Goal: Task Accomplishment & Management: Use online tool/utility

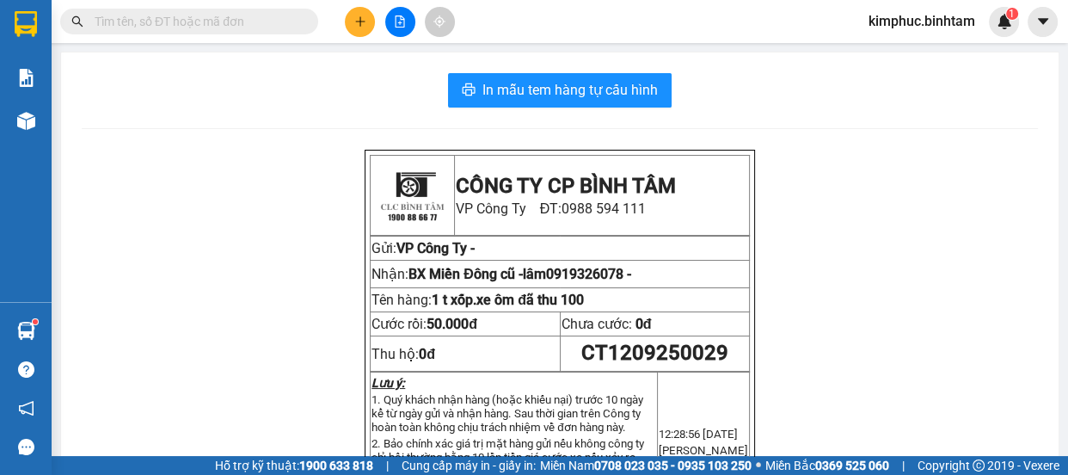
click at [366, 30] on button at bounding box center [360, 22] width 30 height 30
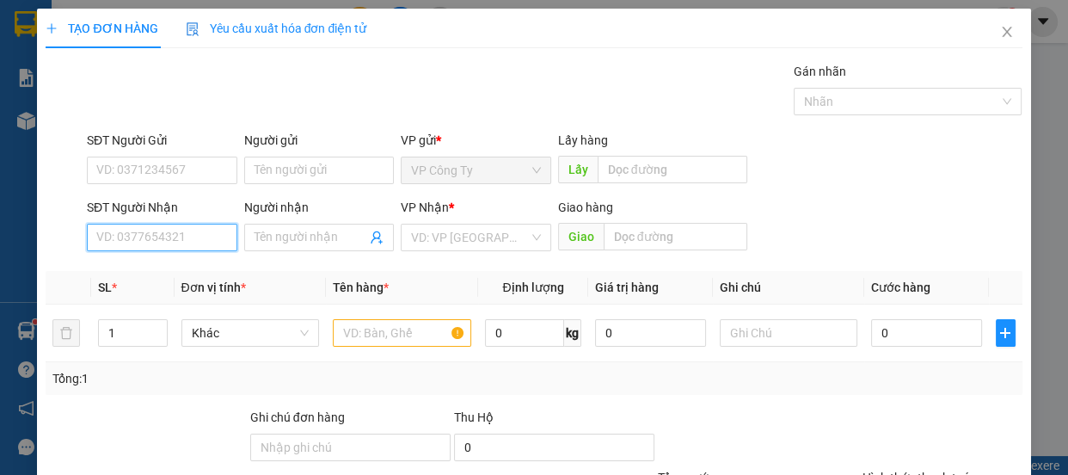
click at [154, 230] on input "SĐT Người Nhận" at bounding box center [162, 238] width 151 height 28
type input "0903336220"
click at [180, 242] on input "0903336220" at bounding box center [162, 238] width 151 height 28
click at [181, 273] on div "0903336220 - nam" at bounding box center [160, 271] width 128 height 19
type input "nam"
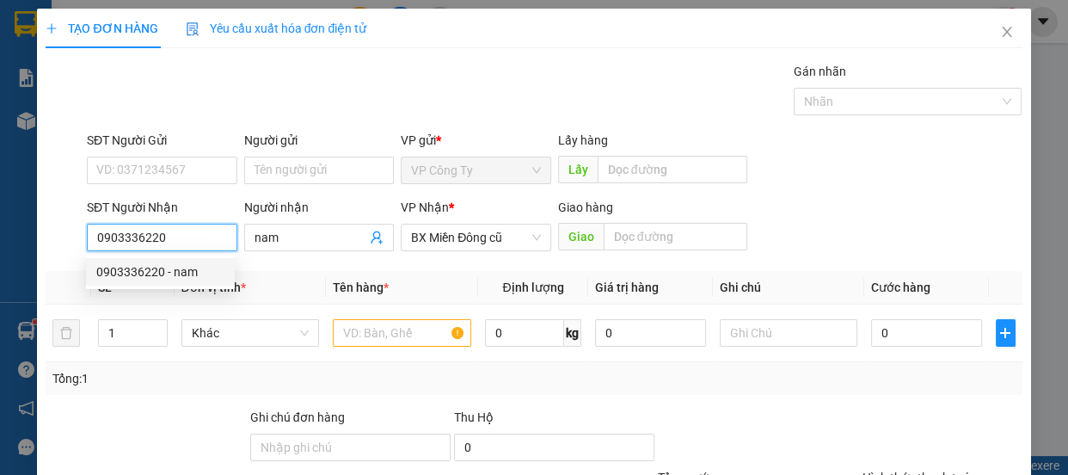
type input "40.000"
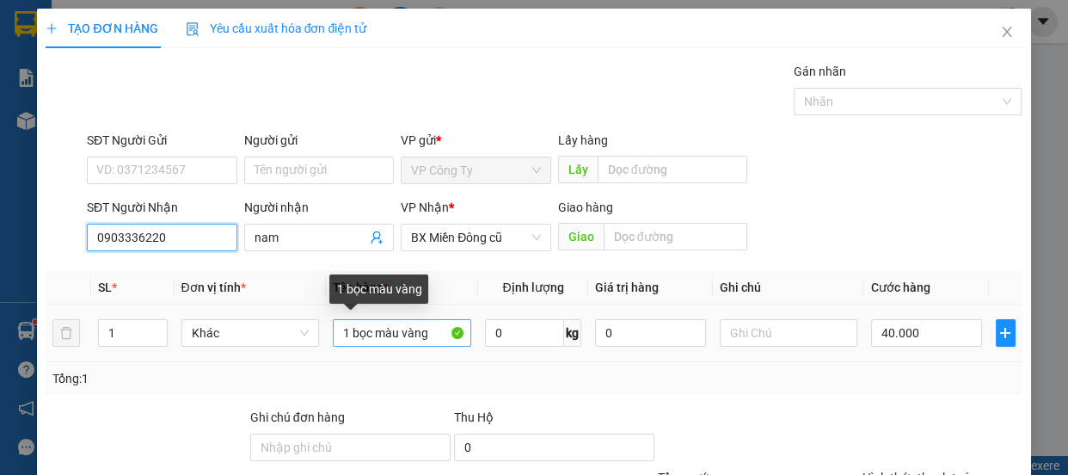
type input "0903336220"
click at [438, 340] on input "1 bọc màu vàng" at bounding box center [402, 333] width 138 height 28
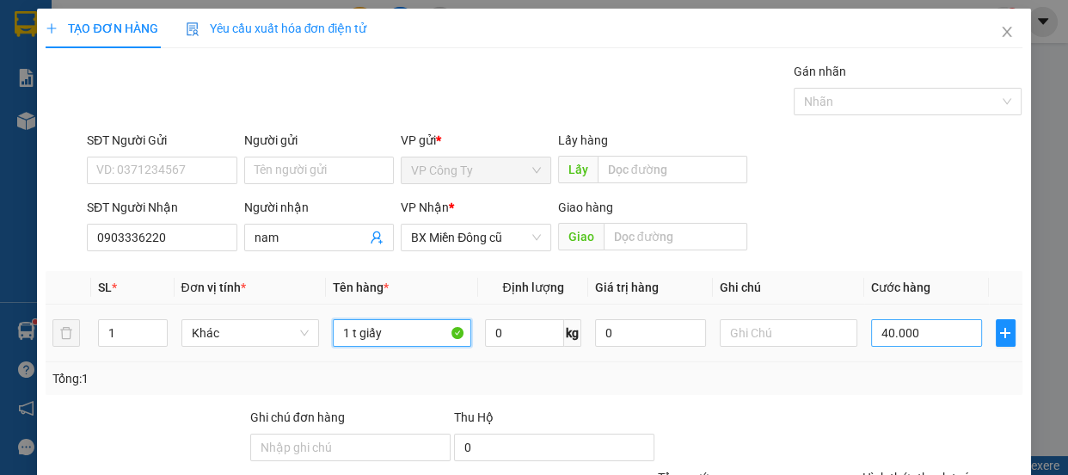
type input "1 t giấy"
click at [880, 330] on input "40.000" at bounding box center [926, 333] width 111 height 28
click at [879, 330] on input "40.000" at bounding box center [926, 333] width 111 height 28
type input "0"
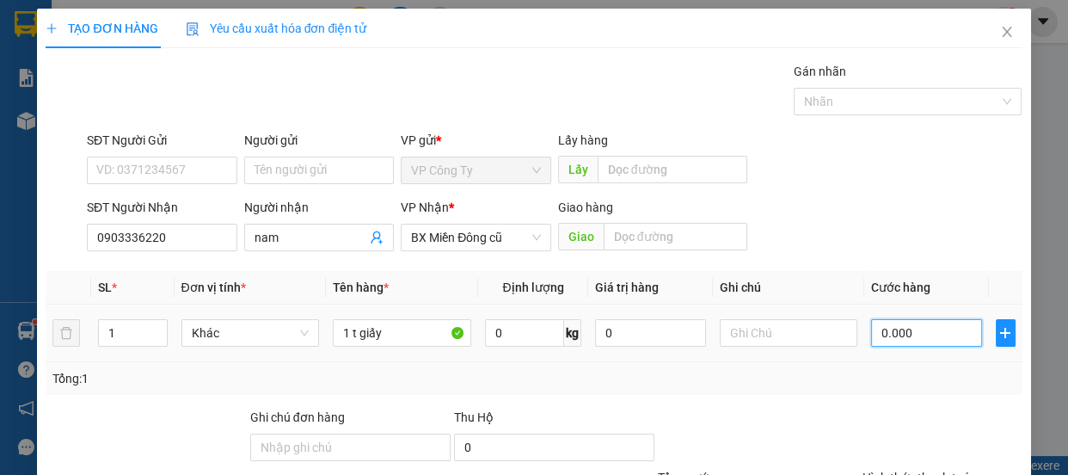
type input "50.000"
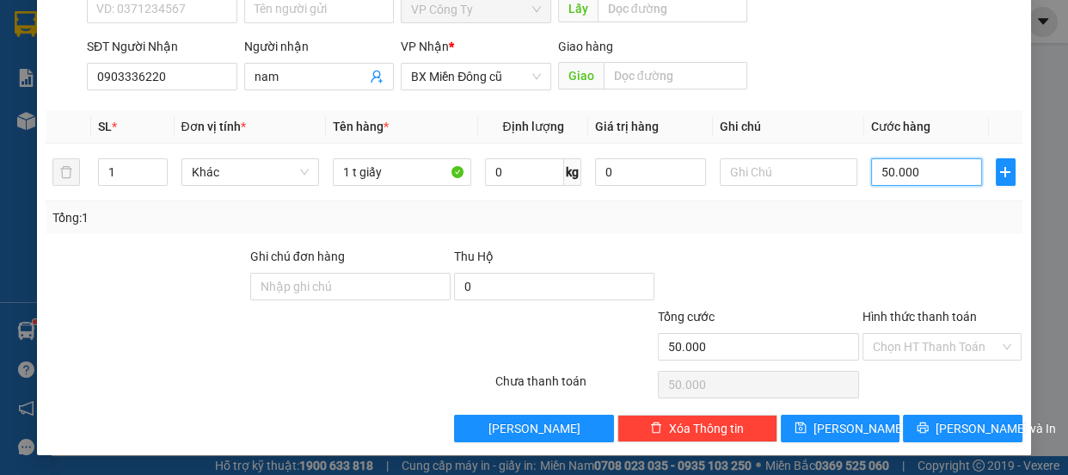
type input "50.000"
click at [896, 315] on label "Hình thức thanh toán" at bounding box center [920, 317] width 114 height 14
click at [896, 334] on input "Hình thức thanh toán" at bounding box center [936, 347] width 127 height 26
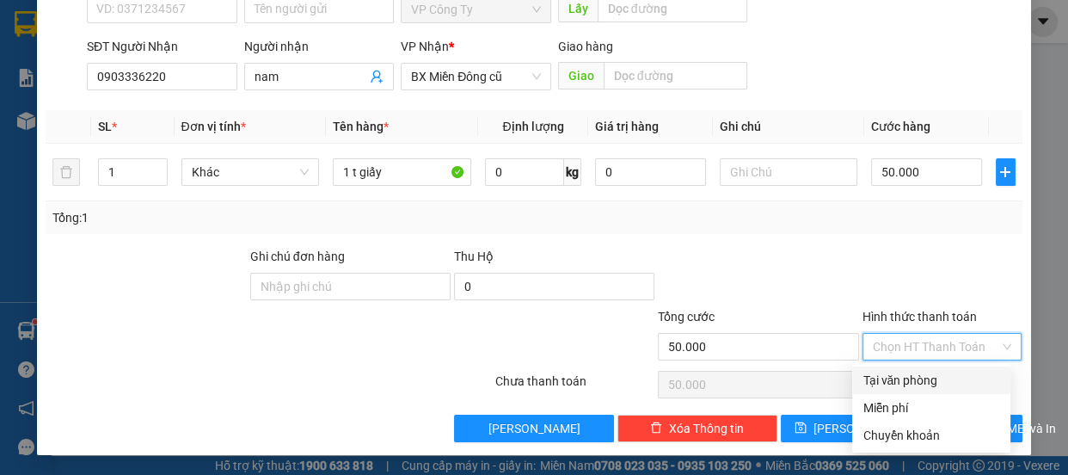
click at [899, 382] on div "Tại văn phòng" at bounding box center [932, 380] width 138 height 19
type input "0"
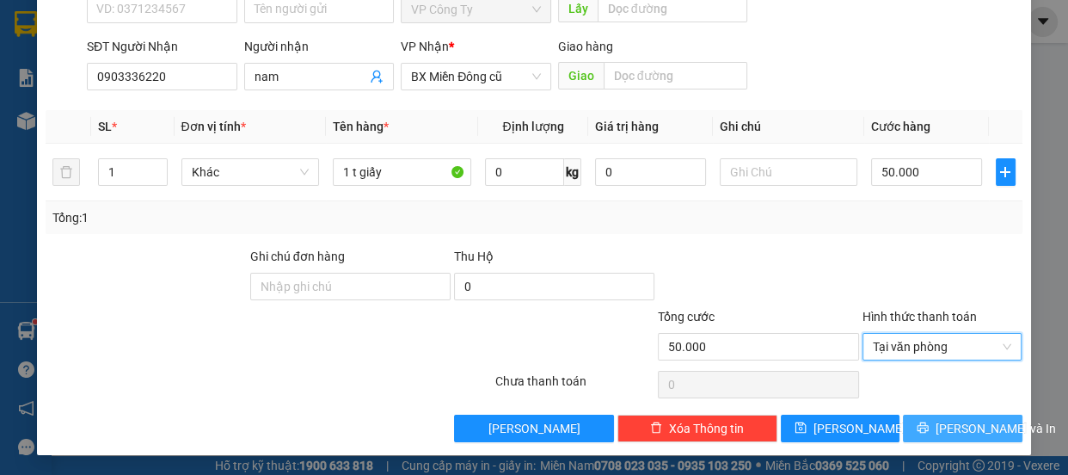
click at [927, 433] on span "printer" at bounding box center [923, 428] width 12 height 14
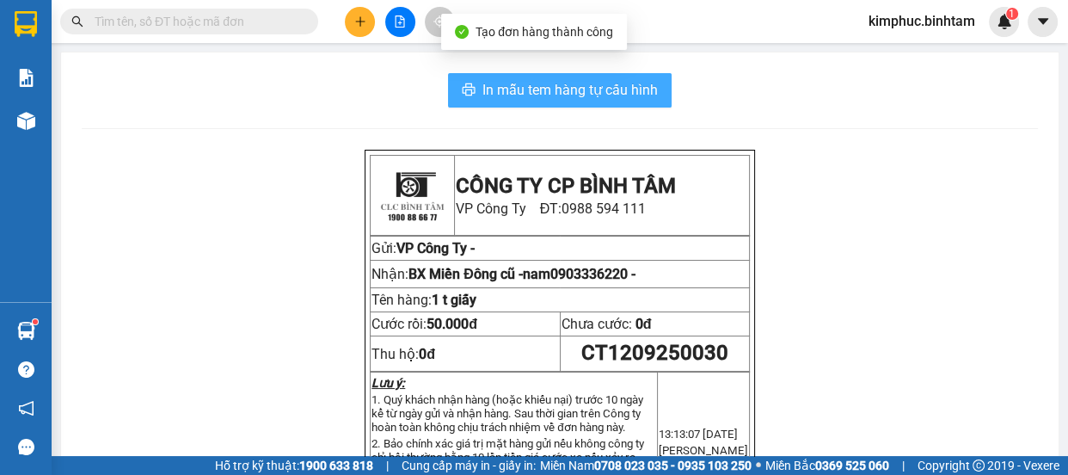
click at [606, 94] on span "In mẫu tem hàng tự cấu hình" at bounding box center [570, 90] width 175 height 22
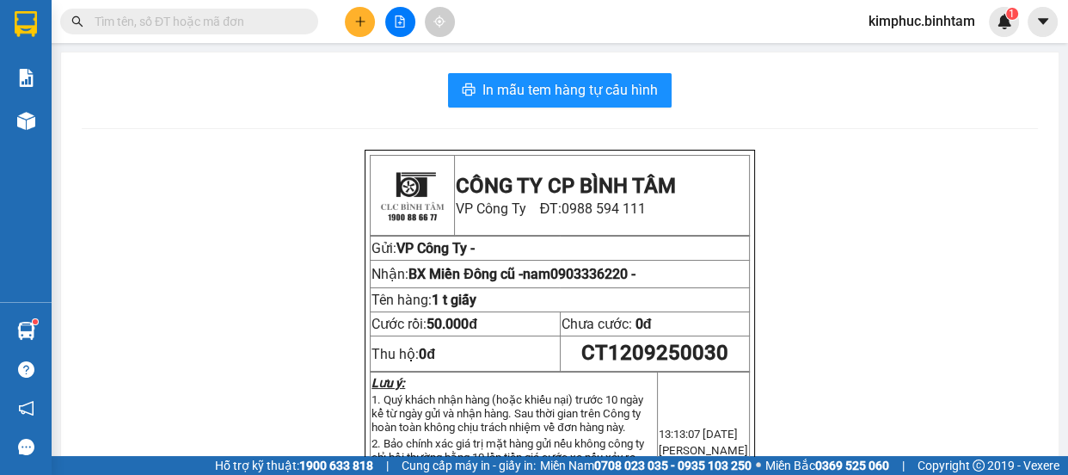
click at [347, 17] on button at bounding box center [360, 22] width 30 height 30
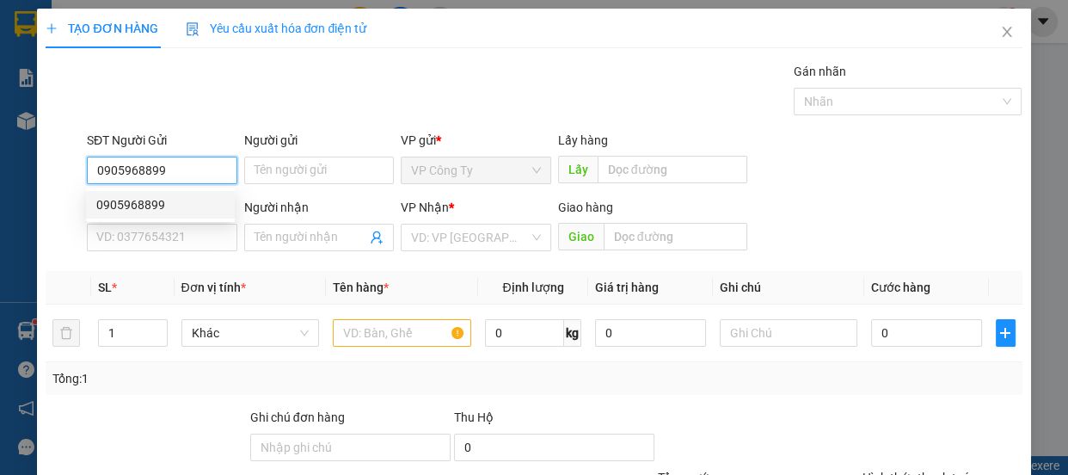
click at [197, 165] on input "0905968899" at bounding box center [162, 171] width 151 height 28
type input "0905968899"
click at [189, 188] on div "0905968899 0905968899" at bounding box center [160, 205] width 149 height 34
click at [190, 176] on input "0905968899" at bounding box center [162, 171] width 151 height 28
click at [190, 197] on div "0905968899" at bounding box center [160, 204] width 128 height 19
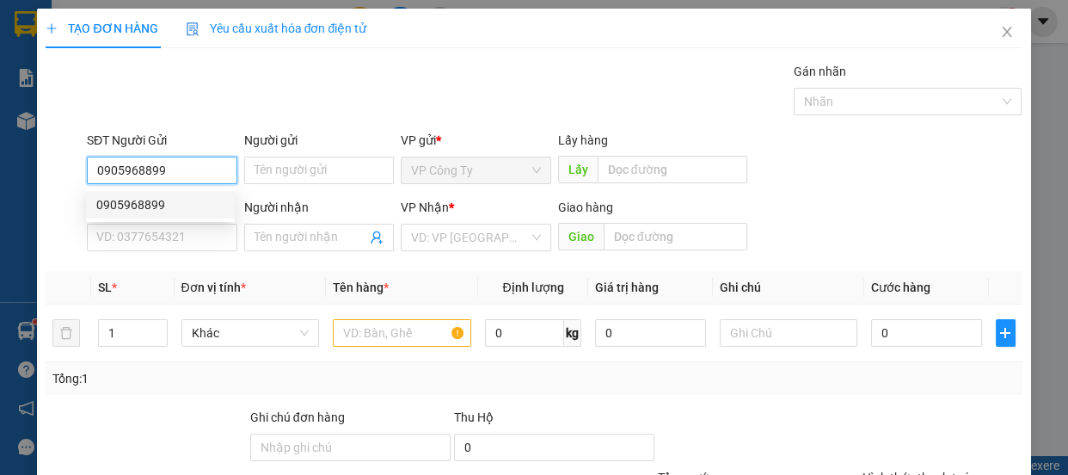
type input "0762206360"
type input "hường"
type input "70.000"
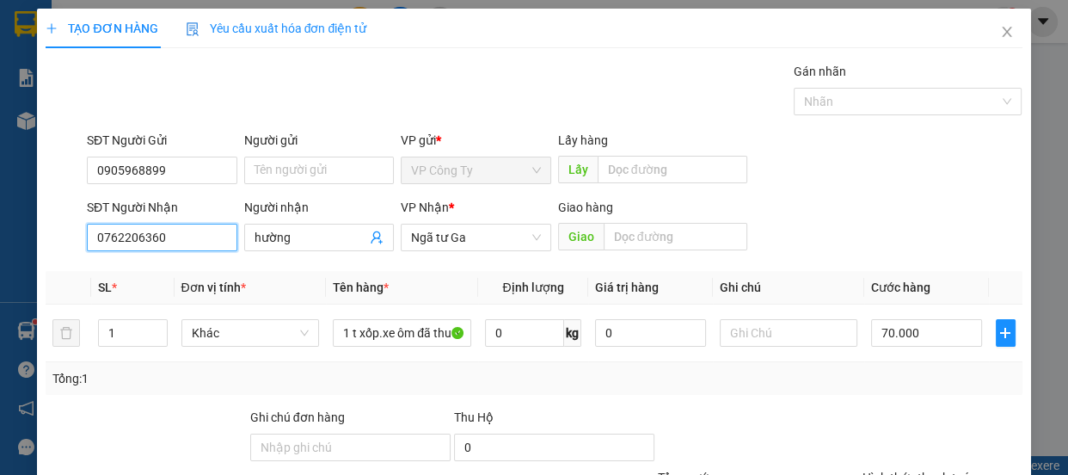
click at [172, 236] on input "0762206360" at bounding box center [162, 238] width 151 height 28
type input "0"
click at [189, 238] on input "0969901111" at bounding box center [162, 238] width 151 height 28
click at [189, 239] on input "0969901111" at bounding box center [162, 238] width 151 height 28
click at [120, 238] on input "0969901111" at bounding box center [162, 238] width 151 height 28
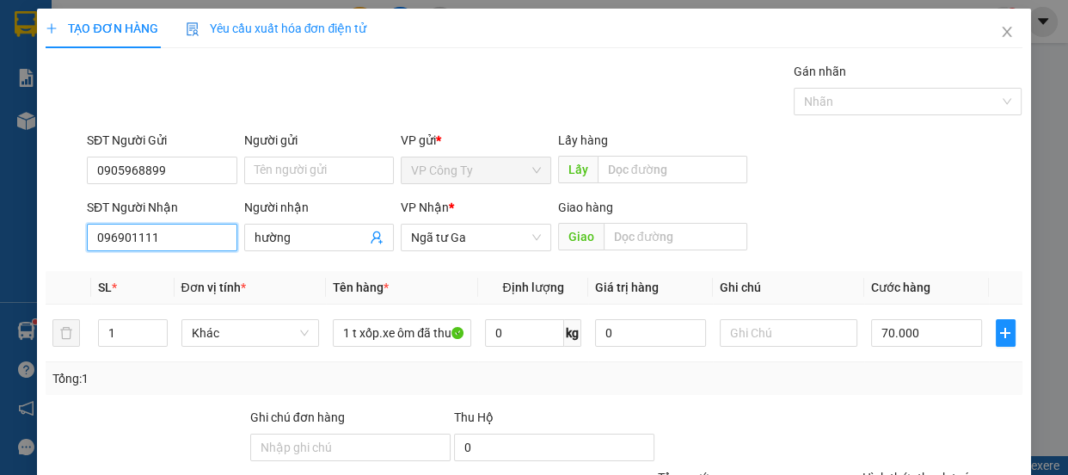
click at [120, 240] on input "096901111" at bounding box center [162, 238] width 151 height 28
click at [124, 240] on input "096901111" at bounding box center [162, 238] width 151 height 28
click at [130, 239] on input "096901111" at bounding box center [162, 238] width 151 height 28
click at [129, 239] on input "096901111" at bounding box center [162, 238] width 151 height 28
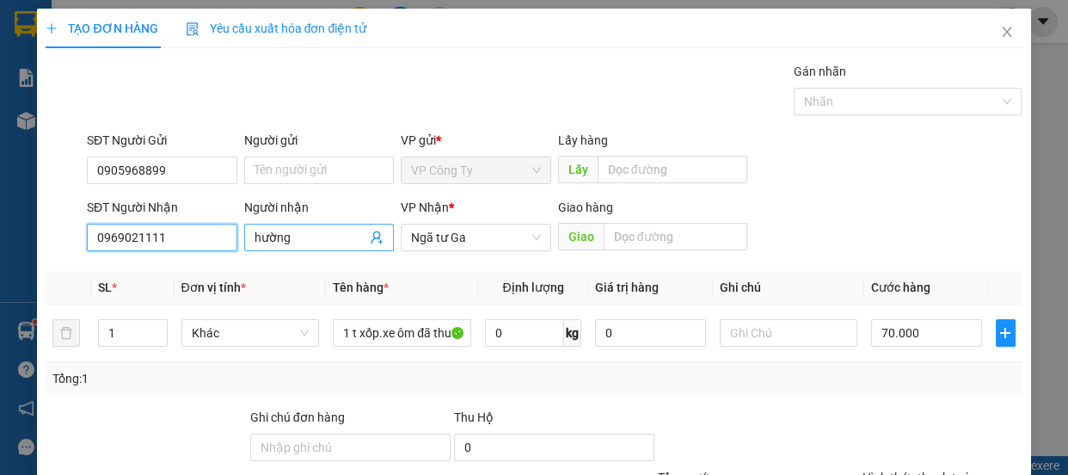
type input "0969021111"
click at [298, 244] on input "hường" at bounding box center [311, 237] width 113 height 19
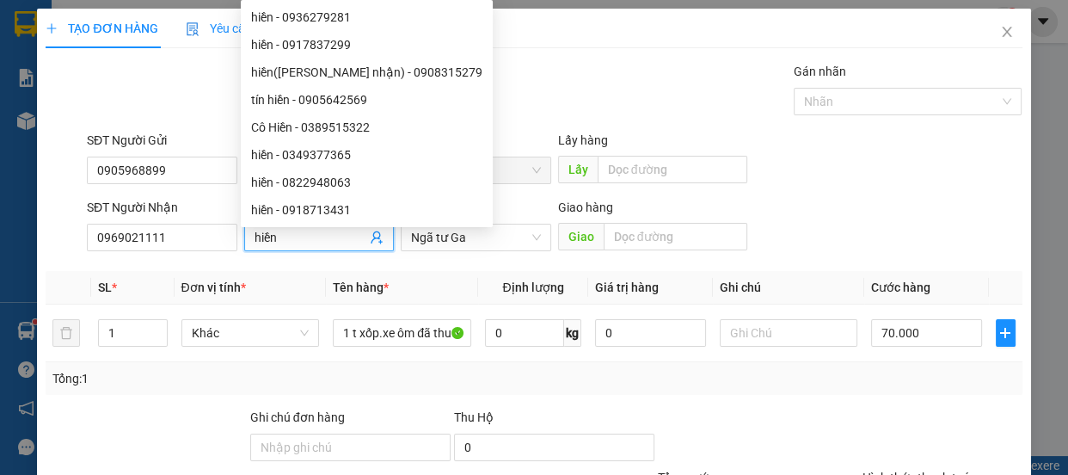
click at [298, 243] on input "hiền" at bounding box center [311, 237] width 113 height 19
click at [483, 236] on span "Ngã tư Ga" at bounding box center [476, 238] width 130 height 26
type input "hiền"
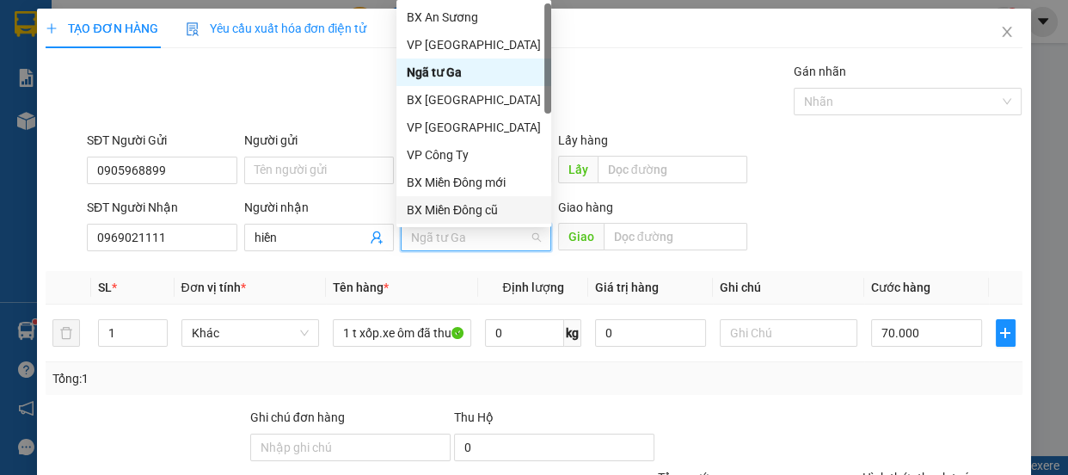
click at [482, 209] on div "BX Miền Đông cũ" at bounding box center [474, 209] width 134 height 19
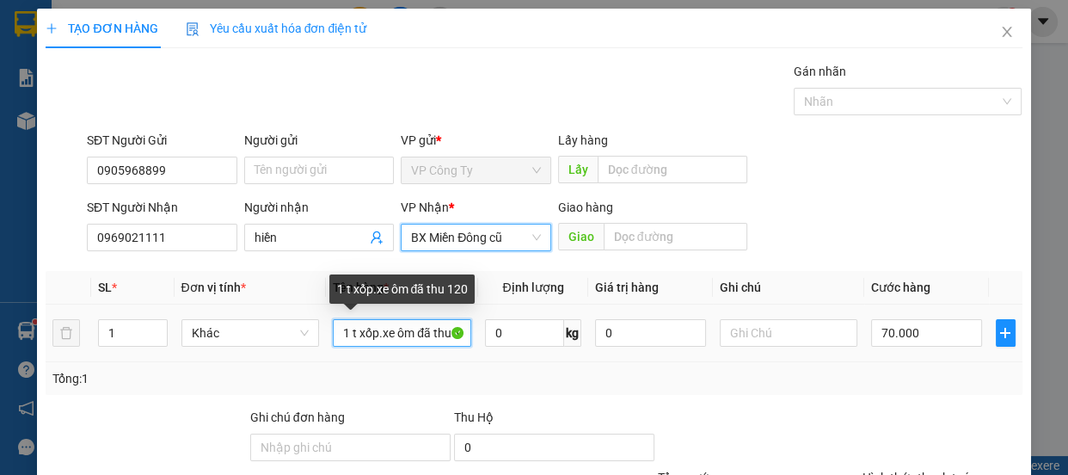
click at [447, 328] on input "1 t xốp.xe ôm đã thu 120" at bounding box center [402, 333] width 138 height 28
click at [449, 329] on input "1 t xốp.xe ôm đã 120" at bounding box center [402, 333] width 138 height 28
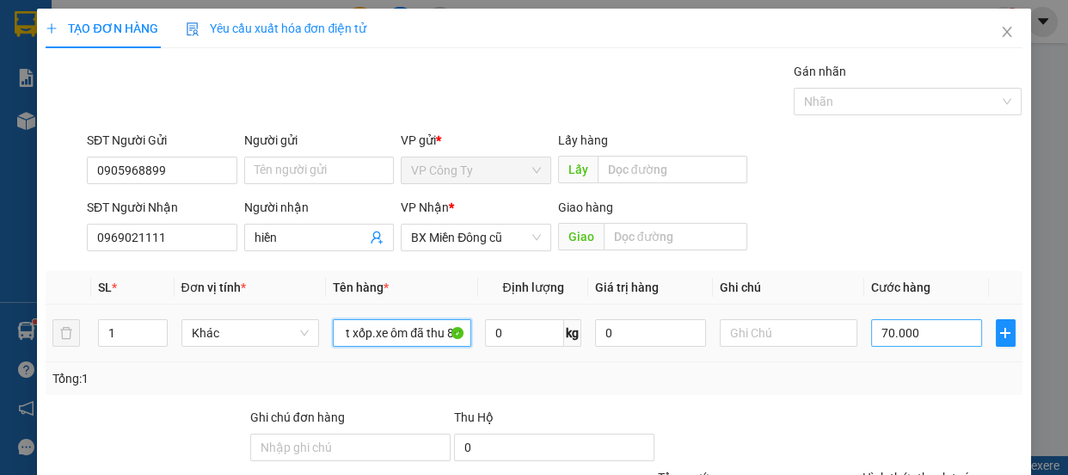
type input "1 t xốp.xe ôm đã thu 80"
click at [877, 332] on input "70.000" at bounding box center [926, 333] width 111 height 28
type input "0"
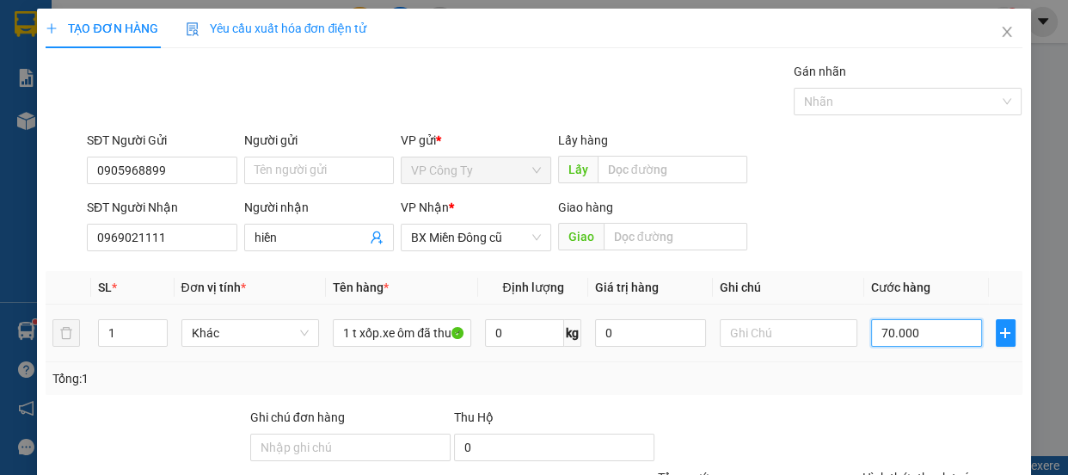
type input "0"
type input "0.000"
type input "10.000"
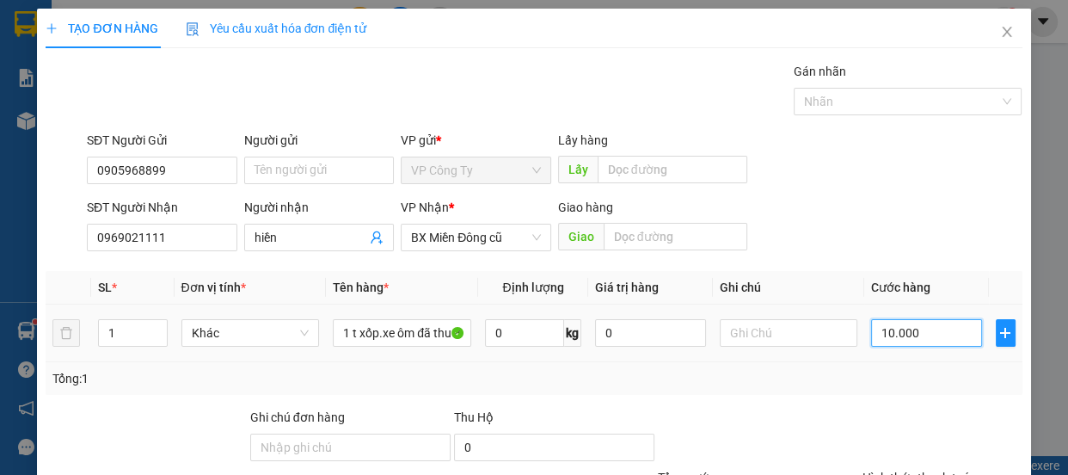
type input "100.000"
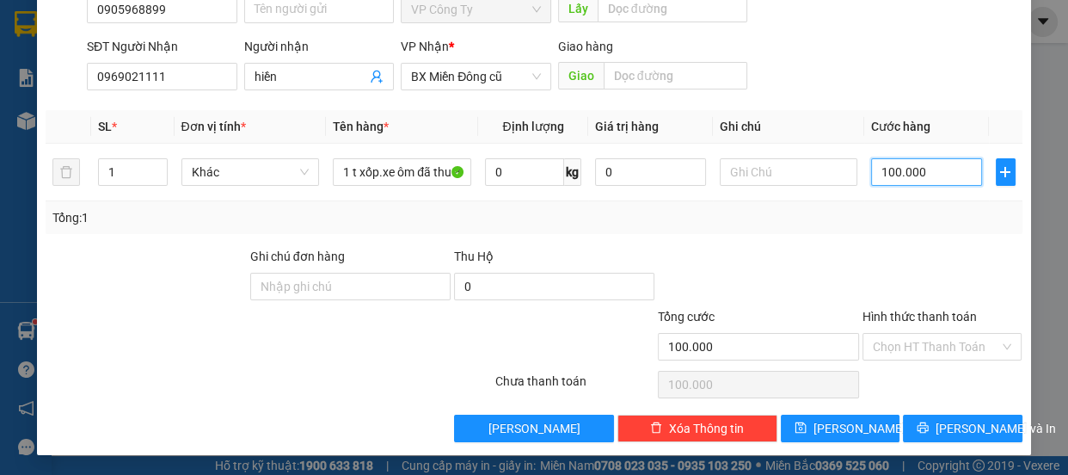
type input "100.000"
click at [907, 317] on label "Hình thức thanh toán" at bounding box center [920, 317] width 114 height 14
click at [907, 334] on input "Hình thức thanh toán" at bounding box center [936, 347] width 127 height 26
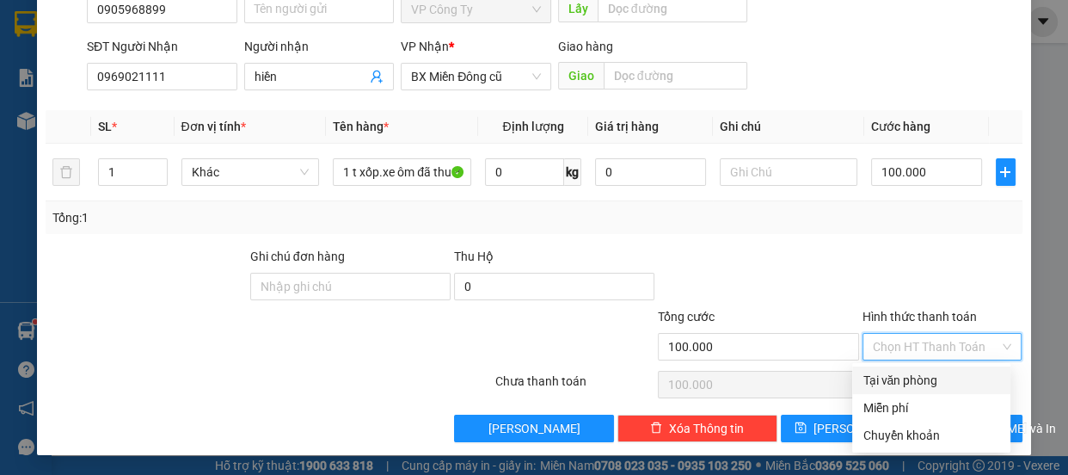
click at [917, 383] on div "Tại văn phòng" at bounding box center [932, 380] width 138 height 19
type input "0"
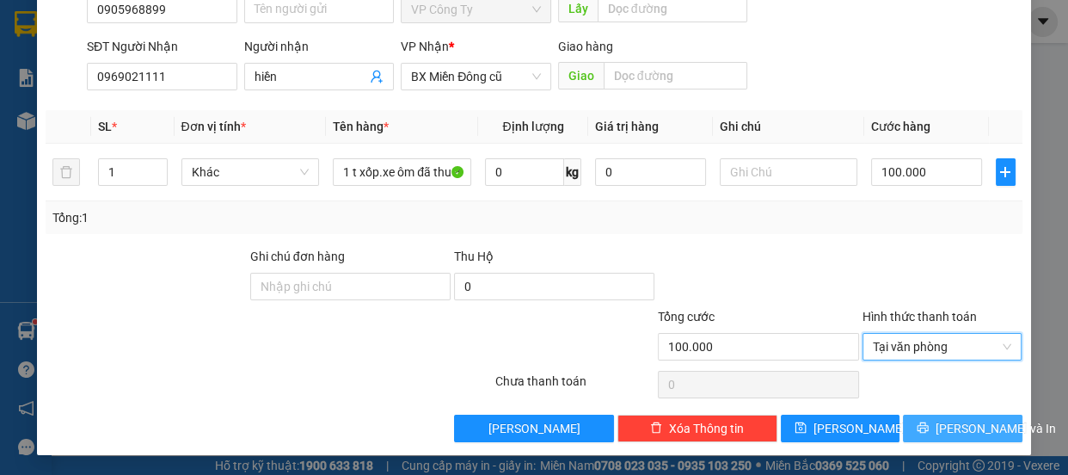
click at [931, 429] on button "[PERSON_NAME] và In" at bounding box center [962, 429] width 119 height 28
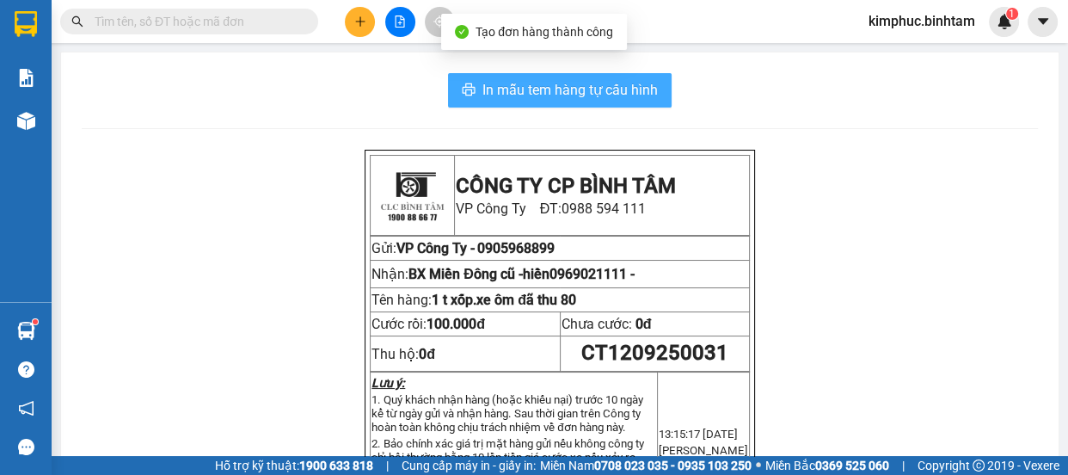
click at [487, 94] on span "In mẫu tem hàng tự cấu hình" at bounding box center [570, 90] width 175 height 22
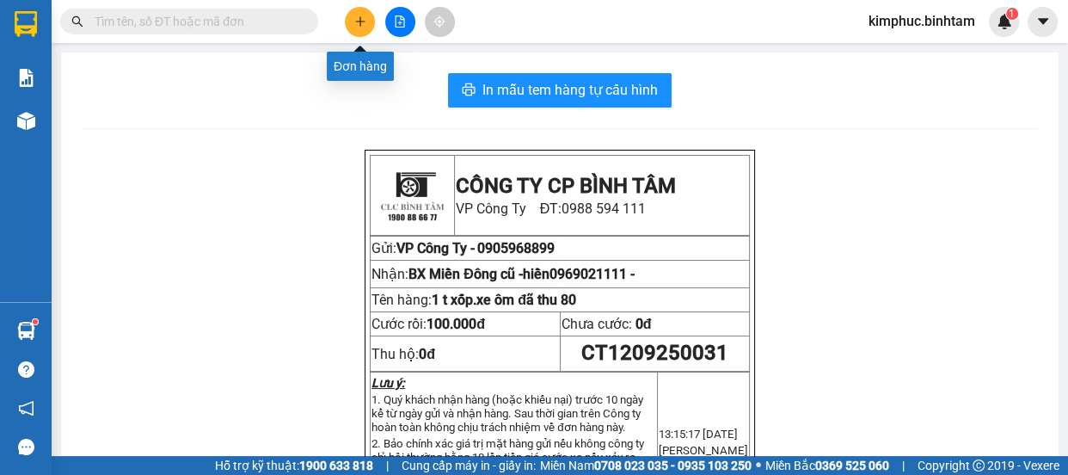
click at [362, 22] on icon "plus" at bounding box center [360, 21] width 12 height 12
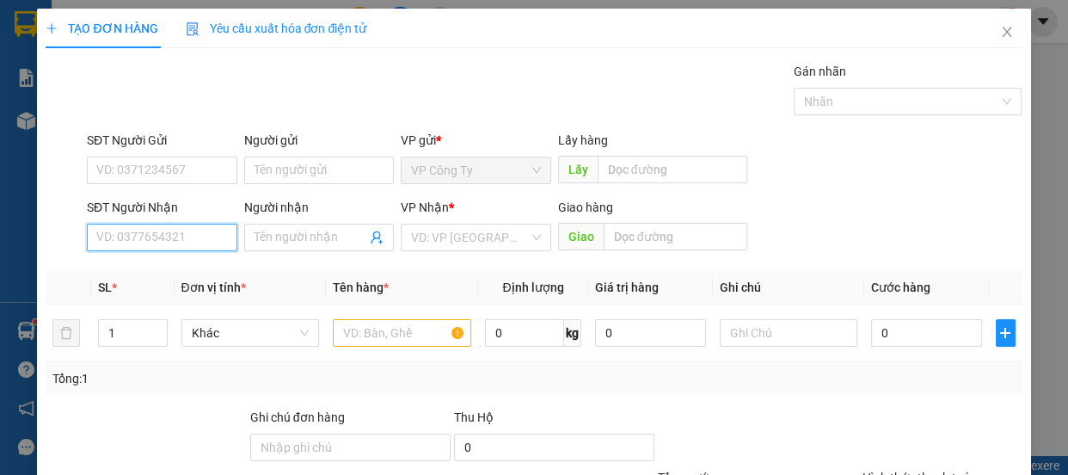
click at [165, 238] on input "SĐT Người Nhận" at bounding box center [162, 238] width 151 height 28
click at [172, 236] on input "0974927924" at bounding box center [162, 238] width 151 height 28
click at [141, 234] on input "0974927924" at bounding box center [162, 238] width 151 height 28
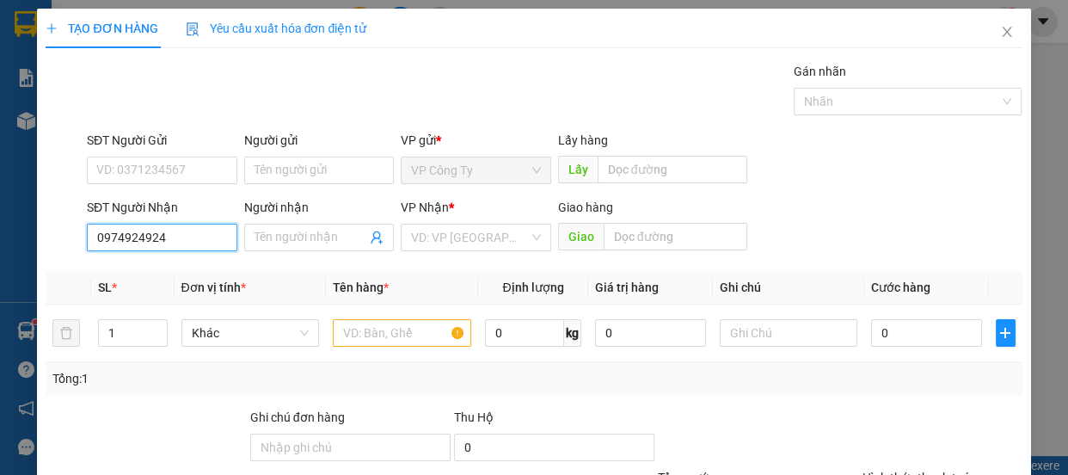
click at [173, 235] on input "0974924924" at bounding box center [162, 238] width 151 height 28
click at [195, 232] on input "0974924927" at bounding box center [162, 238] width 151 height 28
click at [195, 231] on input "0974924927" at bounding box center [162, 238] width 151 height 28
click at [196, 231] on input "0974924927" at bounding box center [162, 238] width 151 height 28
click at [214, 232] on input "0974924927" at bounding box center [162, 238] width 151 height 28
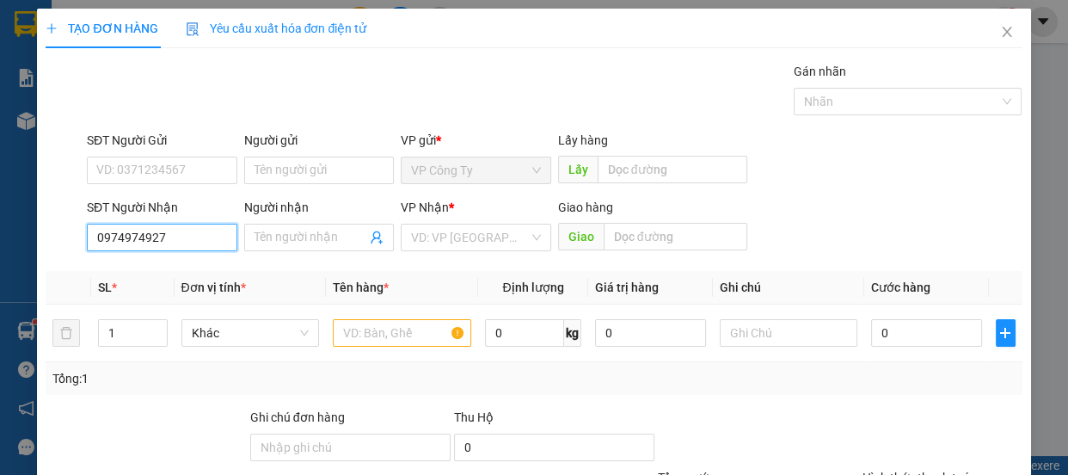
click at [223, 239] on input "0974974927" at bounding box center [162, 238] width 151 height 28
click at [206, 231] on input "0974974927" at bounding box center [162, 238] width 151 height 28
click at [206, 228] on input "0974974927" at bounding box center [162, 238] width 151 height 28
type input "0974974927"
click at [285, 237] on input "Người nhận" at bounding box center [311, 237] width 113 height 19
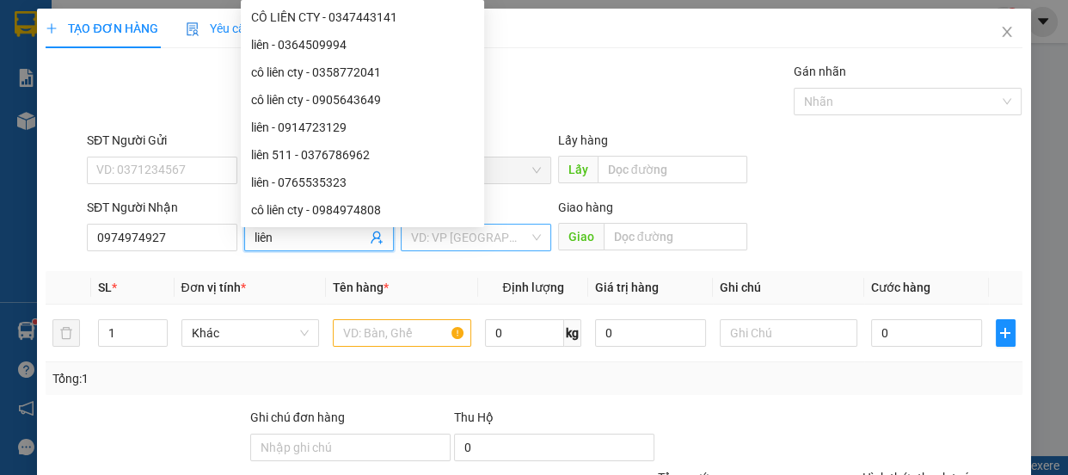
type input "liên"
click at [438, 237] on input "search" at bounding box center [470, 238] width 118 height 26
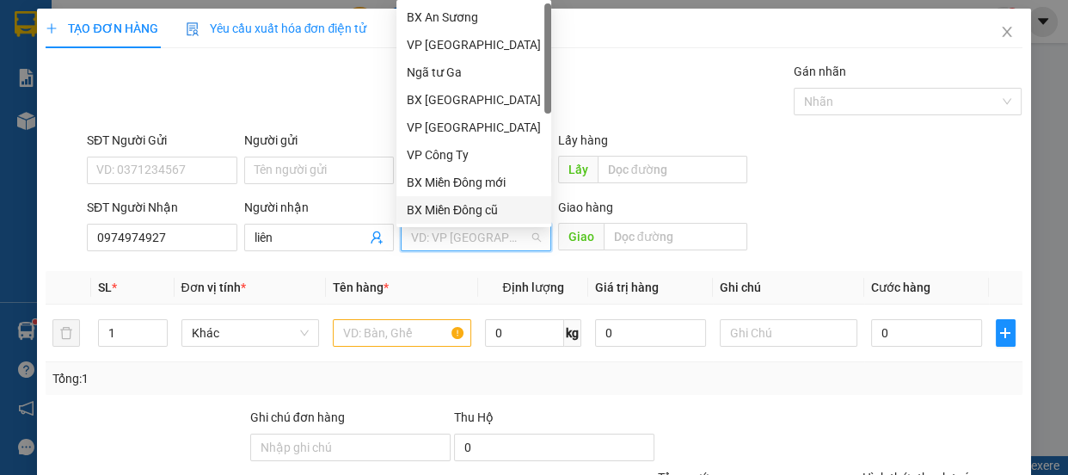
click at [456, 210] on div "BX Miền Đông cũ" at bounding box center [474, 209] width 134 height 19
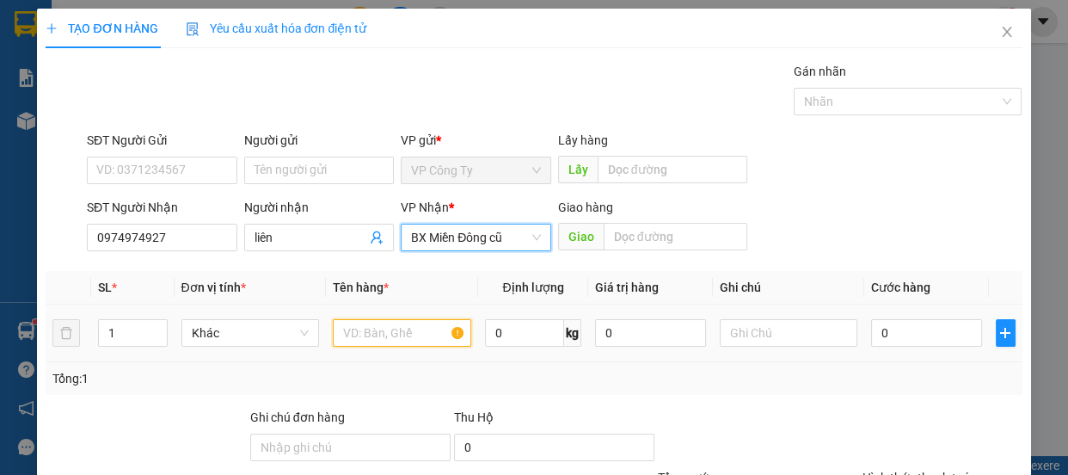
click at [392, 327] on input "text" at bounding box center [402, 333] width 138 height 28
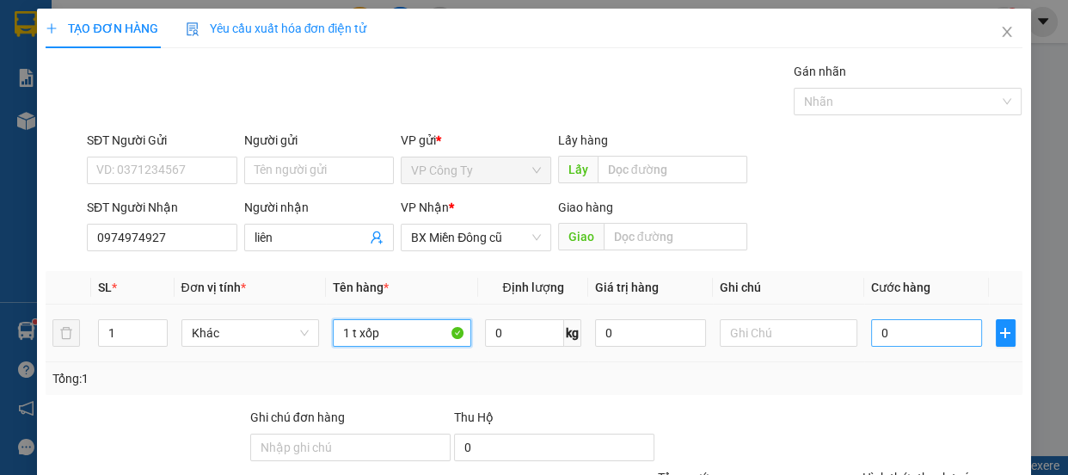
type input "1 t xốp"
click at [871, 334] on input "0" at bounding box center [926, 333] width 111 height 28
type input "1"
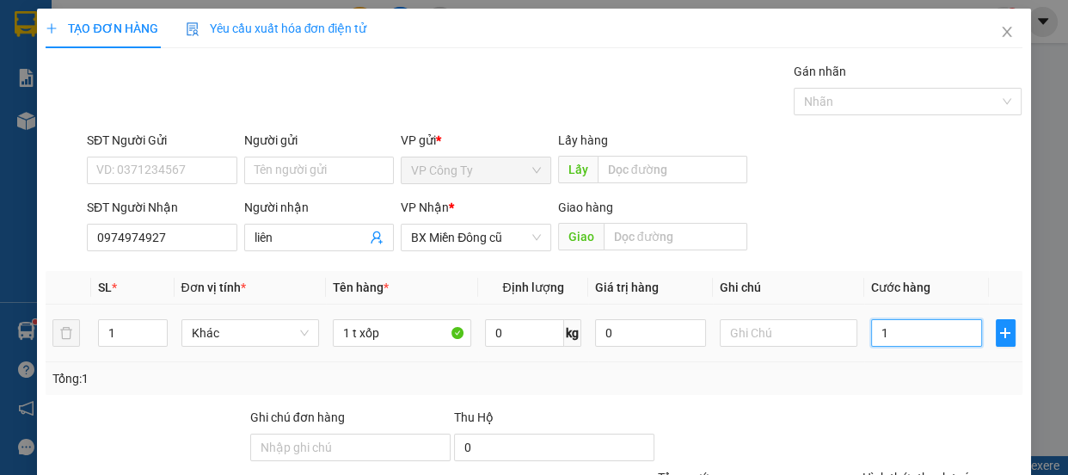
type input "1"
type input "10"
type input "100"
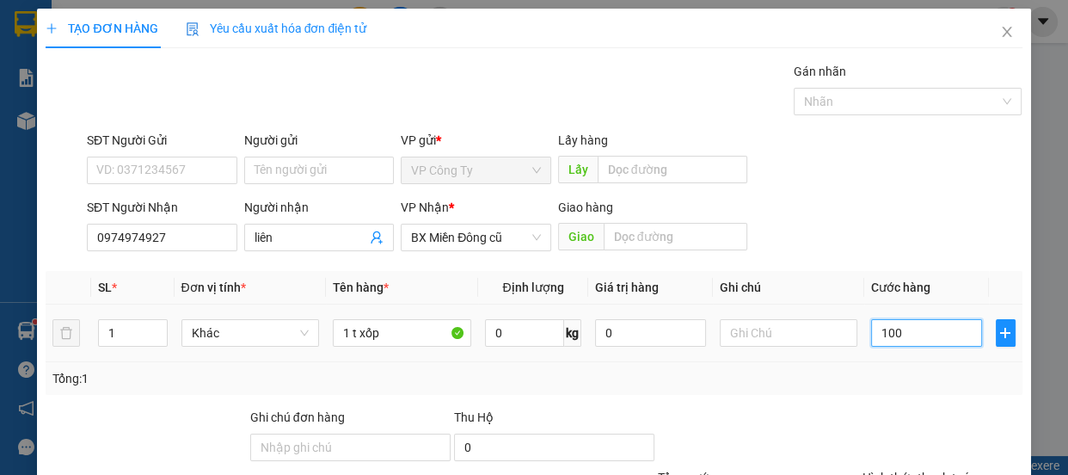
type input "100"
type input "1.000"
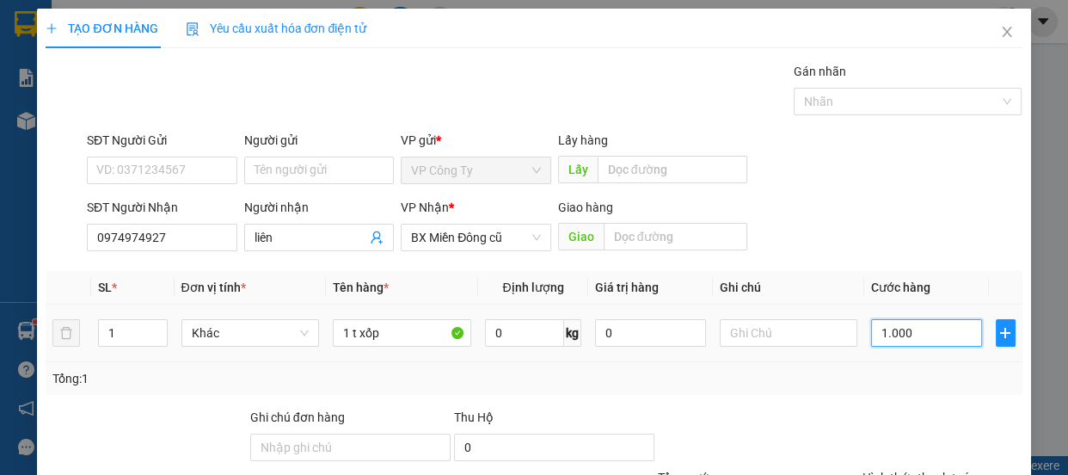
type input "10.000"
type input "100.000"
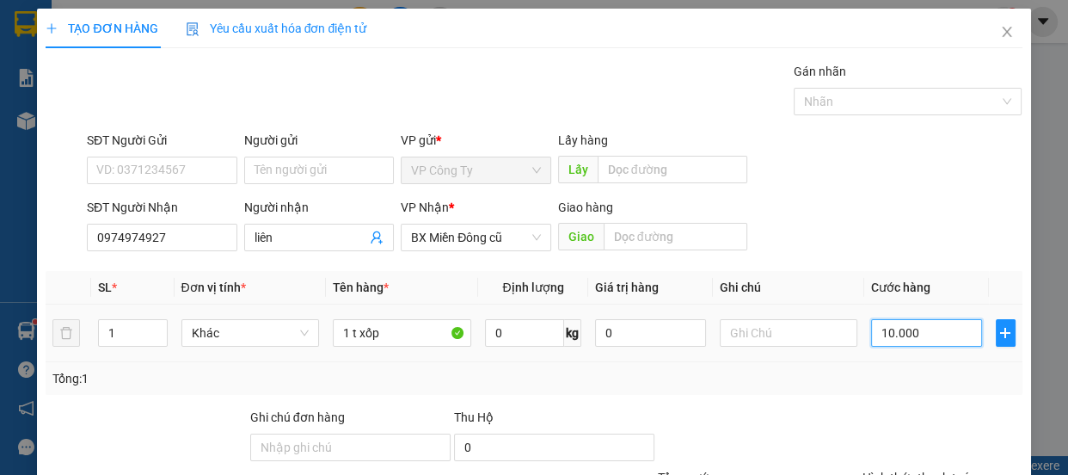
type input "100.000"
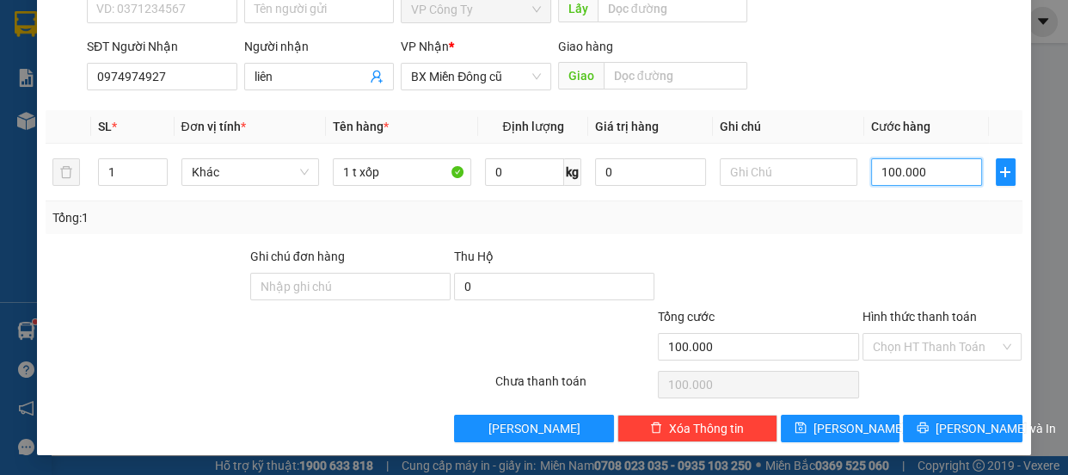
type input "100.000"
click at [894, 315] on label "Hình thức thanh toán" at bounding box center [920, 317] width 114 height 14
click at [894, 334] on input "Hình thức thanh toán" at bounding box center [936, 347] width 127 height 26
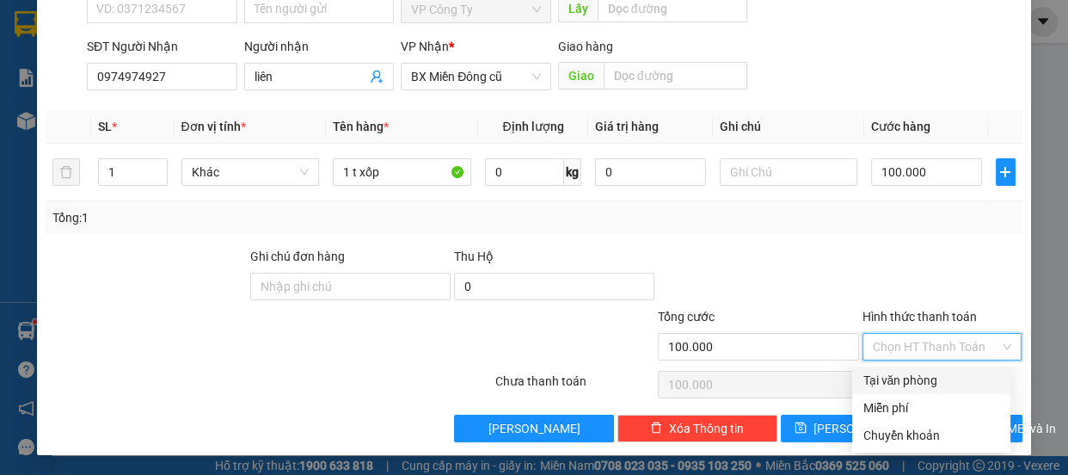
click at [908, 376] on div "Tại văn phòng" at bounding box center [932, 380] width 138 height 19
type input "0"
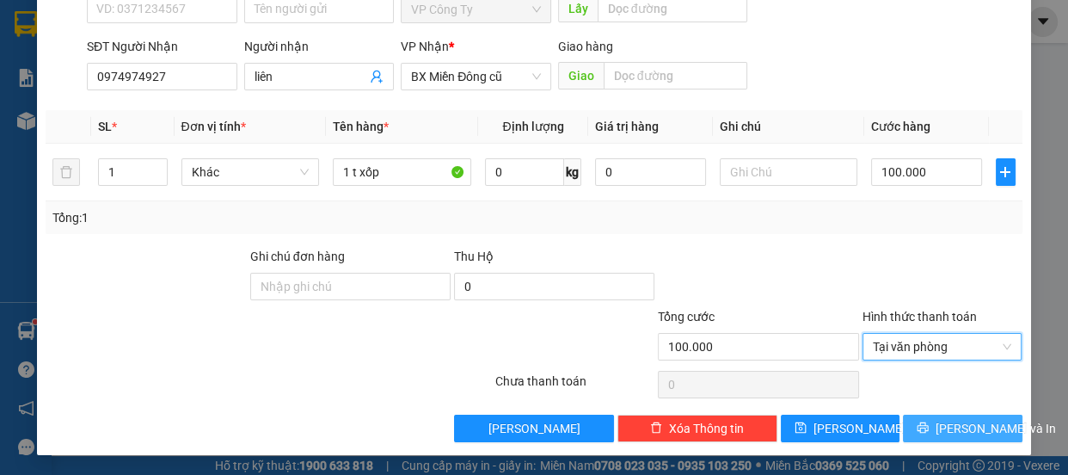
click at [914, 434] on button "[PERSON_NAME] và In" at bounding box center [962, 429] width 119 height 28
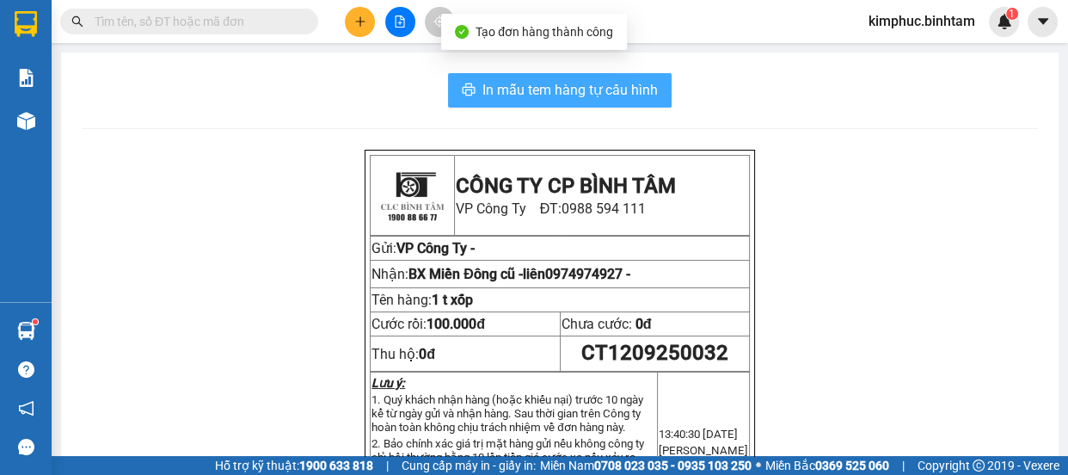
click at [620, 86] on span "In mẫu tem hàng tự cấu hình" at bounding box center [570, 90] width 175 height 22
click at [541, 93] on span "In mẫu tem hàng tự cấu hình" at bounding box center [570, 90] width 175 height 22
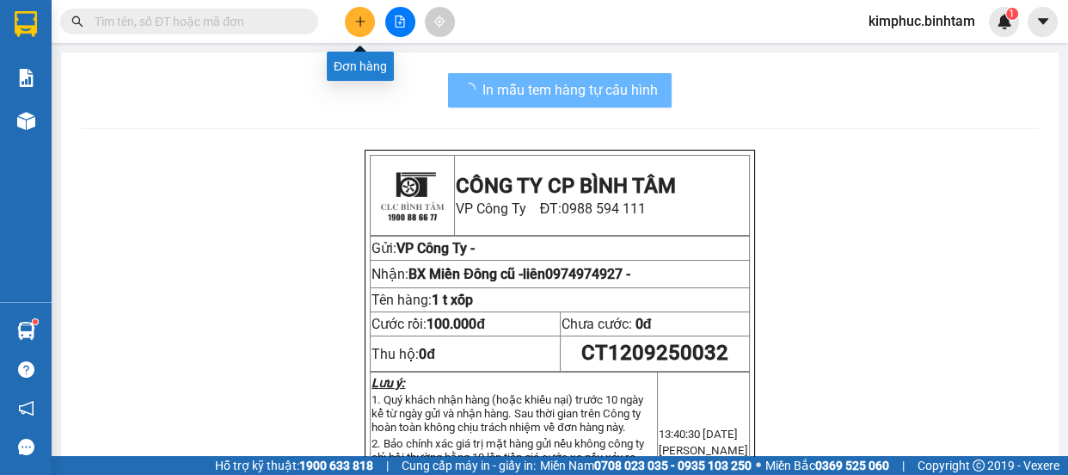
click at [366, 25] on icon "plus" at bounding box center [360, 21] width 12 height 12
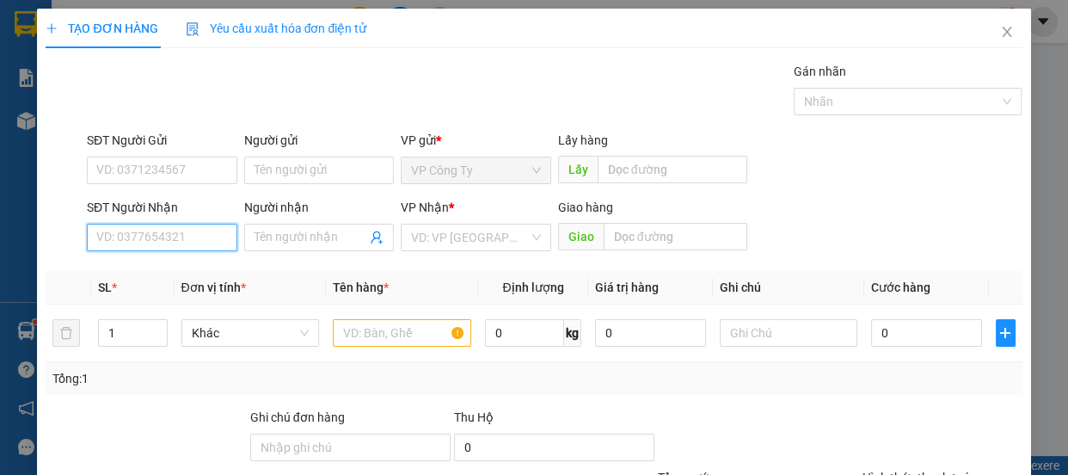
click at [181, 235] on input "SĐT Người Nhận" at bounding box center [162, 238] width 151 height 28
type input "0986082371"
click at [171, 236] on input "0986082371" at bounding box center [162, 238] width 151 height 28
click at [172, 237] on input "0986082371" at bounding box center [162, 238] width 151 height 28
click at [175, 260] on div "0986082371" at bounding box center [160, 272] width 149 height 28
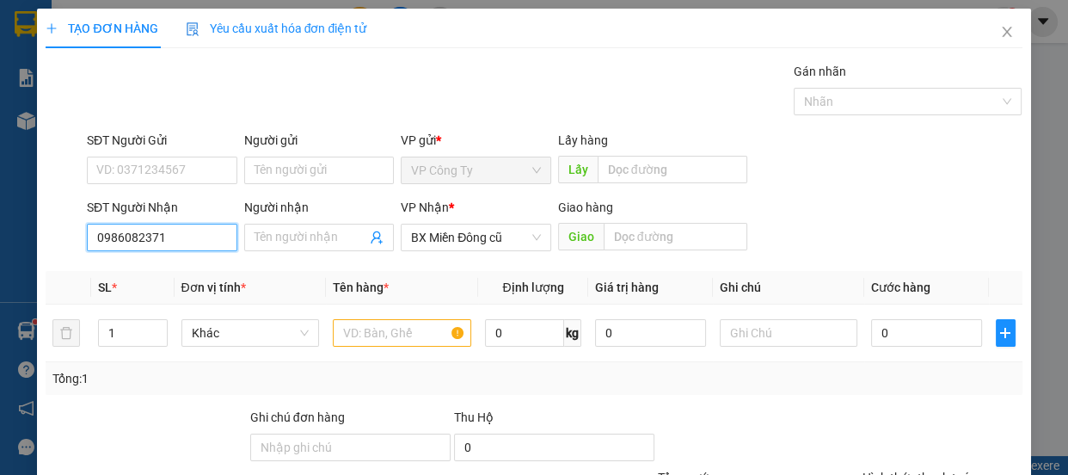
type input "70.000"
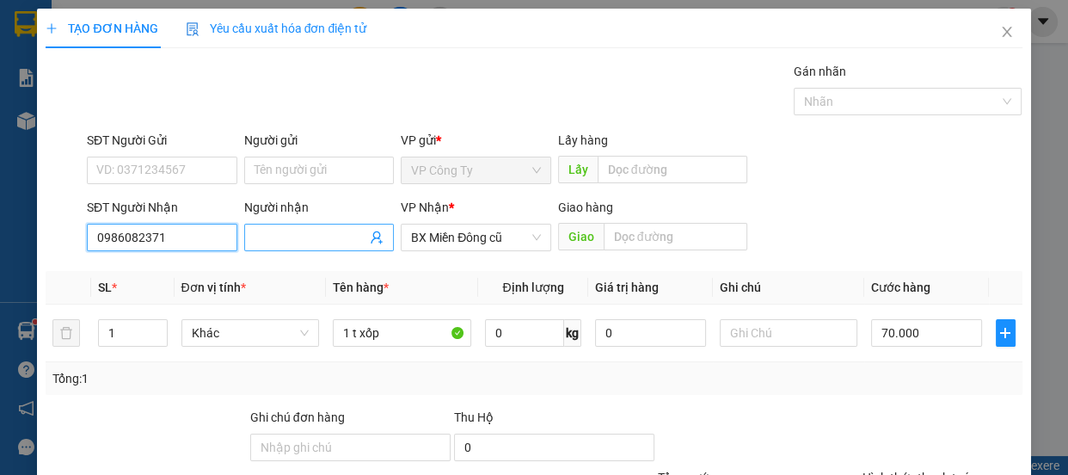
type input "0986082371"
click at [341, 247] on span at bounding box center [319, 238] width 151 height 28
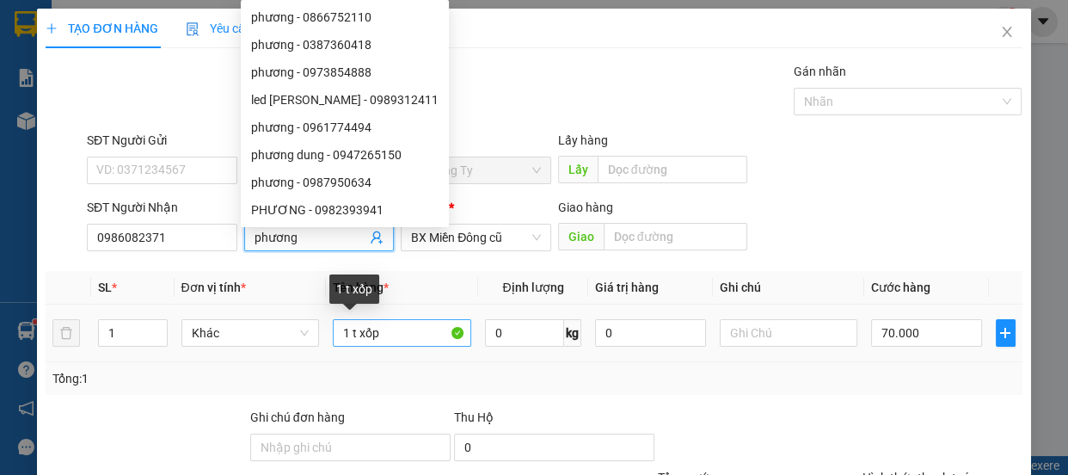
type input "phương"
click at [397, 335] on input "1 t xốp" at bounding box center [402, 333] width 138 height 28
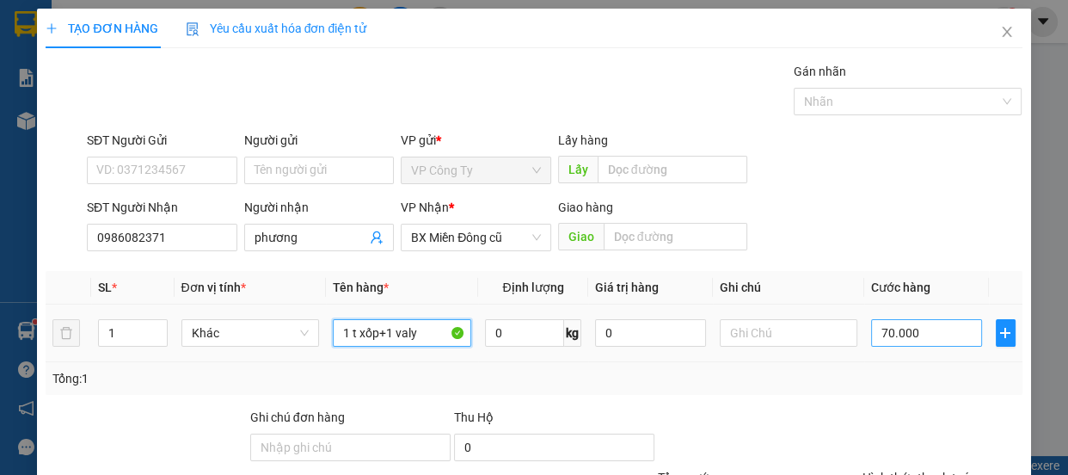
type input "1 t xốp+1 valy"
click at [875, 335] on input "70.000" at bounding box center [926, 333] width 111 height 28
click at [876, 335] on input "70.000" at bounding box center [926, 333] width 111 height 28
type input "0"
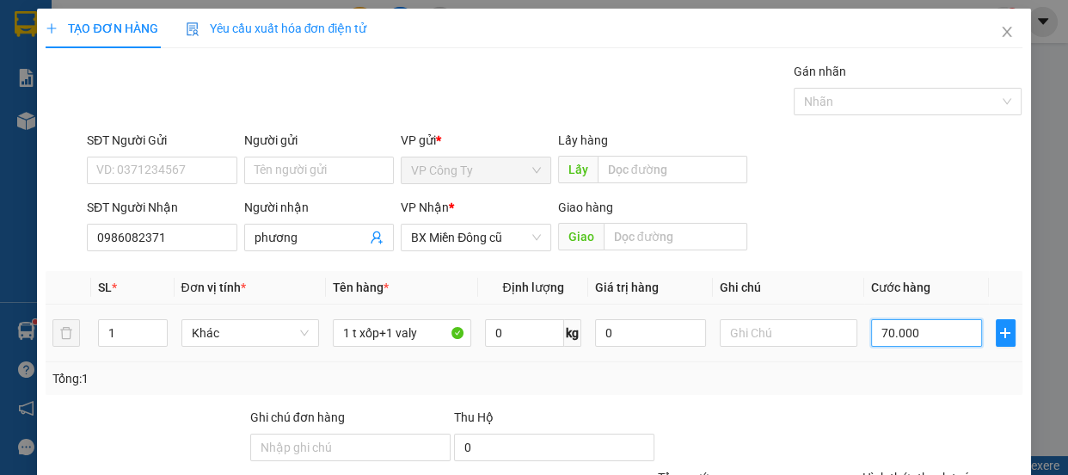
type input "0.000"
type input "20.000"
type input "200.000"
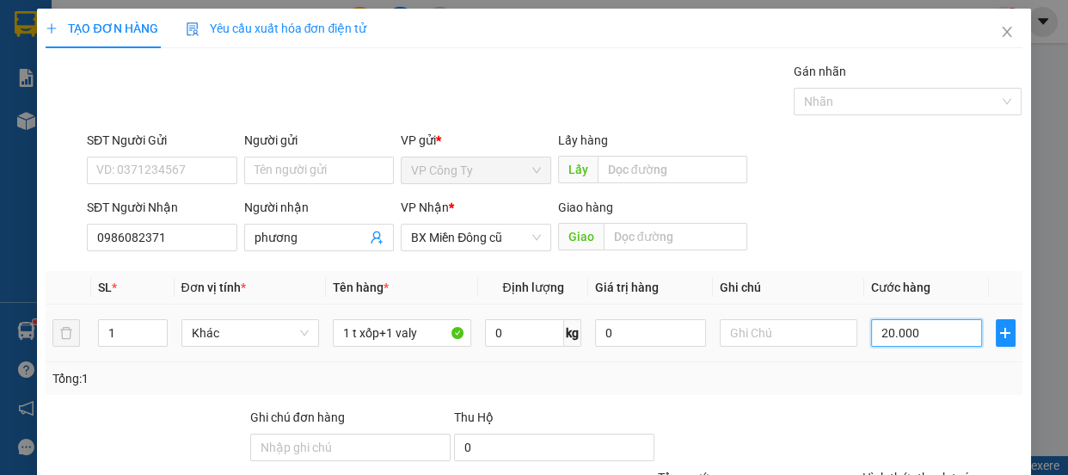
type input "200.000"
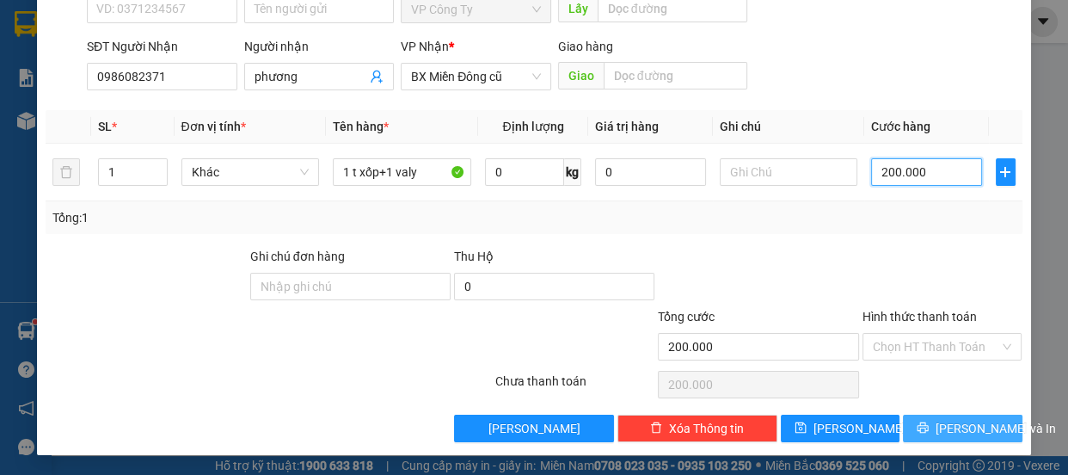
type input "200.000"
click at [923, 428] on icon "printer" at bounding box center [923, 427] width 11 height 11
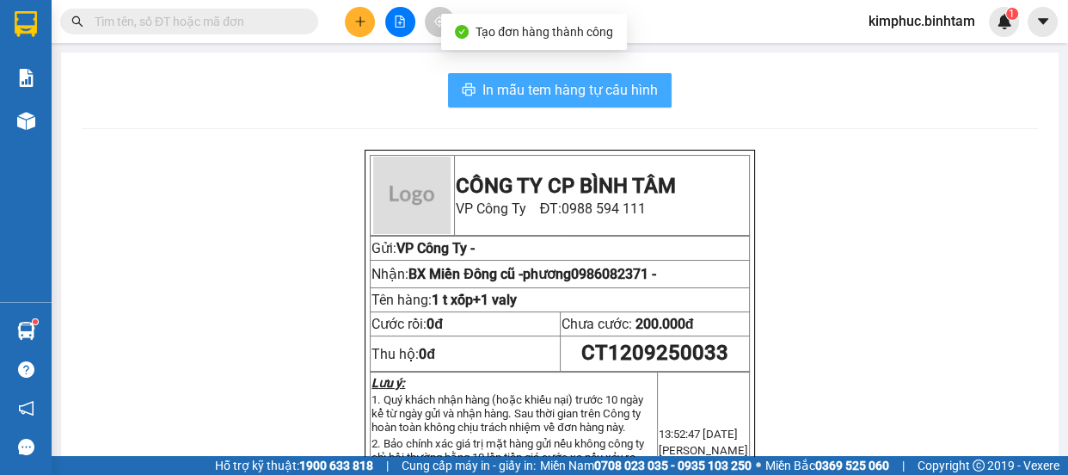
click at [614, 81] on span "In mẫu tem hàng tự cấu hình" at bounding box center [570, 90] width 175 height 22
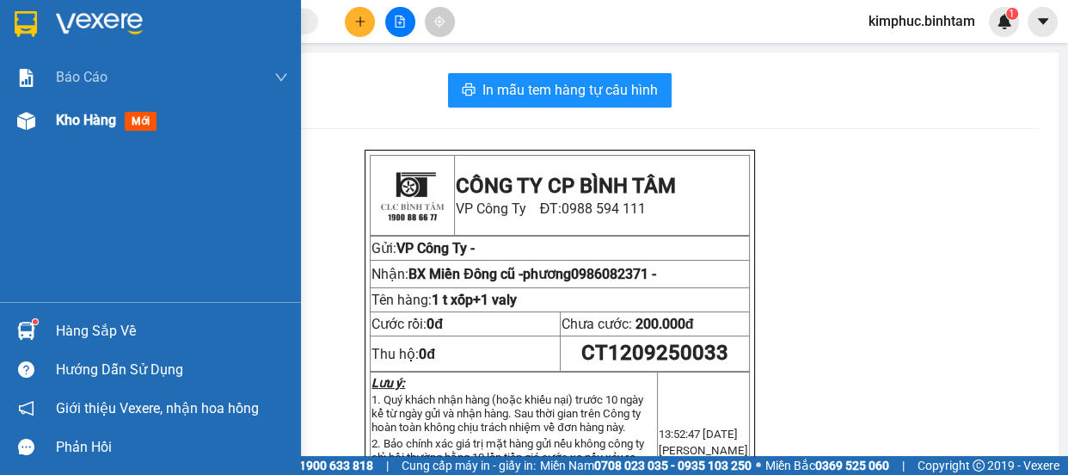
click at [71, 128] on span "Kho hàng" at bounding box center [86, 120] width 60 height 16
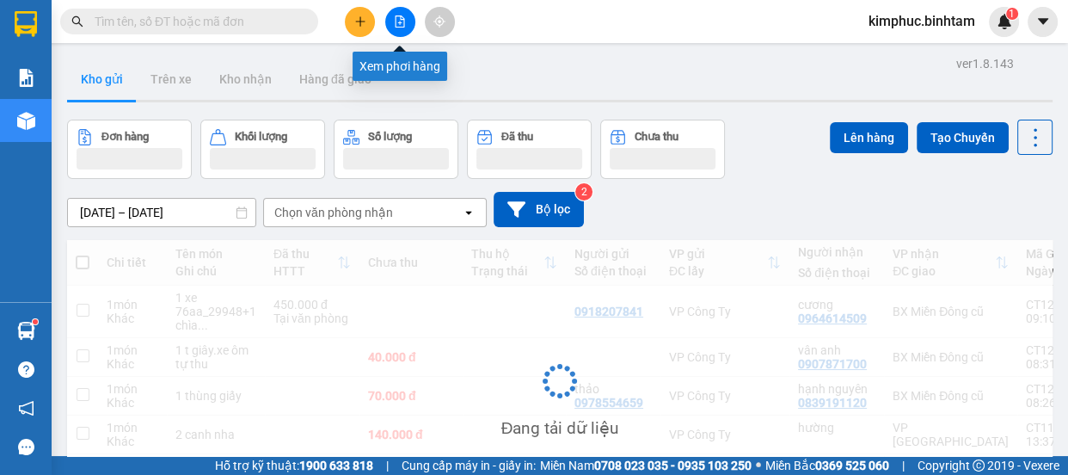
click at [404, 24] on icon "file-add" at bounding box center [400, 21] width 12 height 12
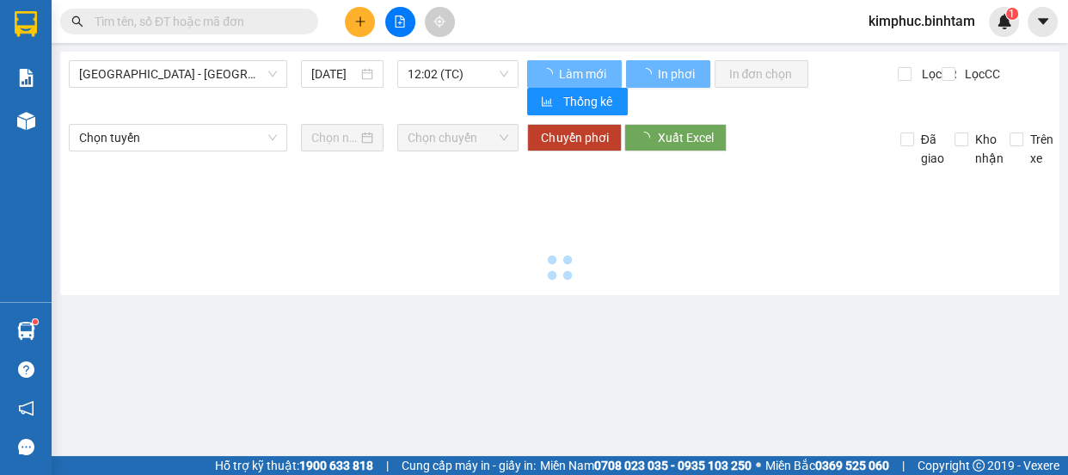
click at [404, 24] on icon "file-add" at bounding box center [400, 21] width 12 height 12
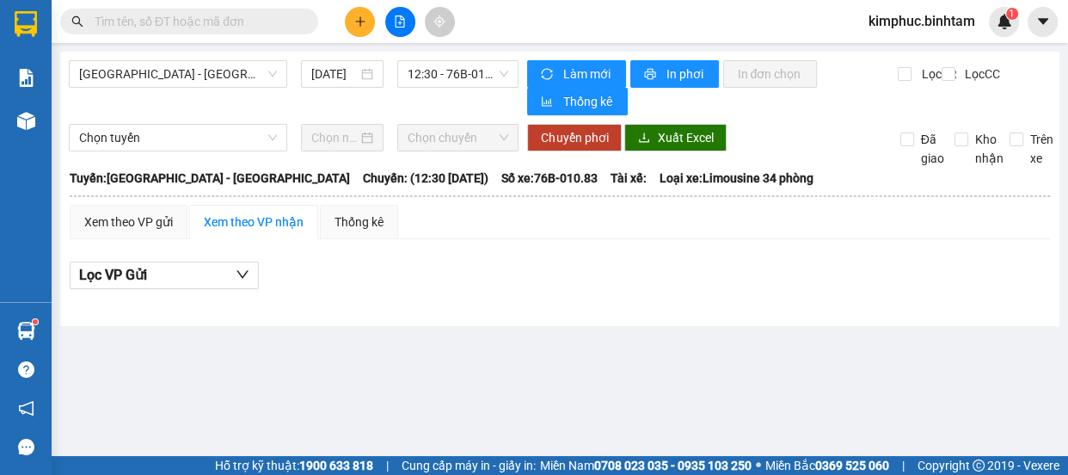
click at [404, 25] on icon "file-add" at bounding box center [400, 21] width 12 height 12
click at [218, 85] on span "[GEOGRAPHIC_DATA] - [GEOGRAPHIC_DATA]" at bounding box center [178, 74] width 198 height 26
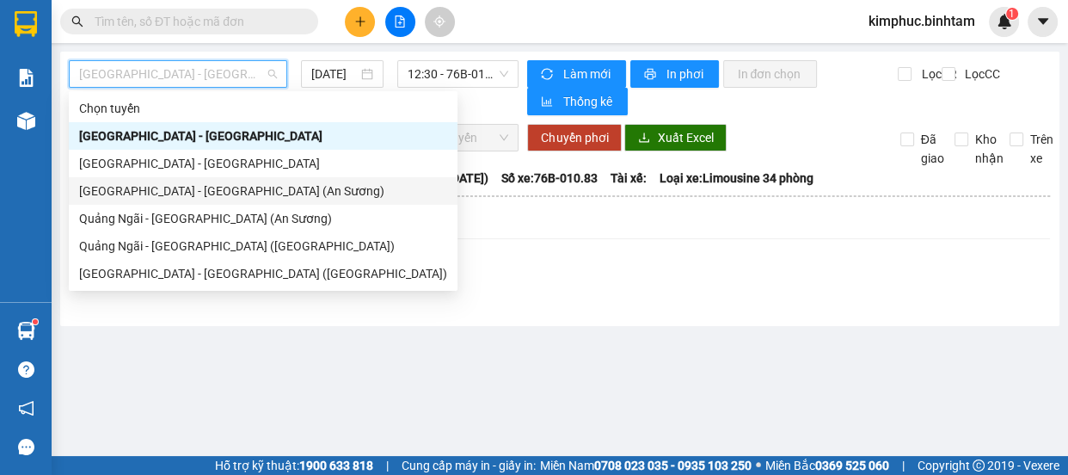
click at [175, 193] on div "[GEOGRAPHIC_DATA] - [GEOGRAPHIC_DATA] (An Sương)" at bounding box center [263, 190] width 368 height 19
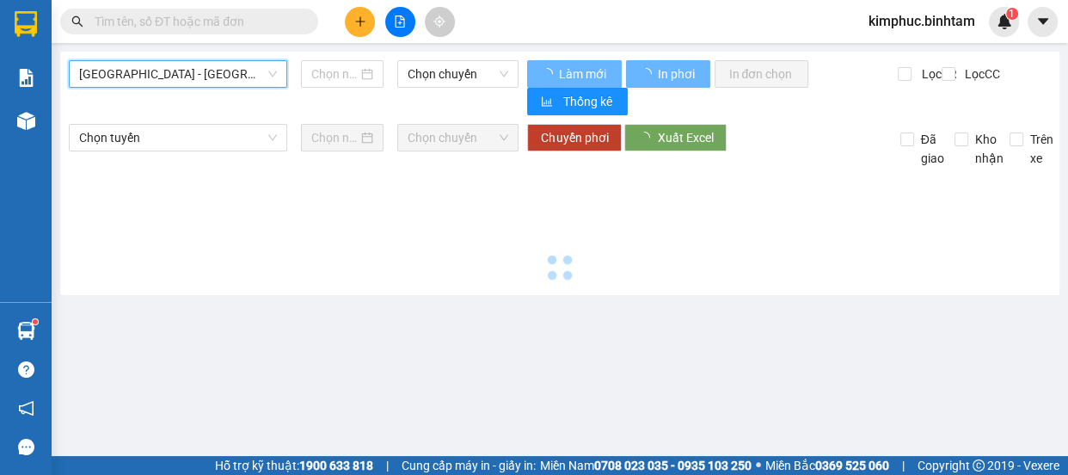
type input "[DATE]"
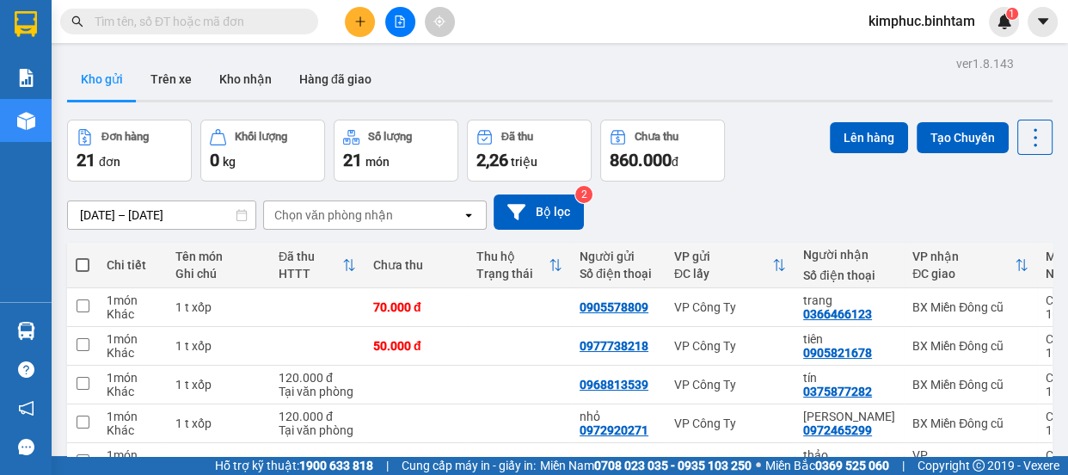
click at [406, 19] on button at bounding box center [400, 22] width 30 height 30
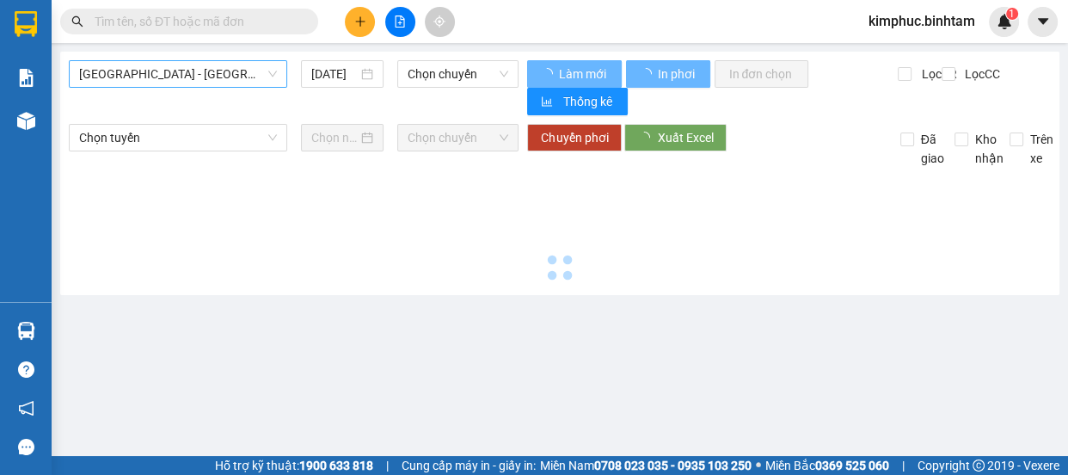
click at [202, 76] on span "[GEOGRAPHIC_DATA] - [GEOGRAPHIC_DATA]" at bounding box center [178, 74] width 198 height 26
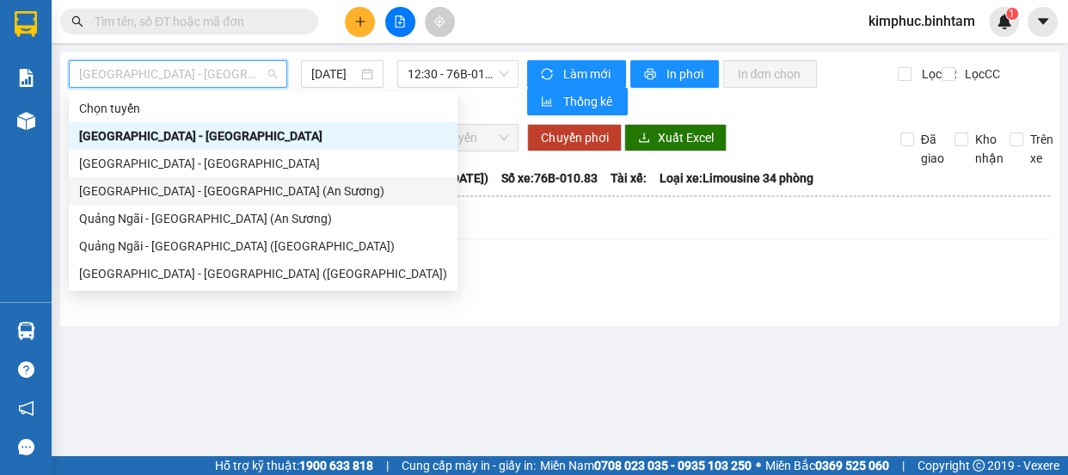
click at [168, 194] on div "[GEOGRAPHIC_DATA] - [GEOGRAPHIC_DATA] (An Sương)" at bounding box center [263, 190] width 368 height 19
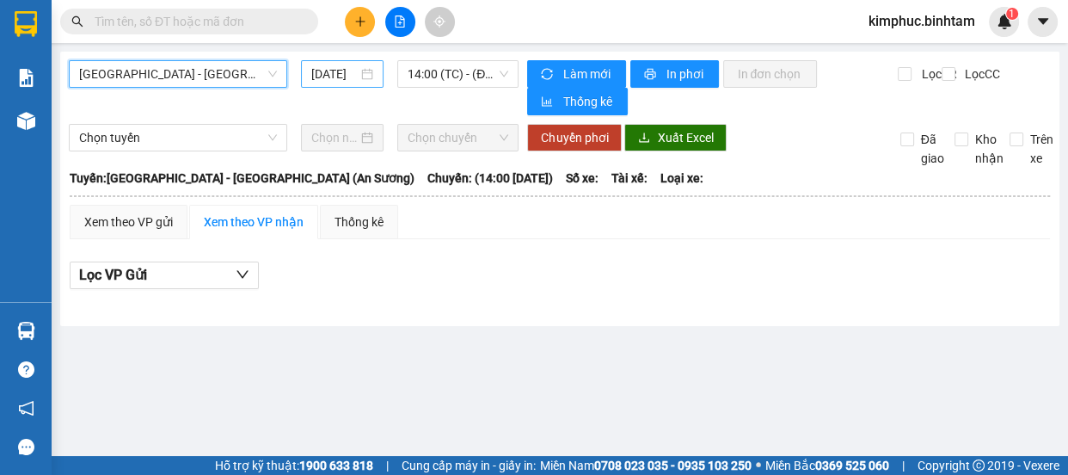
click at [337, 77] on input "[DATE]" at bounding box center [334, 74] width 46 height 19
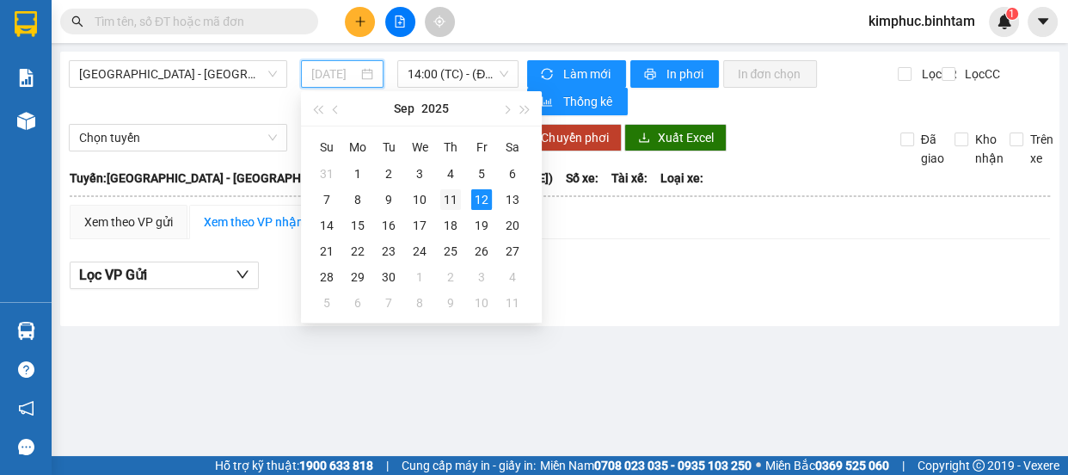
click at [456, 198] on div "11" at bounding box center [450, 199] width 21 height 21
type input "[DATE]"
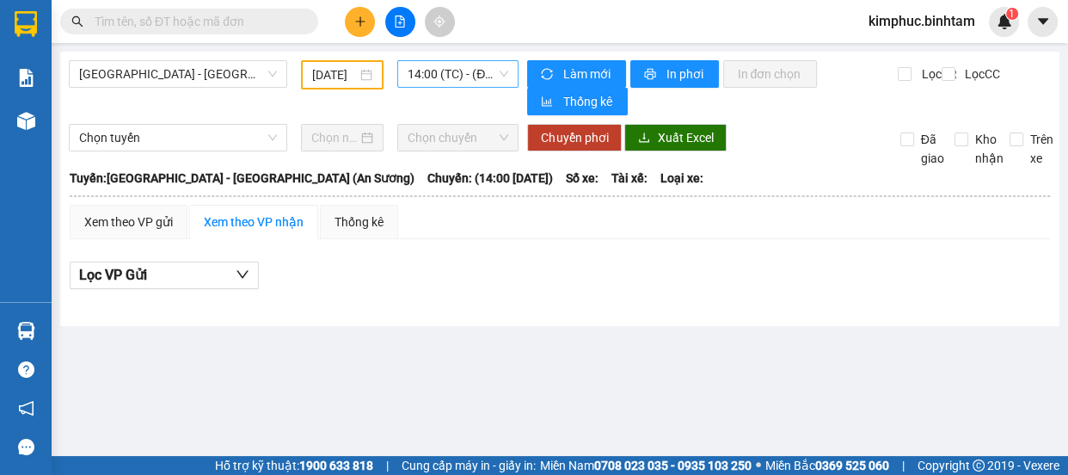
click at [461, 72] on span "14:00 (TC) - (Đã hủy)" at bounding box center [458, 74] width 101 height 26
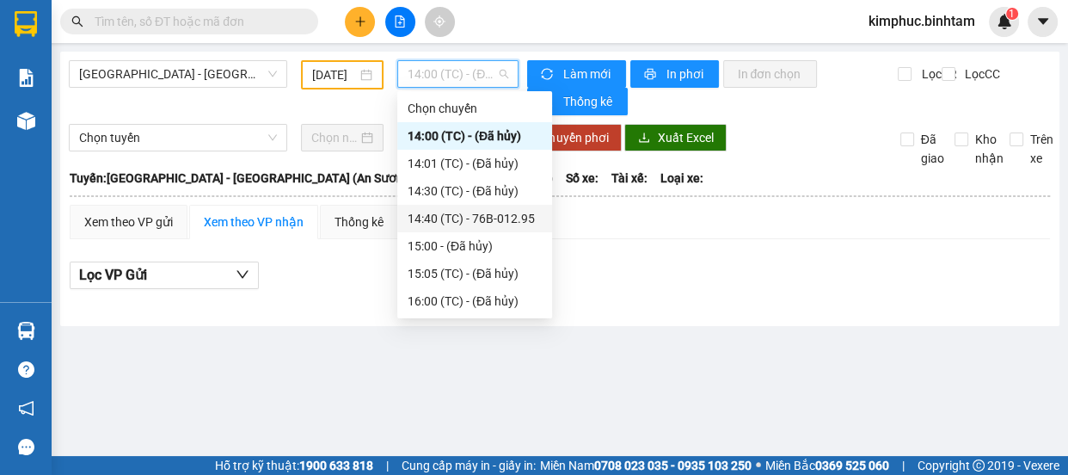
click at [493, 223] on div "14:40 (TC) - 76B-012.95" at bounding box center [475, 218] width 134 height 19
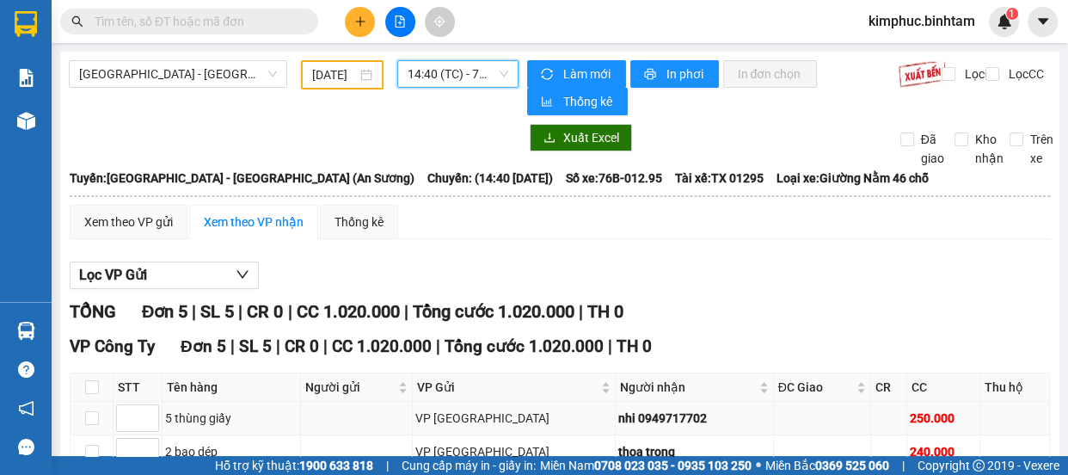
scroll to position [200, 0]
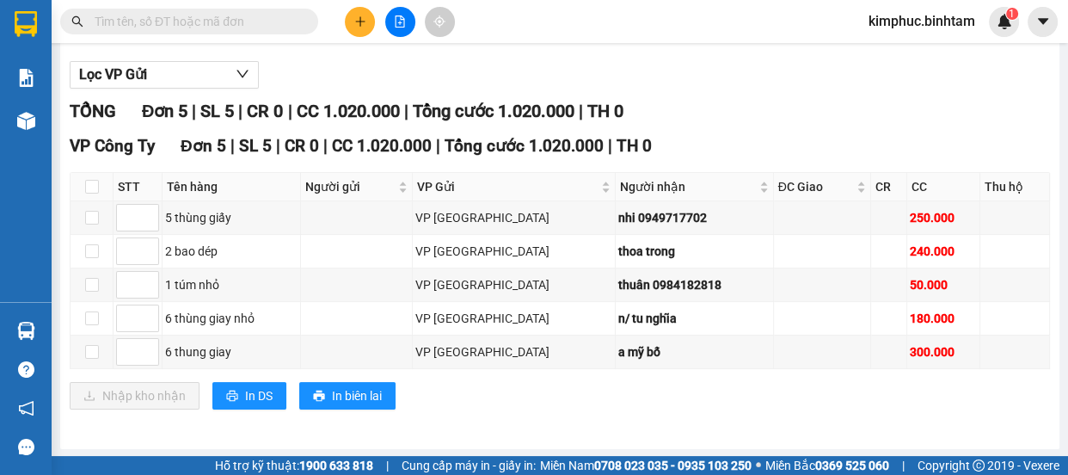
click at [227, 18] on input "text" at bounding box center [196, 21] width 203 height 19
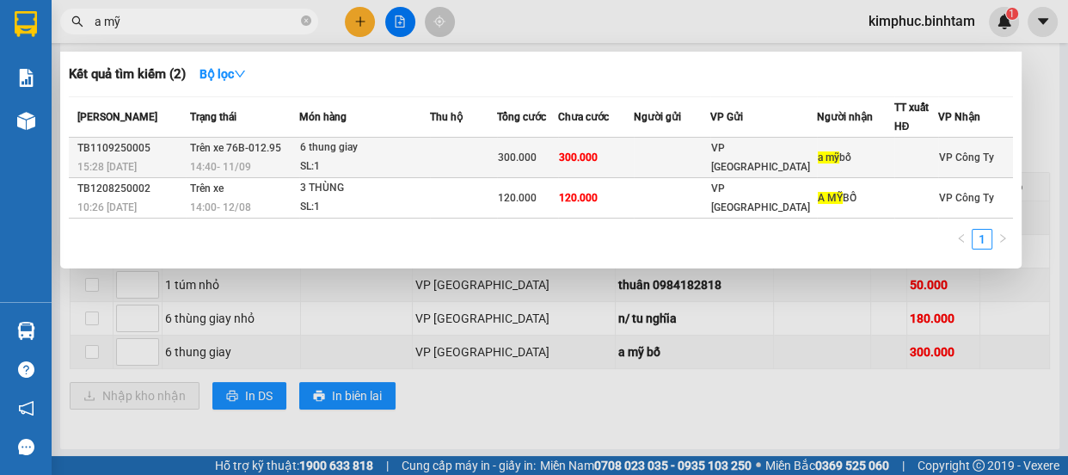
type input "a mỹ"
click at [335, 146] on div "6 thung giay" at bounding box center [364, 147] width 129 height 19
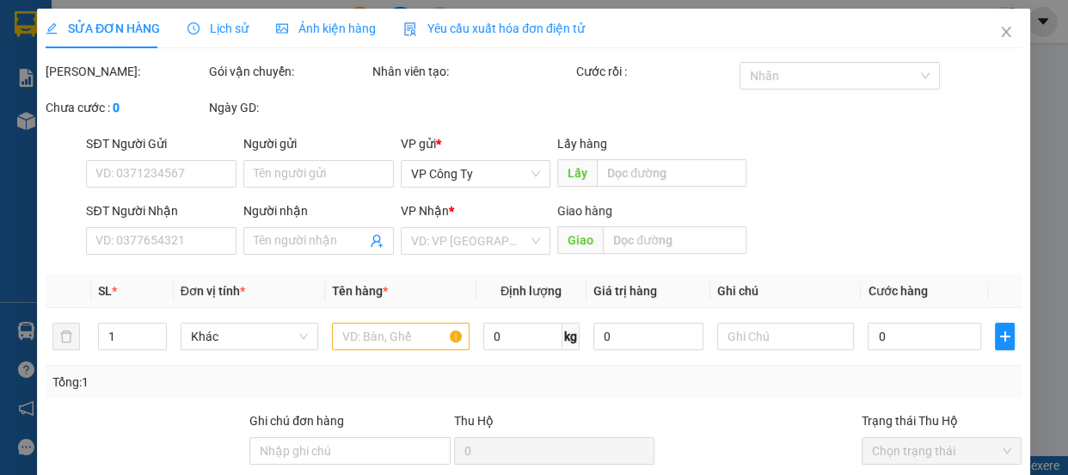
type input "a mỹ bố"
type input "300.000"
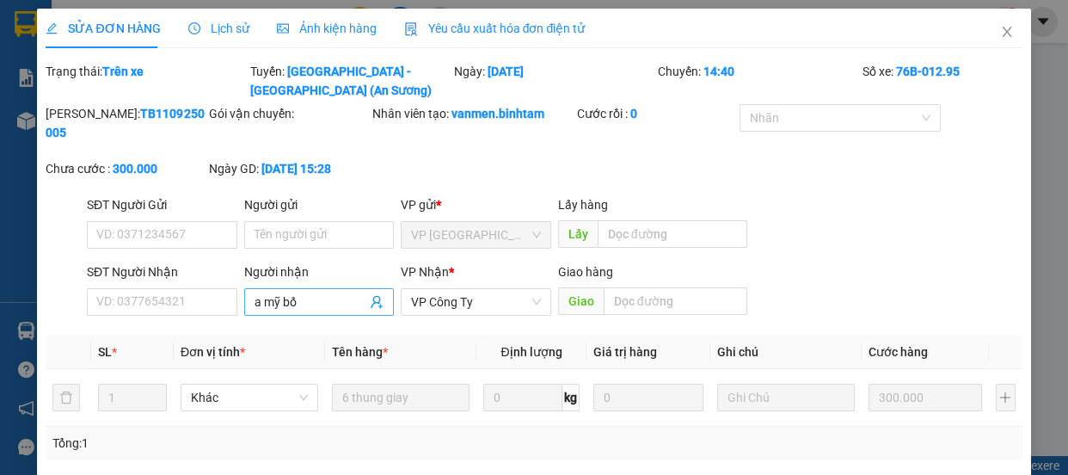
click at [313, 297] on input "a mỹ bố" at bounding box center [311, 301] width 113 height 19
type input "a"
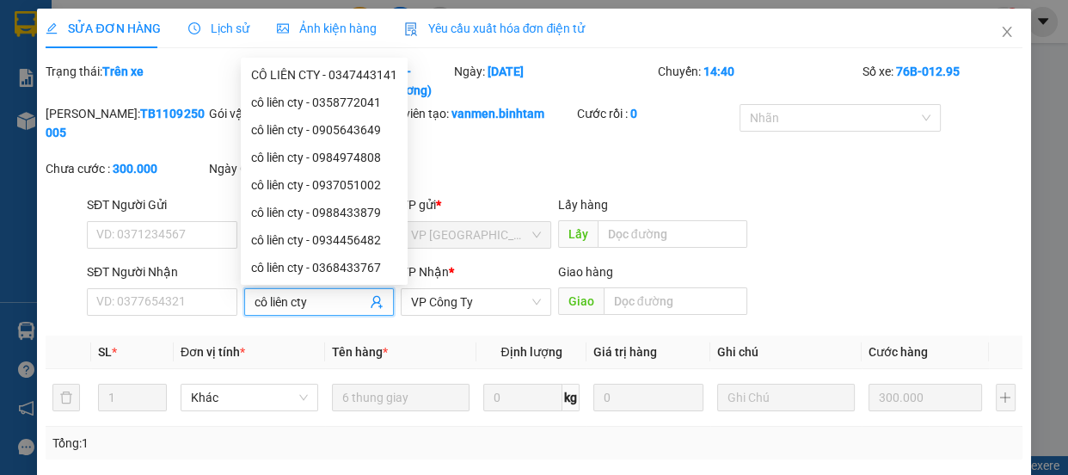
scroll to position [225, 0]
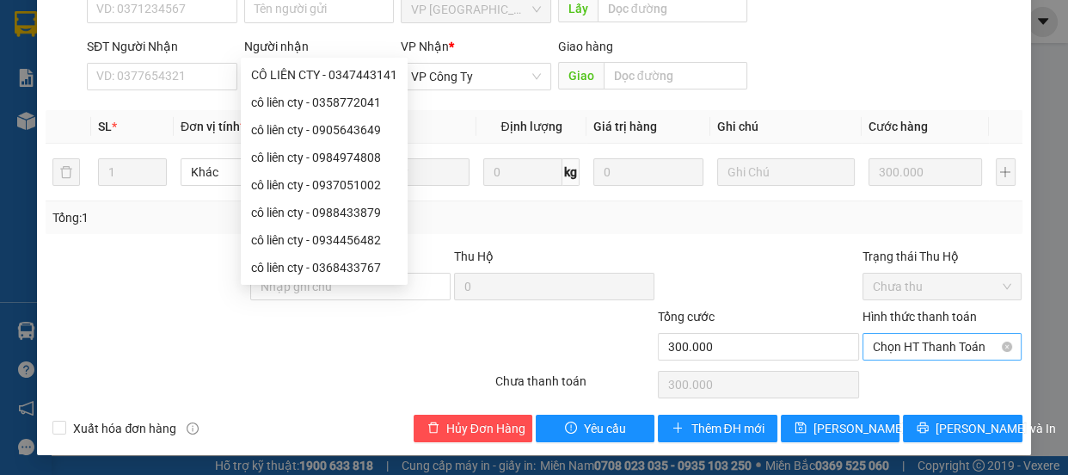
click at [923, 345] on span "Chọn HT Thanh Toán" at bounding box center [942, 347] width 139 height 26
type input "cô liên cty"
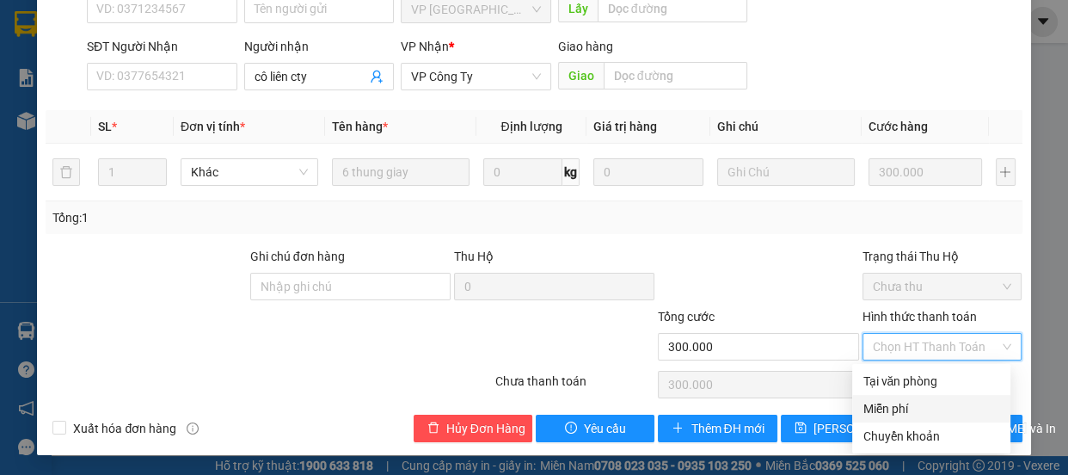
click at [893, 403] on div "Miễn phí" at bounding box center [932, 408] width 138 height 19
type input "0"
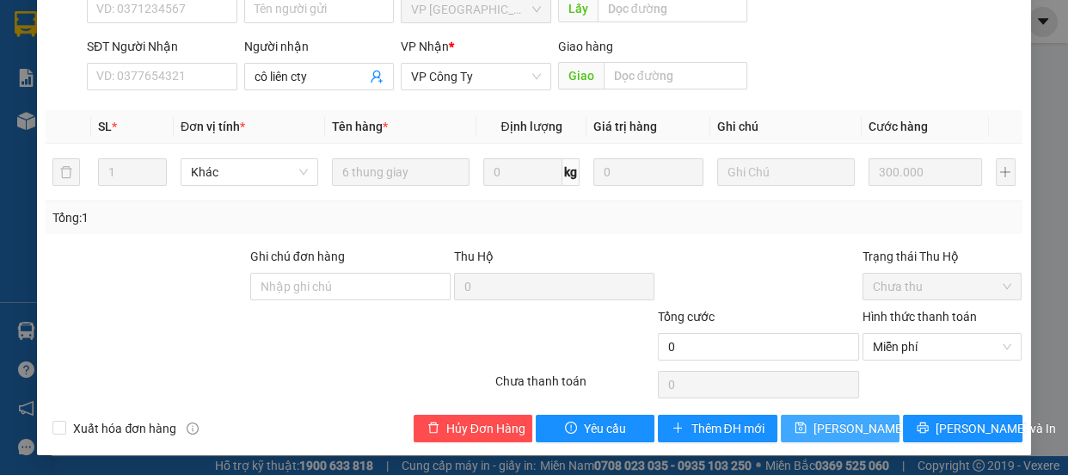
drag, startPoint x: 828, startPoint y: 430, endPoint x: 839, endPoint y: 431, distance: 10.4
click at [834, 431] on span "[PERSON_NAME] thay đổi" at bounding box center [883, 428] width 138 height 19
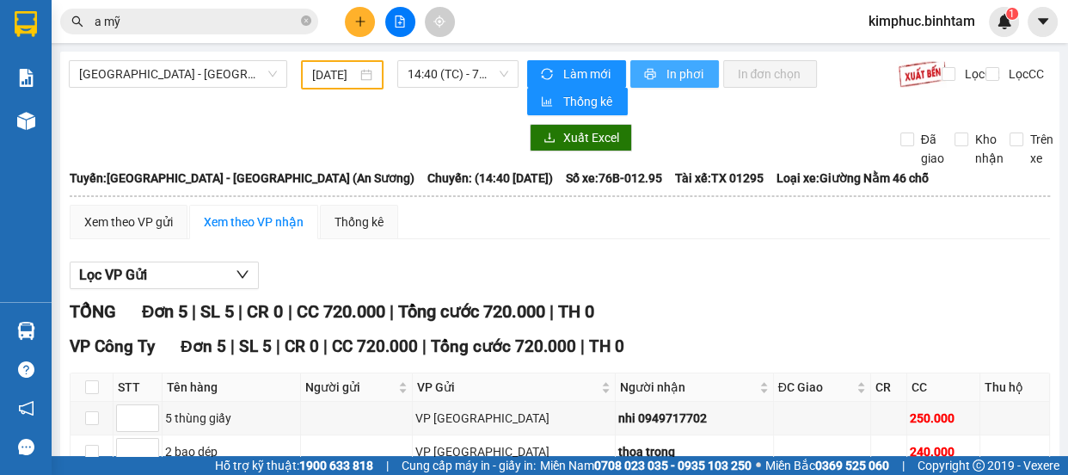
click at [683, 73] on span "In phơi" at bounding box center [686, 74] width 40 height 19
click at [778, 299] on div "TỔNG Đơn 5 | SL 5 | CR 0 | CC 720.000 | Tổng cước 720.000 | TH 0" at bounding box center [560, 311] width 981 height 27
click at [359, 22] on icon "plus" at bounding box center [359, 21] width 9 height 1
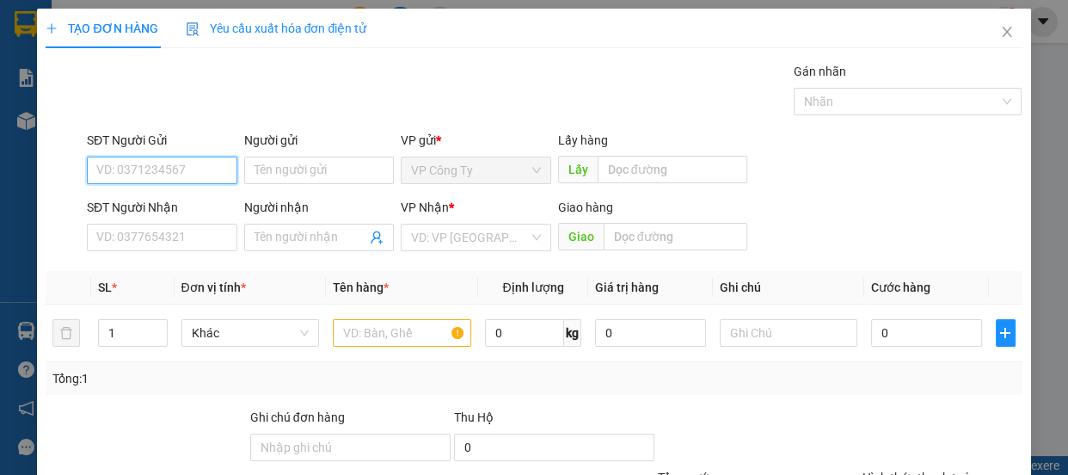
click at [112, 169] on input "SĐT Người Gửi" at bounding box center [162, 171] width 151 height 28
type input "0935368238"
click at [175, 176] on input "0935368238" at bounding box center [162, 171] width 151 height 28
click at [183, 205] on div "0935368238 - [PERSON_NAME]" at bounding box center [180, 204] width 169 height 19
type input "[PERSON_NAME]"
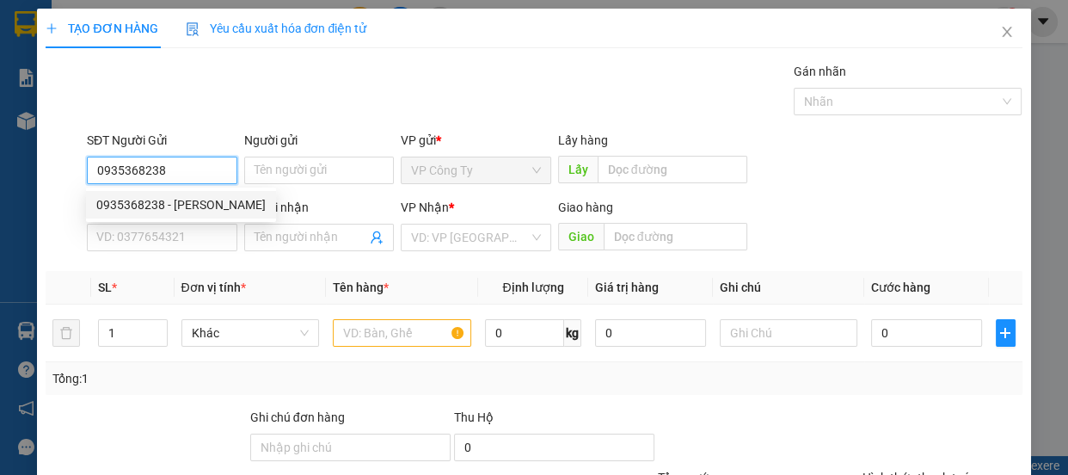
type input "0783516862"
type input "thảo"
type input "50.000"
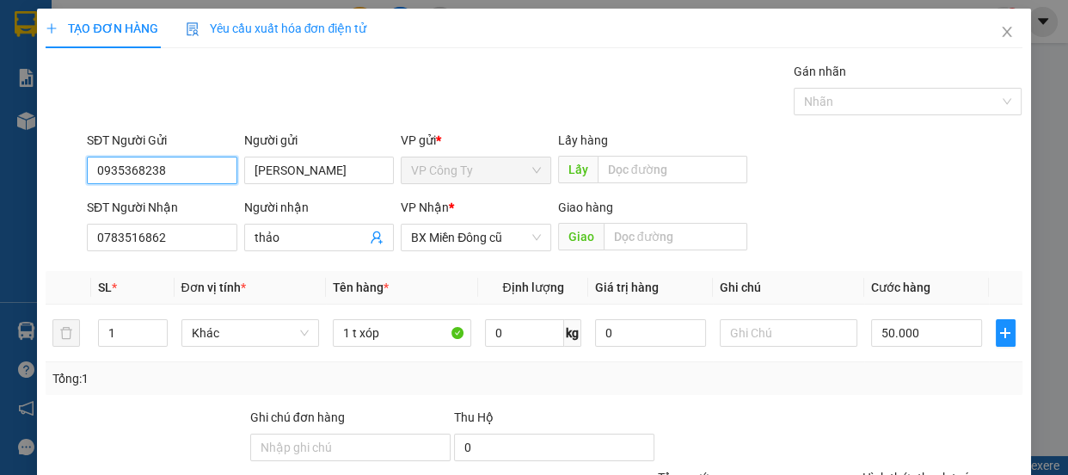
scroll to position [161, 0]
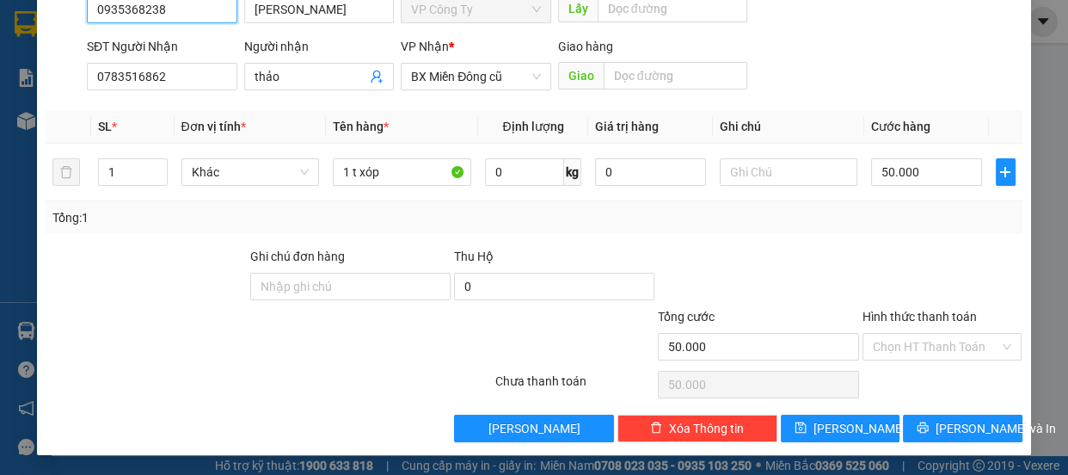
type input "0935368238"
click at [952, 316] on label "Hình thức thanh toán" at bounding box center [920, 317] width 114 height 14
click at [952, 334] on input "Hình thức thanh toán" at bounding box center [936, 347] width 127 height 26
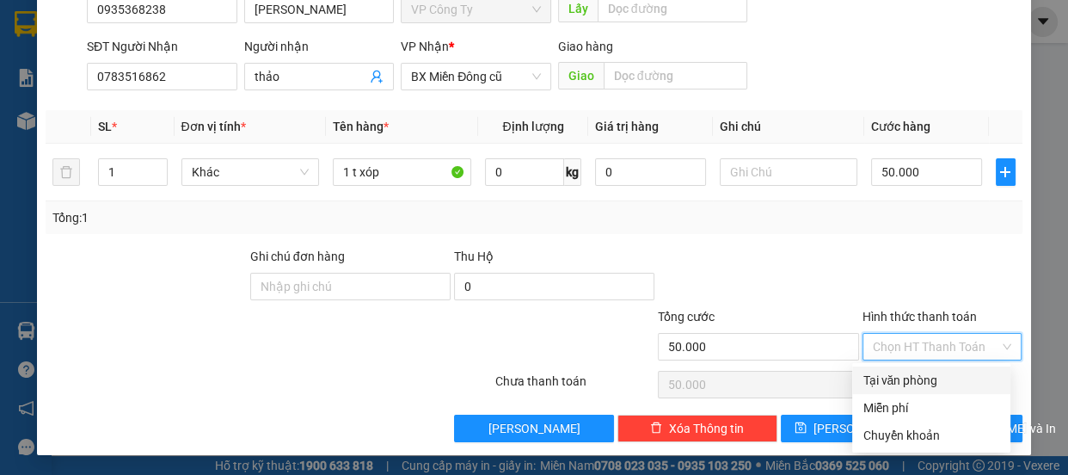
click at [938, 389] on div "Tại văn phòng" at bounding box center [932, 380] width 138 height 19
type input "0"
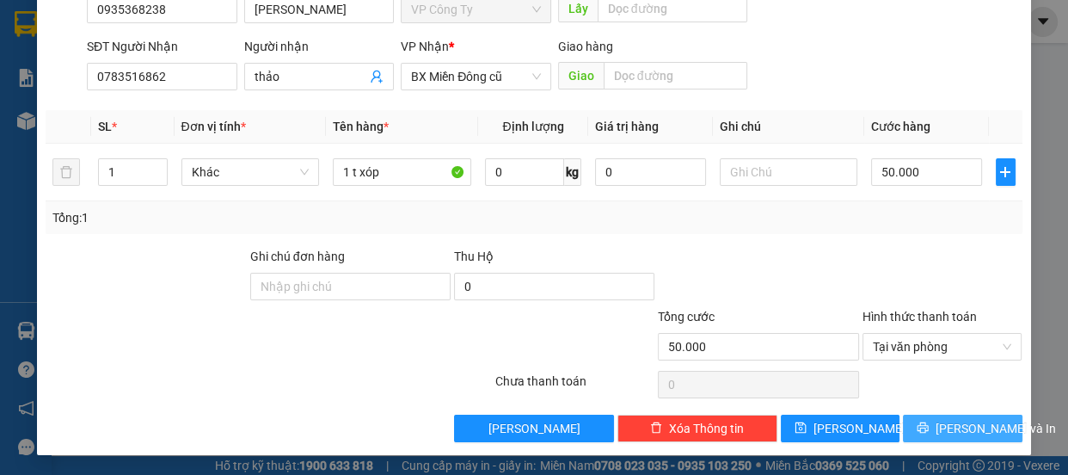
click at [965, 430] on span "[PERSON_NAME] và In" at bounding box center [996, 428] width 120 height 19
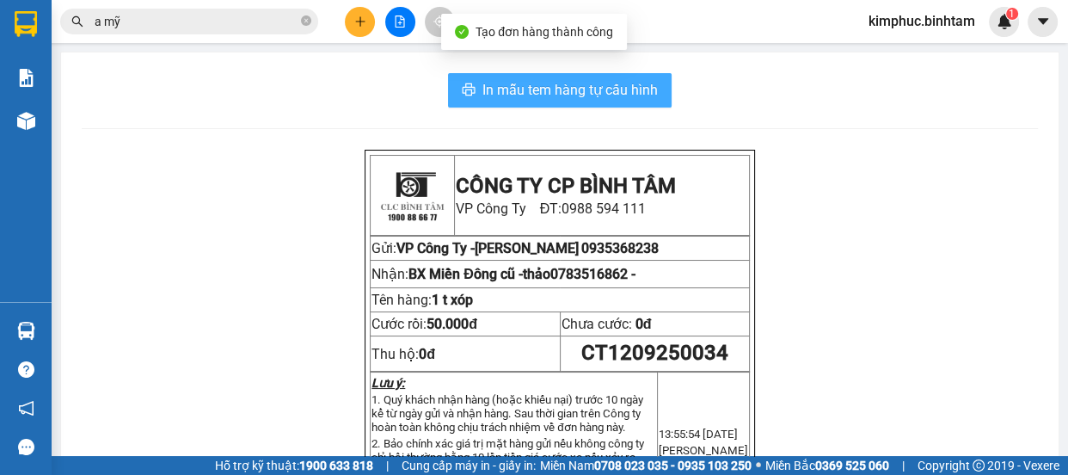
click at [637, 97] on span "In mẫu tem hàng tự cấu hình" at bounding box center [570, 90] width 175 height 22
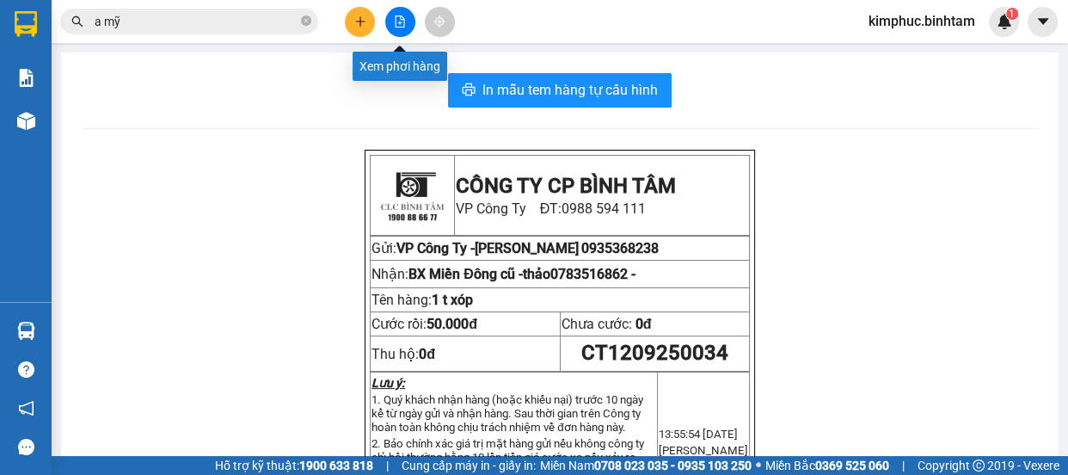
click at [405, 21] on icon "file-add" at bounding box center [400, 21] width 12 height 12
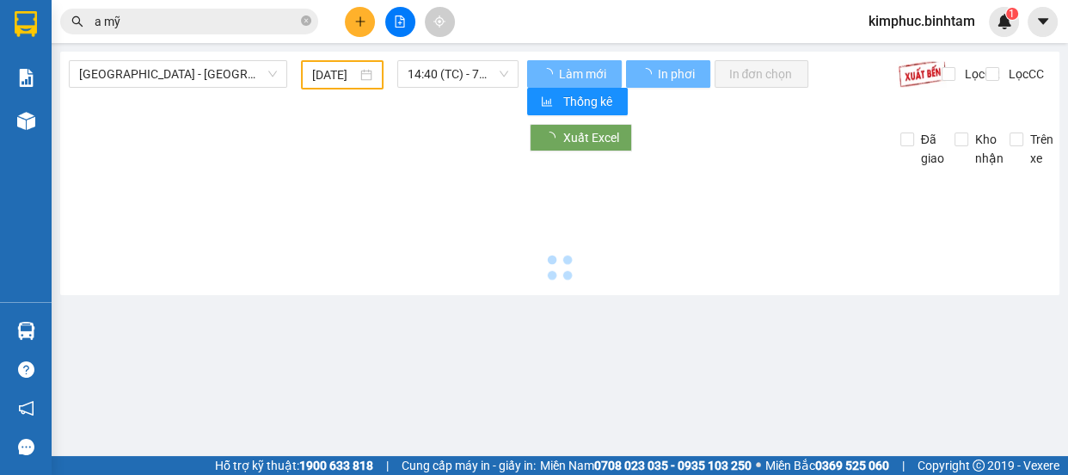
type input "[DATE]"
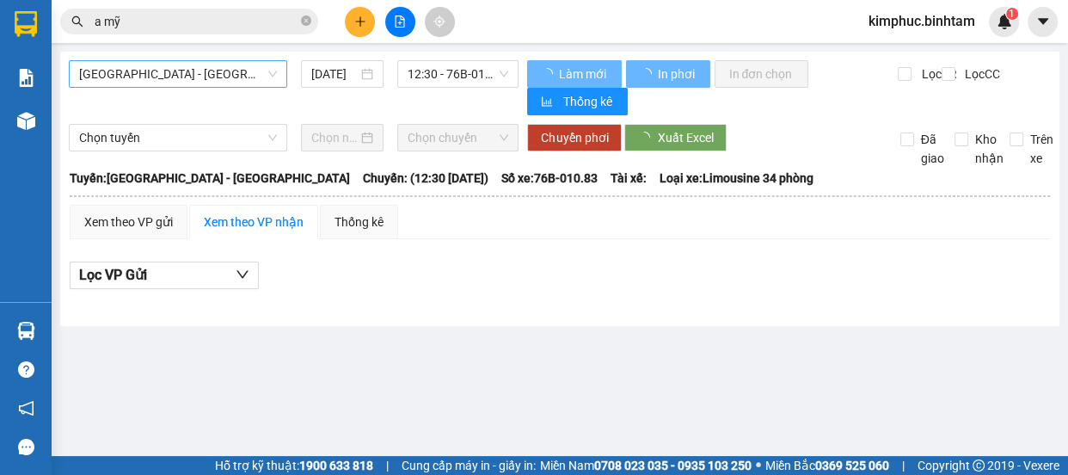
click at [214, 71] on span "[GEOGRAPHIC_DATA] - [GEOGRAPHIC_DATA]" at bounding box center [178, 74] width 198 height 26
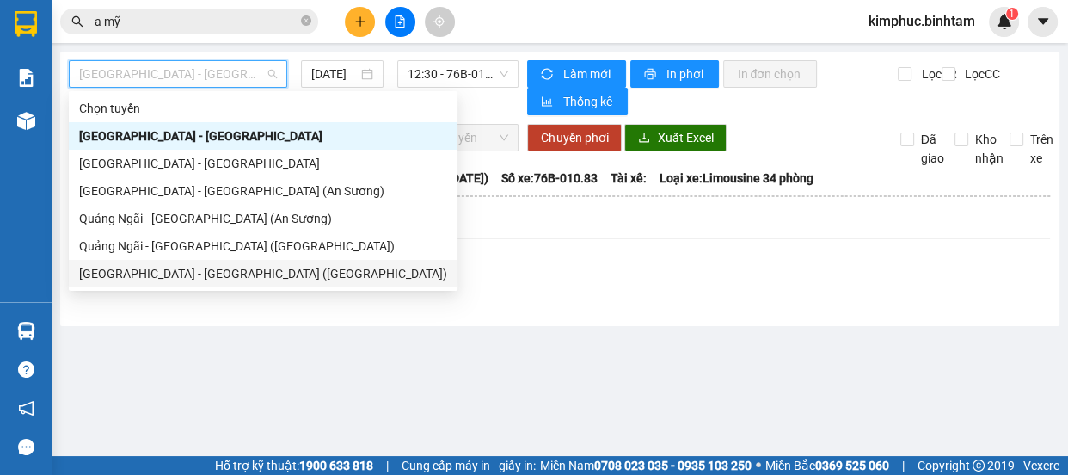
click at [135, 276] on div "[GEOGRAPHIC_DATA] - [GEOGRAPHIC_DATA] ([GEOGRAPHIC_DATA])" at bounding box center [263, 273] width 368 height 19
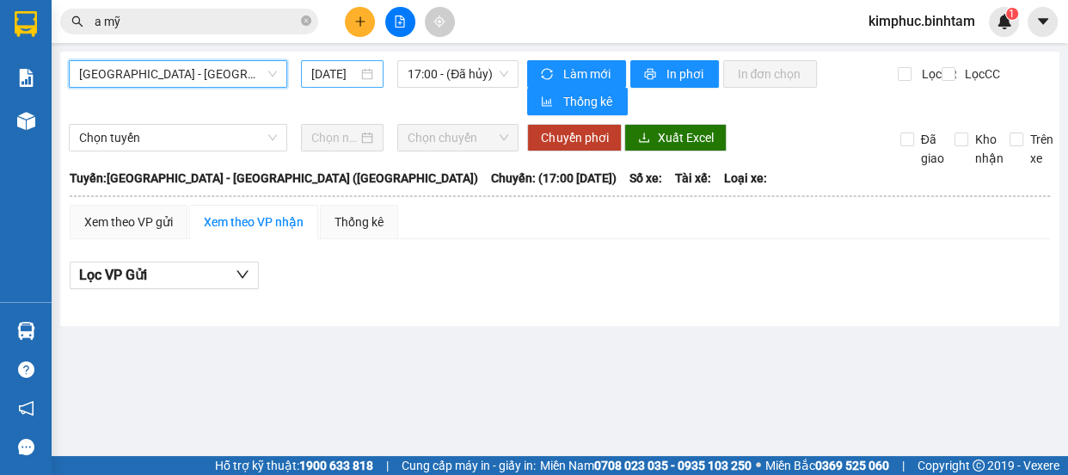
click at [332, 72] on input "[DATE]" at bounding box center [334, 74] width 46 height 19
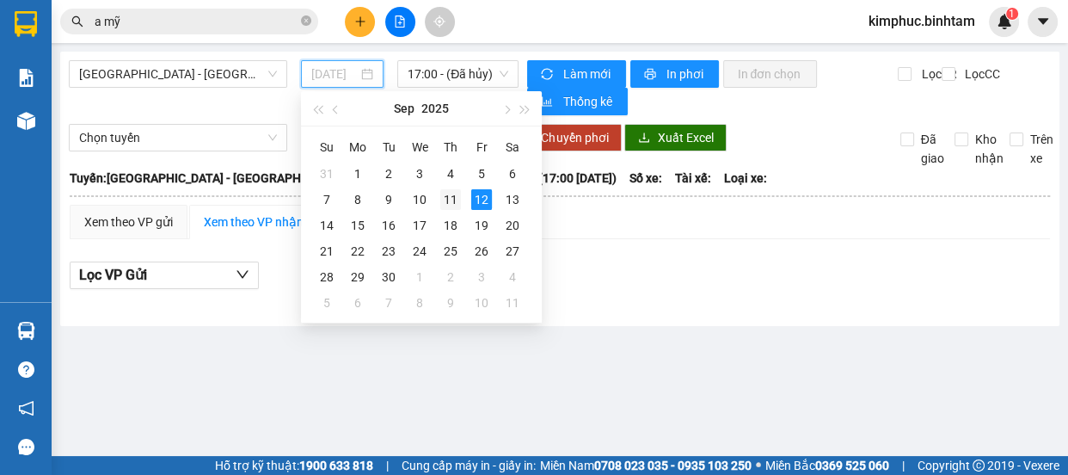
click at [456, 197] on div "11" at bounding box center [450, 199] width 21 height 21
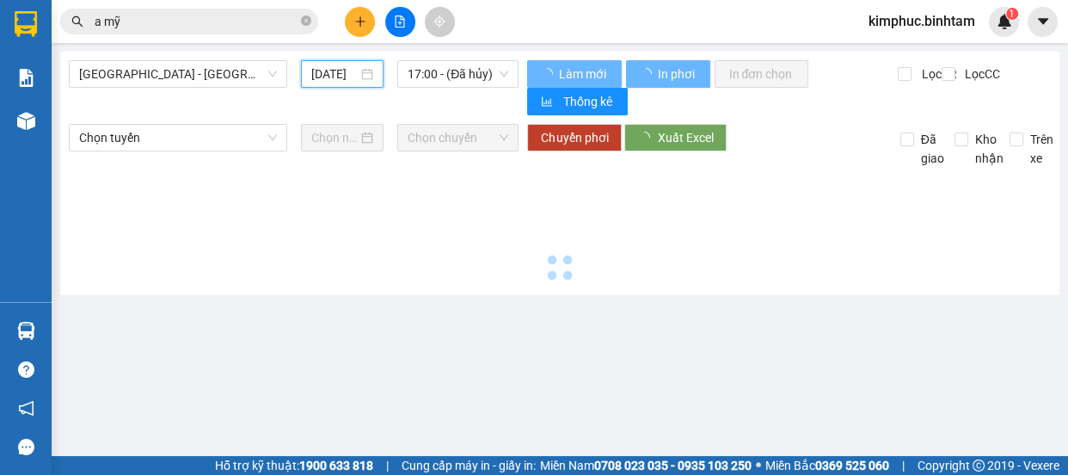
type input "[DATE]"
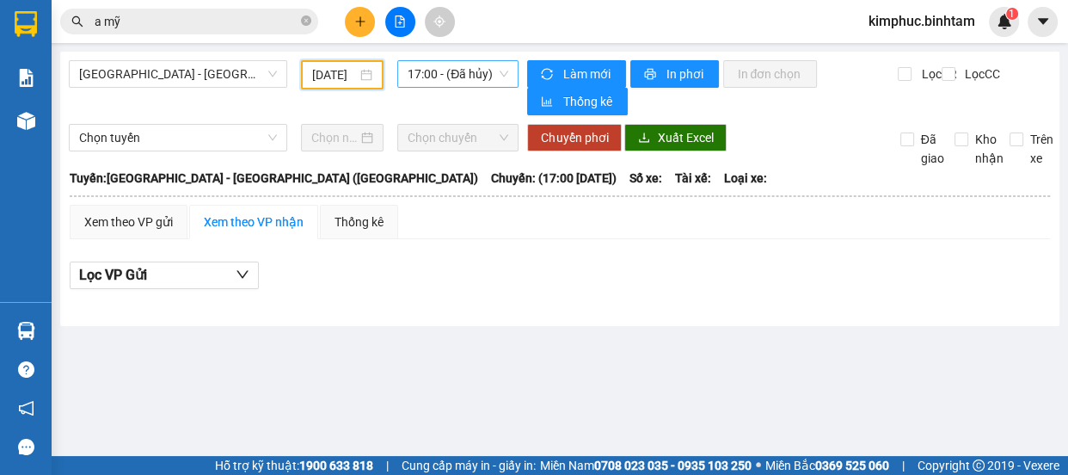
click at [477, 83] on span "17:00 - (Đã hủy)" at bounding box center [458, 74] width 101 height 26
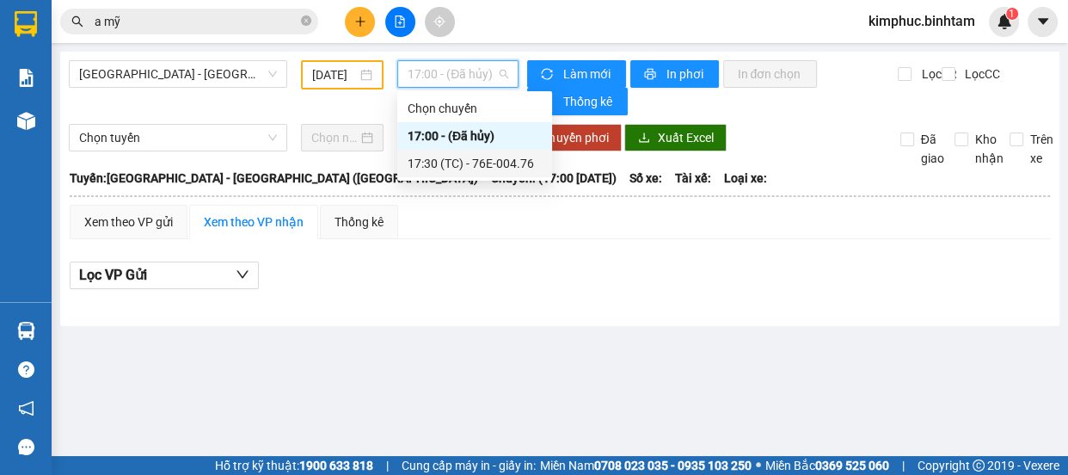
click at [477, 164] on div "17:30 (TC) - 76E-004.76" at bounding box center [475, 163] width 134 height 19
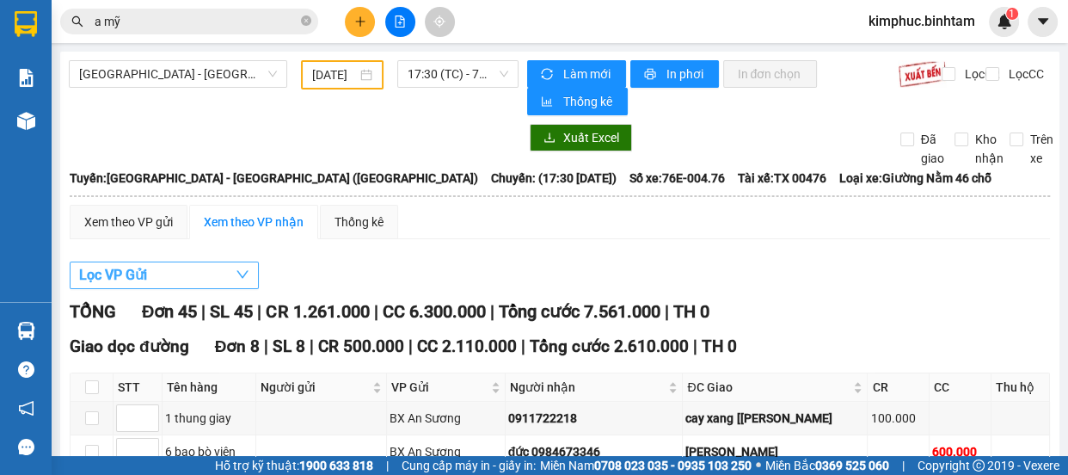
click at [126, 274] on span "Lọc VP Gửi" at bounding box center [113, 275] width 68 height 22
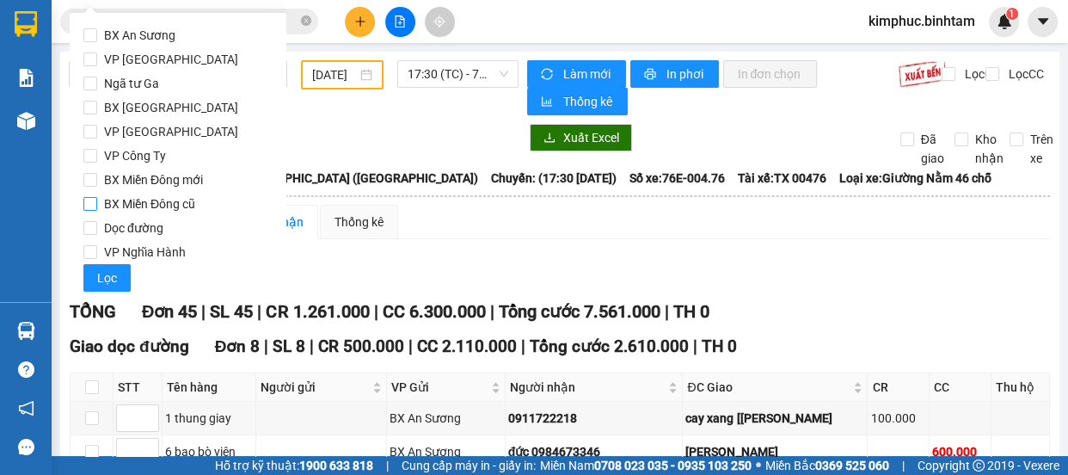
click at [97, 206] on span "BX Miền Đông cũ" at bounding box center [149, 204] width 105 height 24
click at [97, 206] on input "BX Miền Đông cũ" at bounding box center [90, 204] width 14 height 14
checkbox input "true"
click at [108, 277] on span "Lọc" at bounding box center [107, 277] width 20 height 19
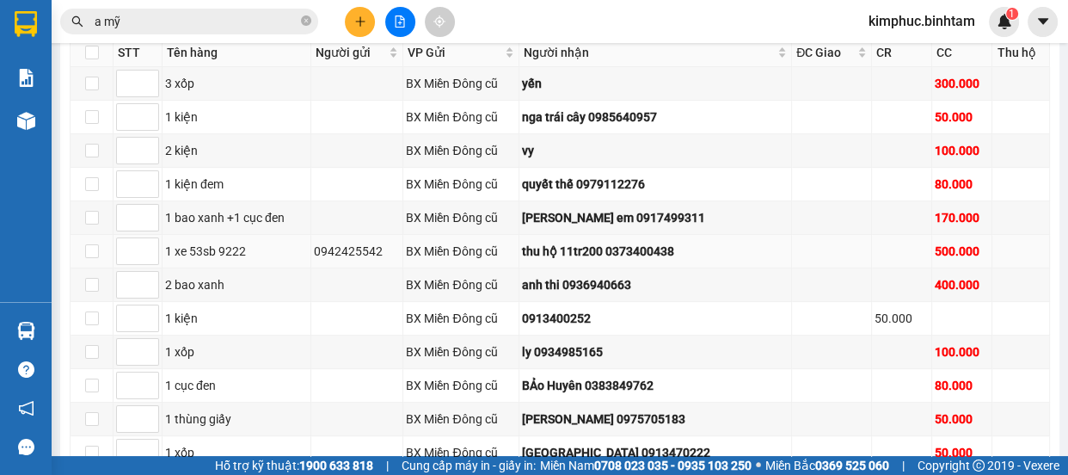
scroll to position [590, 0]
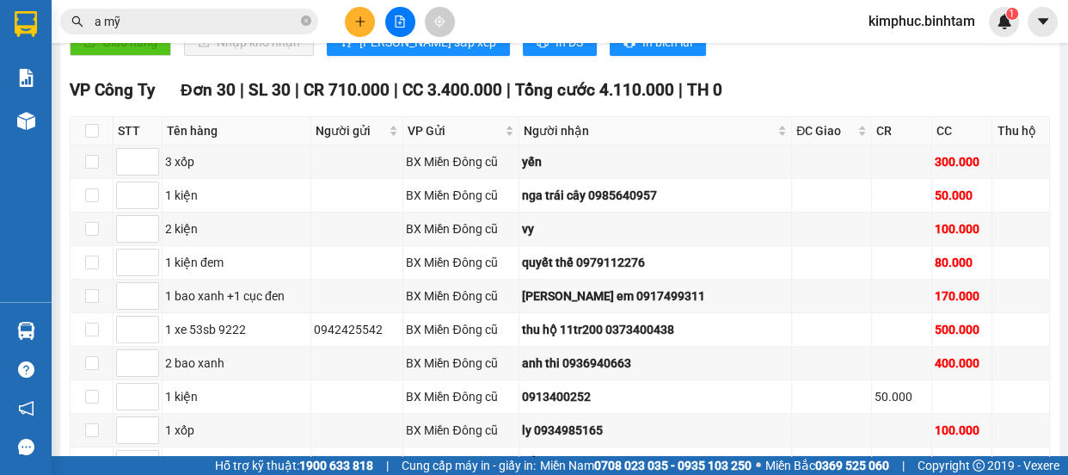
click at [258, 22] on input "a mỹ" at bounding box center [196, 21] width 203 height 19
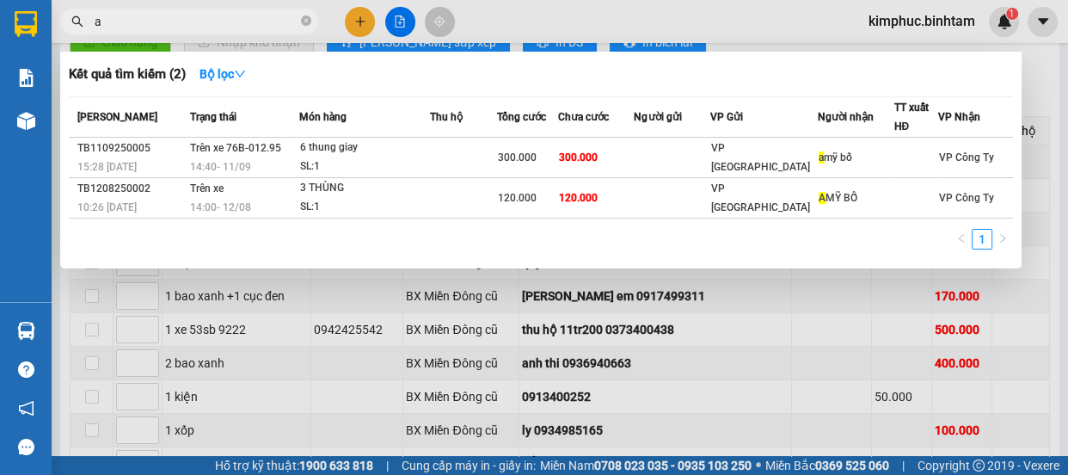
type input "a"
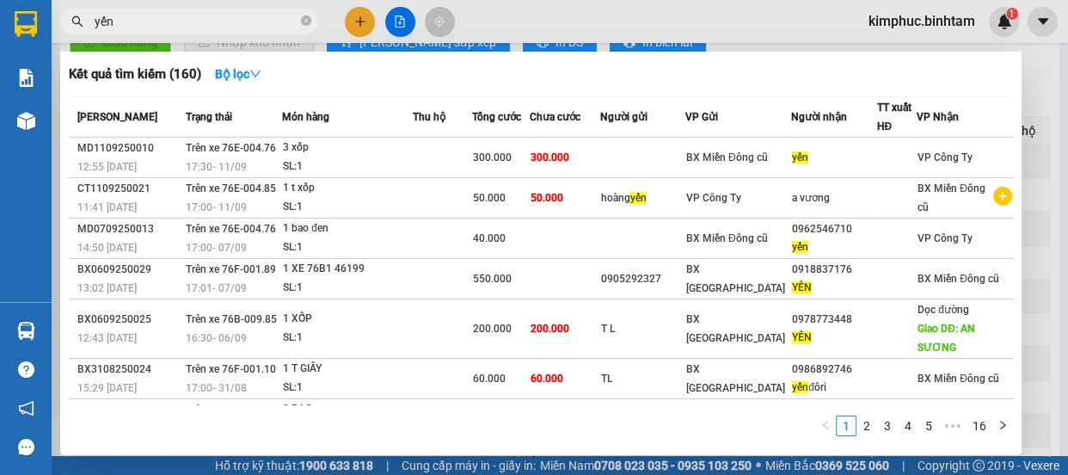
type input "yến"
click at [689, 11] on div at bounding box center [534, 237] width 1068 height 475
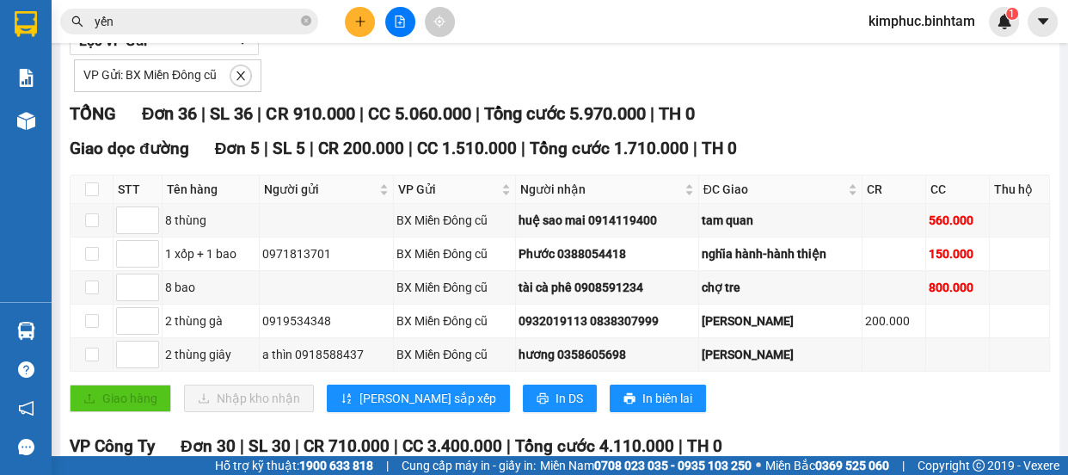
scroll to position [0, 0]
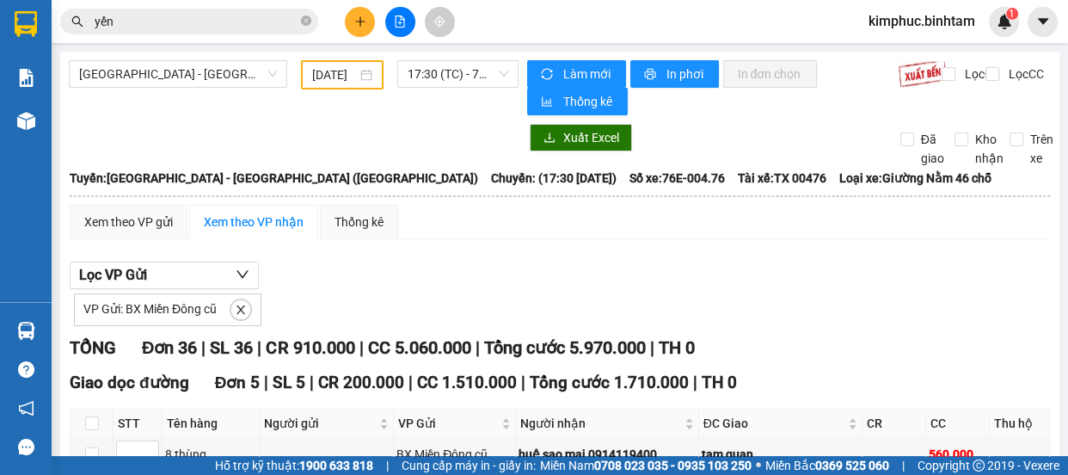
click at [370, 28] on button at bounding box center [360, 22] width 30 height 30
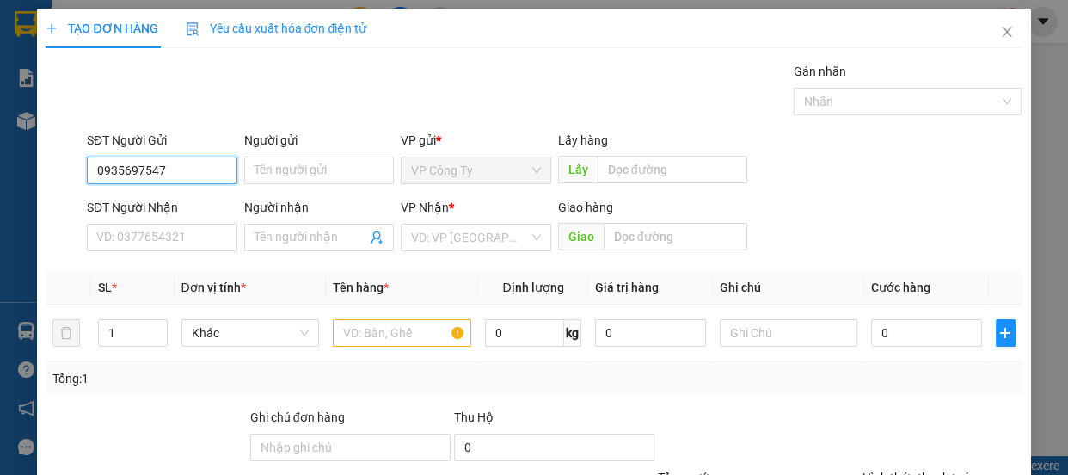
click at [212, 181] on input "0935697547" at bounding box center [162, 171] width 151 height 28
click at [212, 175] on input "0935697547" at bounding box center [162, 171] width 151 height 28
type input "0935697547"
click at [274, 163] on input "Người gửi" at bounding box center [319, 171] width 151 height 28
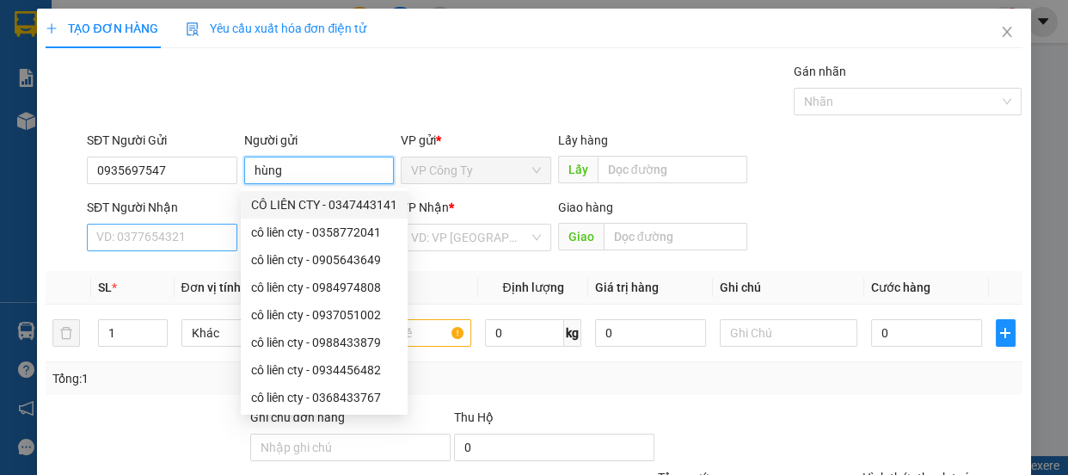
type input "hùng"
click at [196, 235] on input "SĐT Người Nhận" at bounding box center [162, 238] width 151 height 28
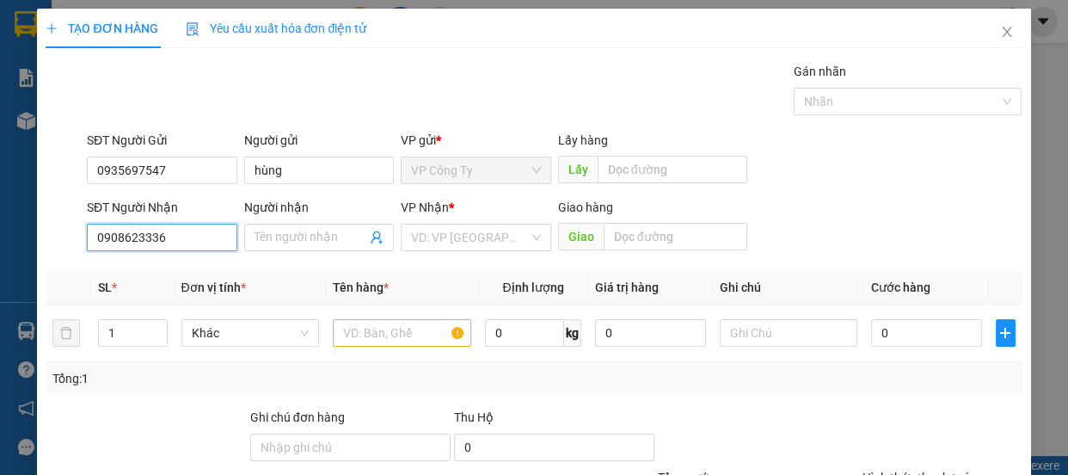
type input "0908623336"
click at [203, 222] on div "SĐT Người Nhận" at bounding box center [162, 211] width 151 height 26
click at [198, 235] on input "0908623336" at bounding box center [162, 238] width 151 height 28
click at [279, 237] on input "Người nhận" at bounding box center [311, 237] width 113 height 19
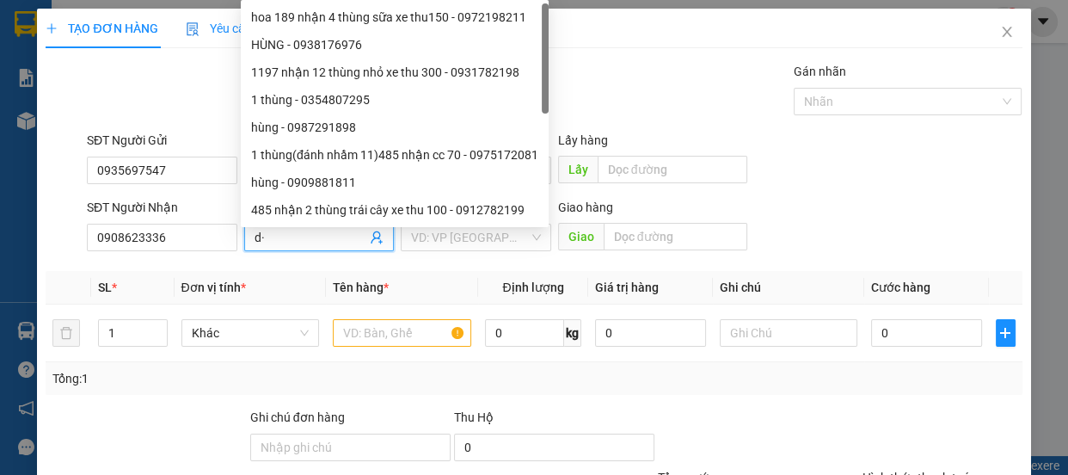
type input "d"
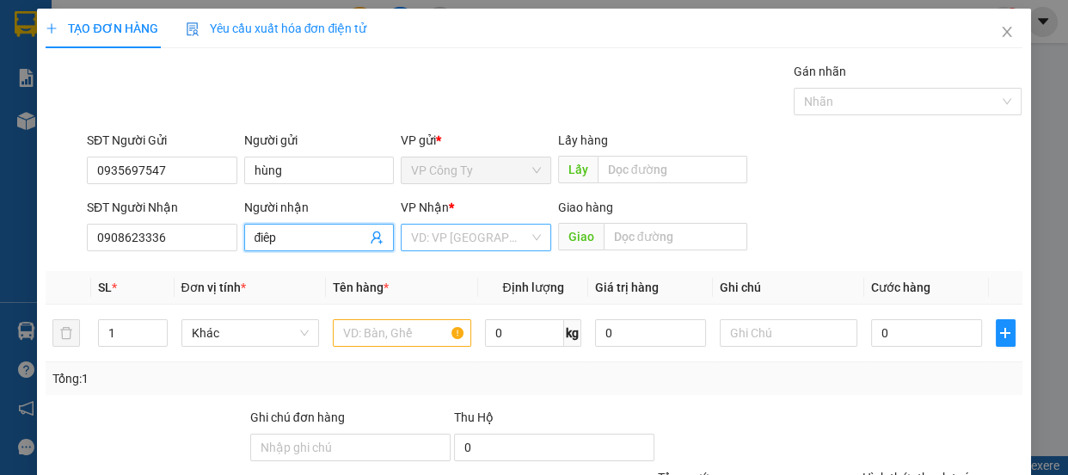
type input "điêp"
click at [474, 232] on input "search" at bounding box center [470, 238] width 118 height 26
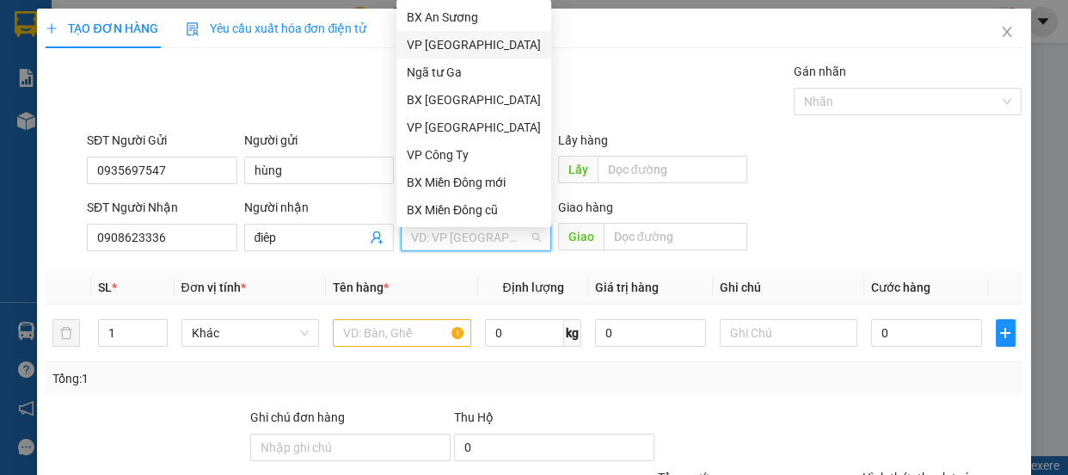
click at [450, 46] on div "VP [GEOGRAPHIC_DATA]" at bounding box center [474, 44] width 134 height 19
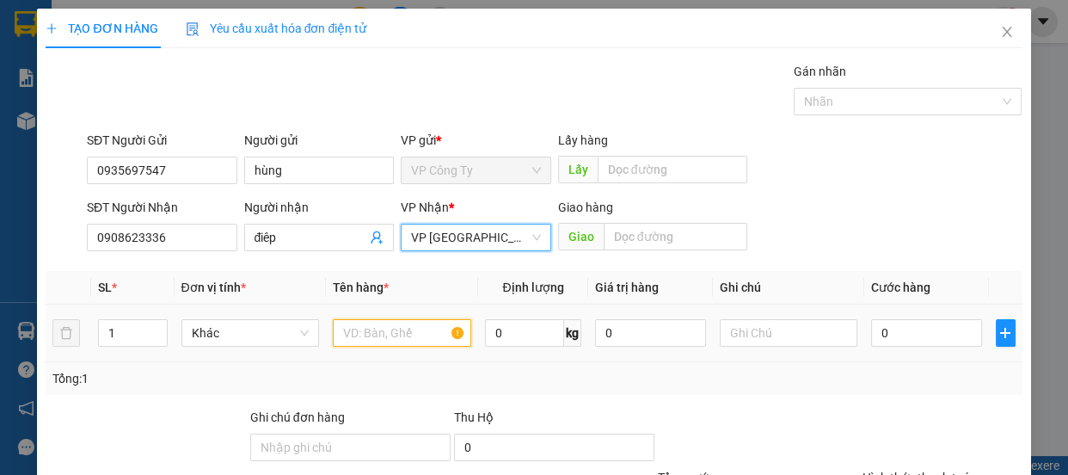
click at [354, 335] on input "text" at bounding box center [402, 333] width 138 height 28
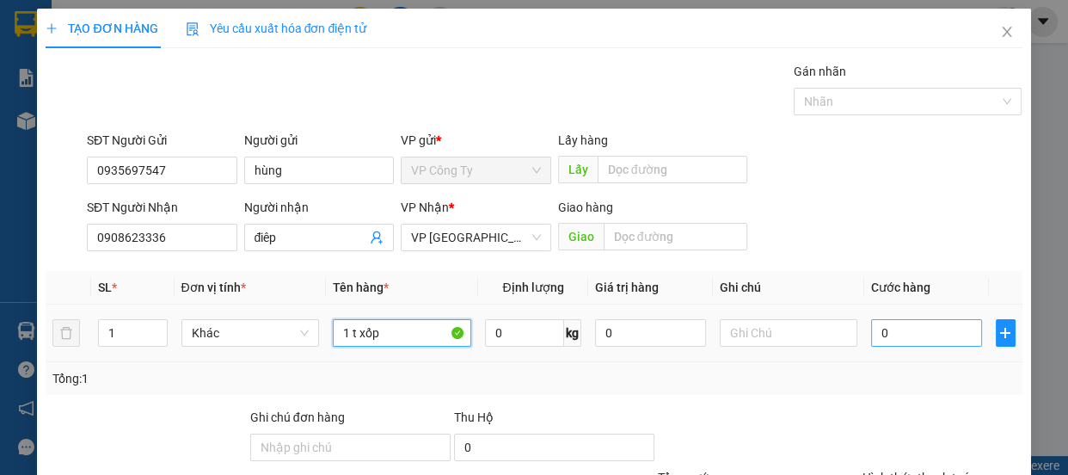
type input "1 t xốp"
click at [871, 336] on input "0" at bounding box center [926, 333] width 111 height 28
type input "7"
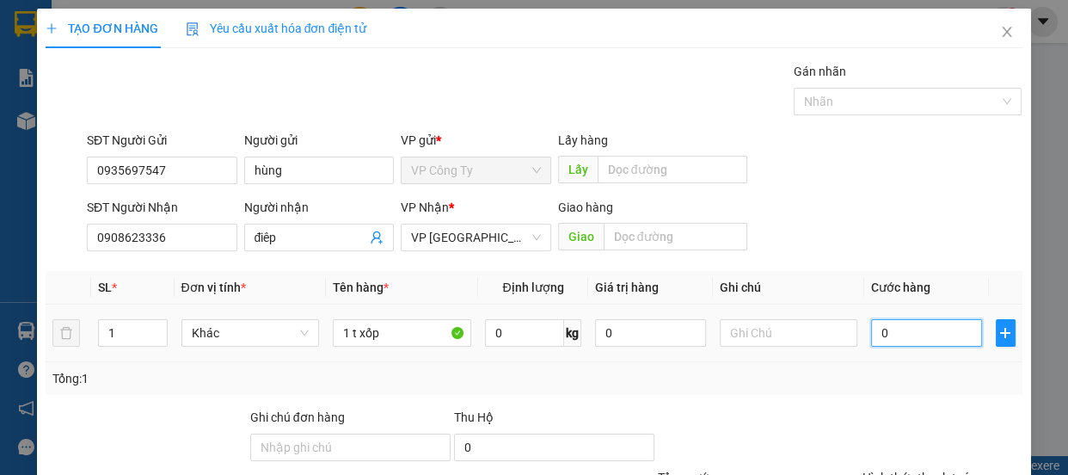
type input "7"
type input "70"
type input "700"
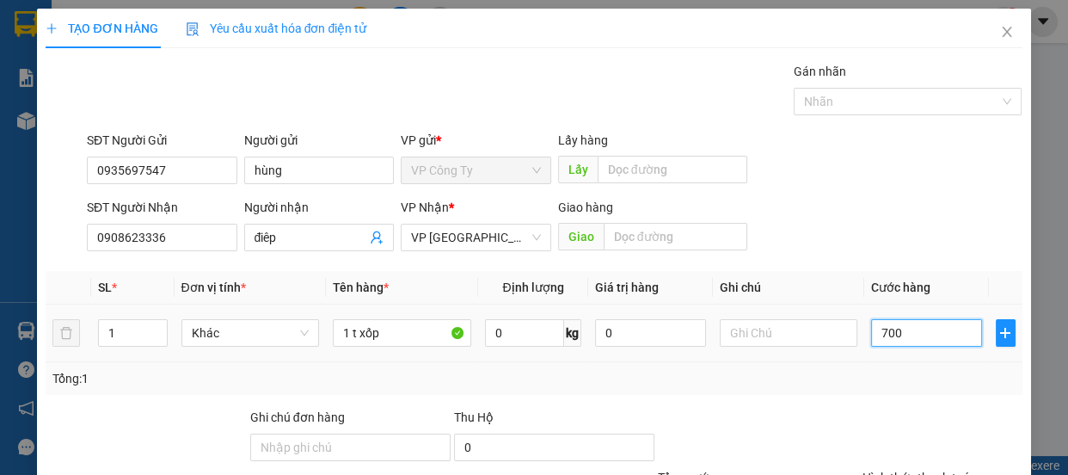
type input "700"
type input "7.000"
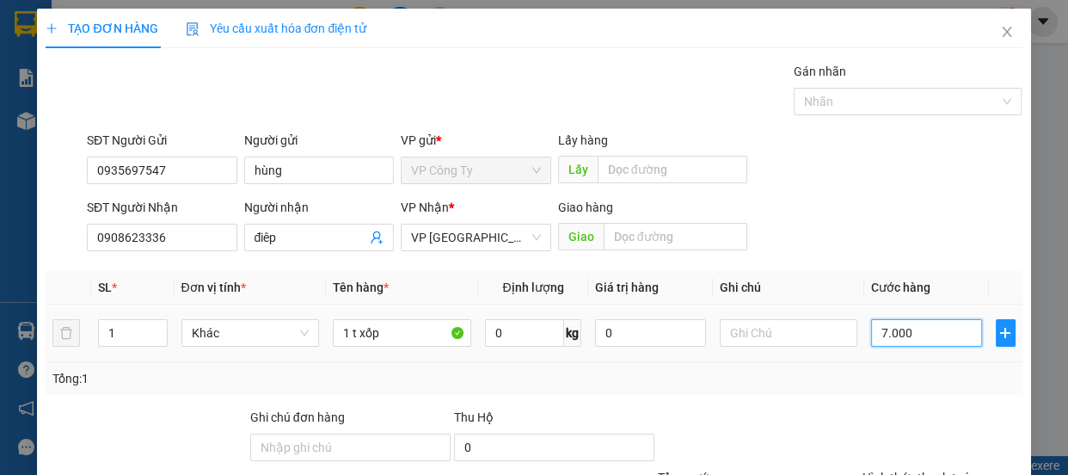
type input "70.000"
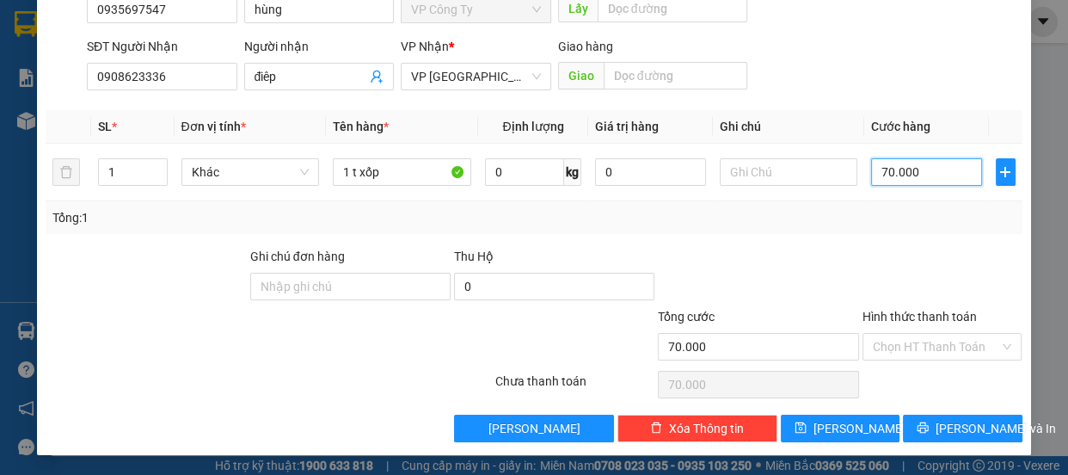
type input "70.000"
click at [899, 315] on label "Hình thức thanh toán" at bounding box center [920, 317] width 114 height 14
click at [899, 334] on input "Hình thức thanh toán" at bounding box center [936, 347] width 127 height 26
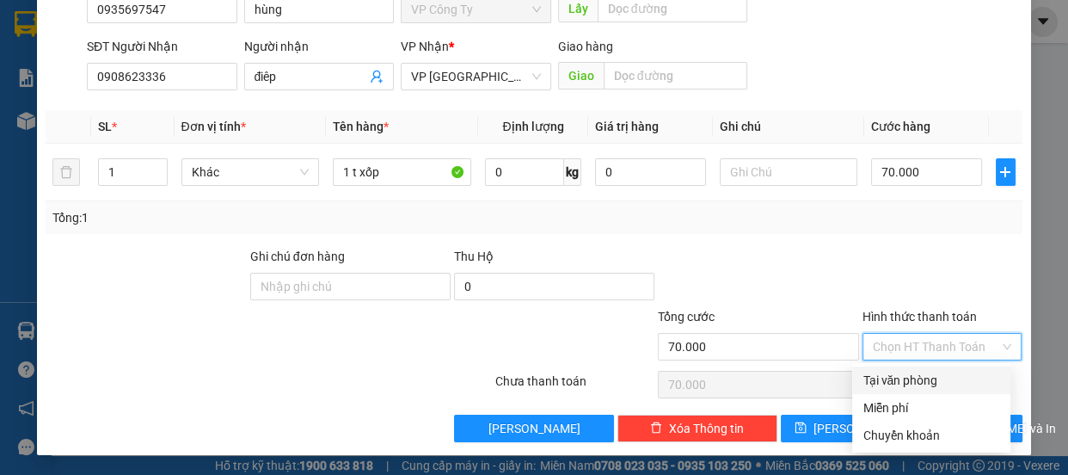
click at [903, 383] on div "Tại văn phòng" at bounding box center [932, 380] width 138 height 19
type input "0"
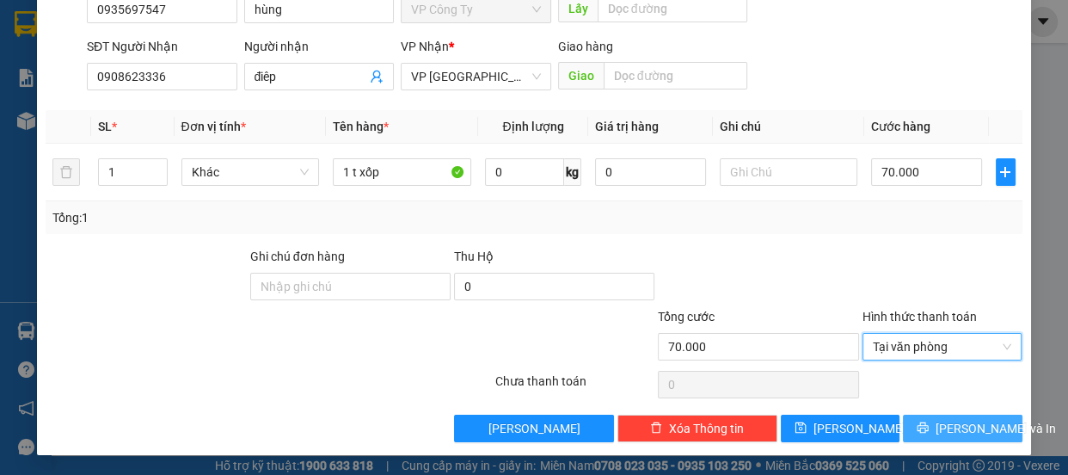
click at [916, 428] on button "[PERSON_NAME] và In" at bounding box center [962, 429] width 119 height 28
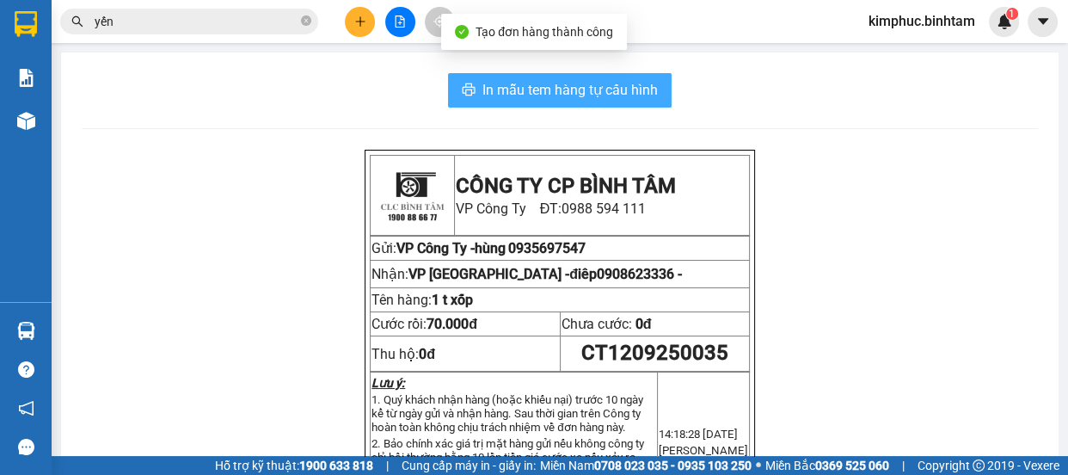
click at [612, 95] on span "In mẫu tem hàng tự cấu hình" at bounding box center [570, 90] width 175 height 22
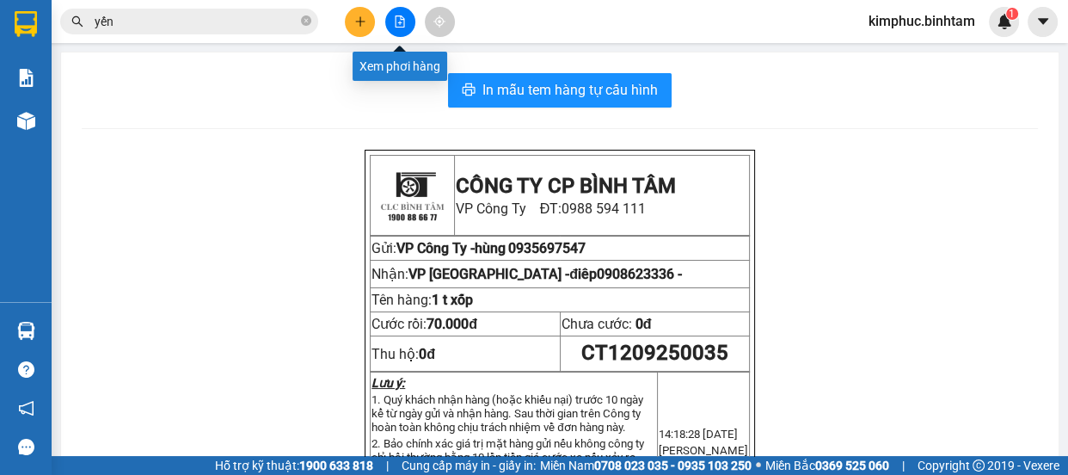
click at [404, 25] on icon "file-add" at bounding box center [400, 21] width 12 height 12
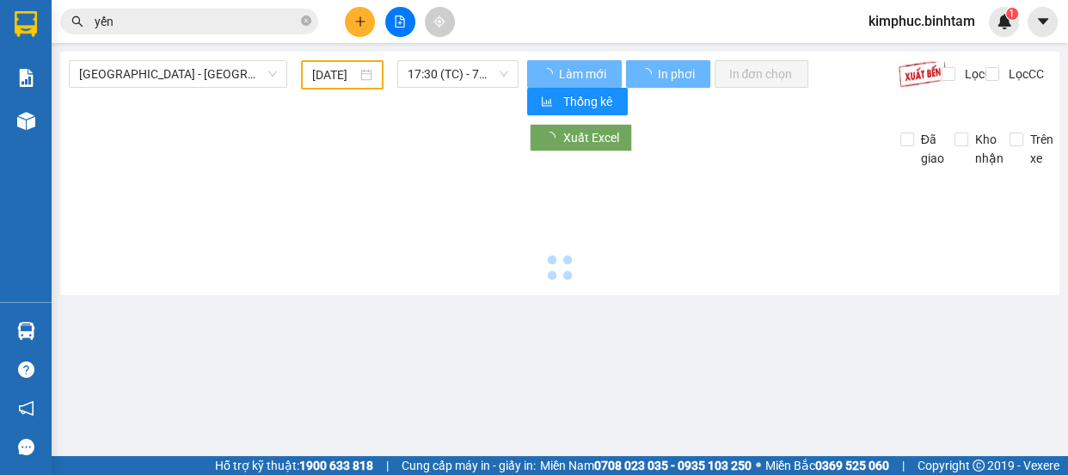
type input "[DATE]"
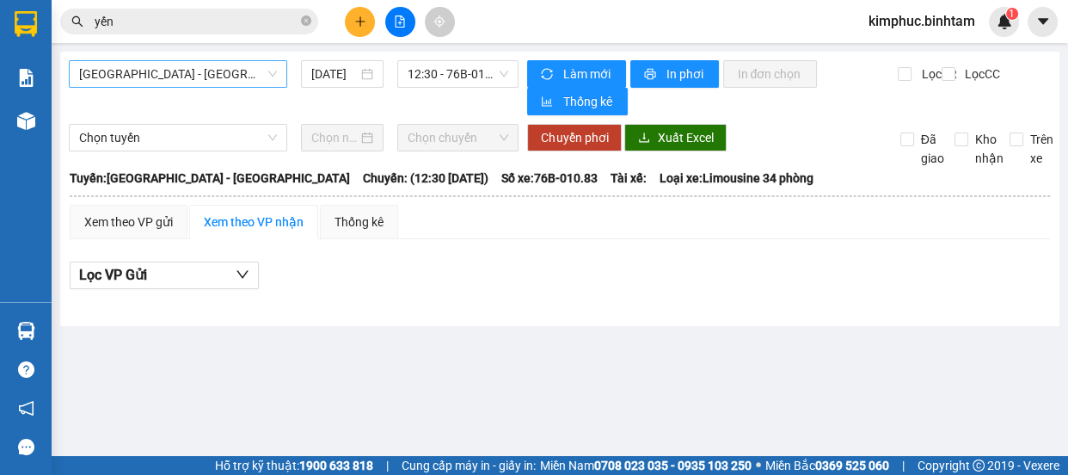
click at [184, 80] on span "[GEOGRAPHIC_DATA] - [GEOGRAPHIC_DATA]" at bounding box center [178, 74] width 198 height 26
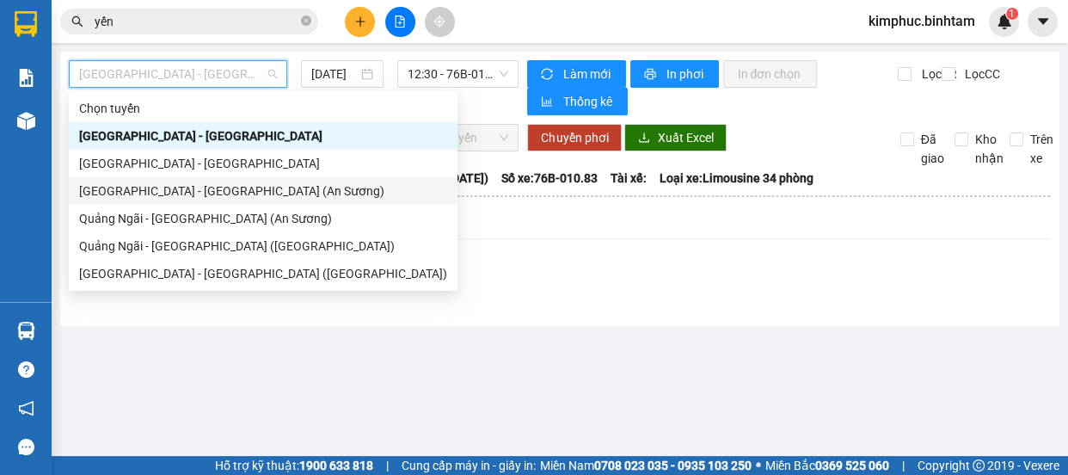
click at [163, 183] on div "[GEOGRAPHIC_DATA] - [GEOGRAPHIC_DATA] (An Sương)" at bounding box center [263, 190] width 368 height 19
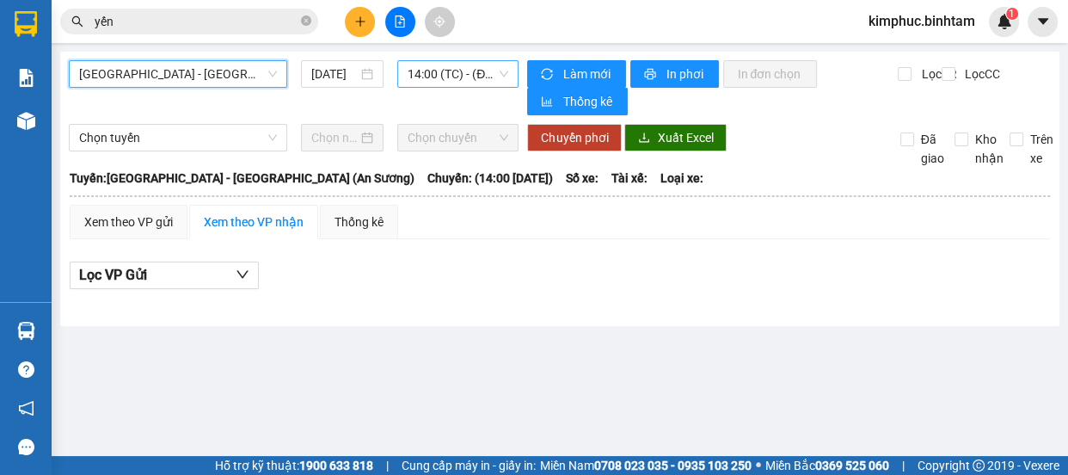
click at [430, 71] on span "14:00 (TC) - (Đã hủy)" at bounding box center [458, 74] width 101 height 26
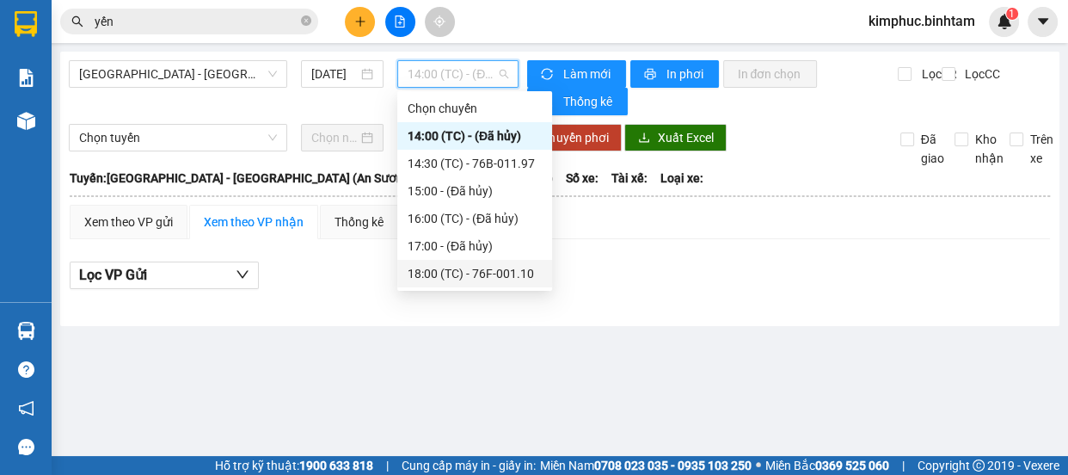
click at [511, 270] on div "18:00 (TC) - 76F-001.10" at bounding box center [475, 273] width 134 height 19
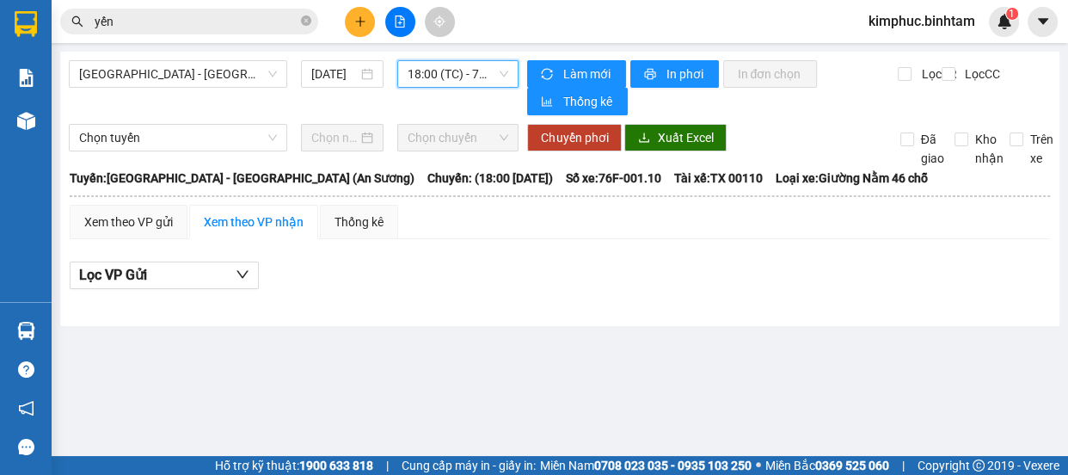
click at [490, 75] on span "18:00 (TC) - 76F-001.10" at bounding box center [458, 74] width 101 height 26
click at [489, 71] on span "18:00 (TC) - 76F-001.10" at bounding box center [458, 74] width 101 height 26
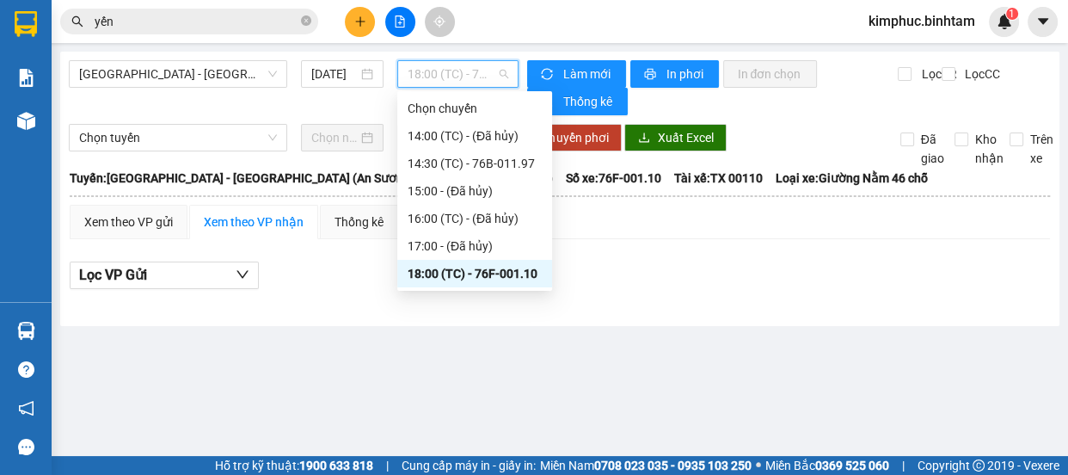
click at [475, 261] on div "18:00 (TC) - 76F-001.10" at bounding box center [474, 274] width 155 height 28
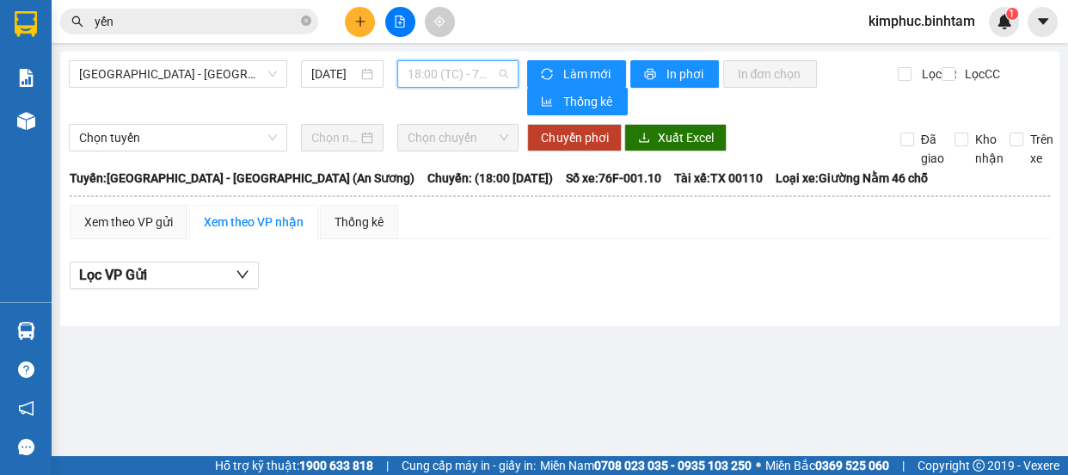
click at [498, 66] on span "18:00 (TC) - 76F-001.10" at bounding box center [458, 74] width 101 height 26
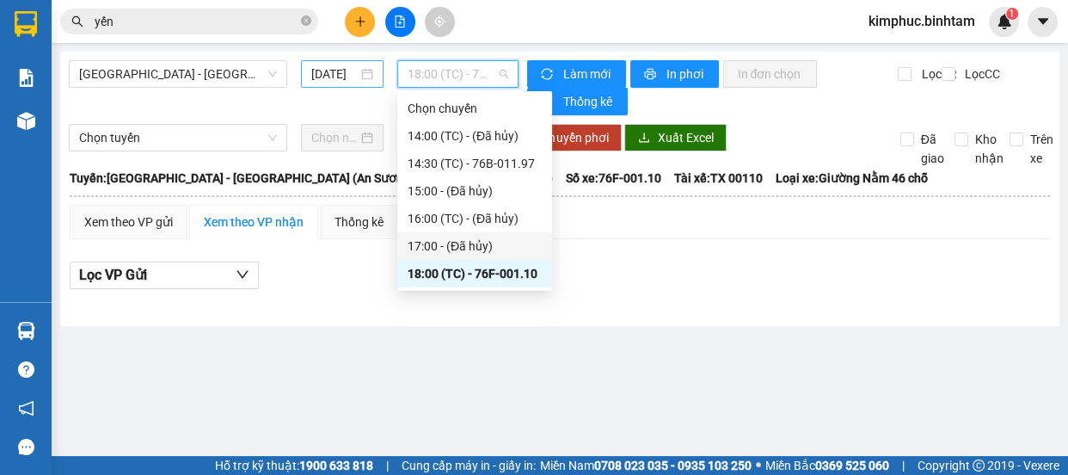
click at [345, 65] on input "[DATE]" at bounding box center [334, 74] width 46 height 19
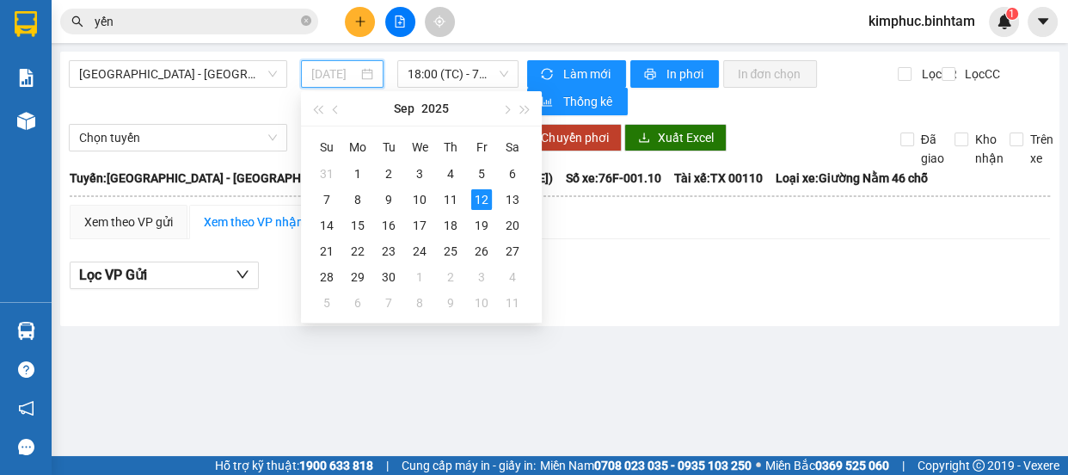
drag, startPoint x: 449, startPoint y: 197, endPoint x: 456, endPoint y: 138, distance: 59.8
click at [449, 197] on div "11" at bounding box center [450, 199] width 21 height 21
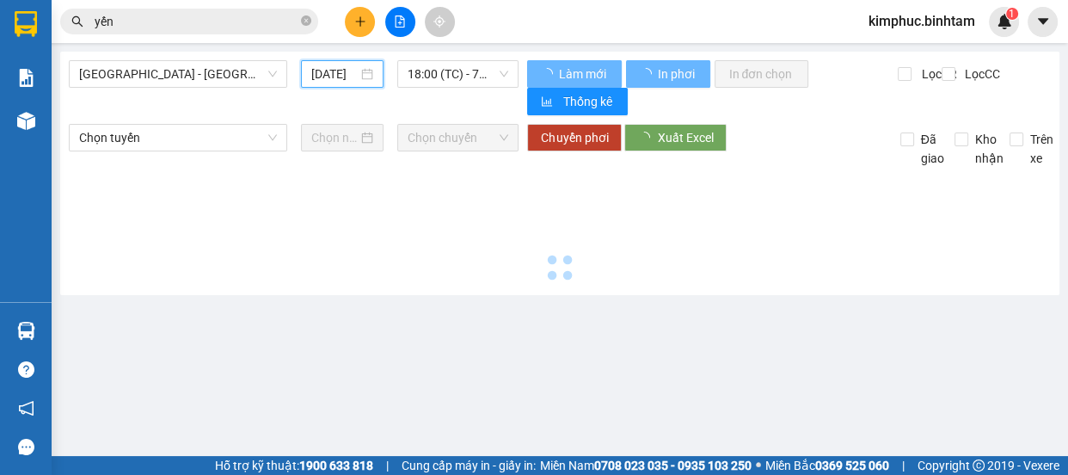
type input "[DATE]"
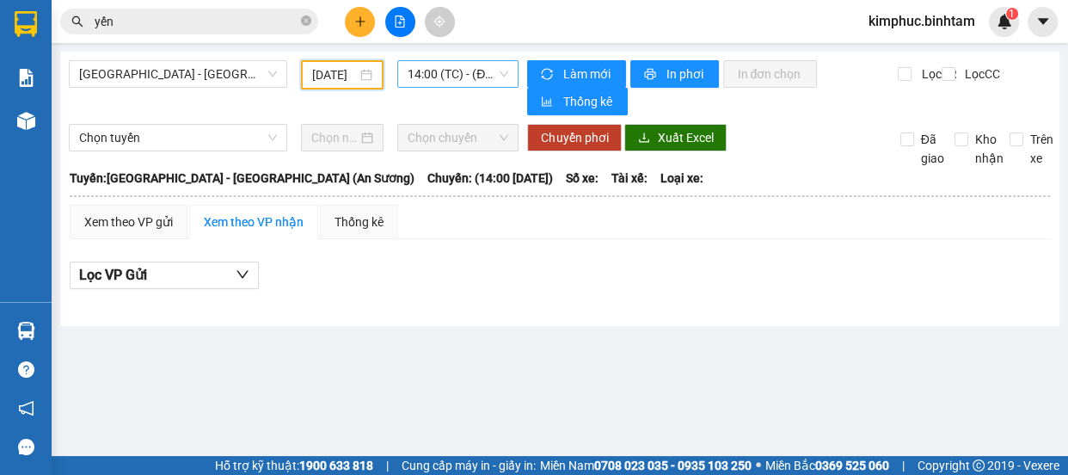
click at [465, 77] on span "14:00 (TC) - (Đã hủy)" at bounding box center [458, 74] width 101 height 26
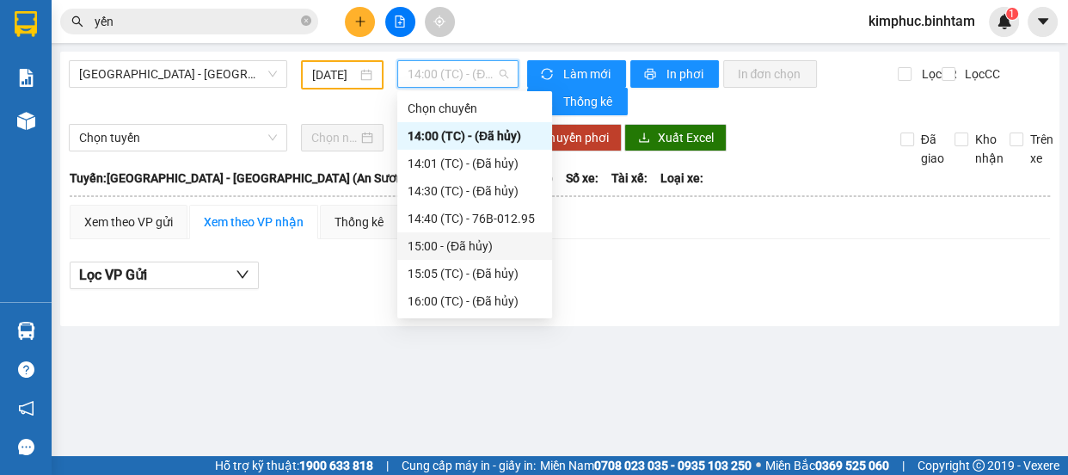
scroll to position [54, 0]
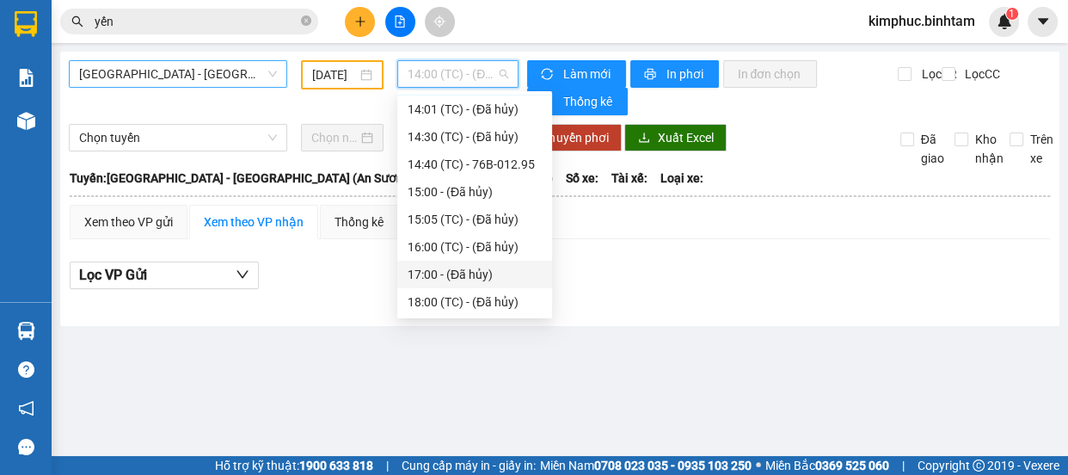
click at [163, 77] on span "[GEOGRAPHIC_DATA] - [GEOGRAPHIC_DATA] (An Sương)" at bounding box center [178, 74] width 198 height 26
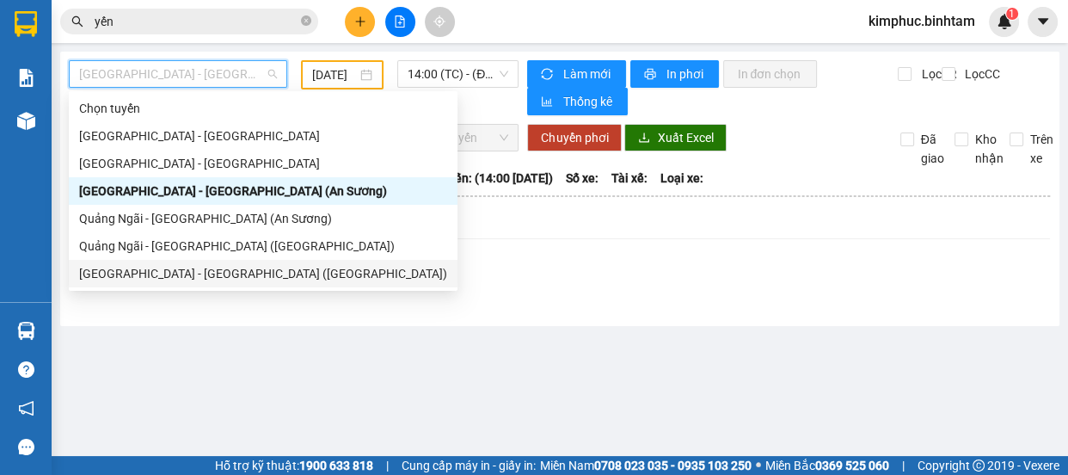
click at [175, 273] on div "[GEOGRAPHIC_DATA] - [GEOGRAPHIC_DATA] ([GEOGRAPHIC_DATA])" at bounding box center [263, 273] width 368 height 19
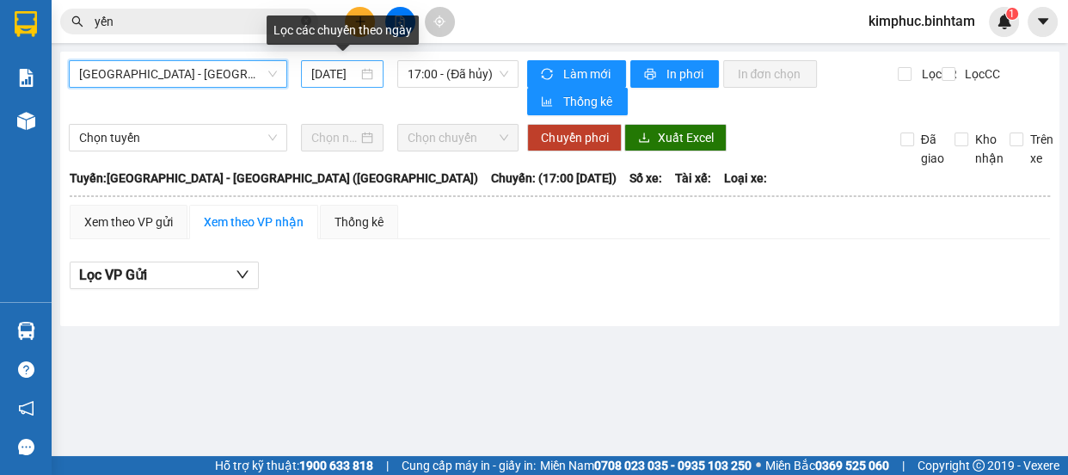
click at [342, 77] on input "[DATE]" at bounding box center [334, 74] width 46 height 19
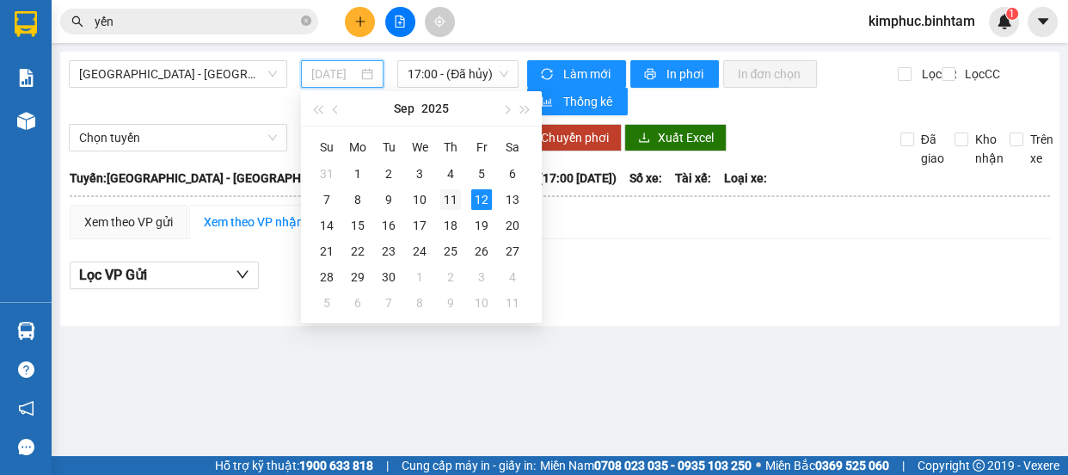
click at [451, 194] on div "11" at bounding box center [450, 199] width 21 height 21
type input "[DATE]"
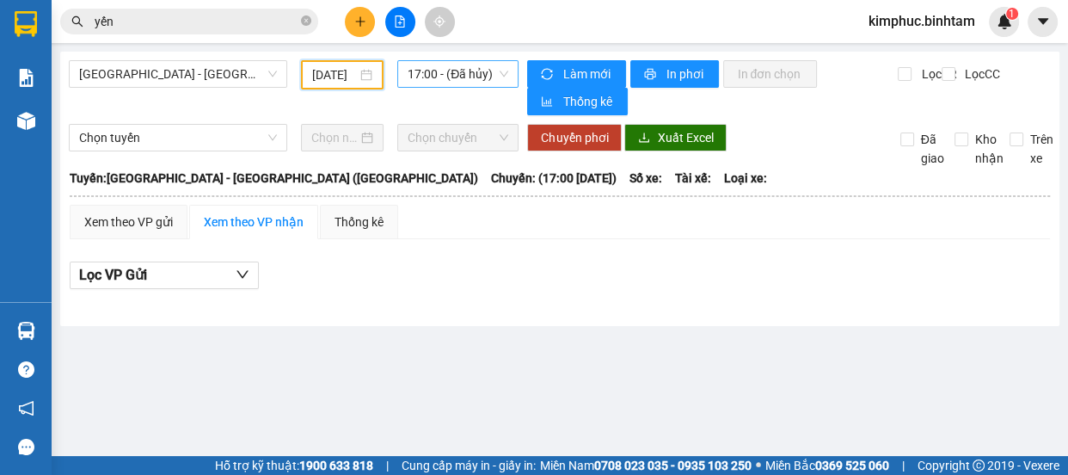
click at [446, 77] on span "17:00 - (Đã hủy)" at bounding box center [458, 74] width 101 height 26
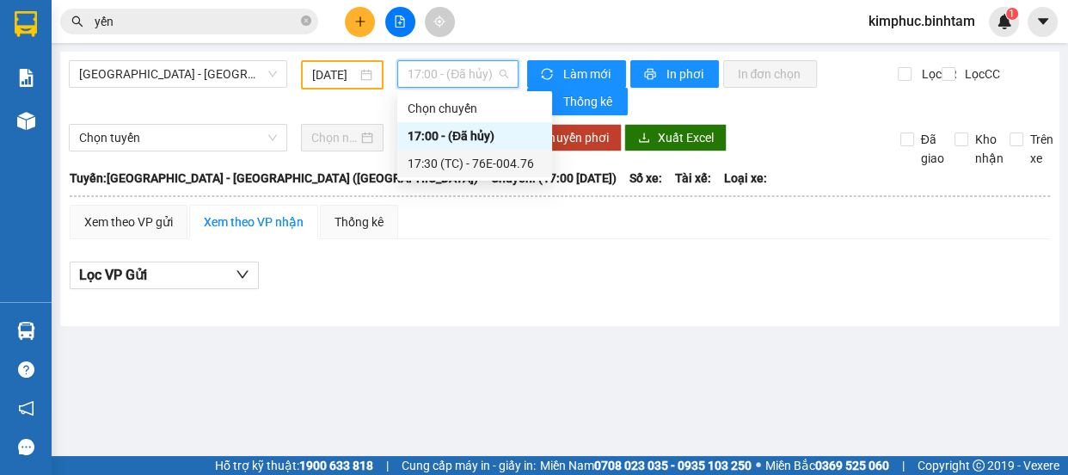
click at [480, 160] on div "17:30 (TC) - 76E-004.76" at bounding box center [475, 163] width 134 height 19
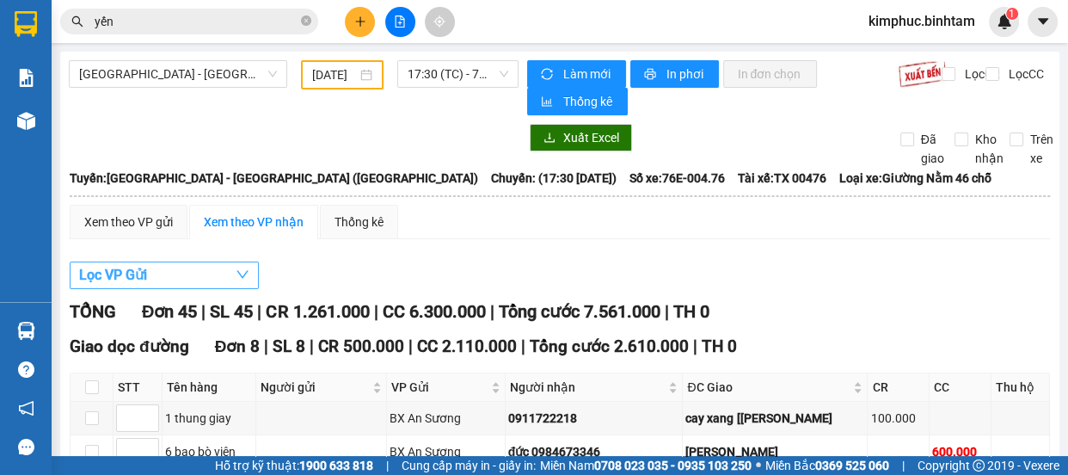
click at [138, 264] on span "Lọc VP Gửi" at bounding box center [113, 275] width 68 height 22
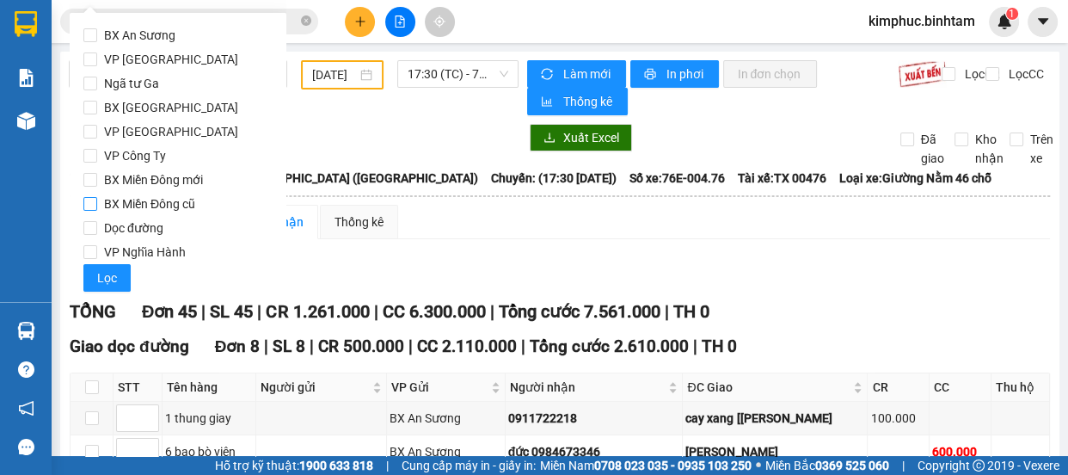
click at [94, 198] on input "BX Miền Đông cũ" at bounding box center [90, 204] width 14 height 14
checkbox input "true"
click at [102, 274] on span "Lọc" at bounding box center [107, 277] width 20 height 19
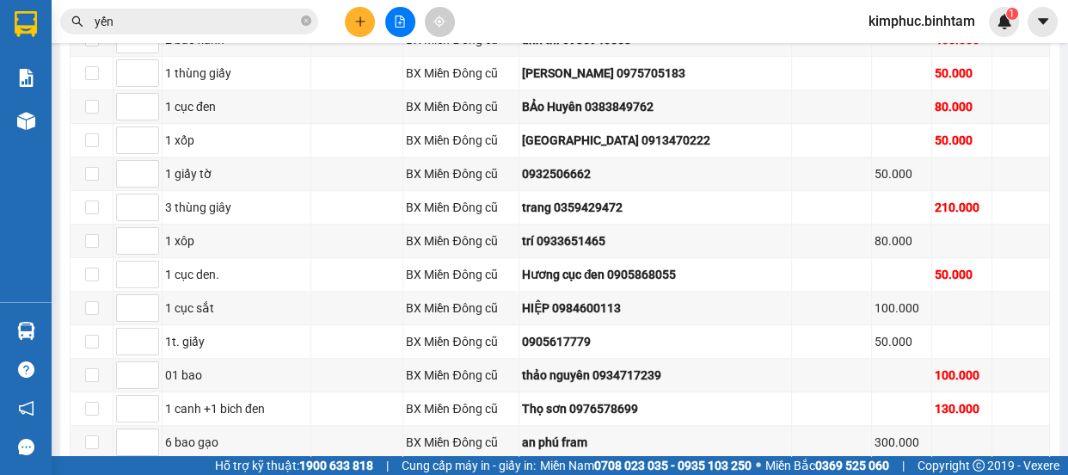
scroll to position [747, 0]
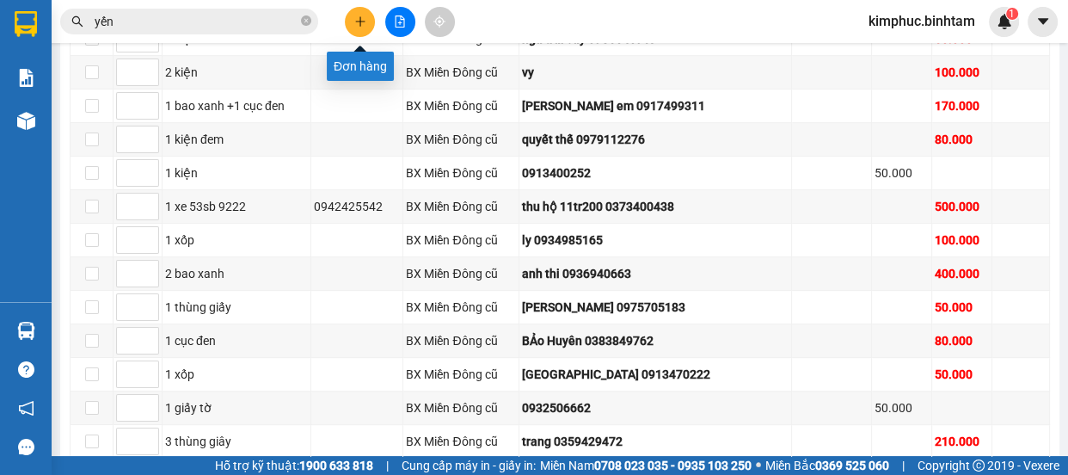
click at [360, 33] on button at bounding box center [360, 22] width 30 height 30
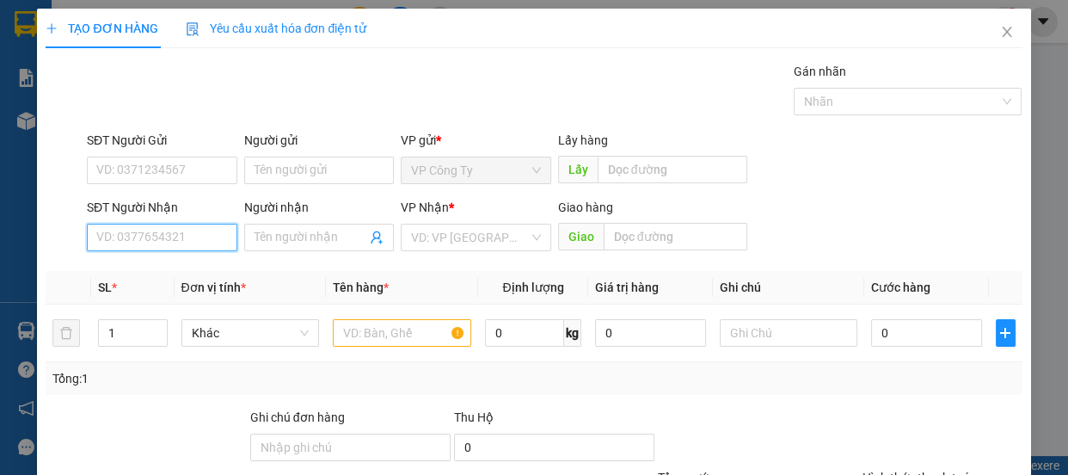
click at [163, 237] on input "SĐT Người Nhận" at bounding box center [162, 238] width 151 height 28
type input "0913885707"
click at [176, 237] on input "0913885707" at bounding box center [162, 238] width 151 height 28
click at [181, 269] on div "0913885707 - phúc" at bounding box center [160, 271] width 128 height 19
type input "phúc"
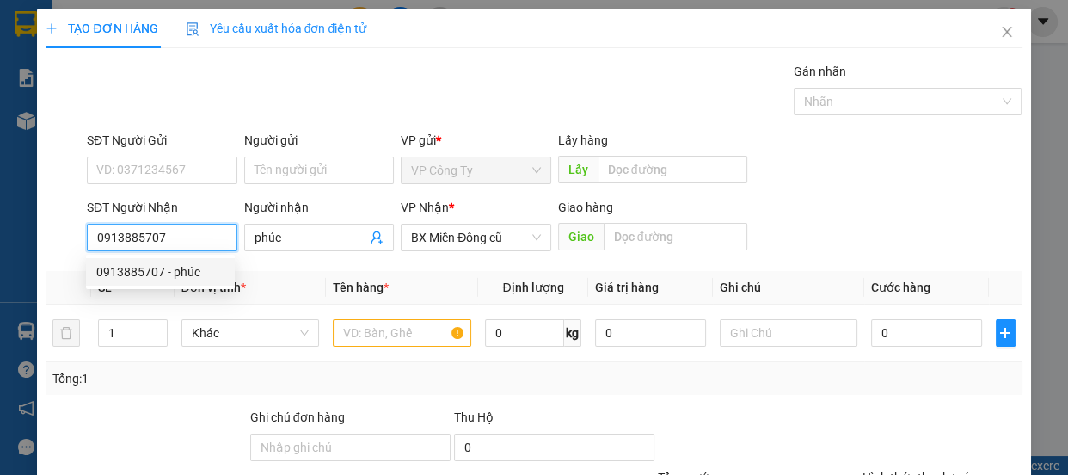
type input "80.000"
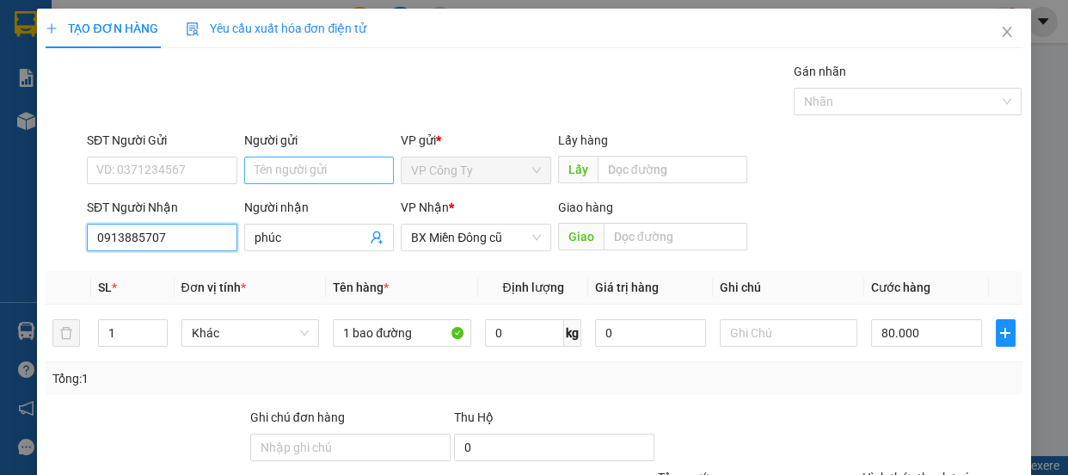
type input "0913885707"
click at [300, 167] on input "Người gửi" at bounding box center [319, 171] width 151 height 28
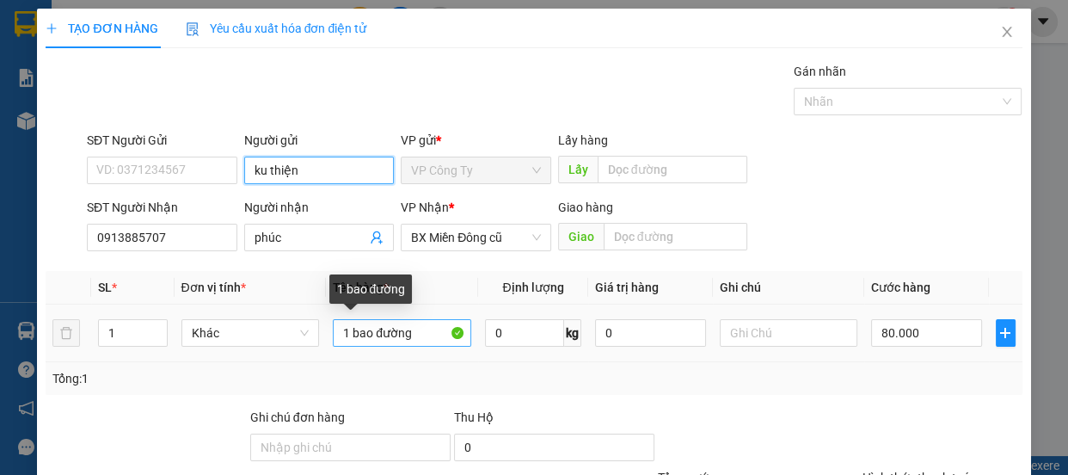
type input "ku thiện"
click at [423, 335] on input "1 bao đường" at bounding box center [402, 333] width 138 height 28
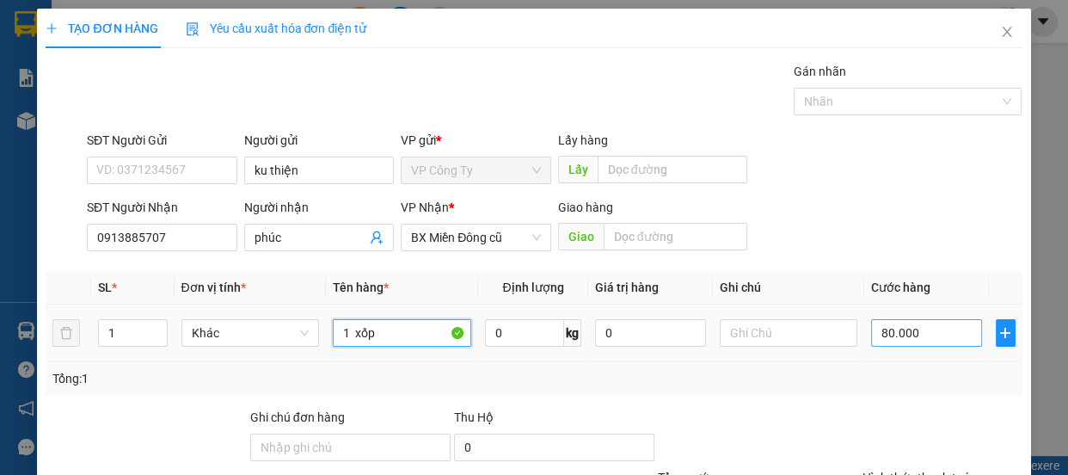
type input "1 xốp"
click at [875, 335] on input "80.000" at bounding box center [926, 333] width 111 height 28
click at [876, 335] on input "80.000" at bounding box center [926, 333] width 111 height 28
type input "0"
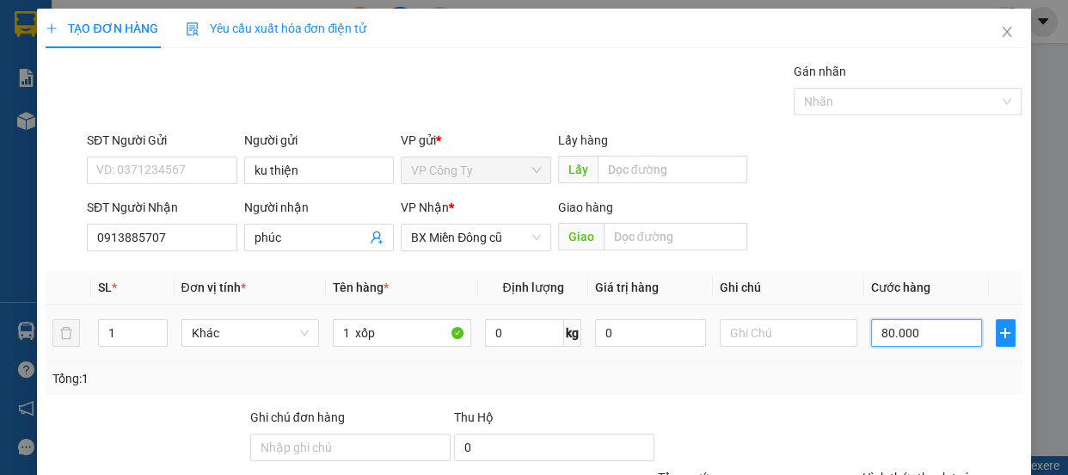
type input "0.000"
type input "50.000"
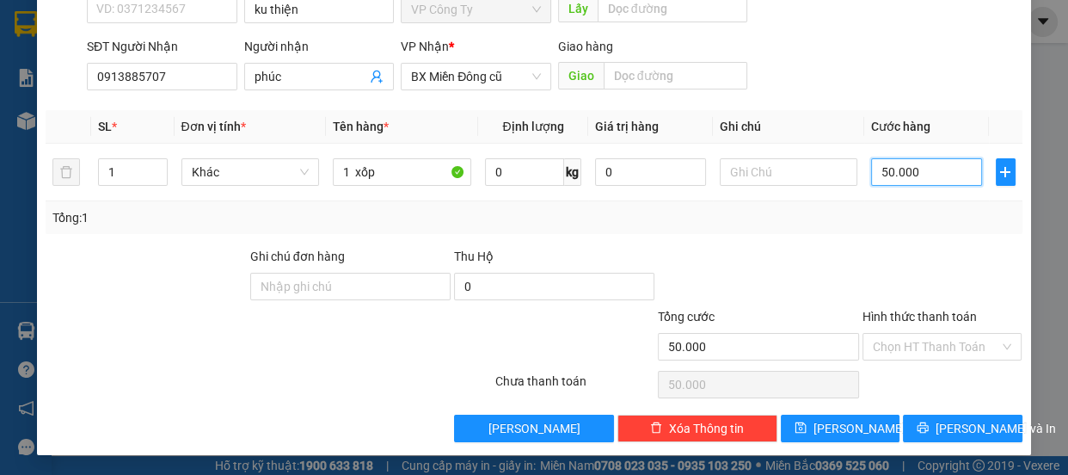
type input "50.000"
click at [895, 311] on label "Hình thức thanh toán" at bounding box center [920, 317] width 114 height 14
click at [895, 334] on input "Hình thức thanh toán" at bounding box center [936, 347] width 127 height 26
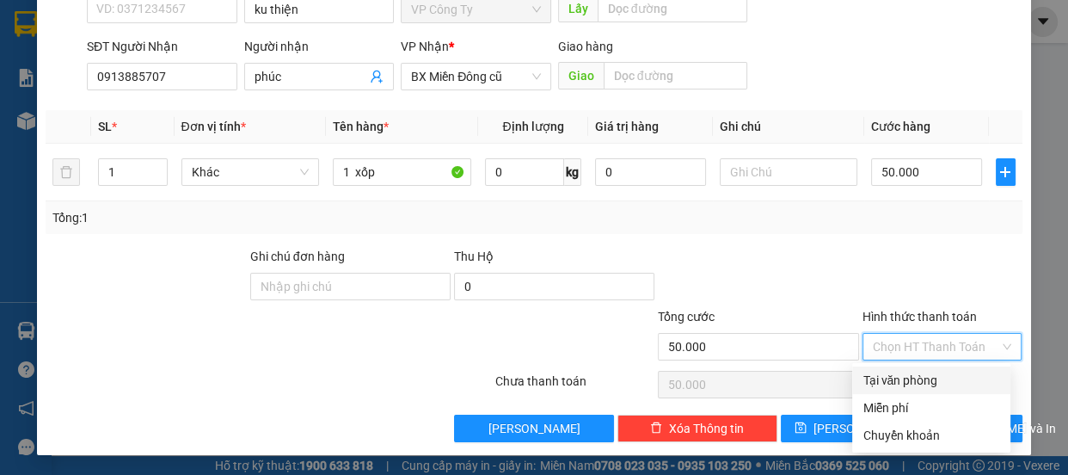
click at [903, 381] on div "Tại văn phòng" at bounding box center [932, 380] width 138 height 19
type input "0"
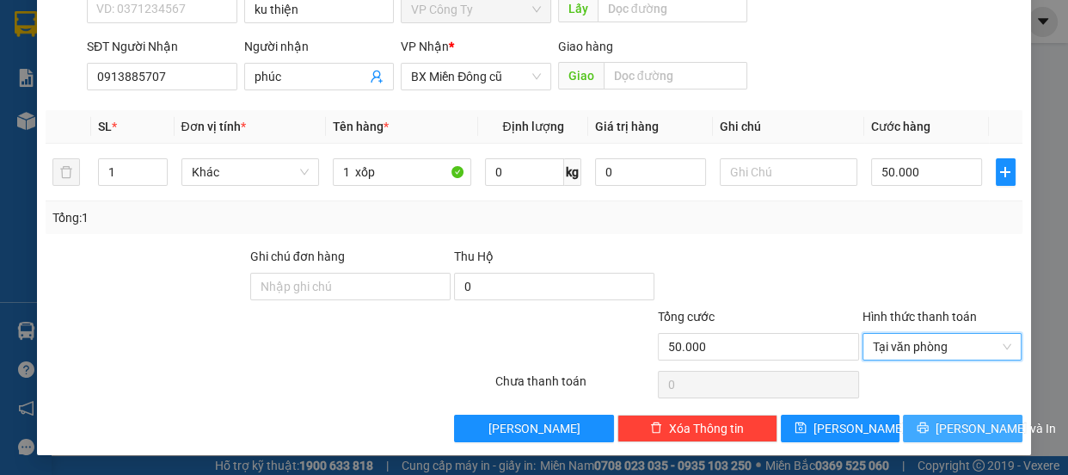
click at [915, 423] on button "[PERSON_NAME] và In" at bounding box center [962, 429] width 119 height 28
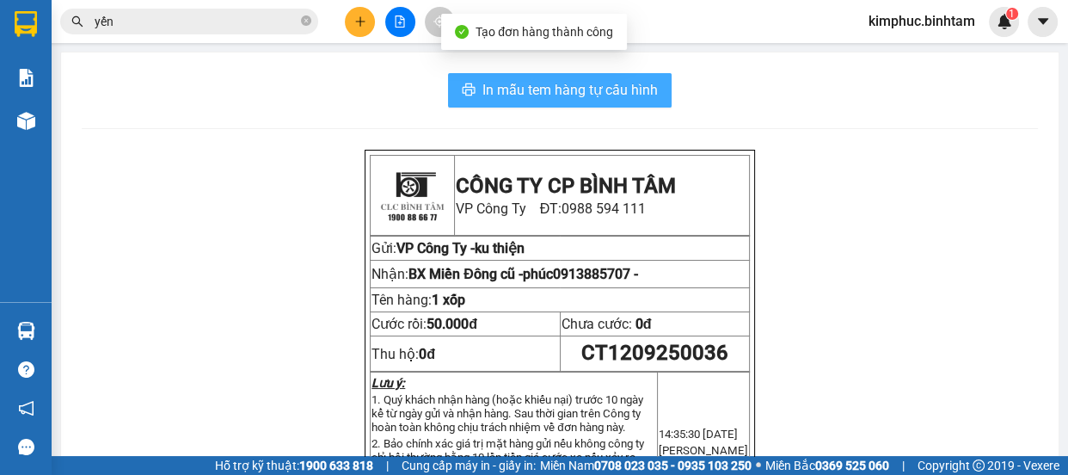
click at [610, 92] on span "In mẫu tem hàng tự cấu hình" at bounding box center [570, 90] width 175 height 22
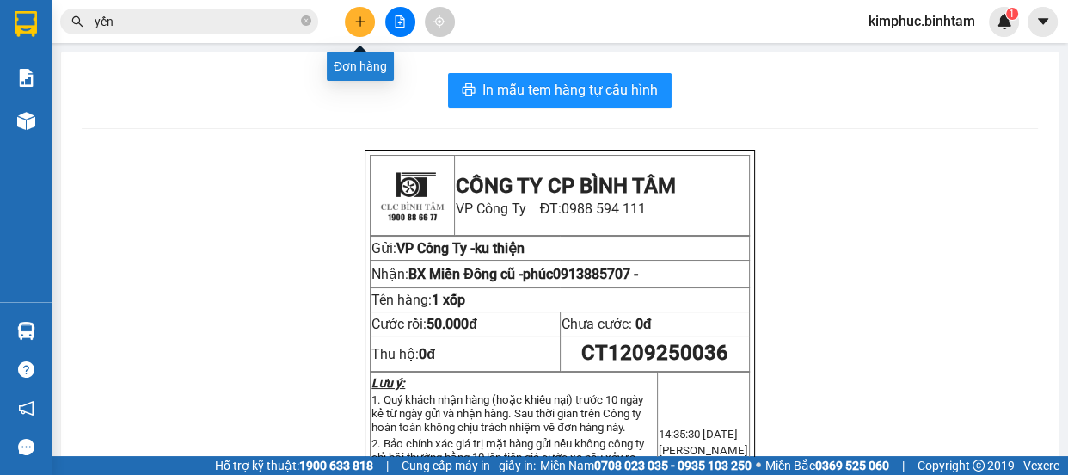
click at [357, 28] on button at bounding box center [360, 22] width 30 height 30
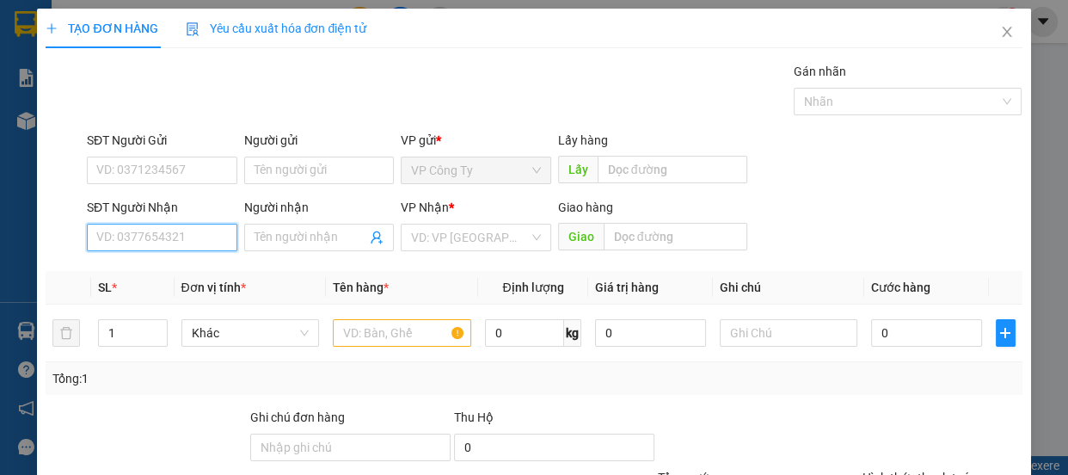
click at [167, 239] on input "SĐT Người Nhận" at bounding box center [162, 238] width 151 height 28
click at [165, 190] on form "SĐT Người Gửi VD: 0371234567 Người gửi Tên người gửi VP gửi * VP Công Ty Lấy hà…" at bounding box center [534, 194] width 976 height 127
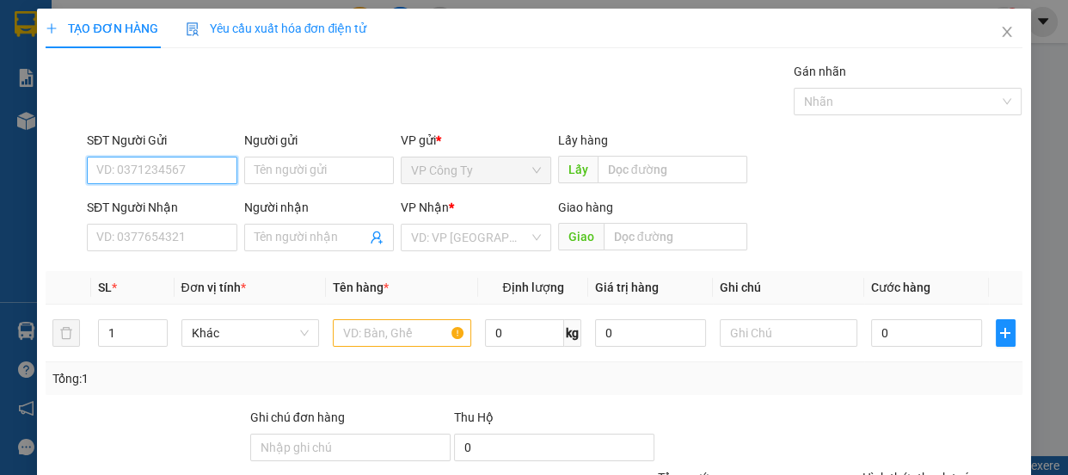
click at [171, 169] on input "SĐT Người Gửi" at bounding box center [162, 171] width 151 height 28
type input "0856885555"
click at [195, 169] on input "0856885555" at bounding box center [162, 171] width 151 height 28
click at [189, 195] on div "0856885555" at bounding box center [160, 204] width 128 height 19
type input "0914226789"
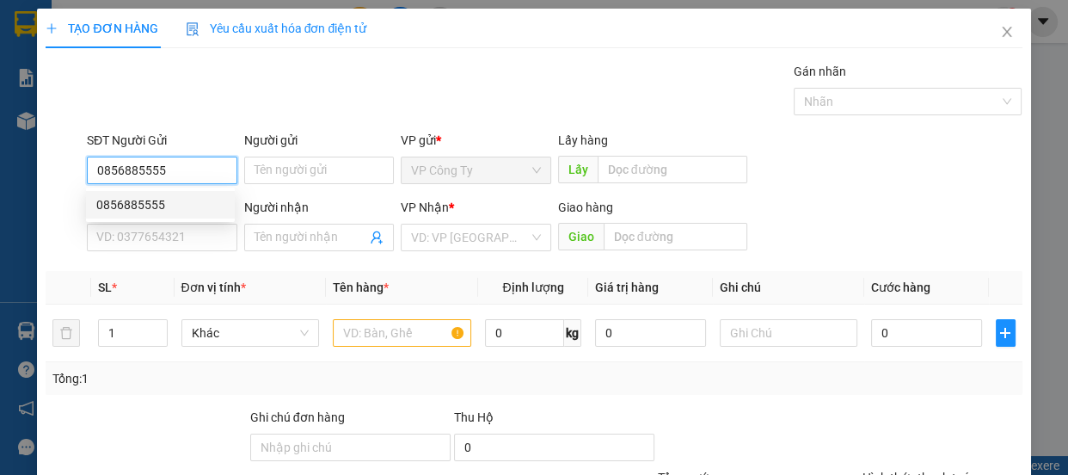
type input "tuấn"
type input "50.000"
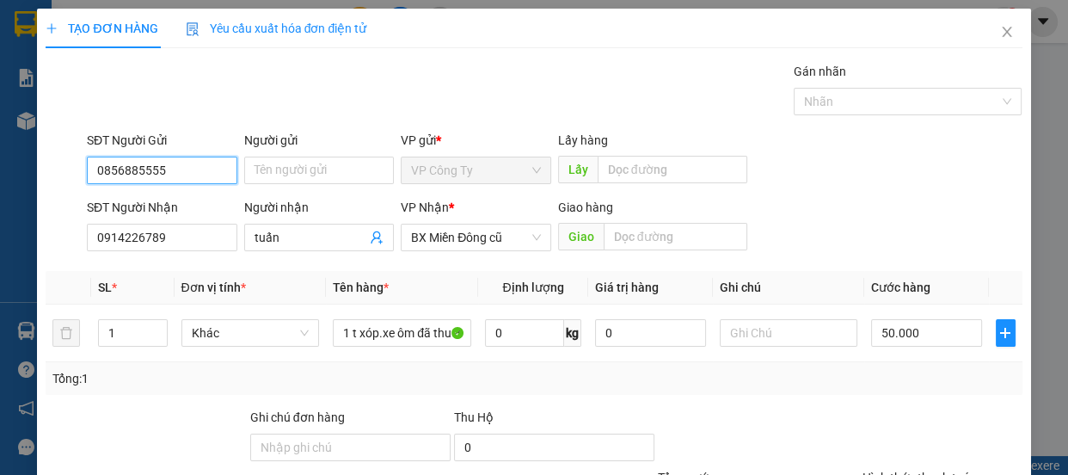
type input "0856885555"
click at [261, 267] on div "Transit Pickup Surcharge Ids Transit Deliver Surcharge Ids Transit Deliver Surc…" at bounding box center [534, 332] width 976 height 541
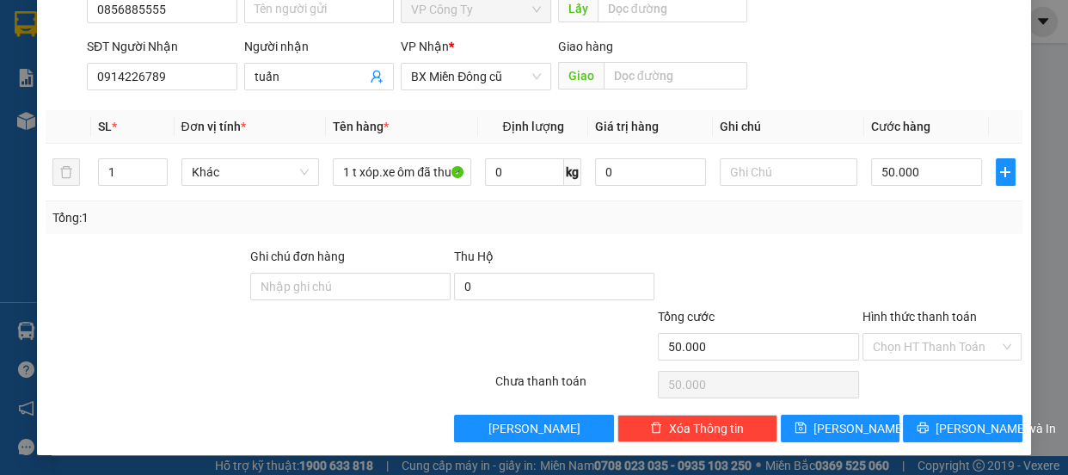
click at [920, 313] on label "Hình thức thanh toán" at bounding box center [920, 317] width 114 height 14
click at [920, 334] on input "Hình thức thanh toán" at bounding box center [936, 347] width 127 height 26
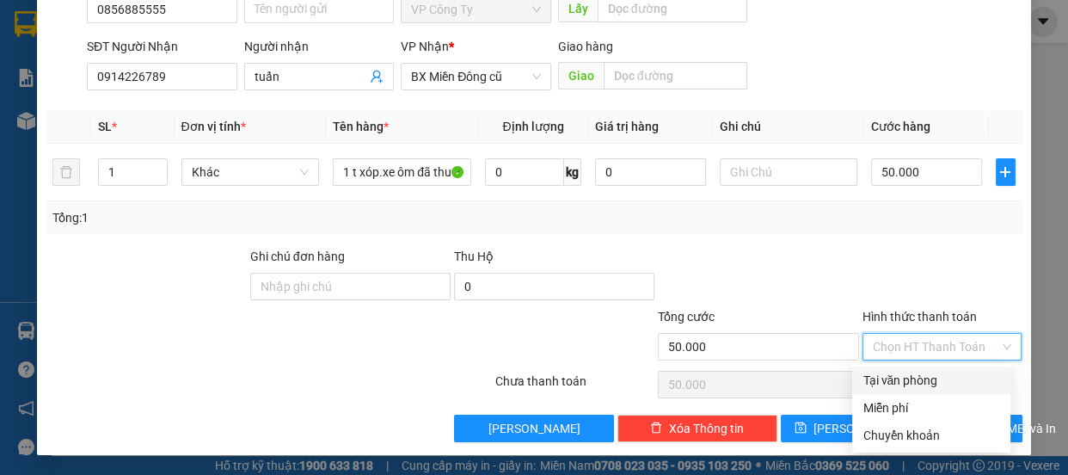
click at [906, 377] on div "Tại văn phòng" at bounding box center [932, 380] width 138 height 19
type input "0"
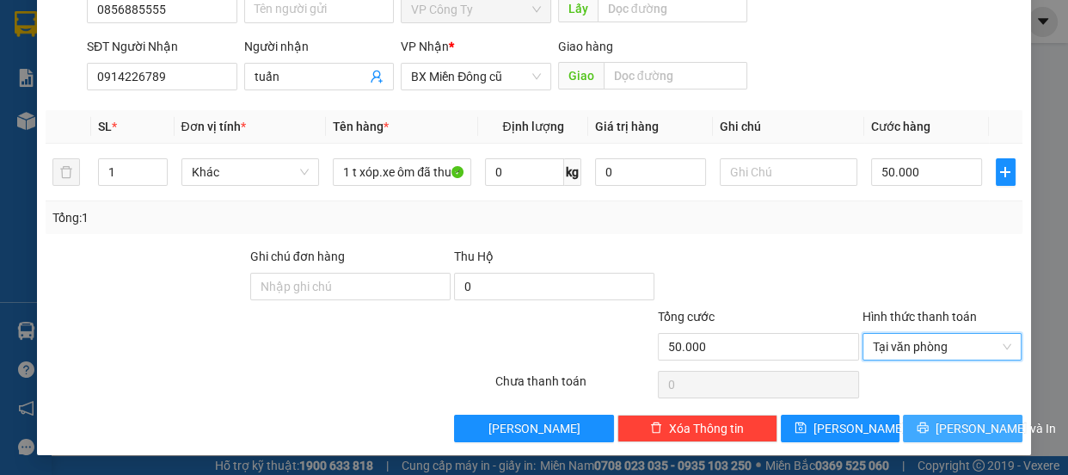
click at [941, 428] on span "[PERSON_NAME] và In" at bounding box center [996, 428] width 120 height 19
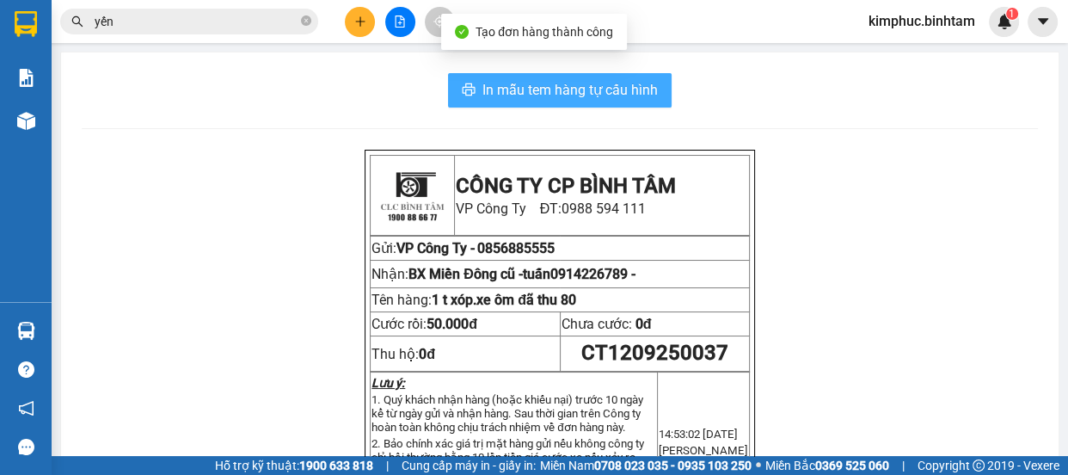
click at [619, 103] on button "In mẫu tem hàng tự cấu hình" at bounding box center [560, 90] width 224 height 34
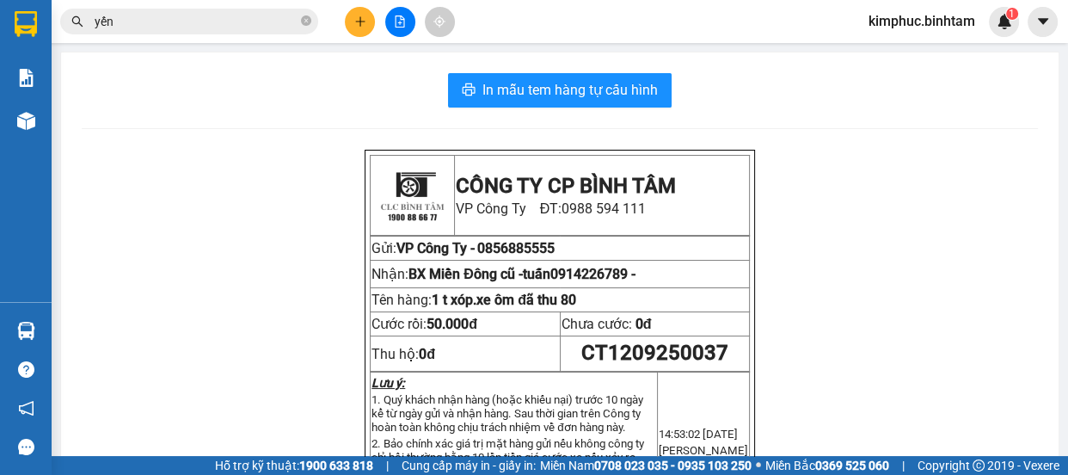
click at [403, 20] on icon "file-add" at bounding box center [400, 21] width 12 height 12
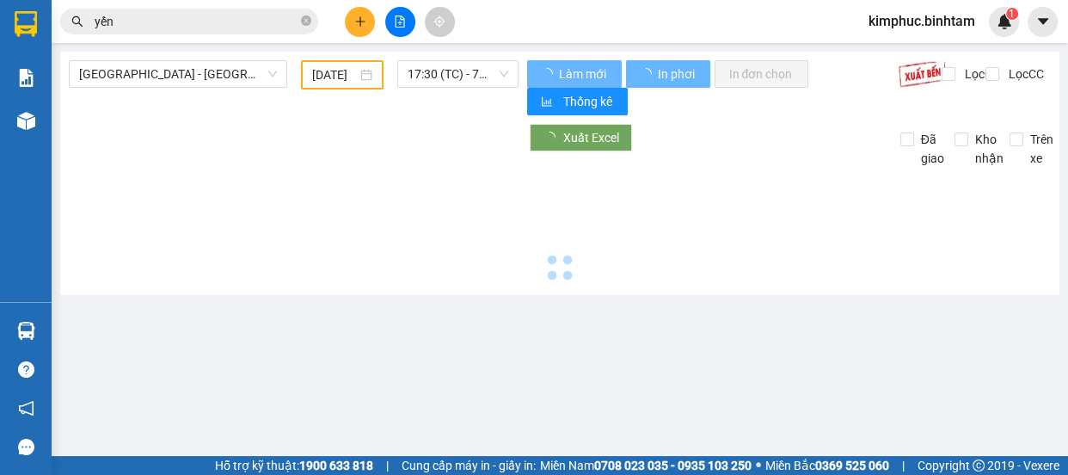
type input "[DATE]"
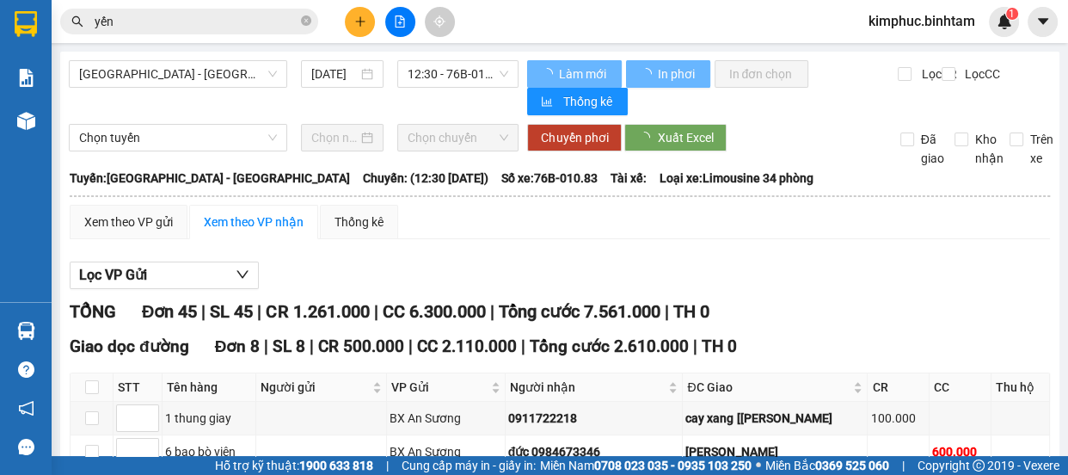
click at [403, 20] on icon "file-add" at bounding box center [400, 21] width 12 height 12
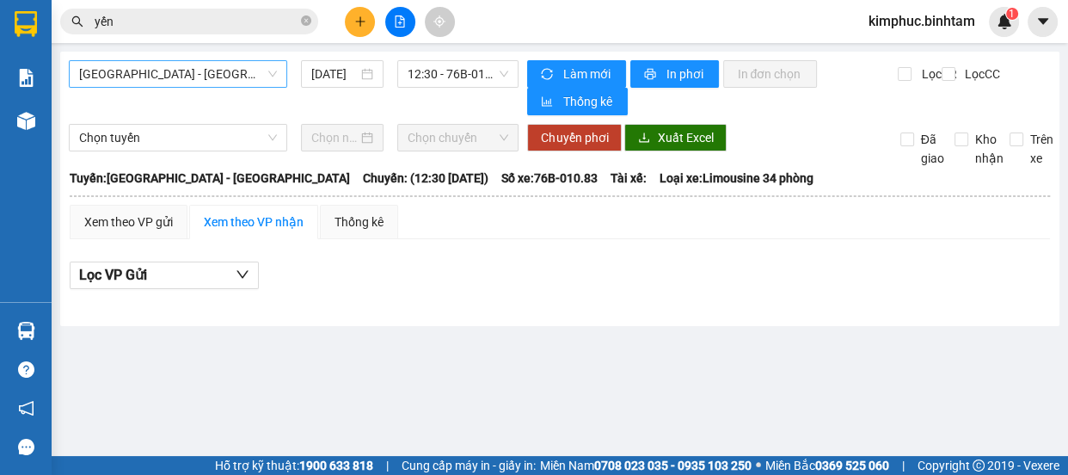
click at [197, 77] on span "[GEOGRAPHIC_DATA] - [GEOGRAPHIC_DATA]" at bounding box center [178, 74] width 198 height 26
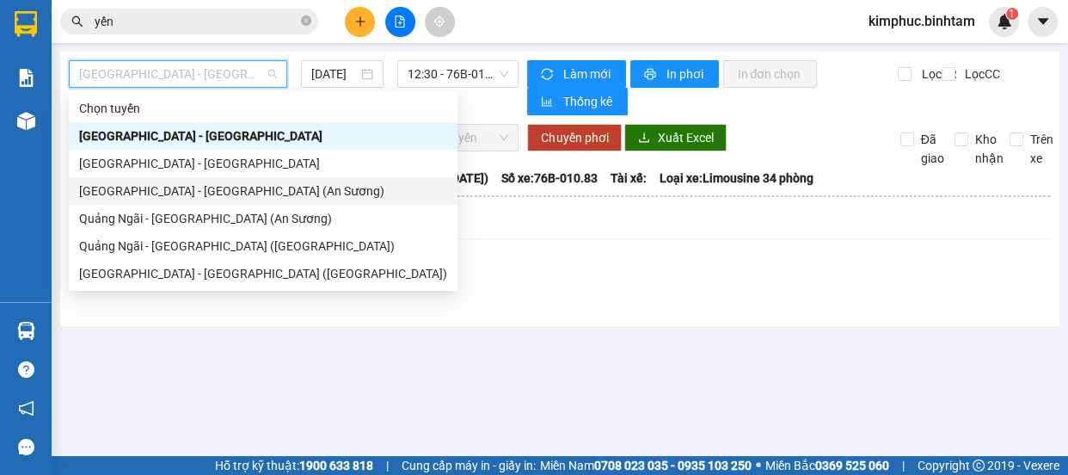
click at [141, 185] on div "[GEOGRAPHIC_DATA] - [GEOGRAPHIC_DATA] (An Sương)" at bounding box center [263, 190] width 368 height 19
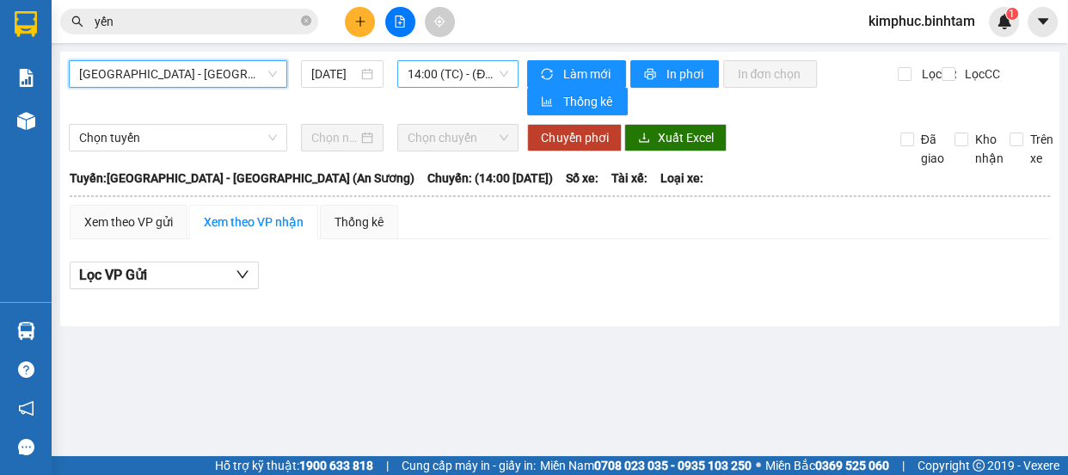
click at [449, 76] on span "14:00 (TC) - (Đã hủy)" at bounding box center [458, 74] width 101 height 26
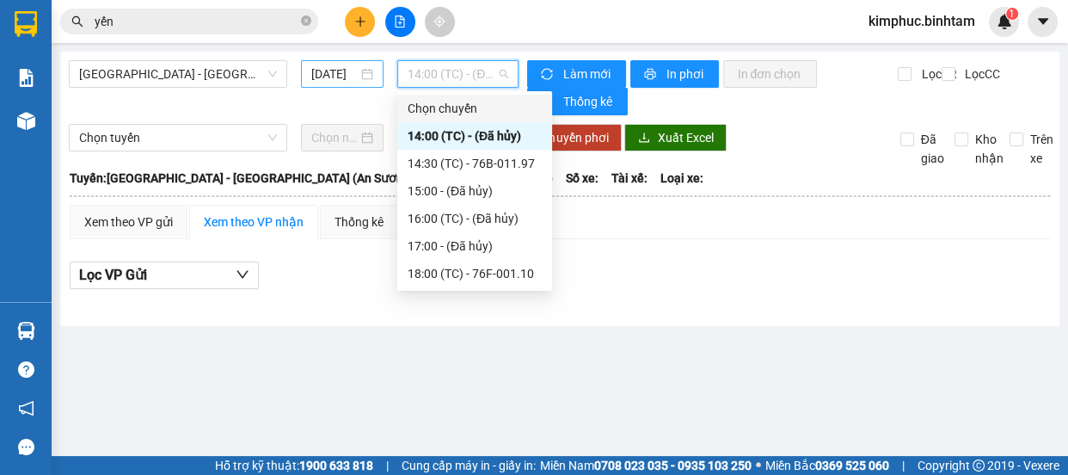
click at [353, 74] on input "[DATE]" at bounding box center [334, 74] width 46 height 19
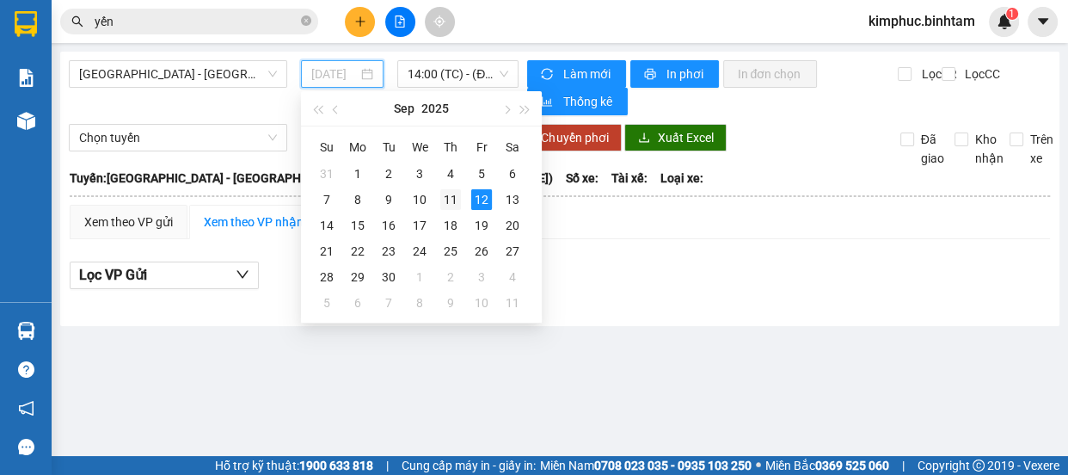
click at [442, 203] on div "11" at bounding box center [450, 199] width 21 height 21
type input "[DATE]"
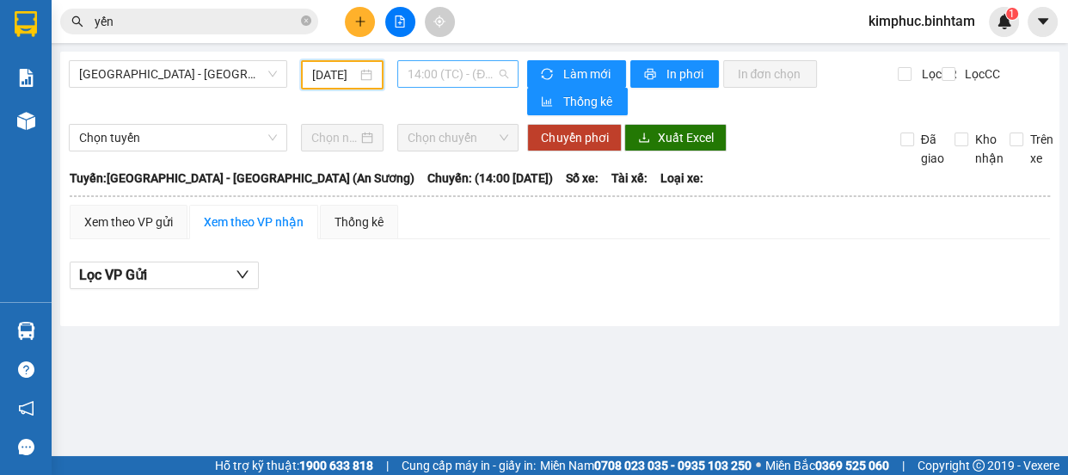
click at [468, 76] on span "14:00 (TC) - (Đã hủy)" at bounding box center [458, 74] width 101 height 26
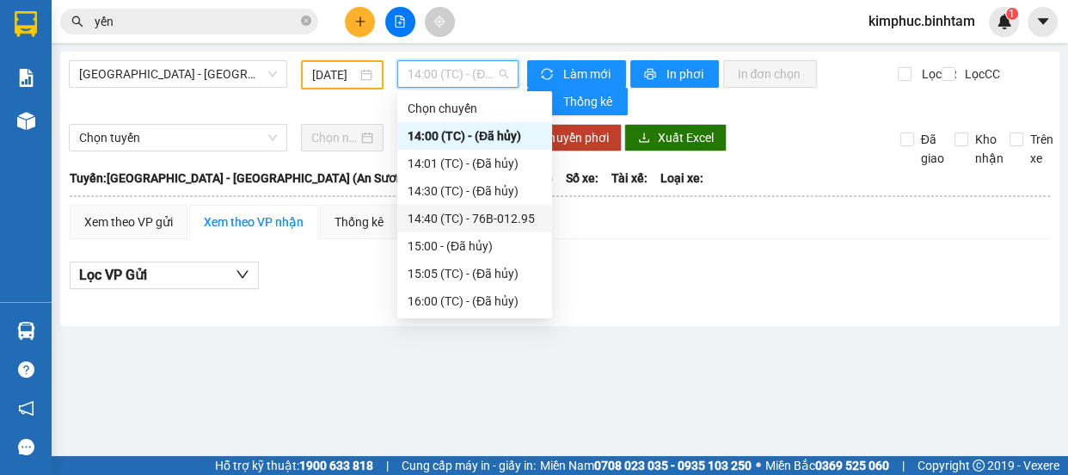
click at [495, 219] on div "14:40 (TC) - 76B-012.95" at bounding box center [475, 218] width 134 height 19
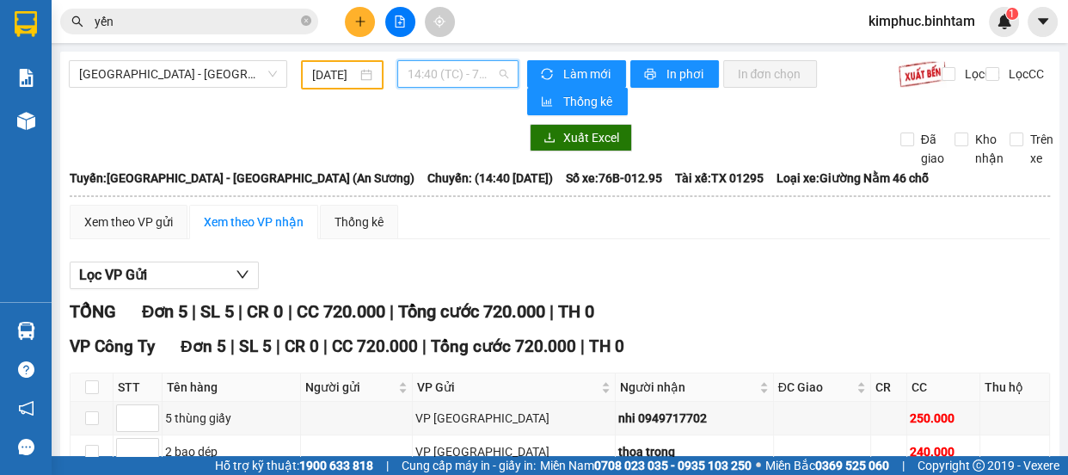
click at [451, 79] on span "14:40 (TC) - 76B-012.95" at bounding box center [458, 74] width 101 height 26
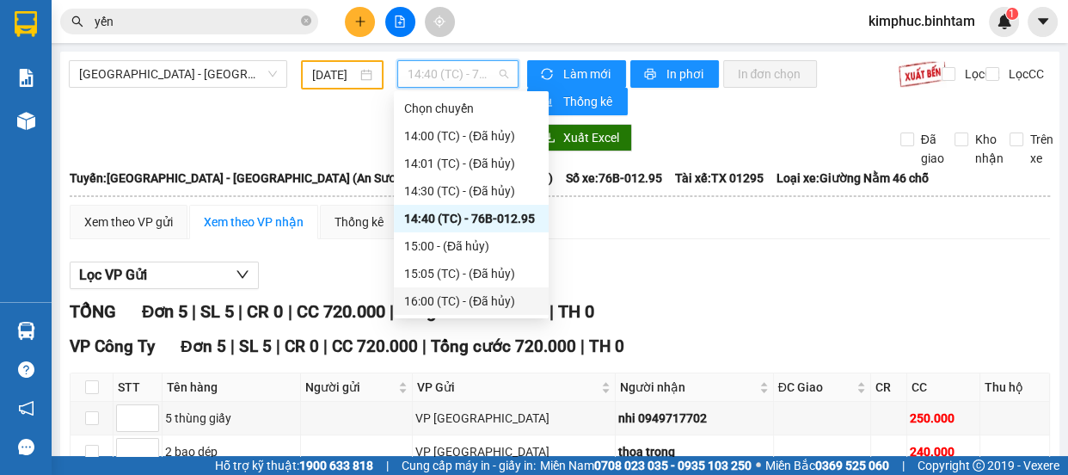
scroll to position [54, 0]
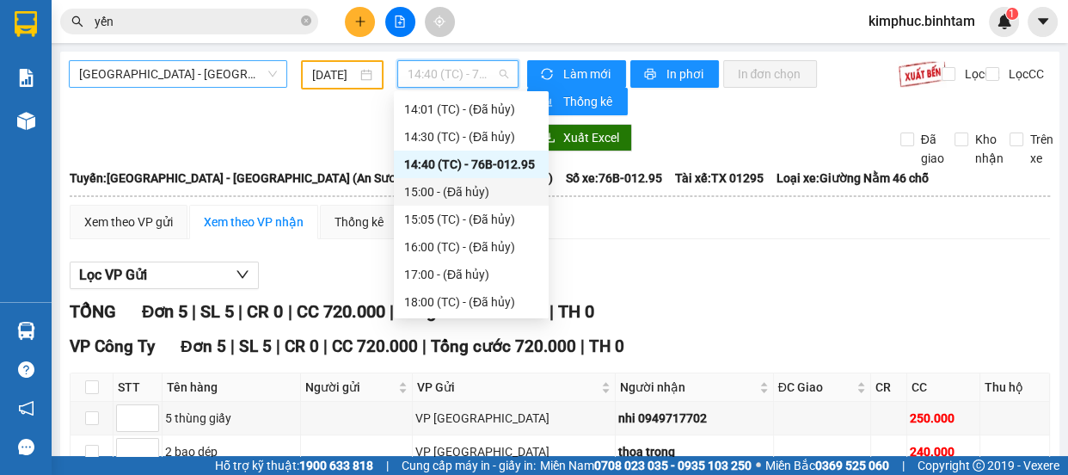
click at [206, 62] on span "[GEOGRAPHIC_DATA] - [GEOGRAPHIC_DATA] (An Sương)" at bounding box center [178, 74] width 198 height 26
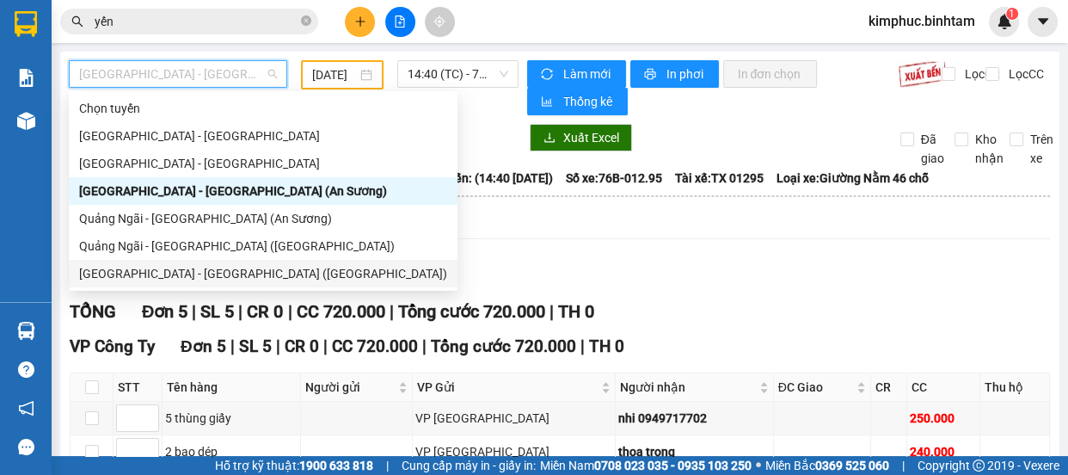
click at [154, 280] on div "[GEOGRAPHIC_DATA] - [GEOGRAPHIC_DATA] ([GEOGRAPHIC_DATA])" at bounding box center [263, 273] width 368 height 19
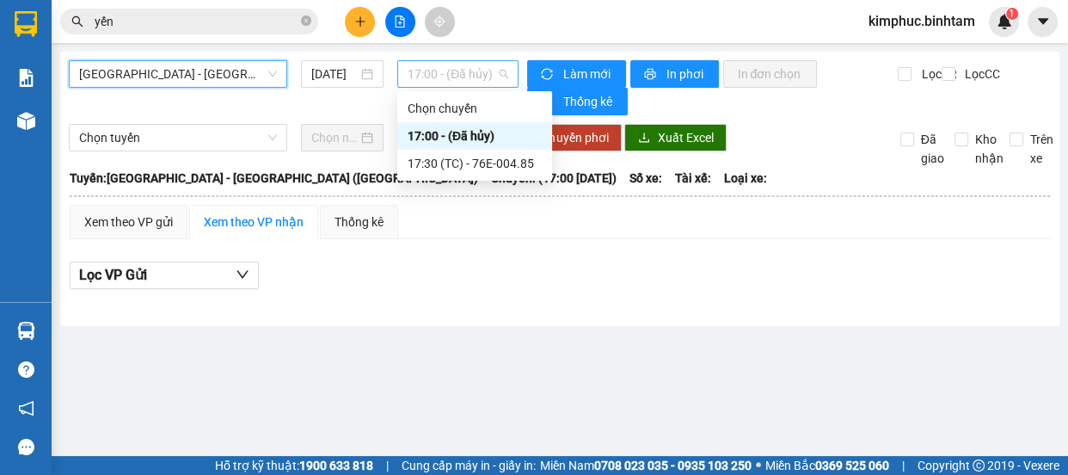
click at [464, 71] on span "17:00 - (Đã hủy)" at bounding box center [458, 74] width 101 height 26
click at [465, 169] on div "17:30 (TC) - 76E-004.85" at bounding box center [475, 163] width 134 height 19
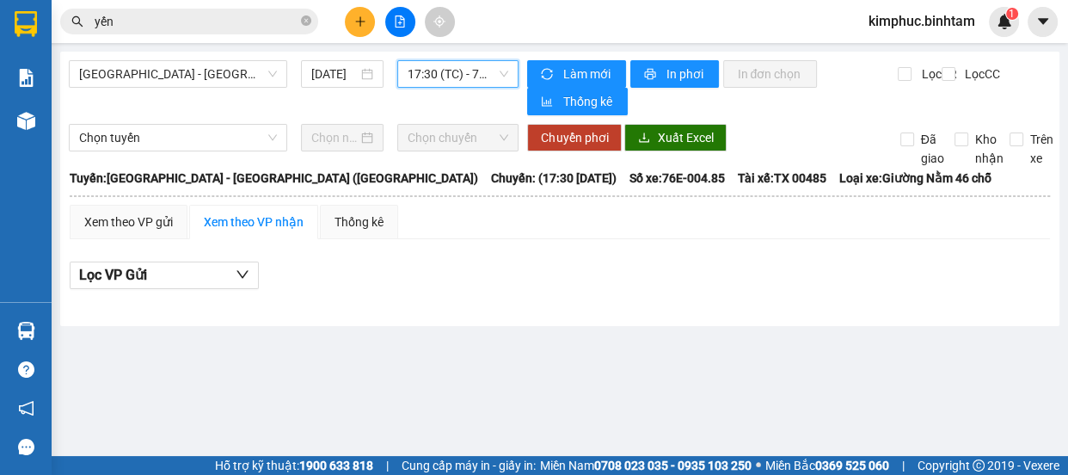
click at [327, 89] on div "[GEOGRAPHIC_DATA] - [GEOGRAPHIC_DATA] ([GEOGRAPHIC_DATA]) [DATE] 17:30 17:30 (T…" at bounding box center [294, 87] width 450 height 55
click at [327, 89] on div "[GEOGRAPHIC_DATA] - [GEOGRAPHIC_DATA] ([GEOGRAPHIC_DATA]) [DATE] 17:30 (TC) - 7…" at bounding box center [294, 87] width 450 height 55
click at [353, 71] on input "[DATE]" at bounding box center [334, 74] width 46 height 19
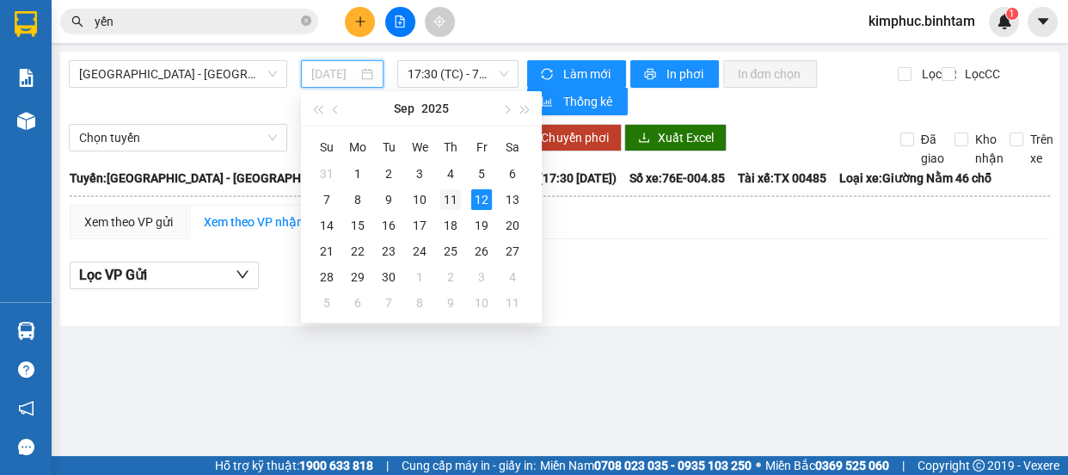
click at [458, 198] on div "11" at bounding box center [450, 199] width 21 height 21
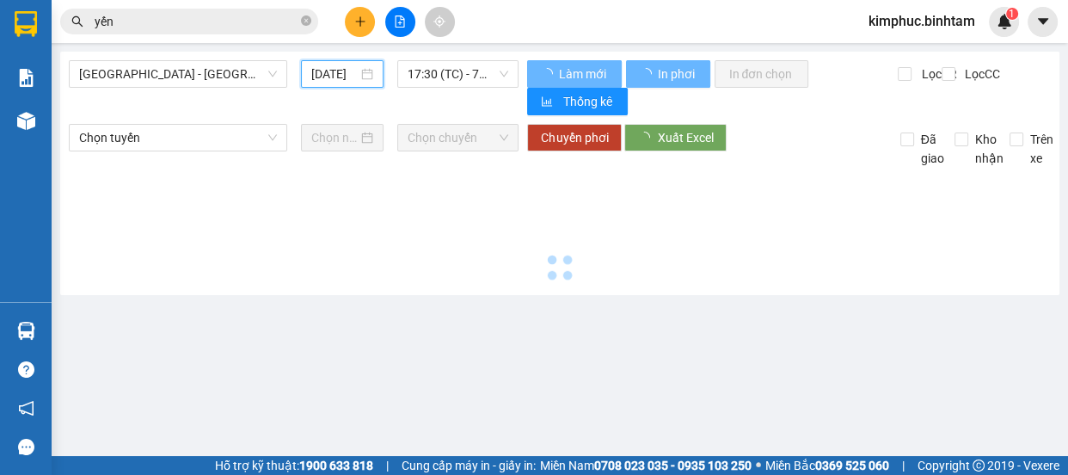
type input "[DATE]"
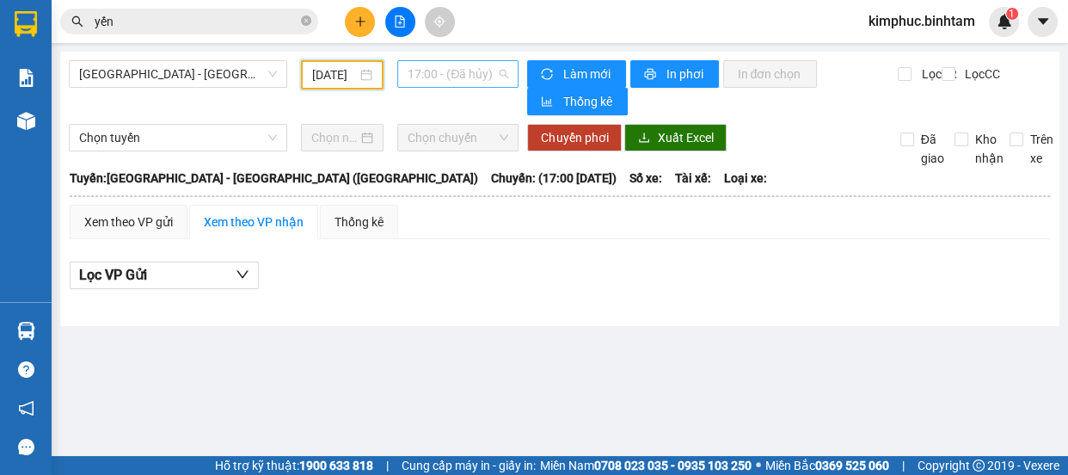
click at [461, 77] on span "17:00 - (Đã hủy)" at bounding box center [458, 74] width 101 height 26
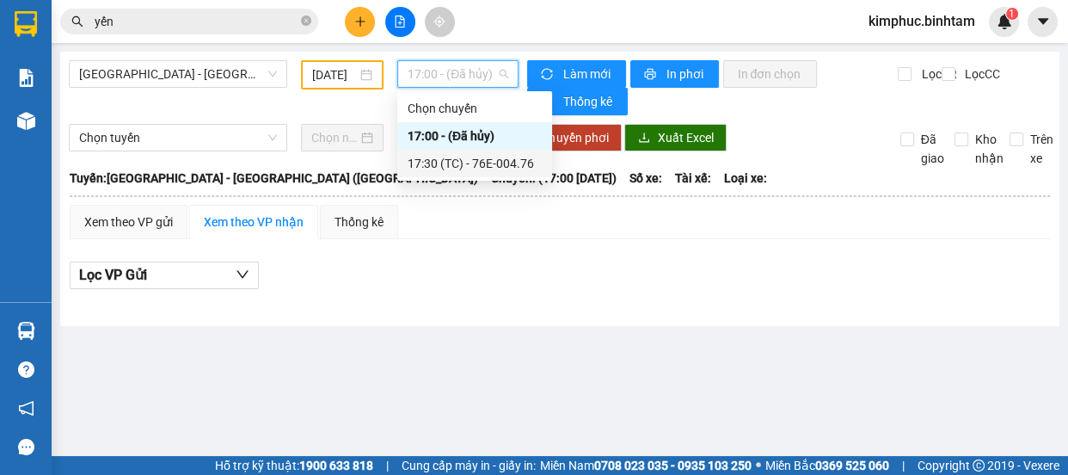
click at [498, 162] on div "17:30 (TC) - 76E-004.76" at bounding box center [475, 163] width 134 height 19
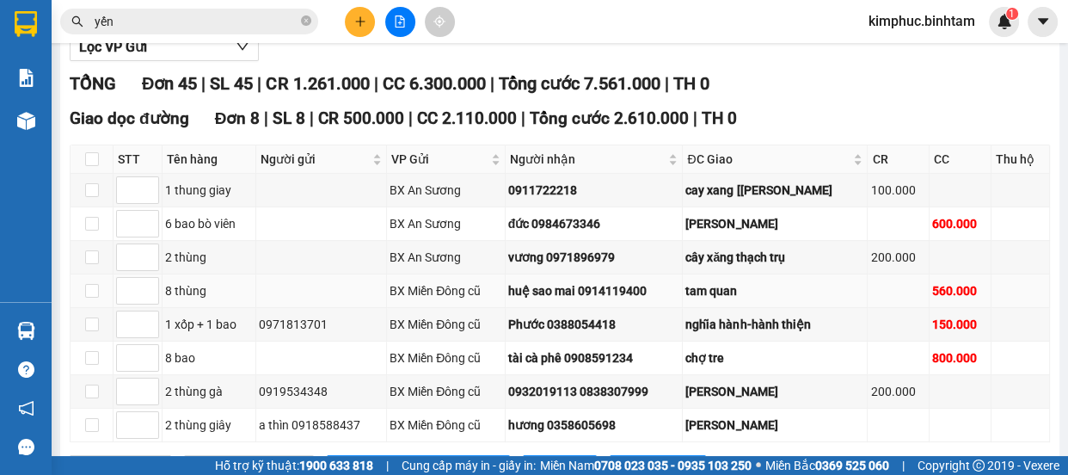
scroll to position [306, 0]
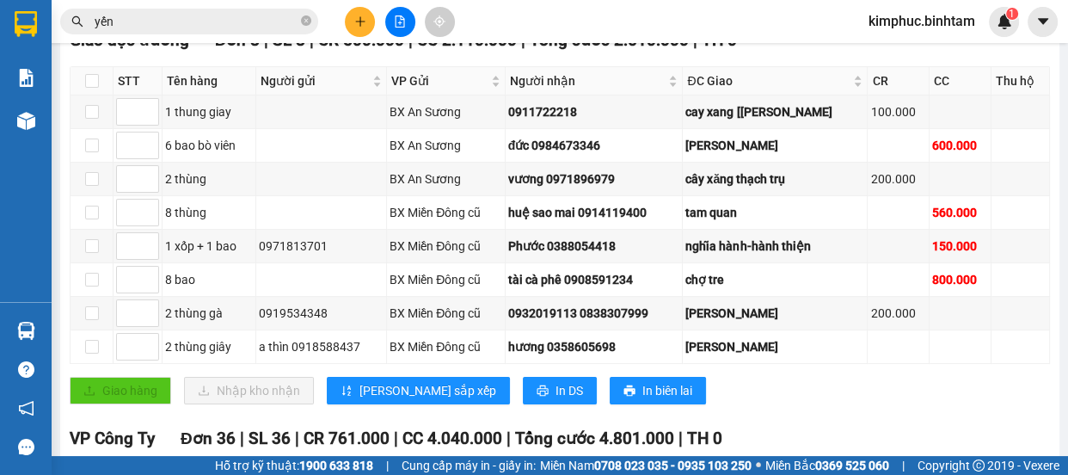
click at [177, 23] on input "yến" at bounding box center [196, 21] width 203 height 19
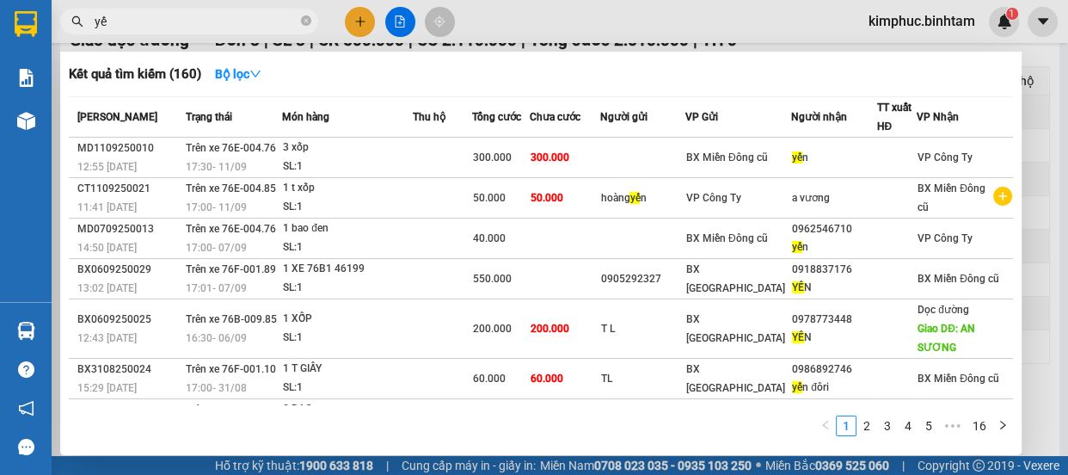
type input "y"
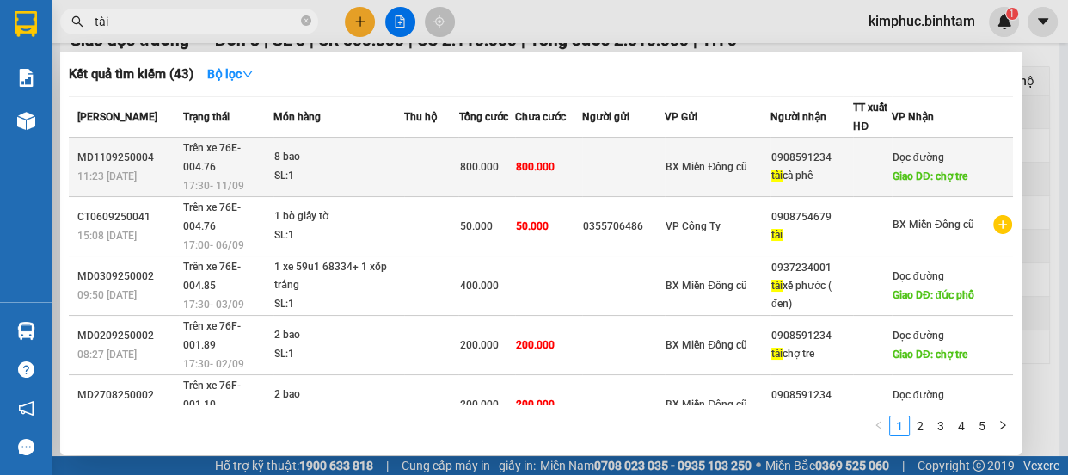
type input "tài"
click at [305, 148] on div "8 bao" at bounding box center [338, 157] width 129 height 19
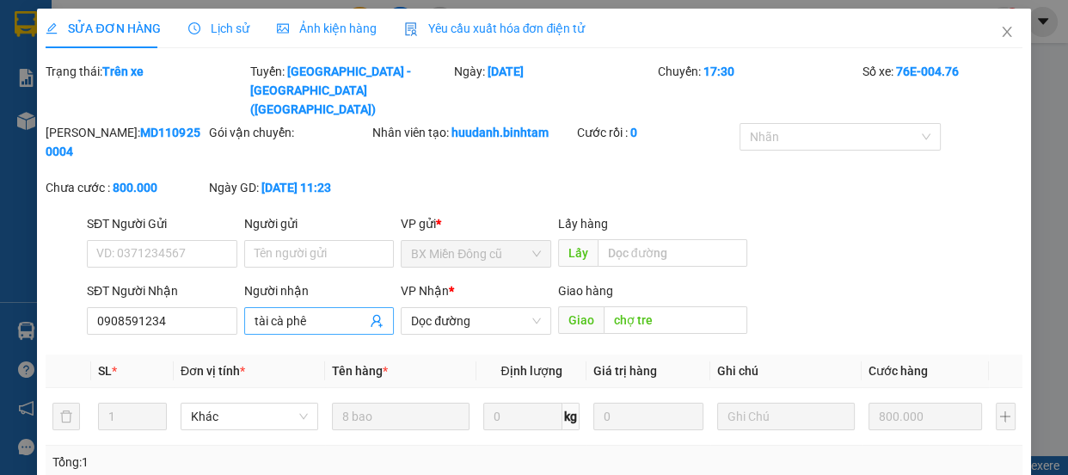
type input "0908591234"
type input "tài cà phê"
type input "chợ tre"
type input "800.000"
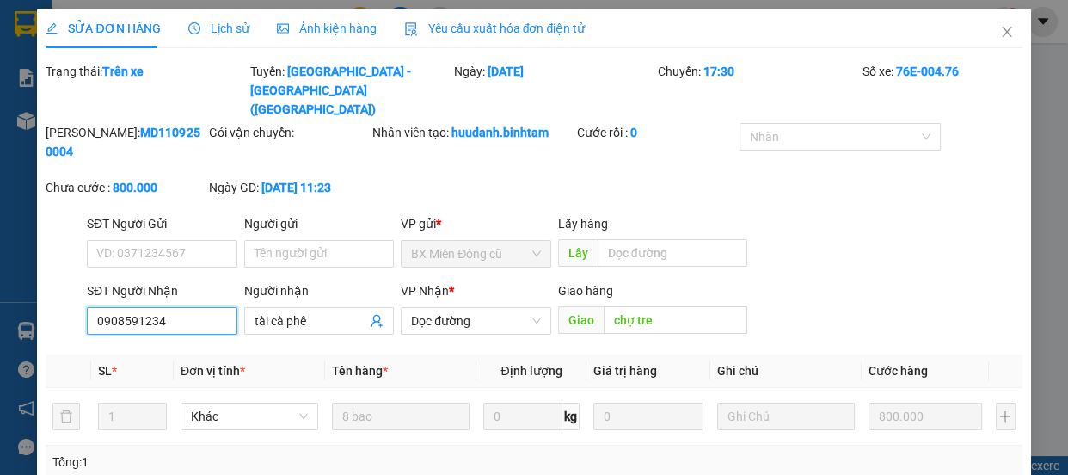
click at [196, 307] on input "0908591234" at bounding box center [162, 321] width 151 height 28
type input "0"
click at [205, 307] on input "0914169018" at bounding box center [162, 321] width 151 height 28
type input "0914169018"
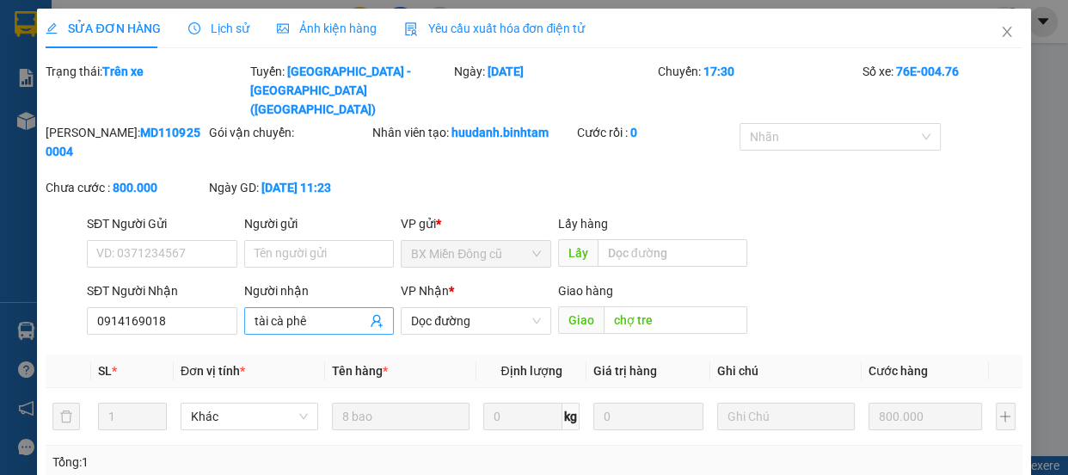
click at [313, 311] on input "tài cà phê" at bounding box center [311, 320] width 113 height 19
type input "t"
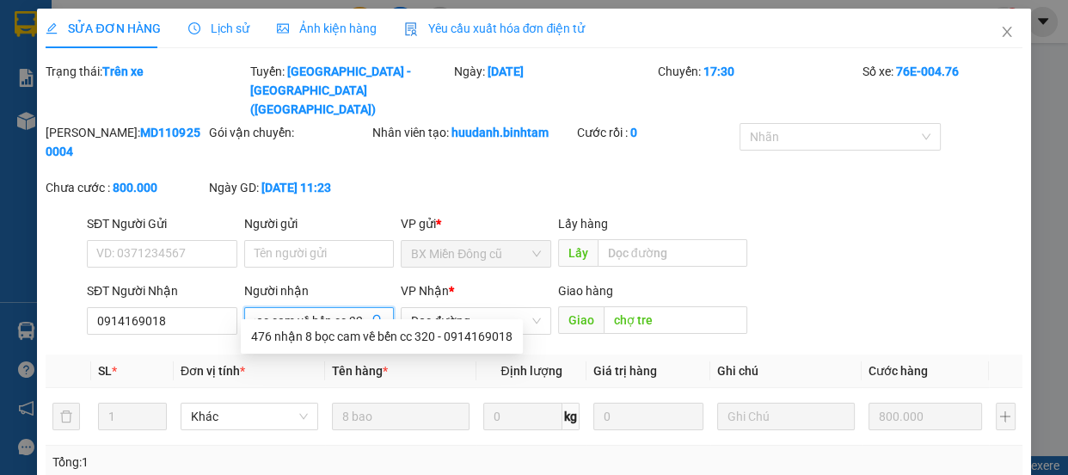
scroll to position [0, 76]
click at [503, 308] on span "Dọc đường" at bounding box center [476, 321] width 130 height 26
type input "476 nhận 8 bọc cam về bến cc 320"
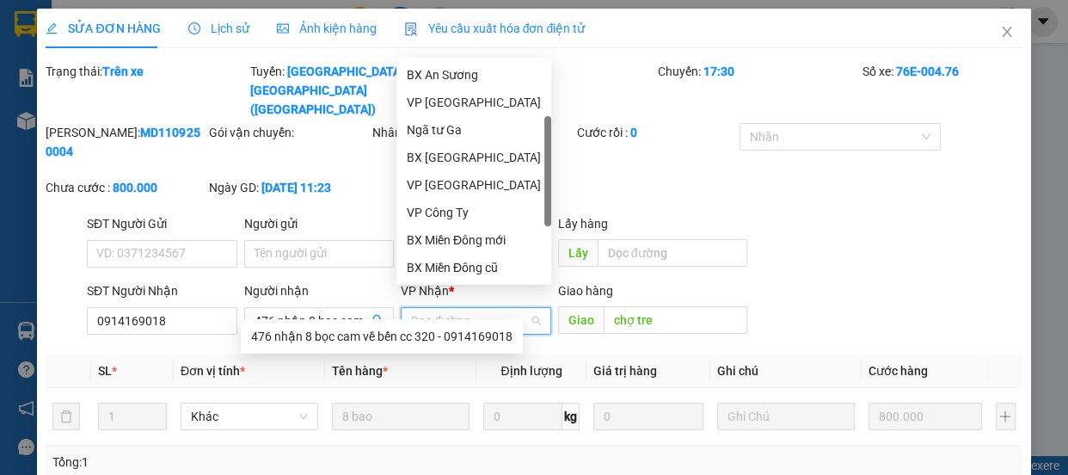
scroll to position [27, 0]
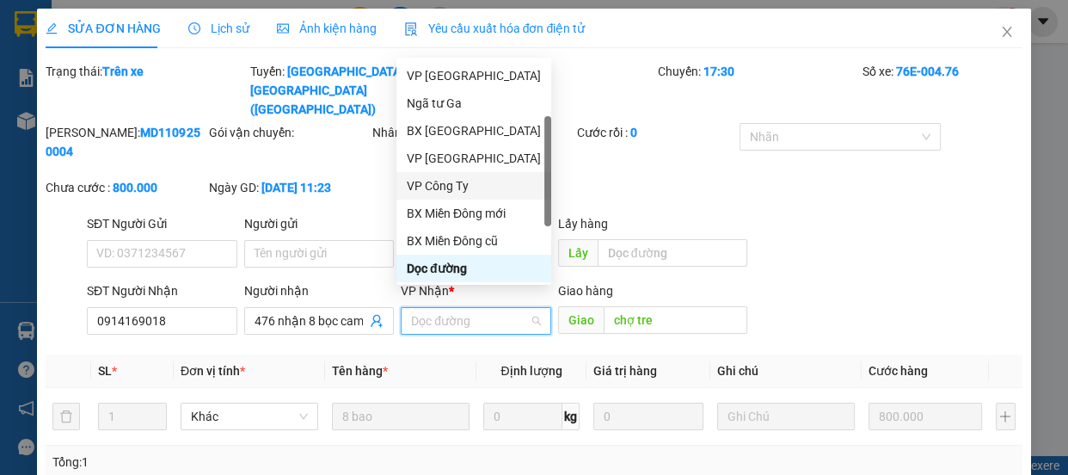
click at [482, 179] on div "VP Công Ty" at bounding box center [474, 185] width 134 height 19
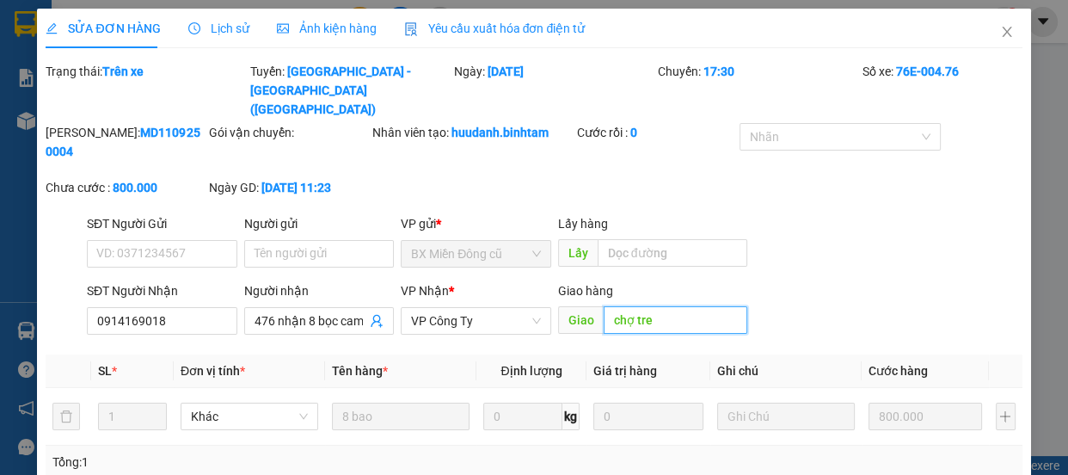
click at [661, 306] on input "chợ tre" at bounding box center [676, 320] width 144 height 28
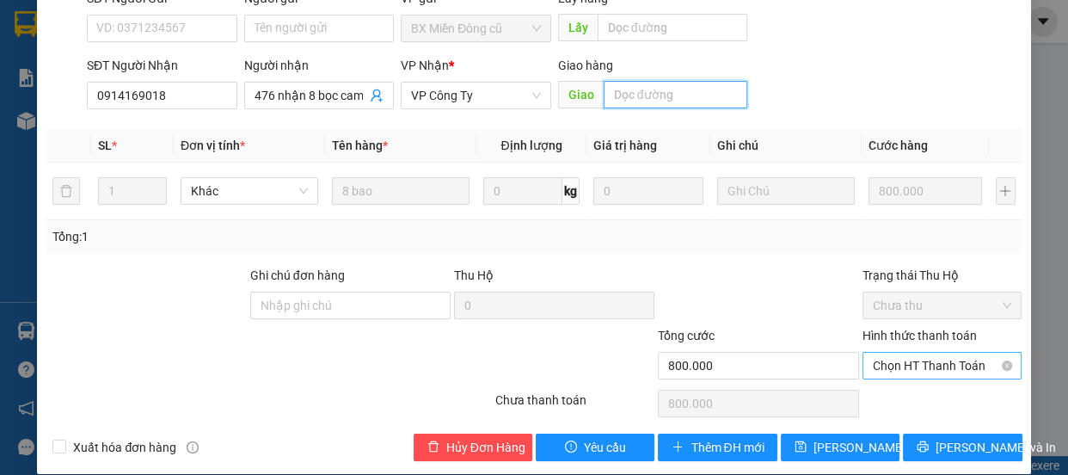
click at [889, 353] on span "Chọn HT Thanh Toán" at bounding box center [942, 366] width 139 height 26
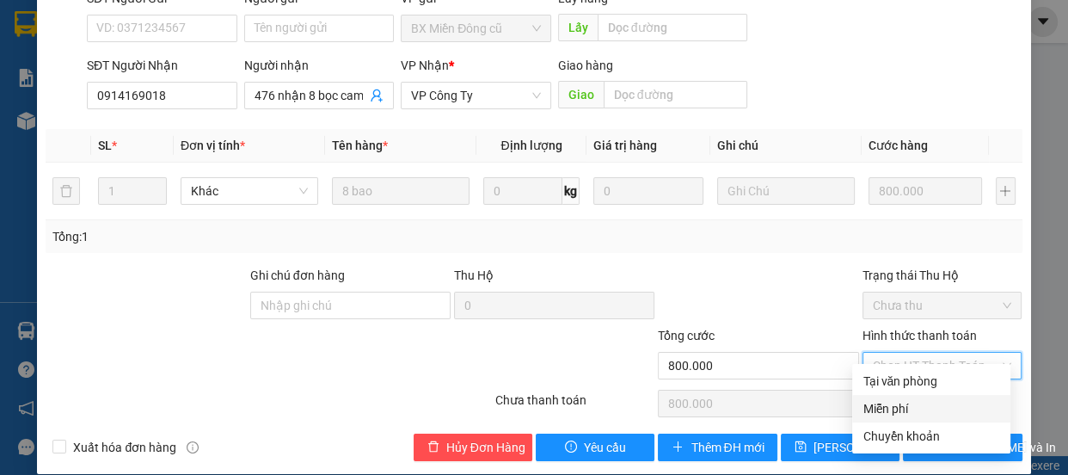
click at [884, 401] on div "Miễn phí" at bounding box center [932, 408] width 138 height 19
type input "0"
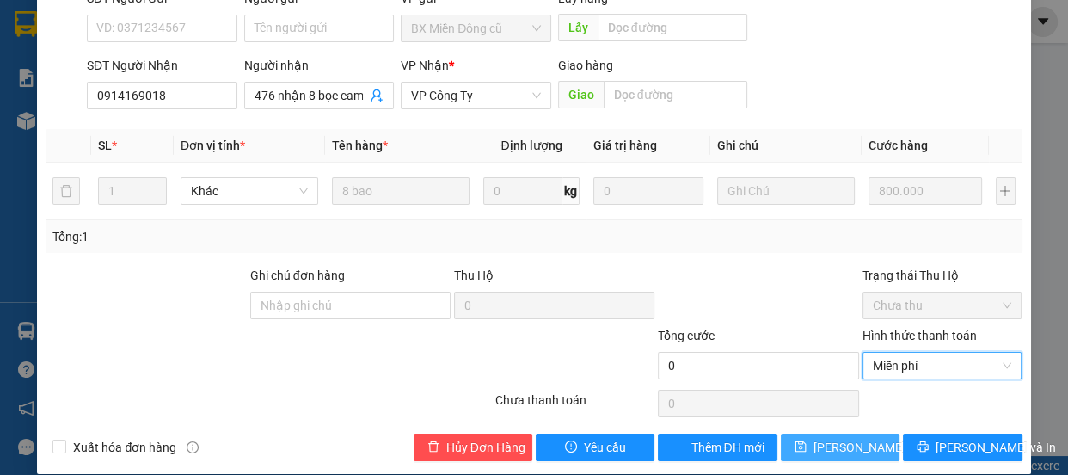
click at [825, 438] on span "[PERSON_NAME] thay đổi" at bounding box center [883, 447] width 138 height 19
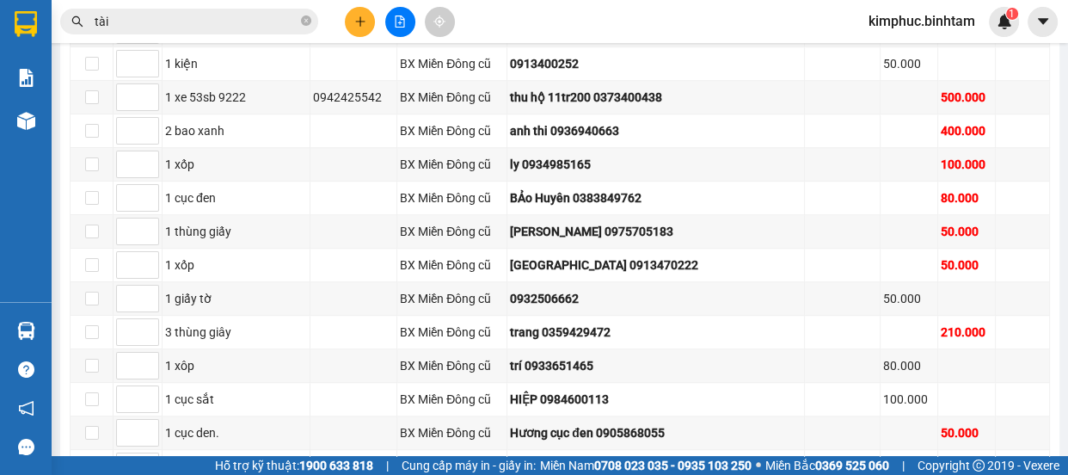
scroll to position [853, 0]
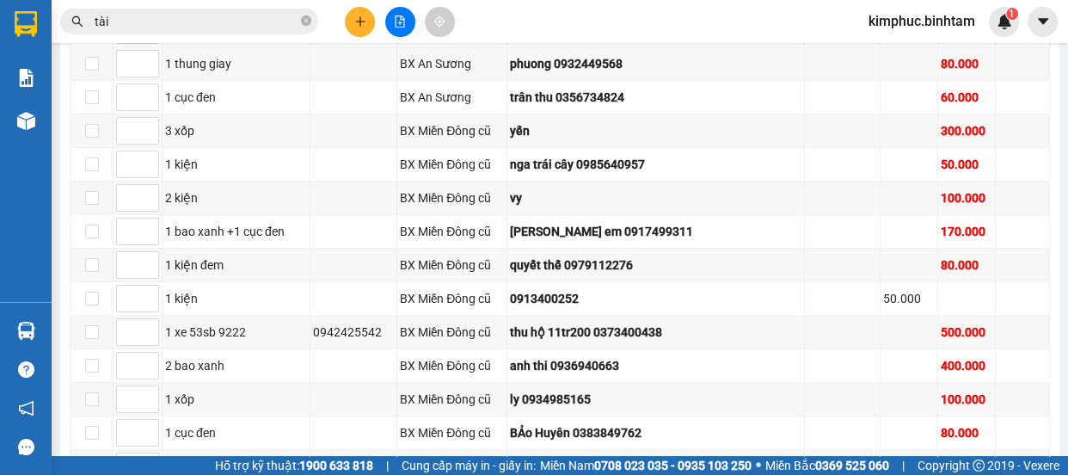
click at [369, 12] on button at bounding box center [360, 22] width 30 height 30
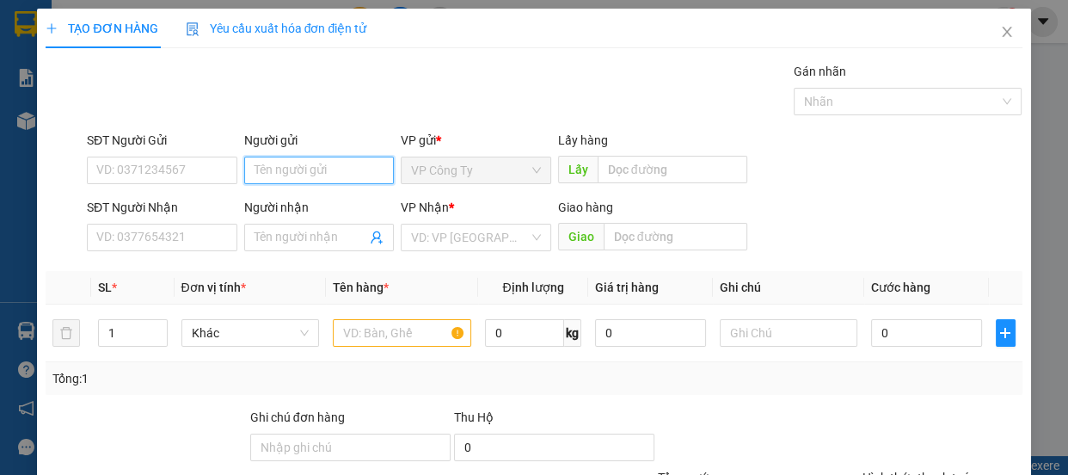
click at [276, 169] on input "Người gửi" at bounding box center [319, 171] width 151 height 28
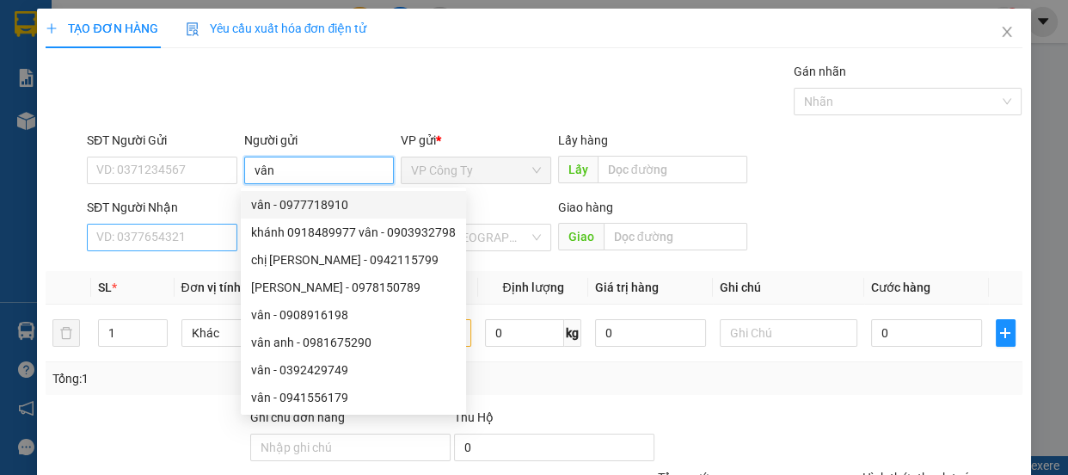
type input "vân"
click at [211, 236] on input "SĐT Người Nhận" at bounding box center [162, 238] width 151 height 28
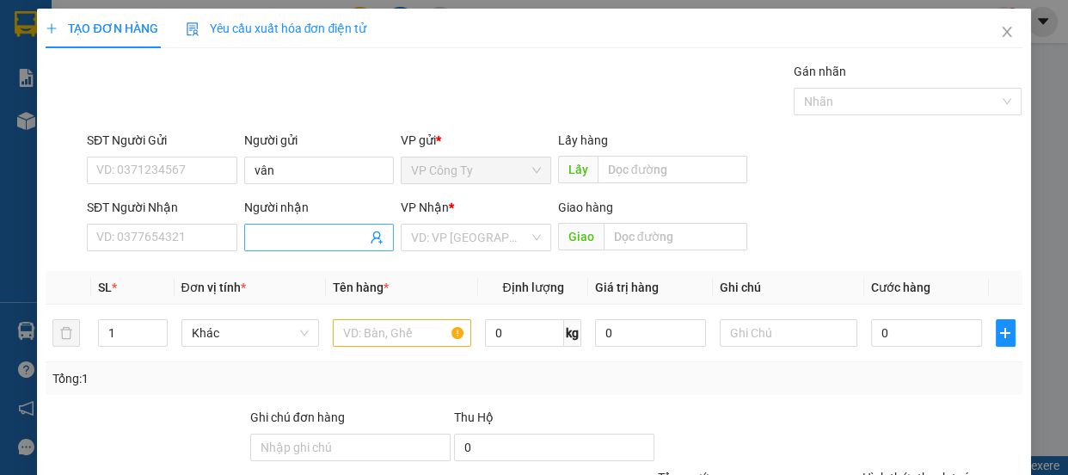
click at [255, 235] on input "Người nhận" at bounding box center [311, 237] width 113 height 19
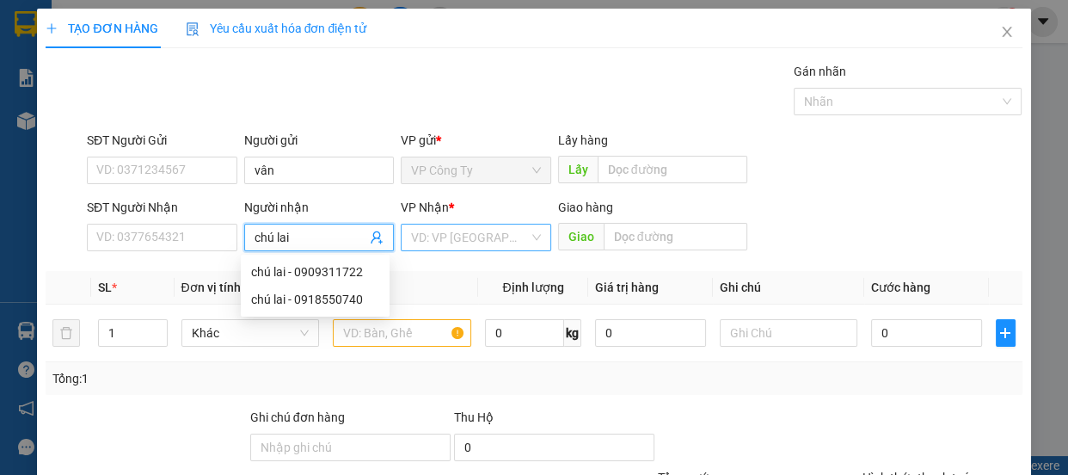
type input "chú lai"
click at [482, 241] on input "search" at bounding box center [470, 238] width 118 height 26
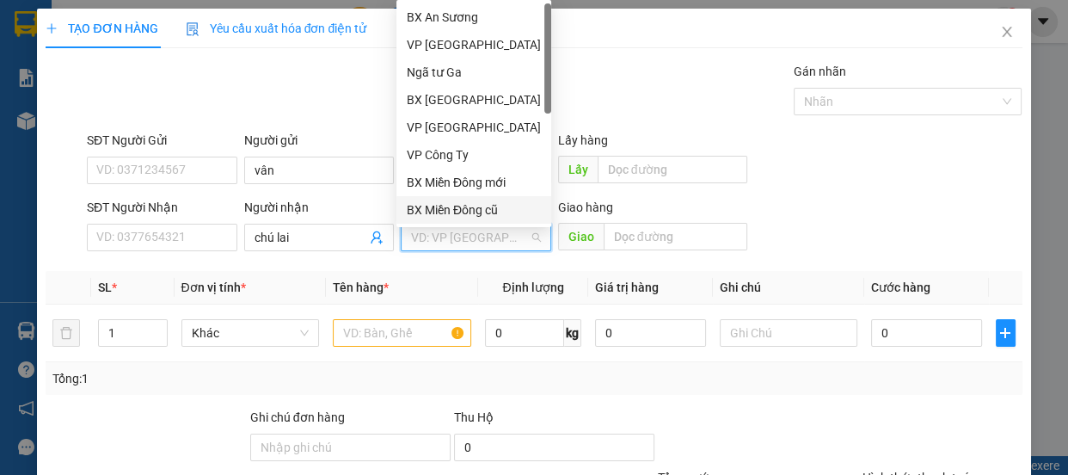
click at [485, 211] on div "BX Miền Đông cũ" at bounding box center [474, 209] width 134 height 19
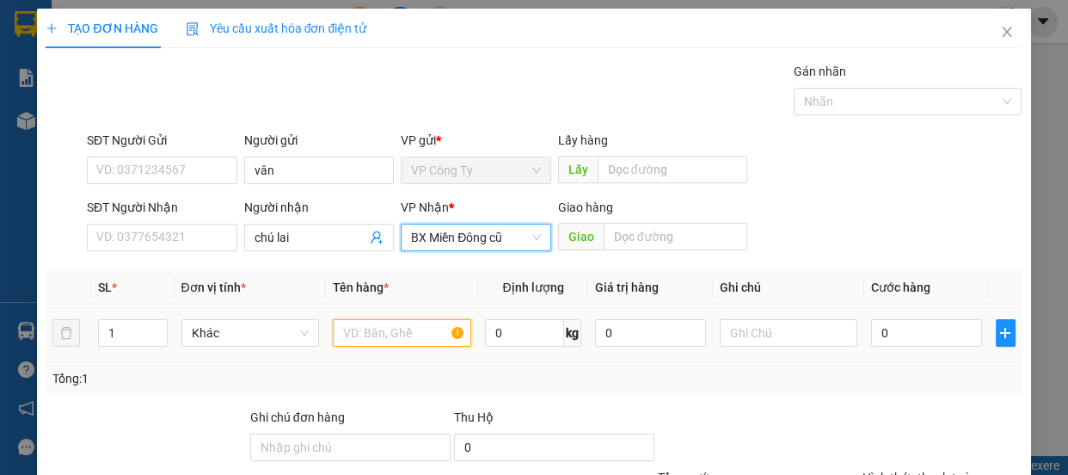
click at [397, 345] on input "text" at bounding box center [402, 333] width 138 height 28
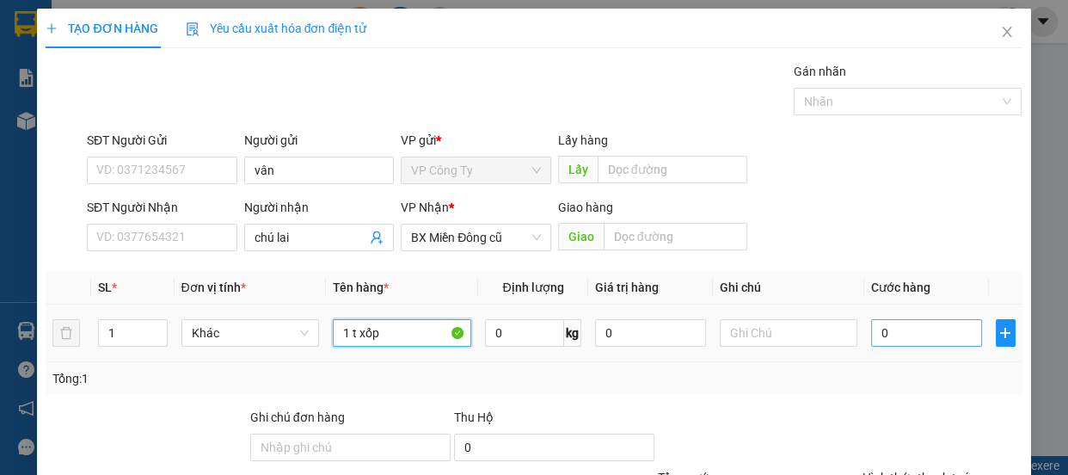
type input "1 t xốp"
click at [871, 327] on input "0" at bounding box center [926, 333] width 111 height 28
click at [871, 329] on input "0" at bounding box center [926, 333] width 111 height 28
type input "70"
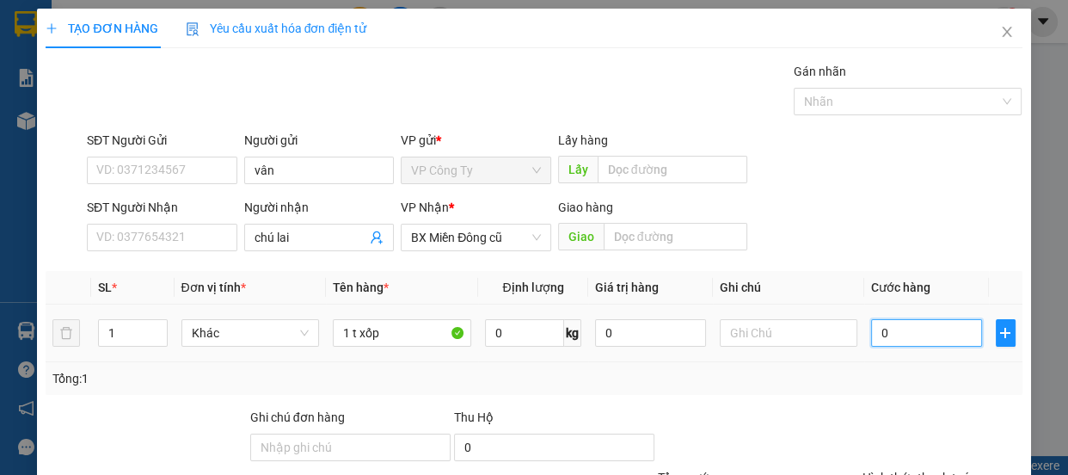
type input "70"
type input "700"
type input "7.000"
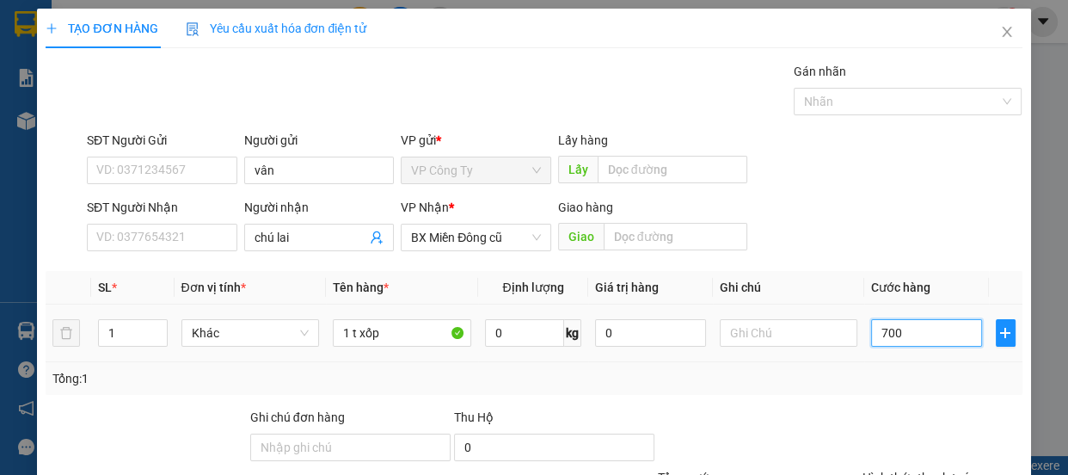
type input "7.000"
type input "70.000"
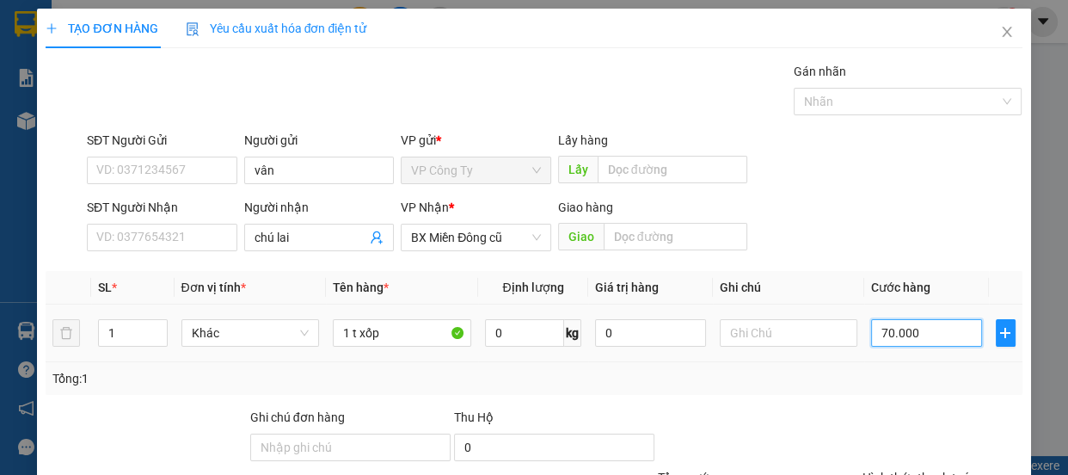
type input "700.000"
click at [889, 328] on input "700.000" at bounding box center [926, 333] width 111 height 28
type input "70.000"
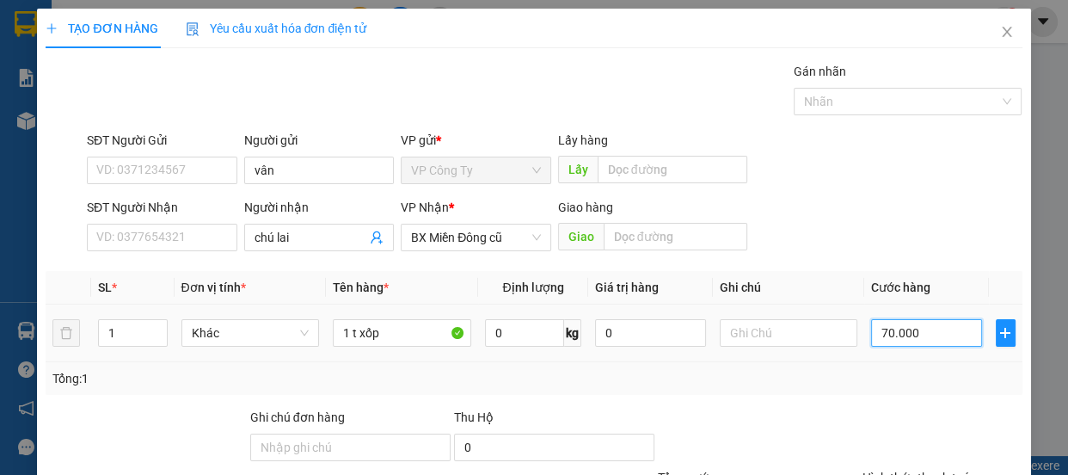
type input "70.000"
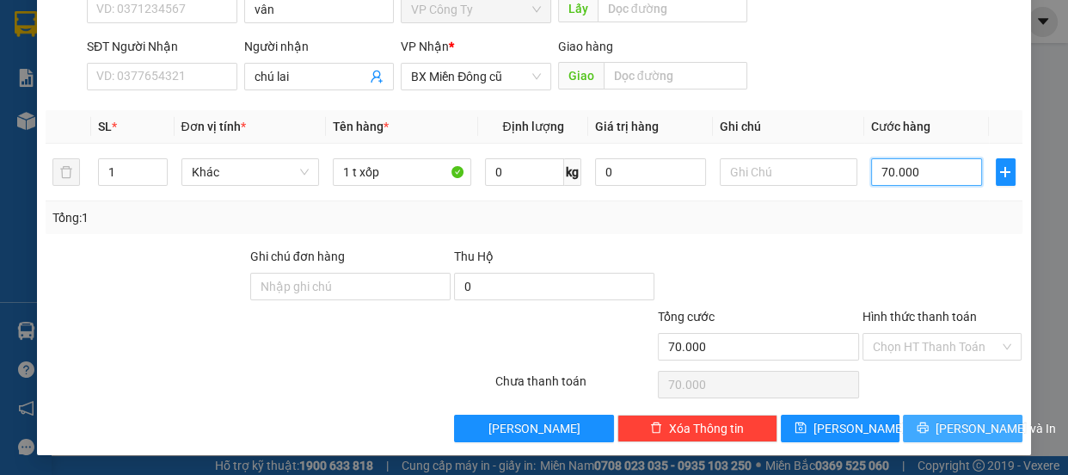
type input "70.000"
click at [929, 420] on button "[PERSON_NAME] và In" at bounding box center [962, 429] width 119 height 28
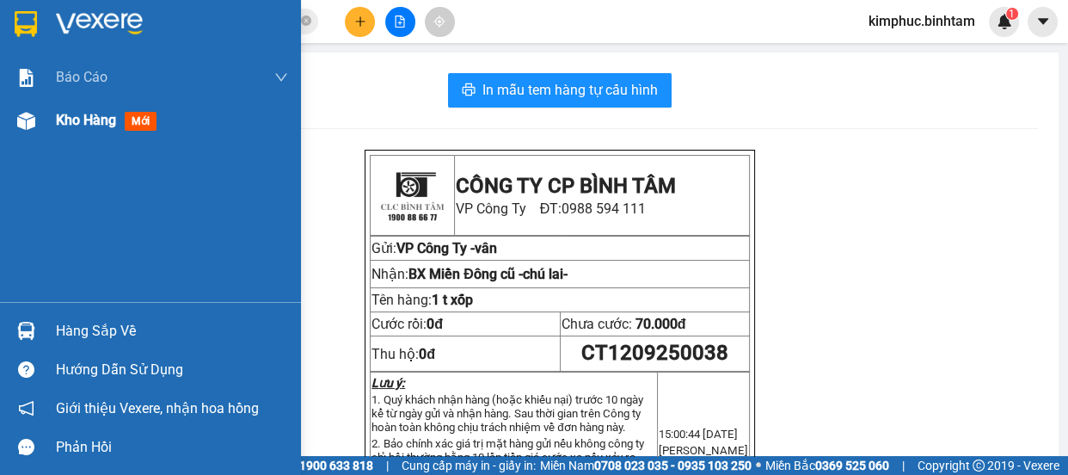
click at [97, 115] on span "Kho hàng" at bounding box center [86, 120] width 60 height 16
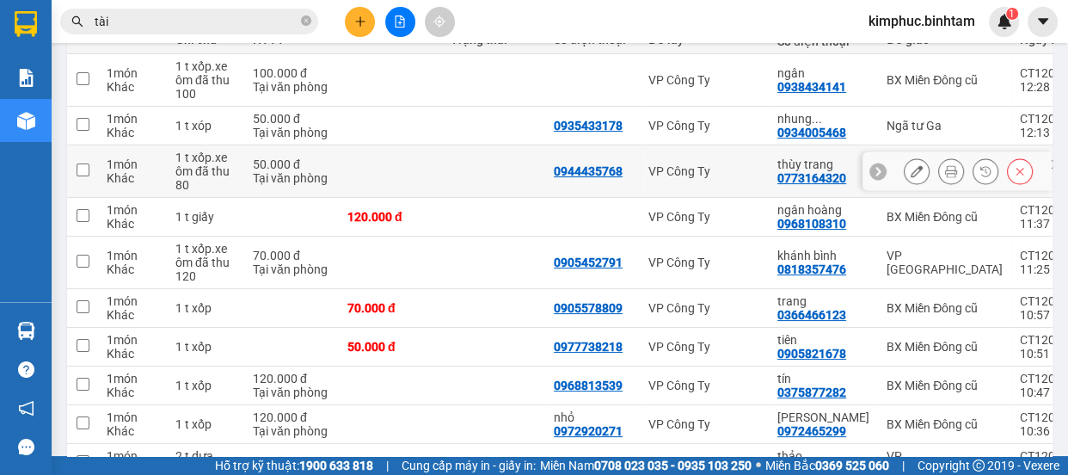
scroll to position [312, 0]
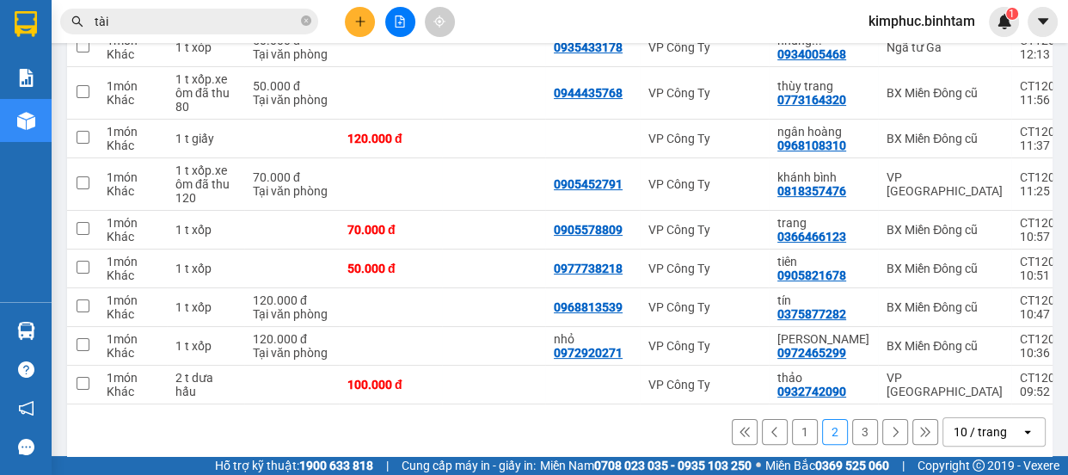
click at [792, 437] on button "1" at bounding box center [805, 432] width 26 height 26
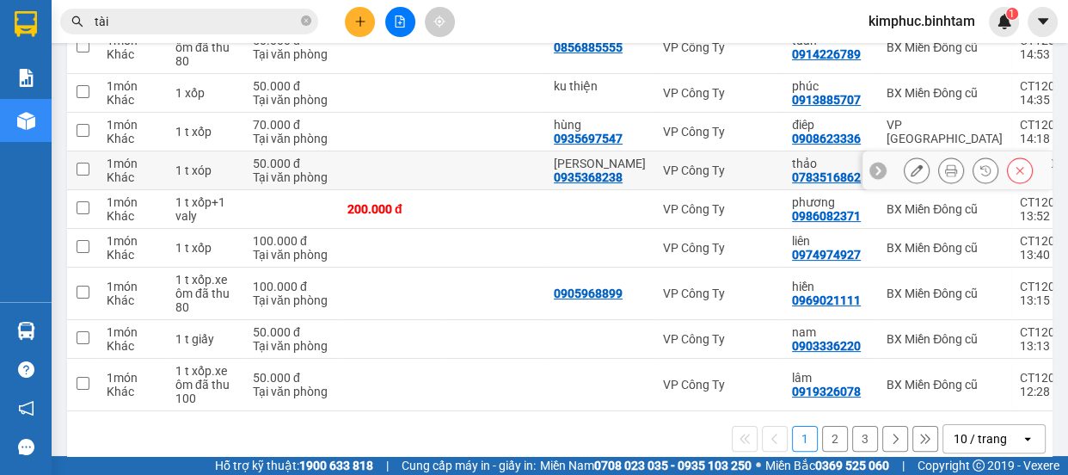
scroll to position [71, 0]
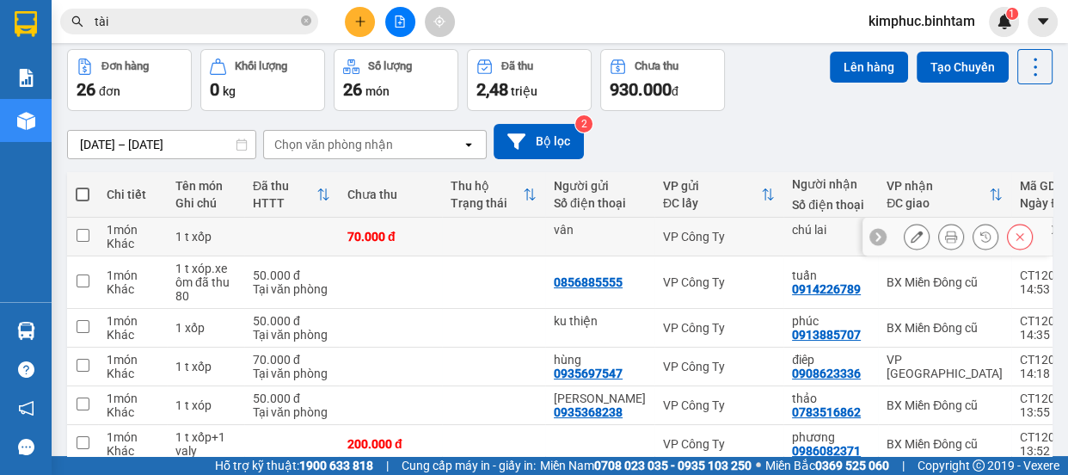
click at [911, 235] on icon at bounding box center [917, 237] width 12 height 12
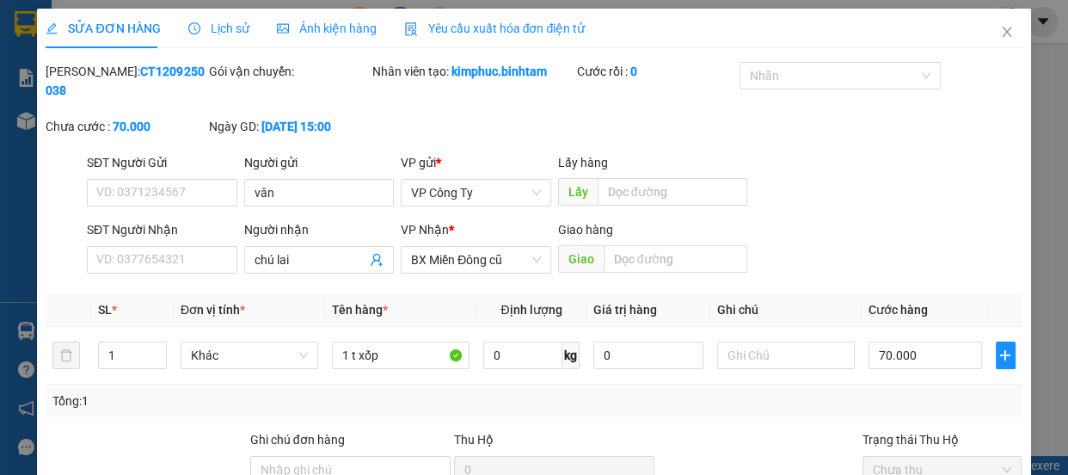
type input "vân"
type input "chú lai"
type input "70.000"
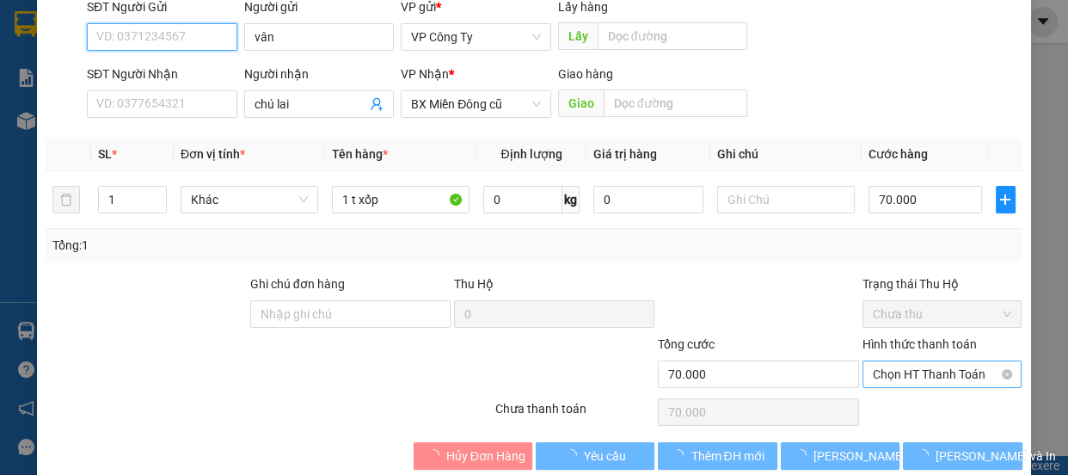
scroll to position [183, 0]
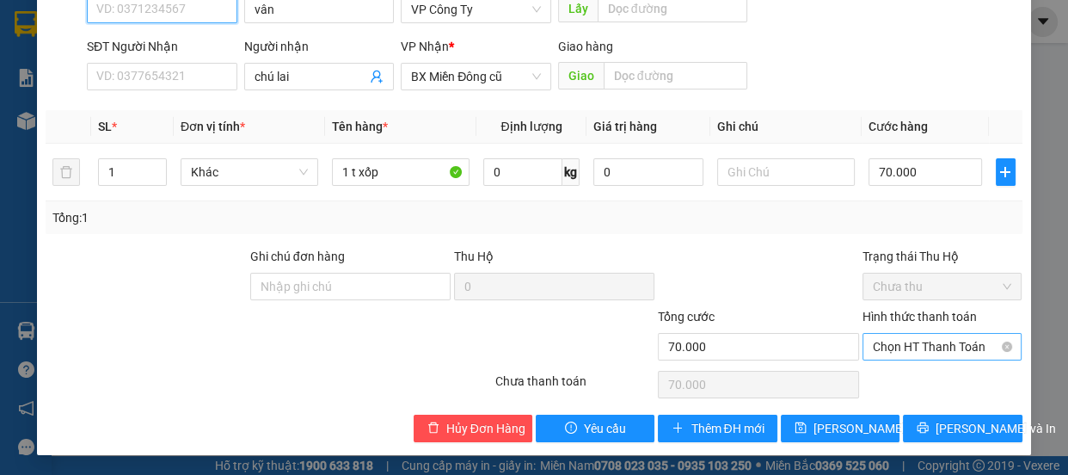
click at [906, 342] on span "Chọn HT Thanh Toán" at bounding box center [942, 347] width 139 height 26
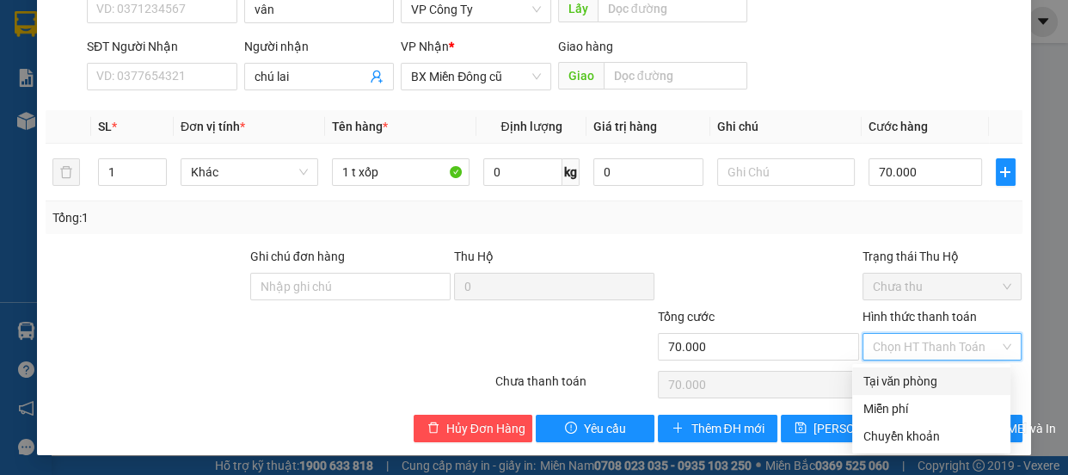
click at [893, 383] on div "Tại văn phòng" at bounding box center [932, 381] width 138 height 19
type input "0"
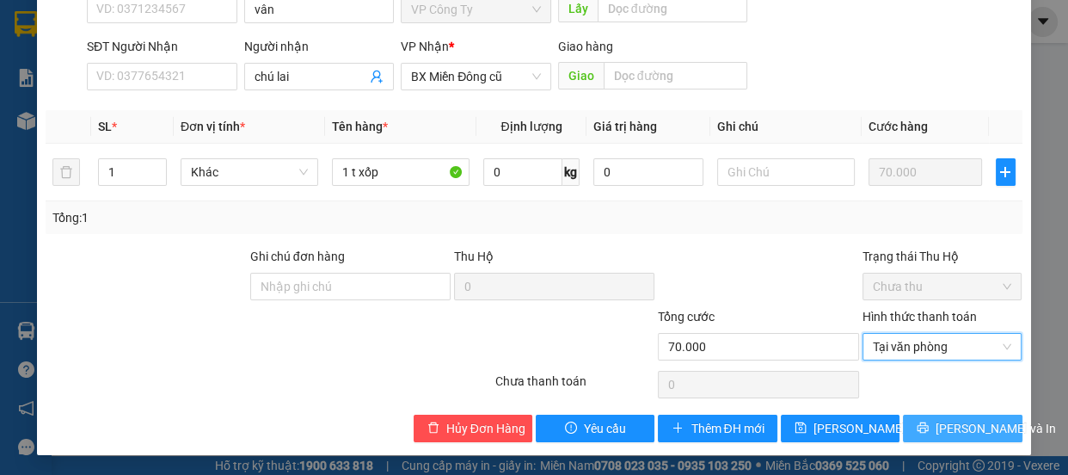
click at [903, 429] on button "[PERSON_NAME] và In" at bounding box center [962, 429] width 119 height 28
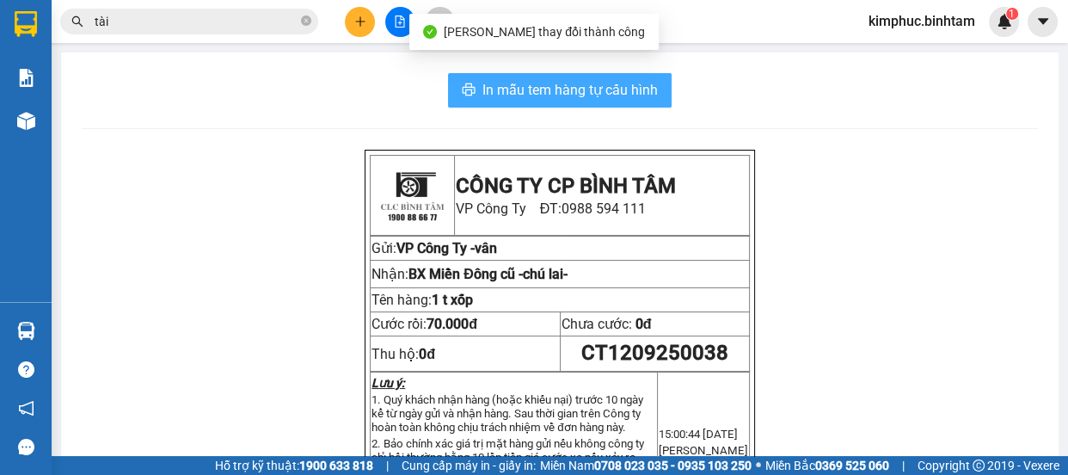
click at [561, 90] on span "In mẫu tem hàng tự cấu hình" at bounding box center [570, 90] width 175 height 22
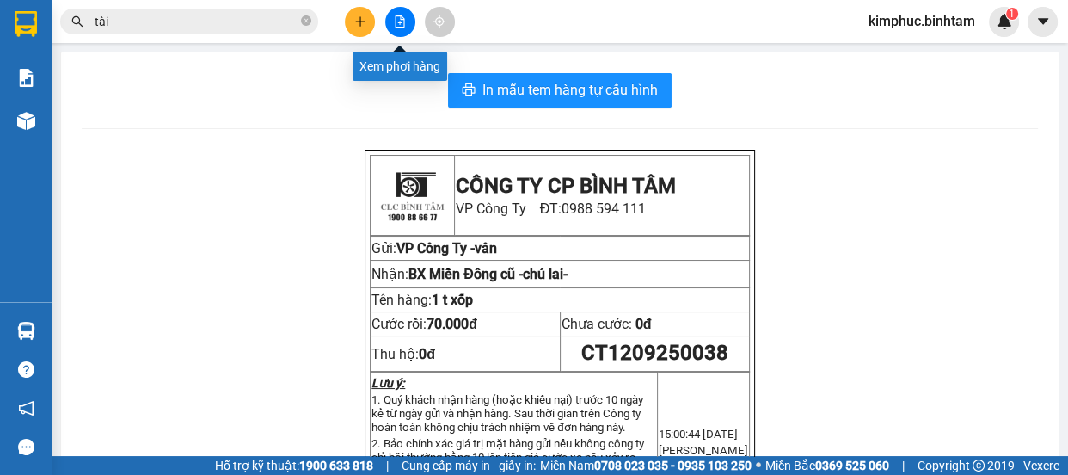
click at [396, 18] on icon "file-add" at bounding box center [400, 21] width 12 height 12
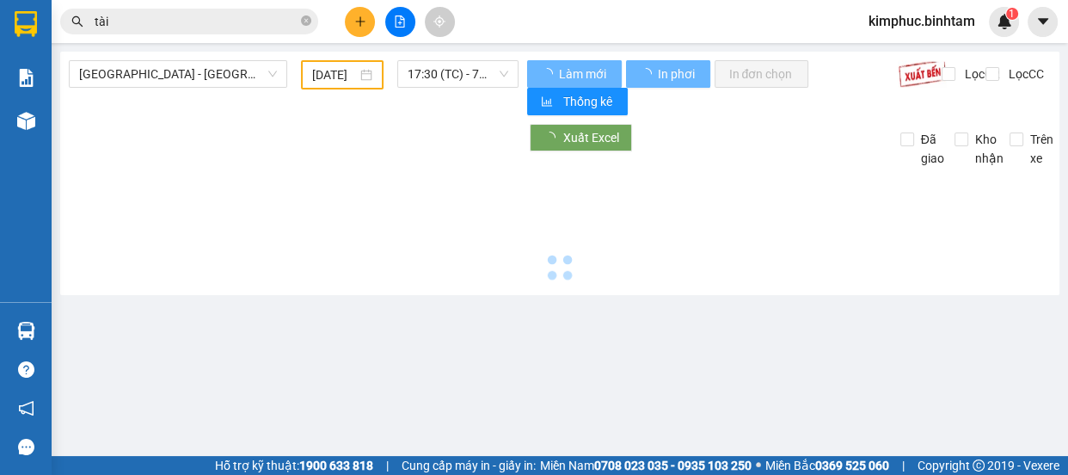
type input "[DATE]"
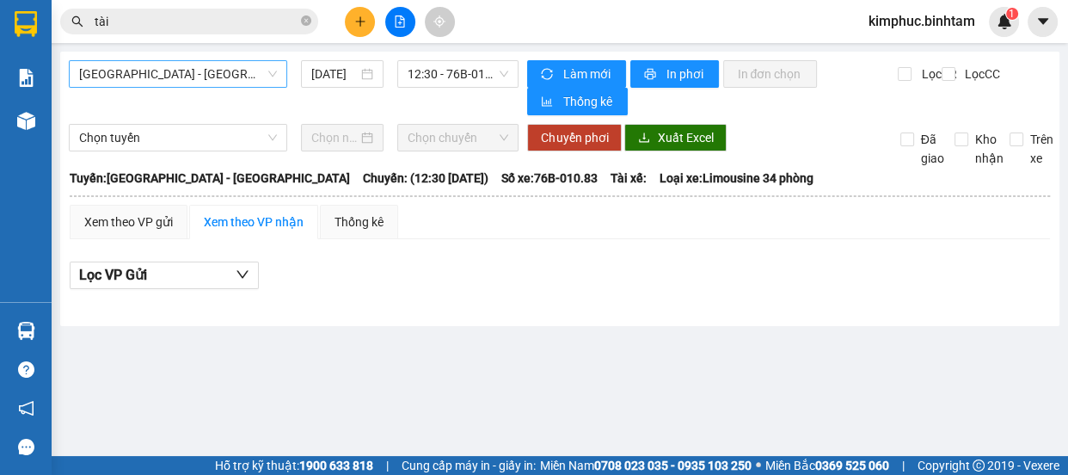
click at [173, 77] on span "[GEOGRAPHIC_DATA] - [GEOGRAPHIC_DATA]" at bounding box center [178, 74] width 198 height 26
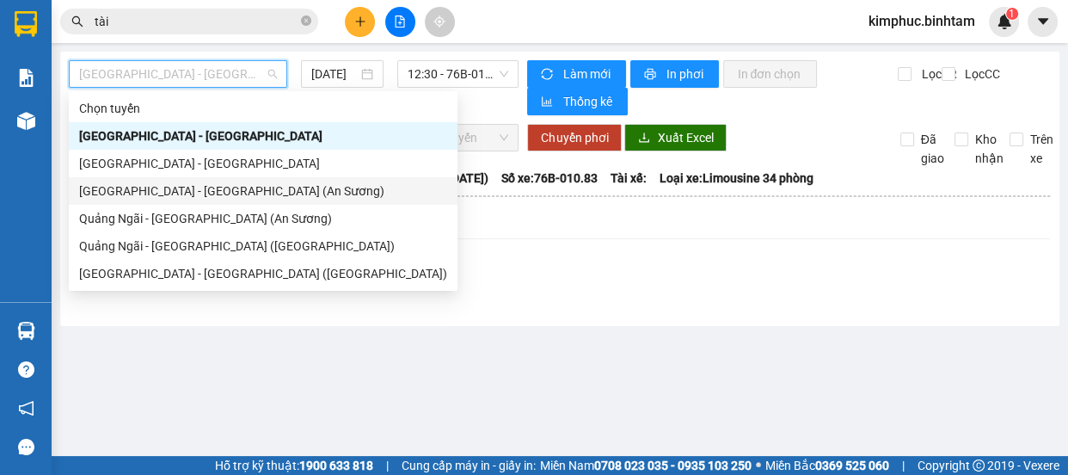
click at [147, 188] on div "[GEOGRAPHIC_DATA] - [GEOGRAPHIC_DATA] (An Sương)" at bounding box center [263, 190] width 368 height 19
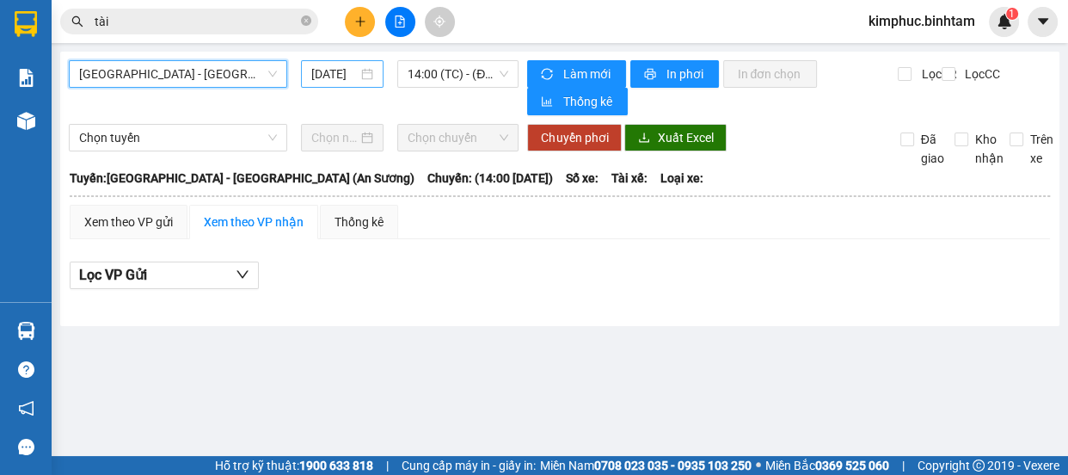
click at [353, 79] on input "[DATE]" at bounding box center [334, 74] width 46 height 19
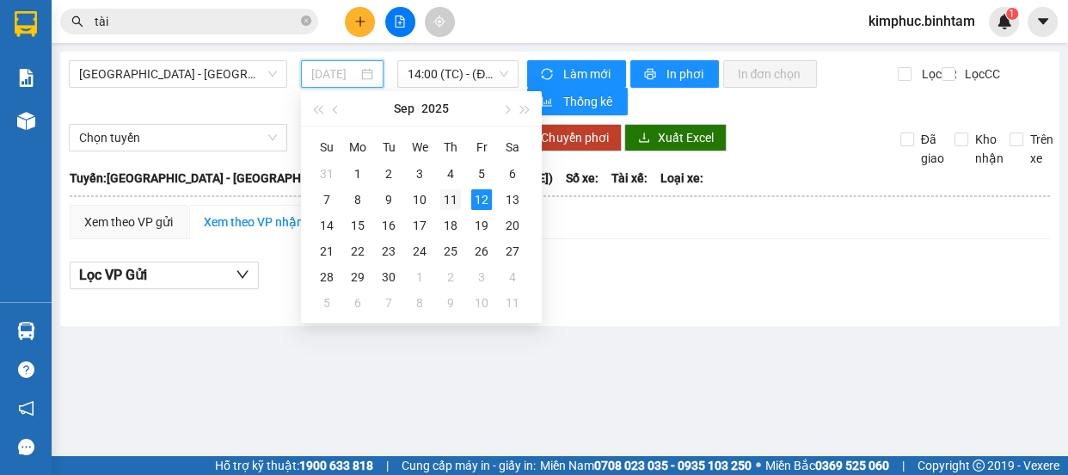
click at [455, 205] on div "11" at bounding box center [450, 199] width 21 height 21
type input "[DATE]"
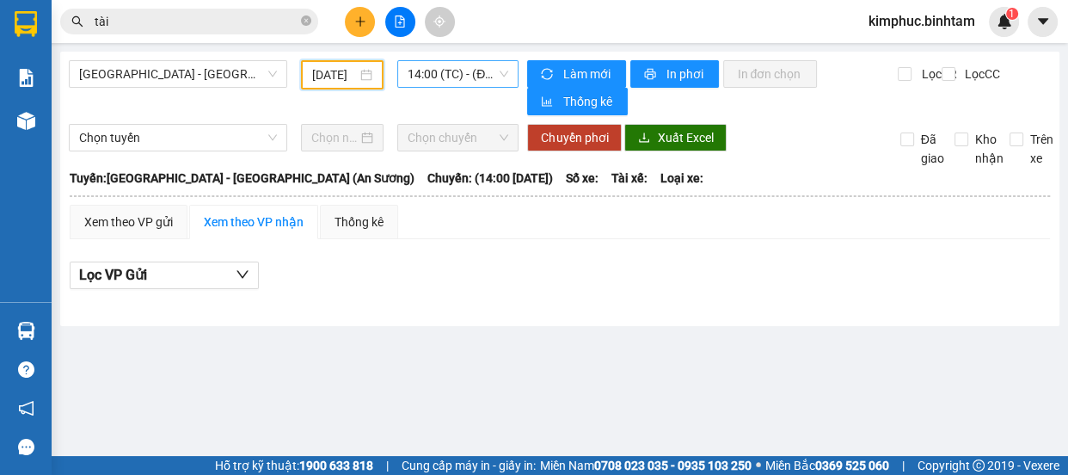
click at [475, 77] on span "14:00 (TC) - (Đã hủy)" at bounding box center [458, 74] width 101 height 26
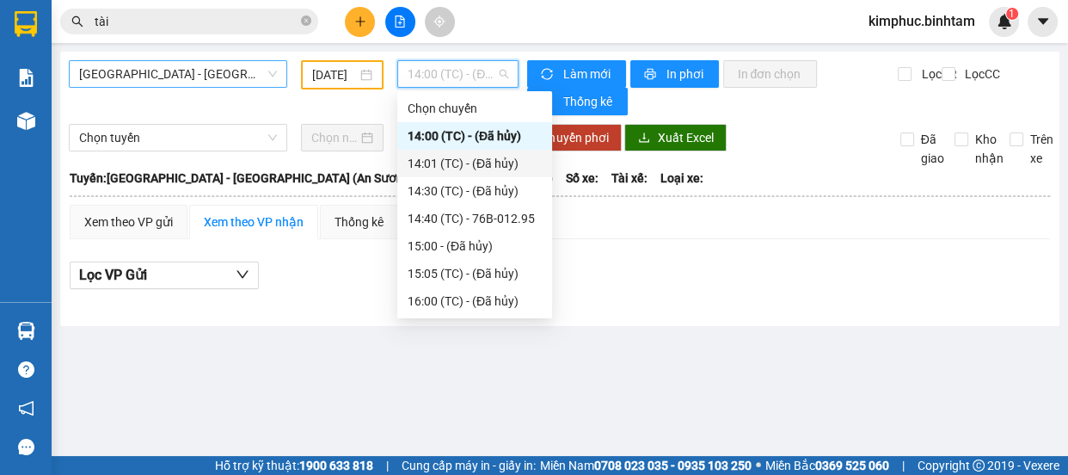
click at [222, 82] on span "[GEOGRAPHIC_DATA] - [GEOGRAPHIC_DATA] (An Sương)" at bounding box center [178, 74] width 198 height 26
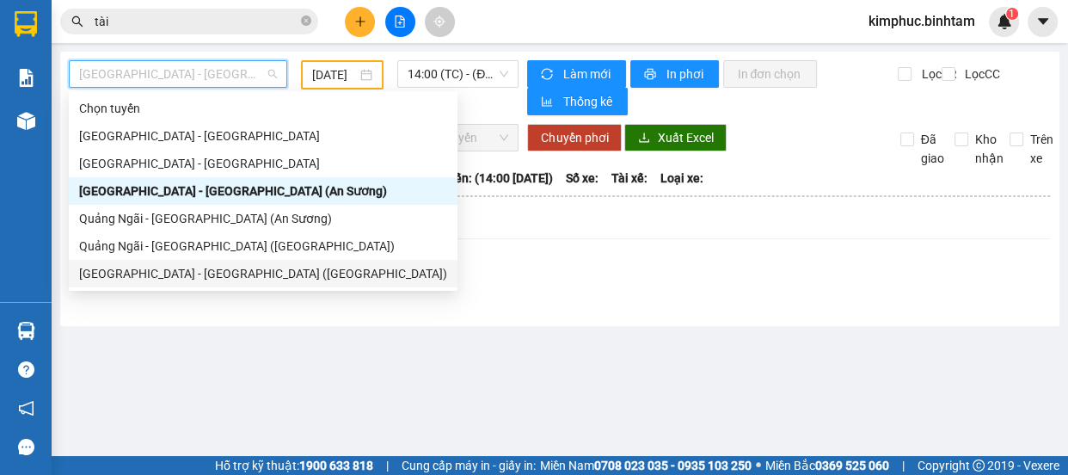
click at [161, 283] on div "[GEOGRAPHIC_DATA] - [GEOGRAPHIC_DATA] ([GEOGRAPHIC_DATA])" at bounding box center [263, 274] width 389 height 28
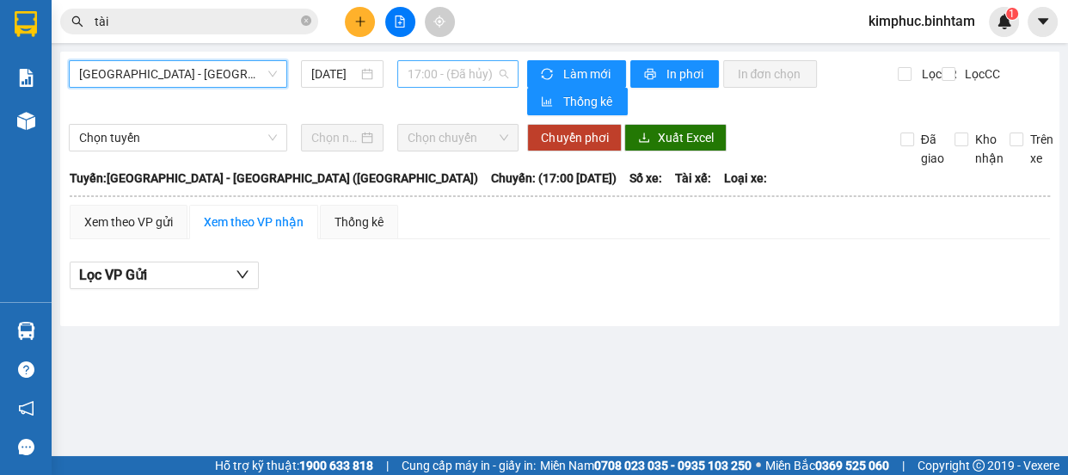
click at [447, 77] on span "17:00 - (Đã hủy)" at bounding box center [458, 74] width 101 height 26
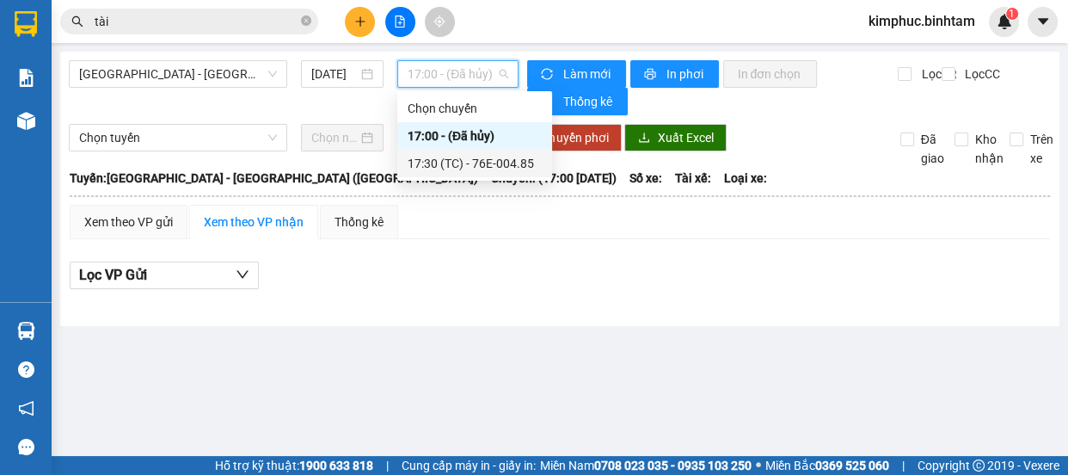
click at [482, 171] on div "17:30 (TC) - 76E-004.85" at bounding box center [475, 163] width 134 height 19
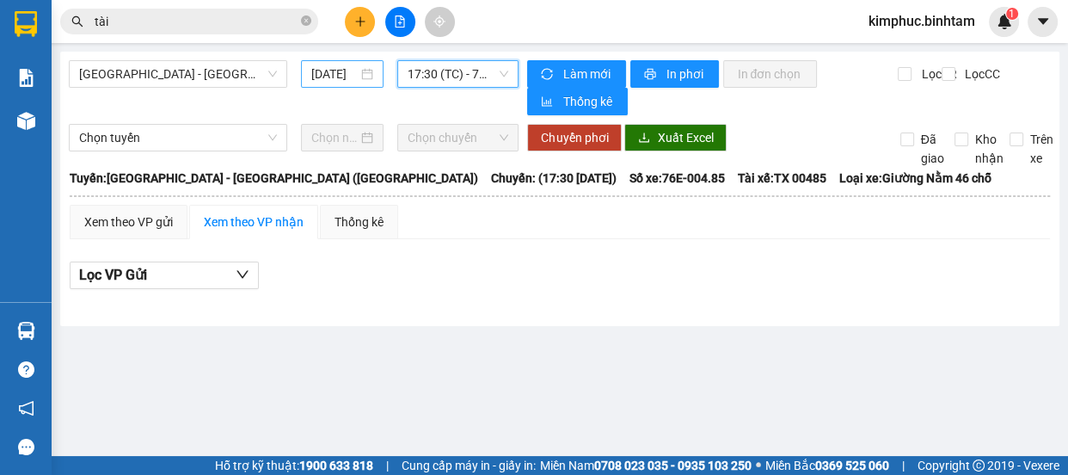
click at [335, 72] on input "[DATE]" at bounding box center [334, 74] width 46 height 19
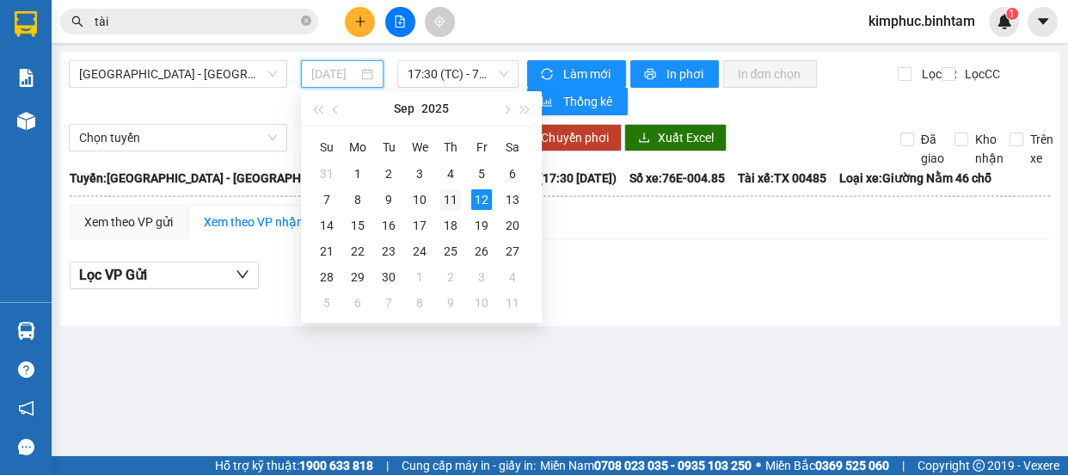
click at [458, 196] on div "11" at bounding box center [450, 199] width 21 height 21
type input "[DATE]"
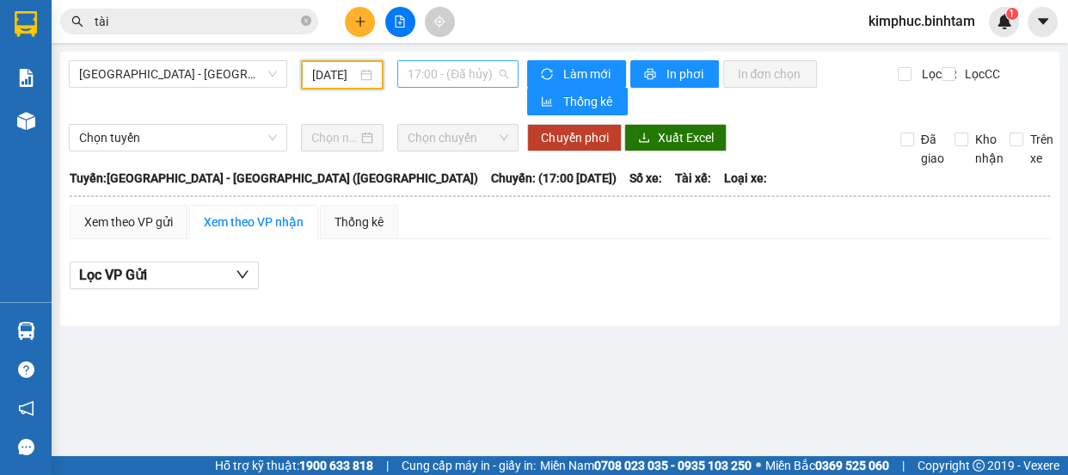
click at [476, 78] on span "17:00 - (Đã hủy)" at bounding box center [458, 74] width 101 height 26
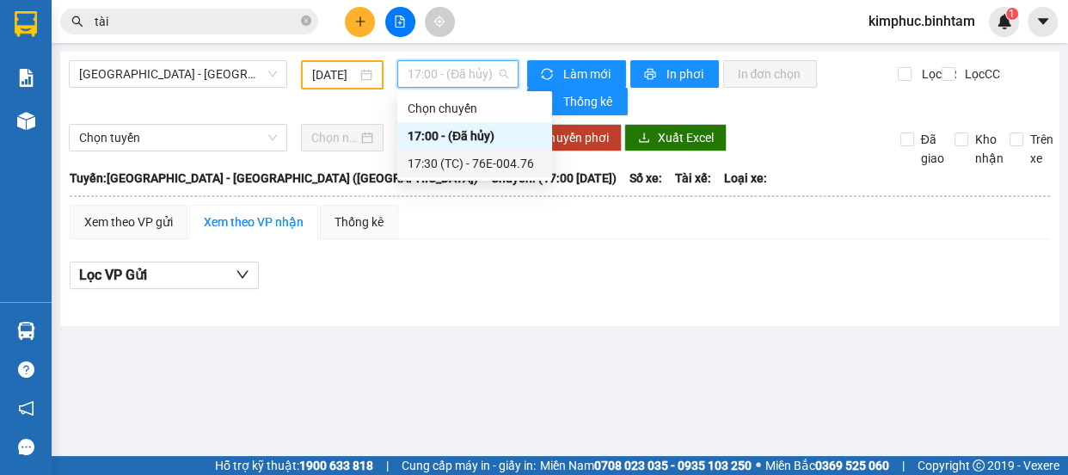
click at [489, 160] on div "17:30 (TC) - 76E-004.76" at bounding box center [475, 163] width 134 height 19
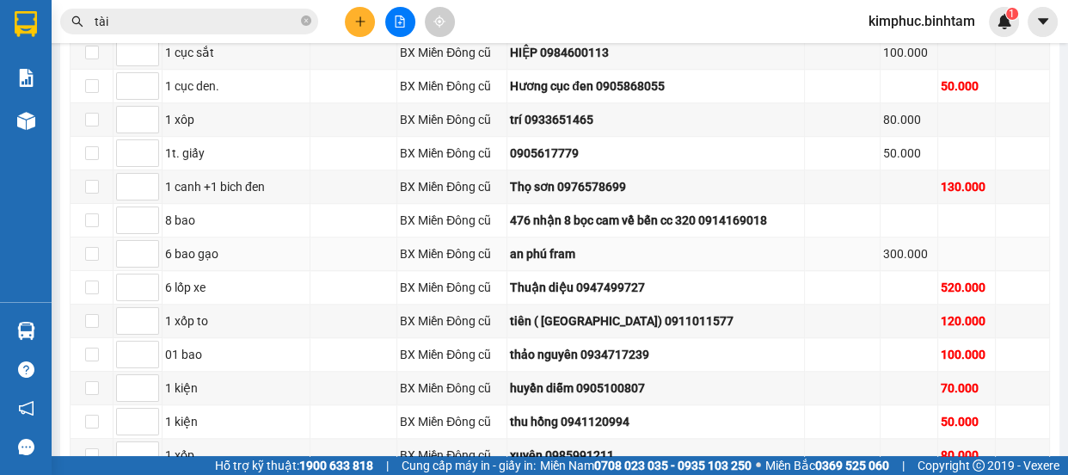
scroll to position [1245, 0]
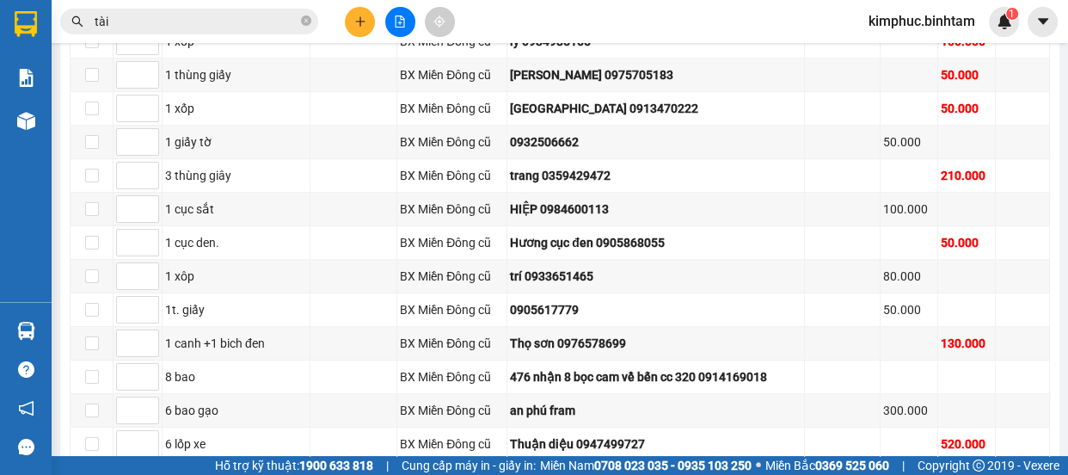
click at [132, 28] on input "tài" at bounding box center [196, 21] width 203 height 19
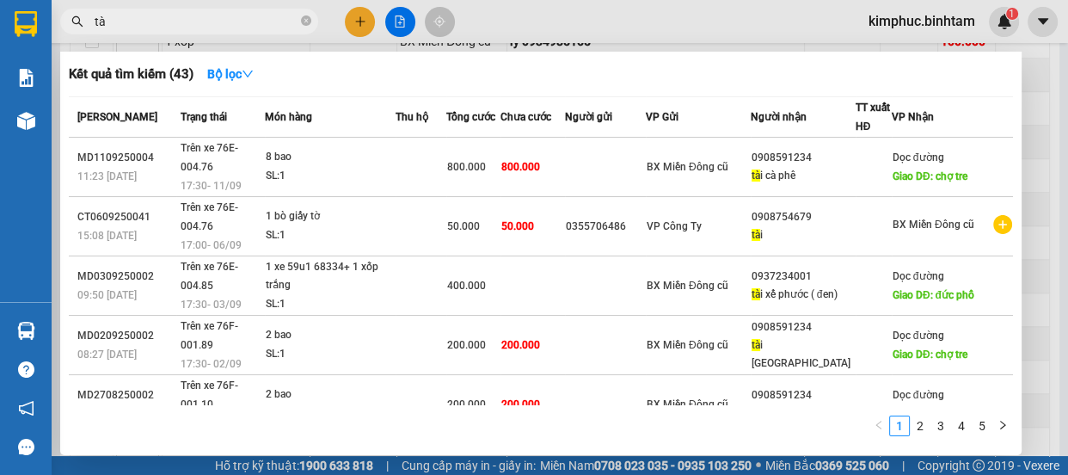
type input "t"
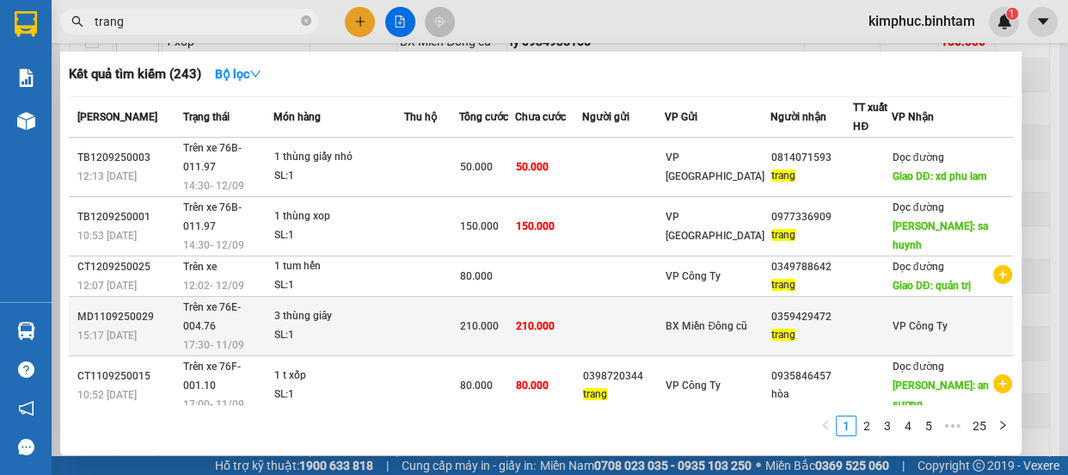
type input "trang"
click at [323, 320] on div "3 thùng giây" at bounding box center [338, 316] width 129 height 19
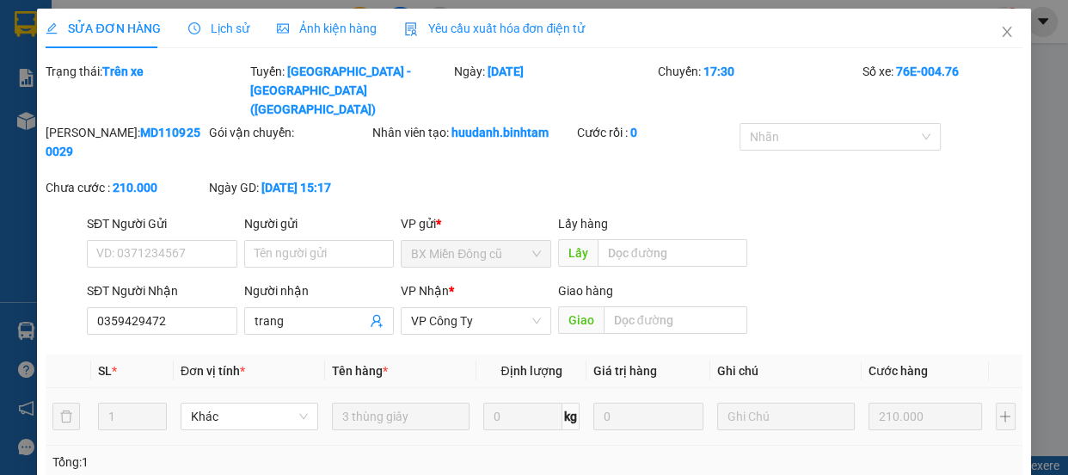
type input "0359429472"
type input "trang"
type input "210.000"
click at [176, 309] on input "0359429472" at bounding box center [162, 321] width 151 height 28
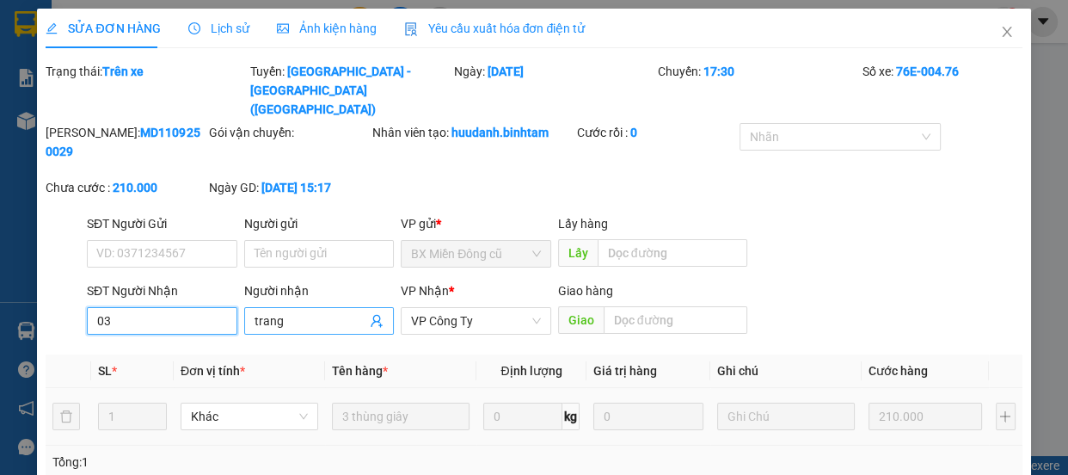
type input "0"
click at [303, 311] on input "trang" at bounding box center [311, 320] width 113 height 19
type input "tran"
click at [303, 311] on input "Người nhận" at bounding box center [311, 320] width 113 height 19
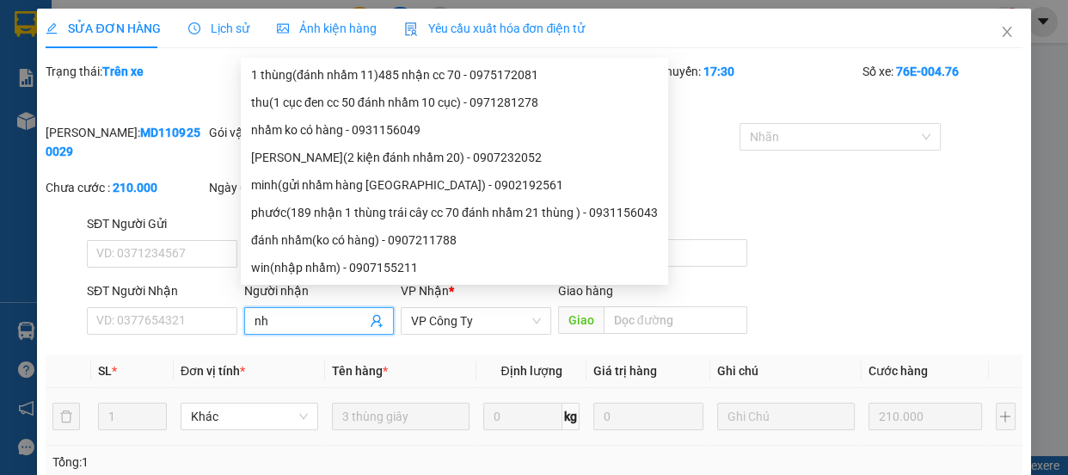
type input "n"
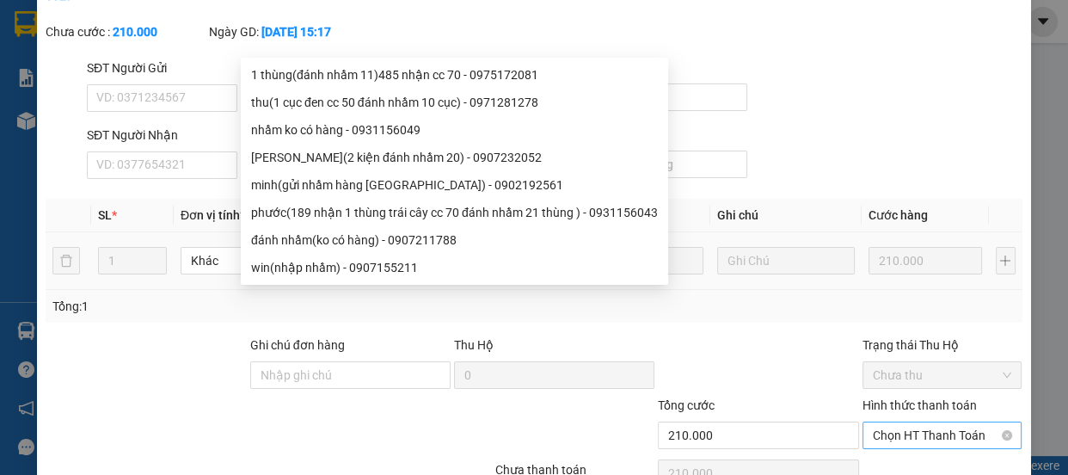
click at [889, 422] on span "Chọn HT Thanh Toán" at bounding box center [942, 435] width 139 height 26
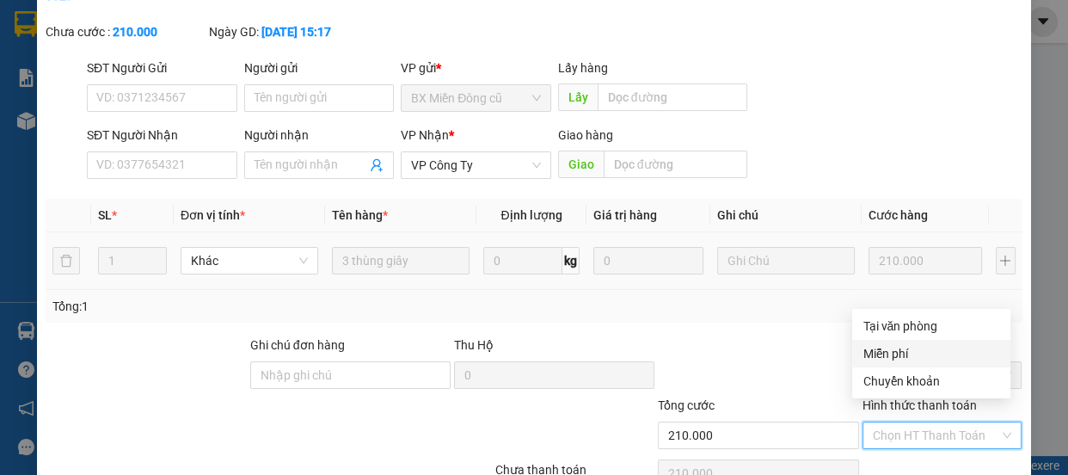
click at [892, 360] on div "Miễn phí" at bounding box center [932, 353] width 138 height 19
type input "0"
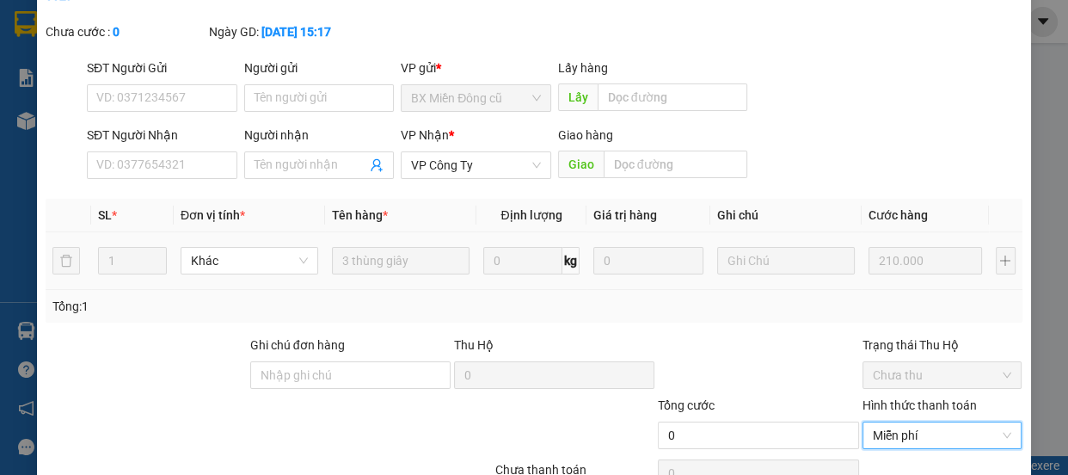
scroll to position [225, 0]
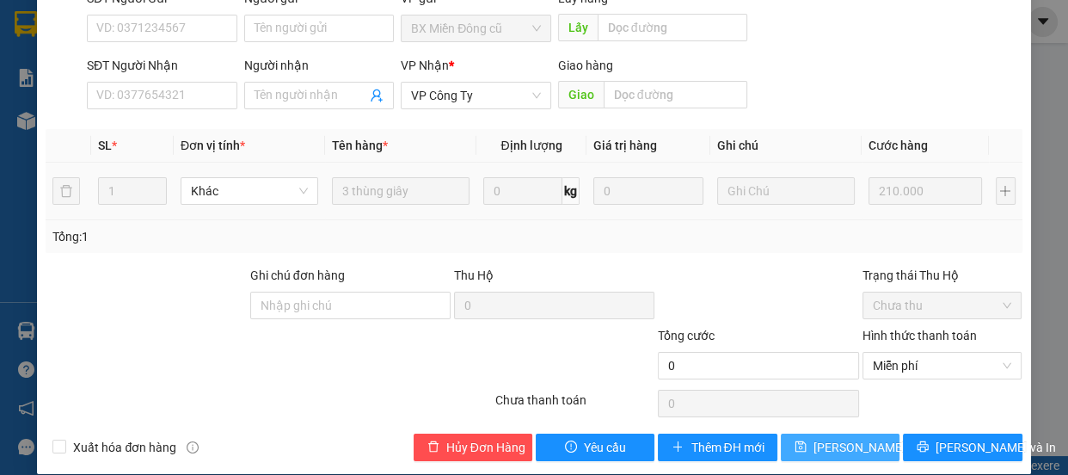
click at [832, 438] on span "[PERSON_NAME] thay đổi" at bounding box center [883, 447] width 138 height 19
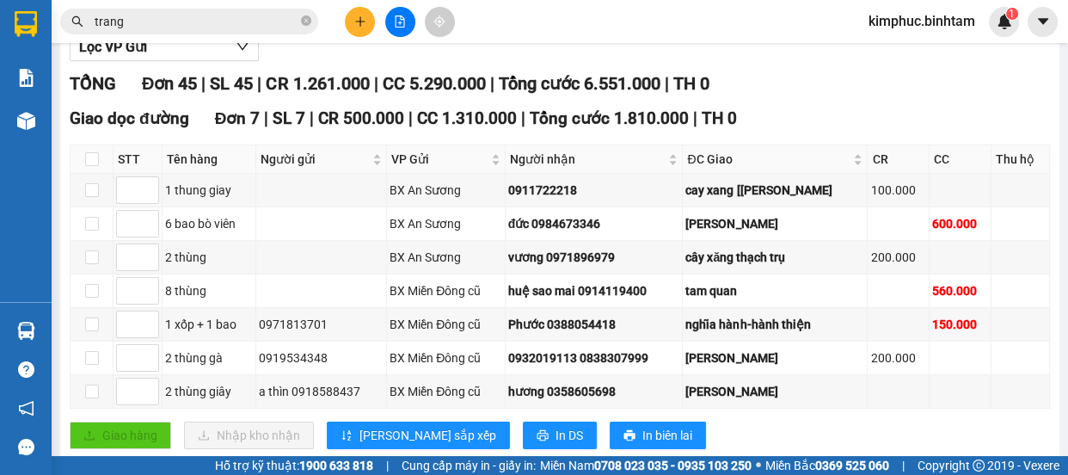
scroll to position [71, 0]
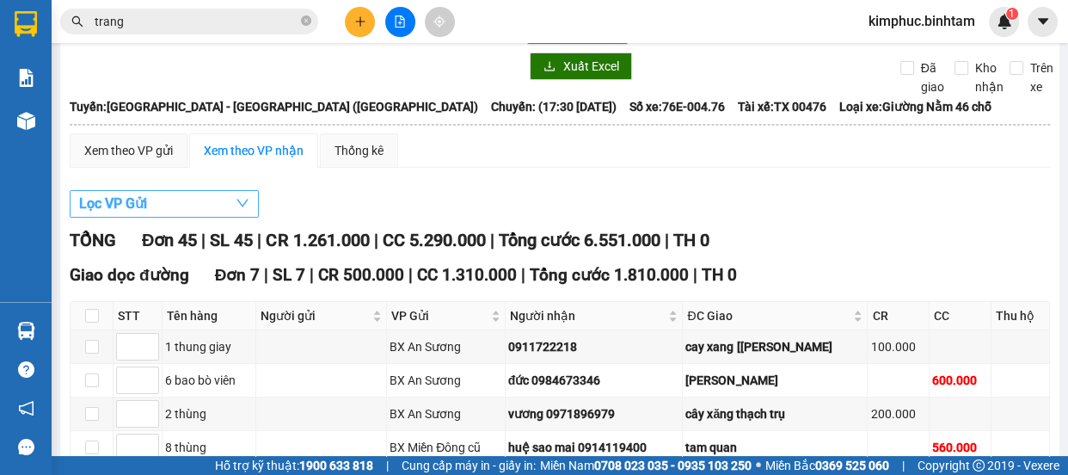
click at [131, 202] on span "Lọc VP Gửi" at bounding box center [113, 204] width 68 height 22
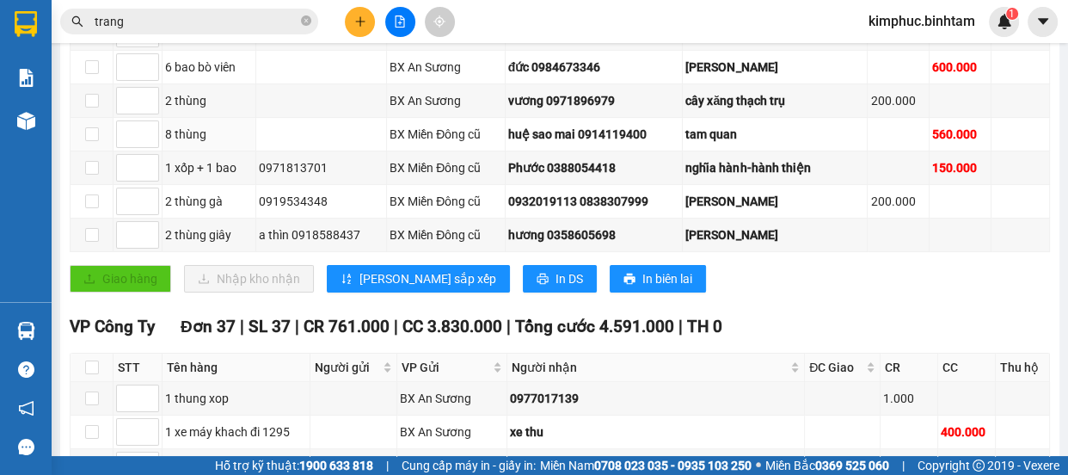
scroll to position [150, 0]
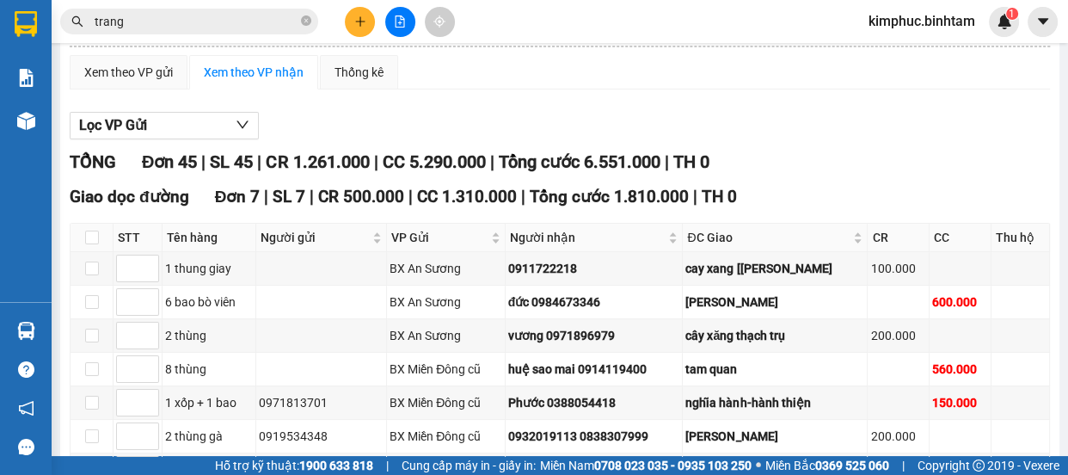
click at [218, 28] on input "trang" at bounding box center [196, 21] width 203 height 19
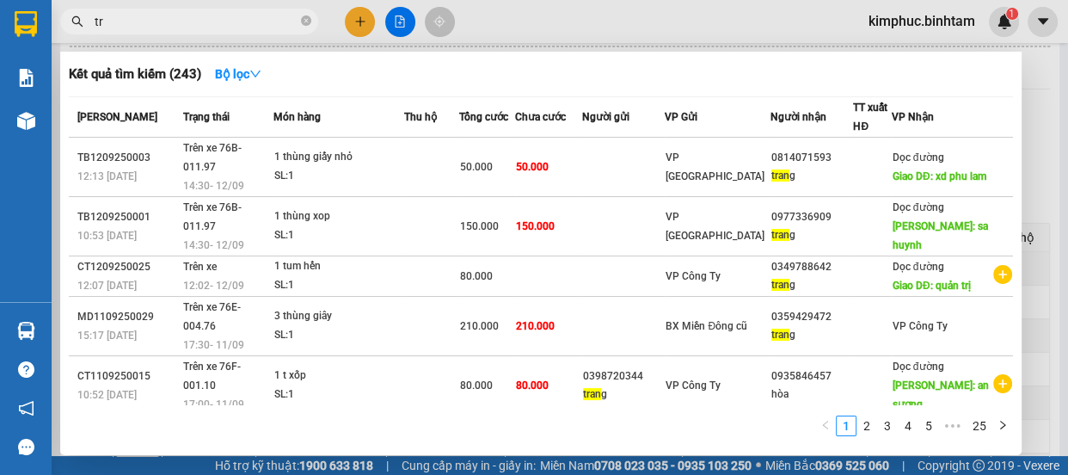
type input "t"
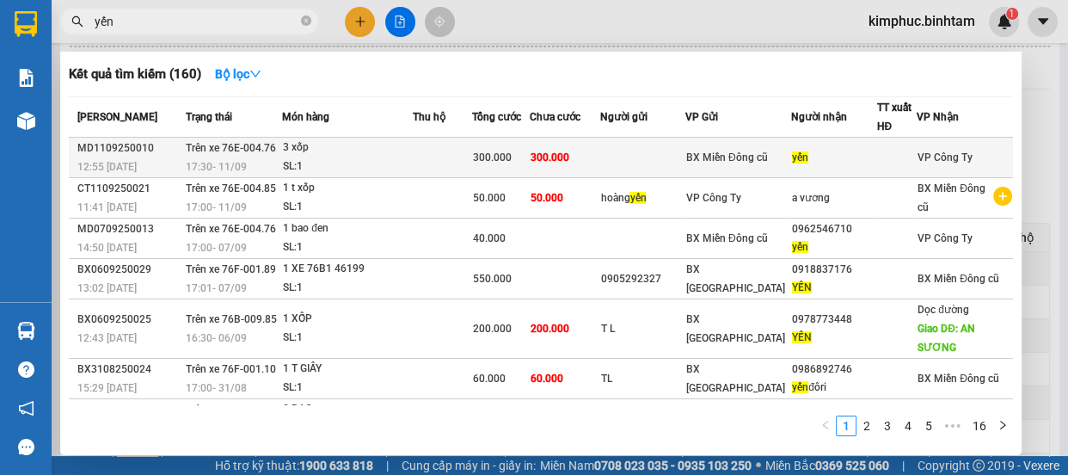
type input "yến"
click at [261, 147] on span "Trên xe 76E-004.76" at bounding box center [230, 148] width 90 height 12
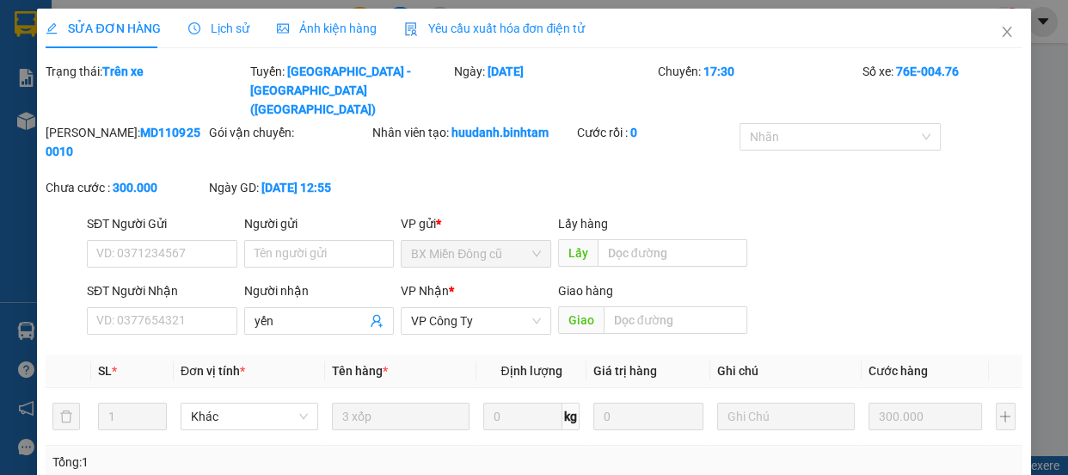
type input "yến"
type input "300.000"
click at [315, 311] on input "yến" at bounding box center [311, 320] width 113 height 19
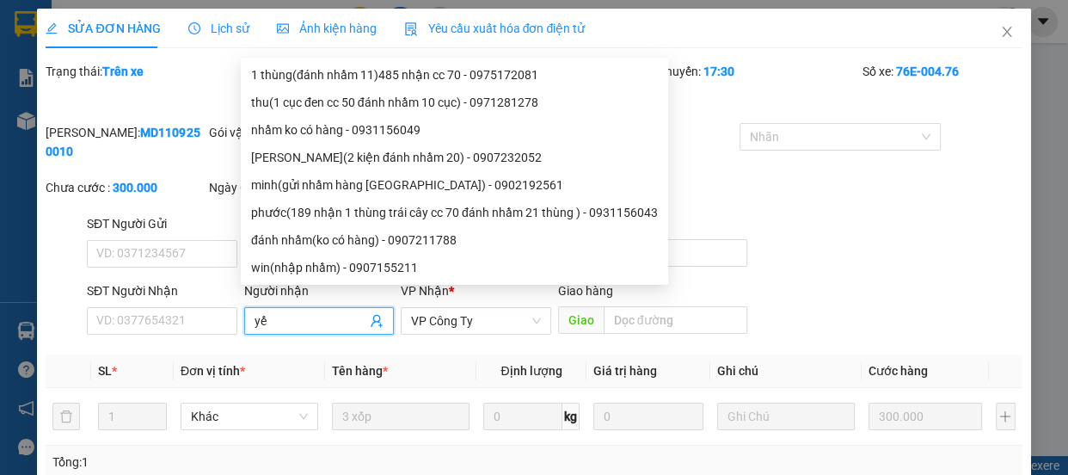
type input "y"
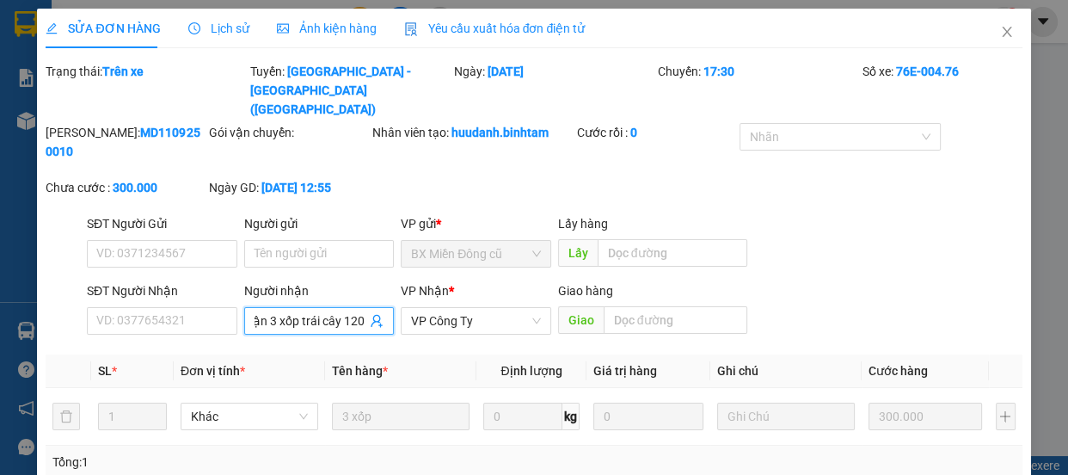
scroll to position [225, 0]
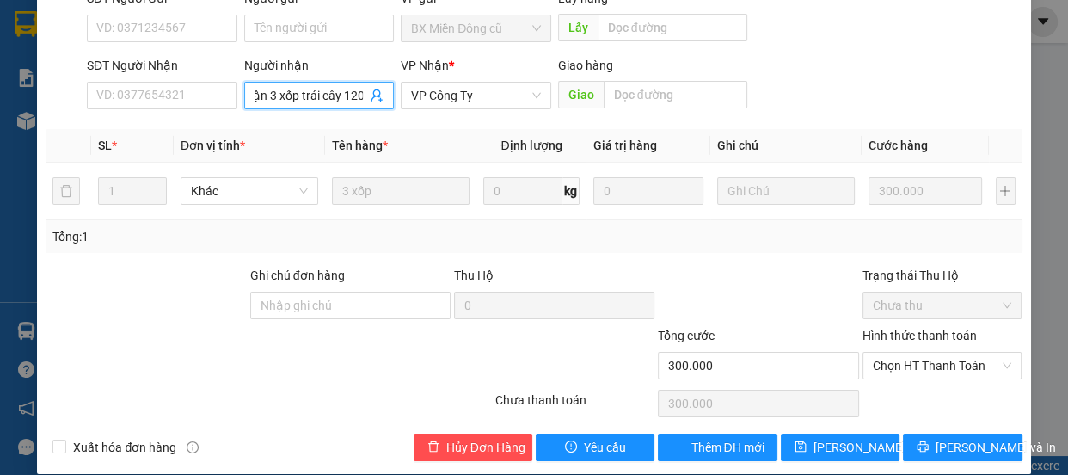
click at [354, 86] on input "vy 476 nhận 3 xốp trái cây 120" at bounding box center [311, 95] width 113 height 19
type input "vy 476 nhận 3 xốp trái cây 1500"
click at [844, 438] on span "[PERSON_NAME] thay đổi" at bounding box center [883, 447] width 138 height 19
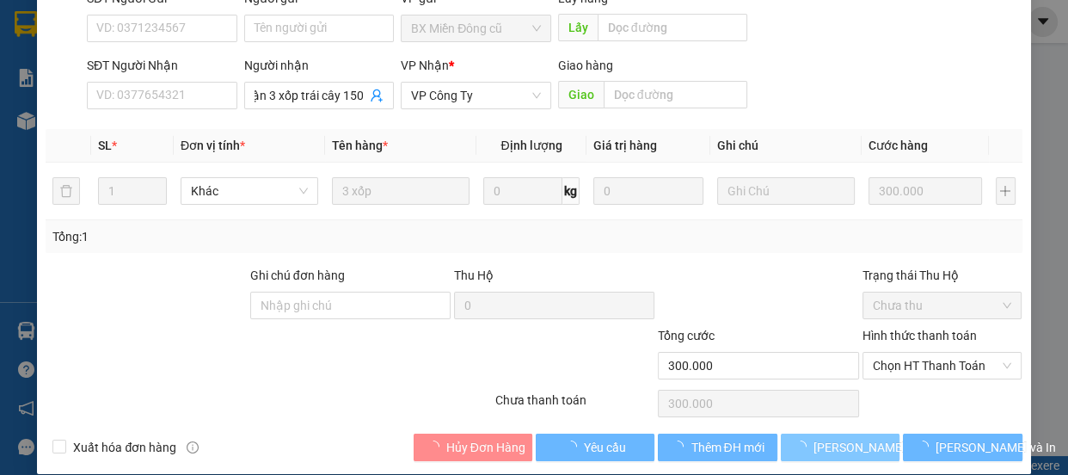
scroll to position [0, 0]
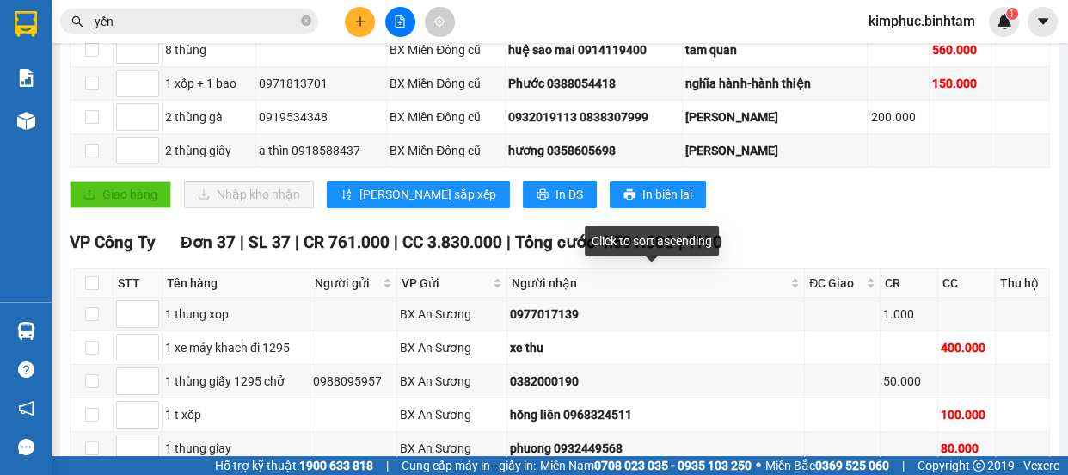
scroll to position [704, 0]
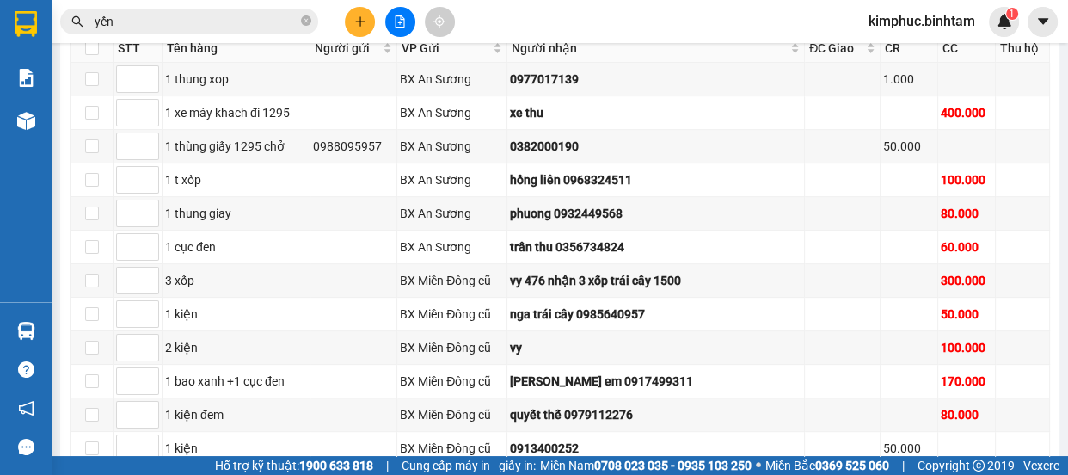
click at [201, 25] on input "yến" at bounding box center [196, 21] width 203 height 19
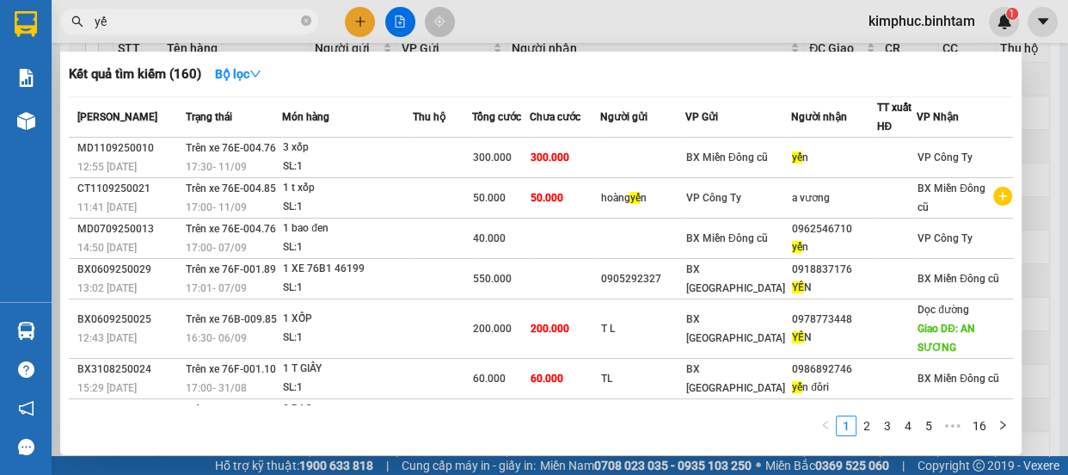
type input "y"
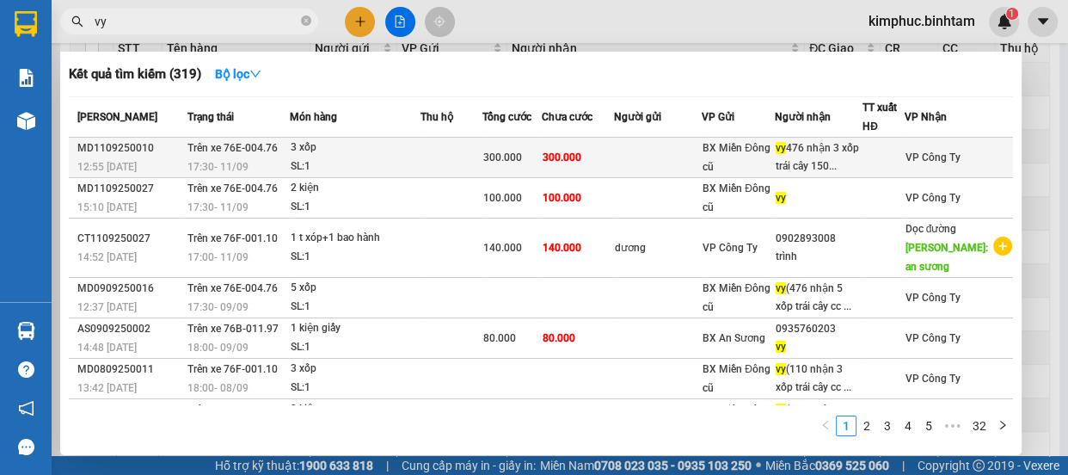
type input "vy"
click at [296, 145] on div "3 xốp" at bounding box center [355, 147] width 129 height 19
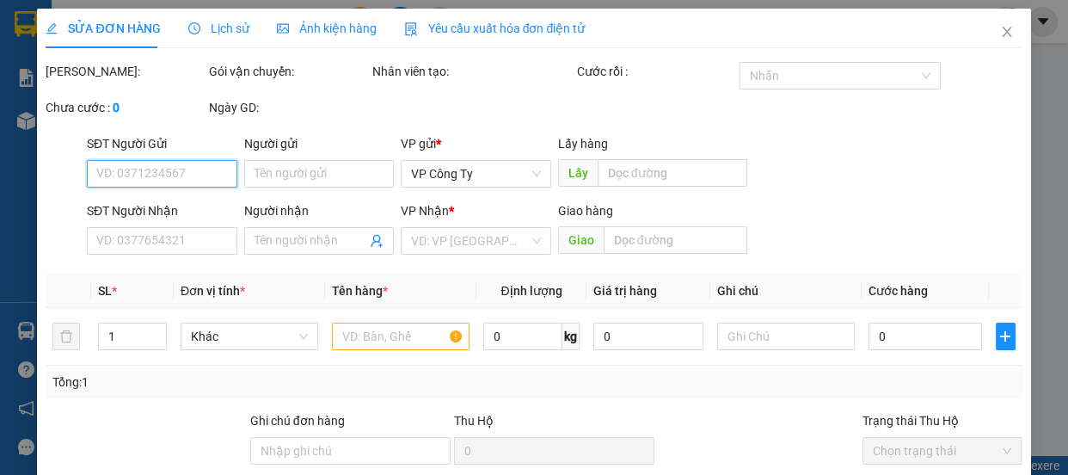
type input "vy 476 nhận 3 xốp trái cây 1500"
type input "300.000"
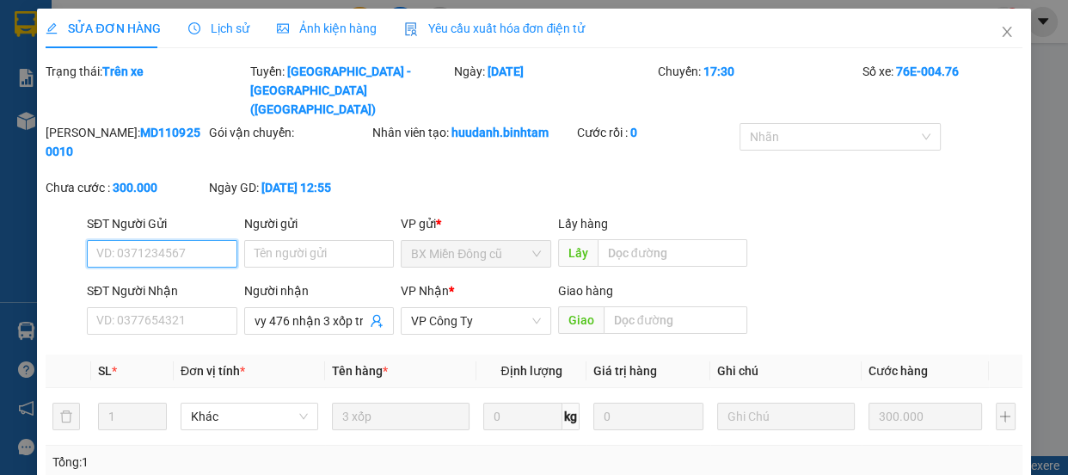
scroll to position [225, 0]
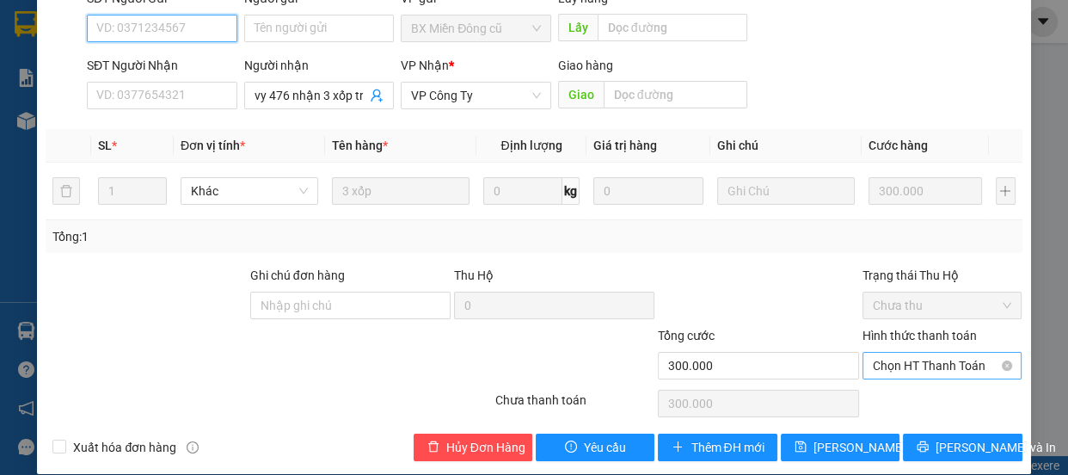
click at [889, 354] on span "Chọn HT Thanh Toán" at bounding box center [942, 366] width 139 height 26
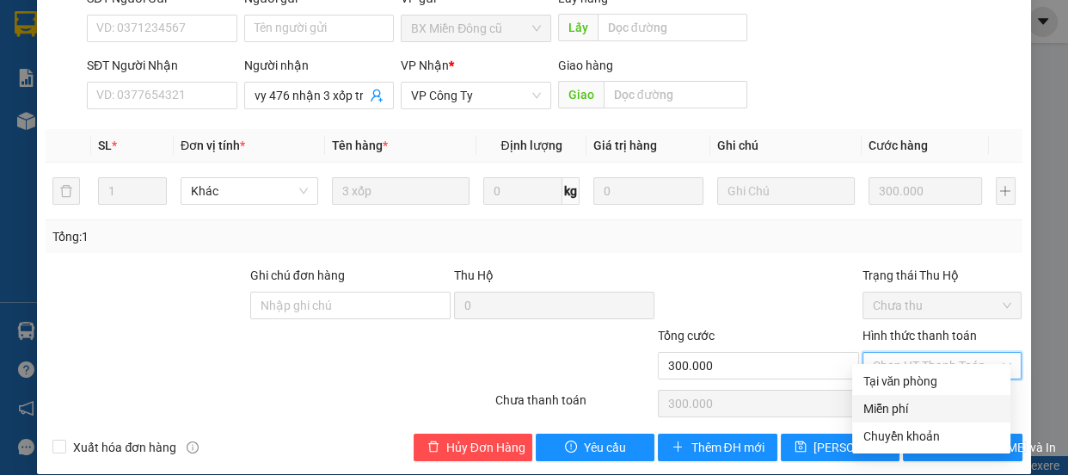
click at [886, 399] on div "Miễn phí" at bounding box center [932, 408] width 138 height 19
click at [886, 399] on div "Chọn HT Thanh Toán" at bounding box center [942, 403] width 163 height 34
type input "0"
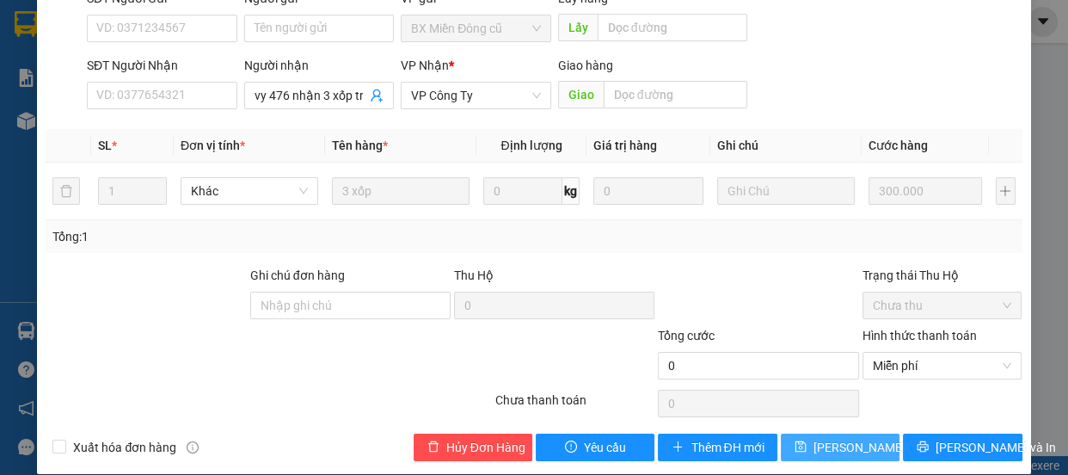
click at [864, 438] on span "[PERSON_NAME] thay đổi" at bounding box center [883, 447] width 138 height 19
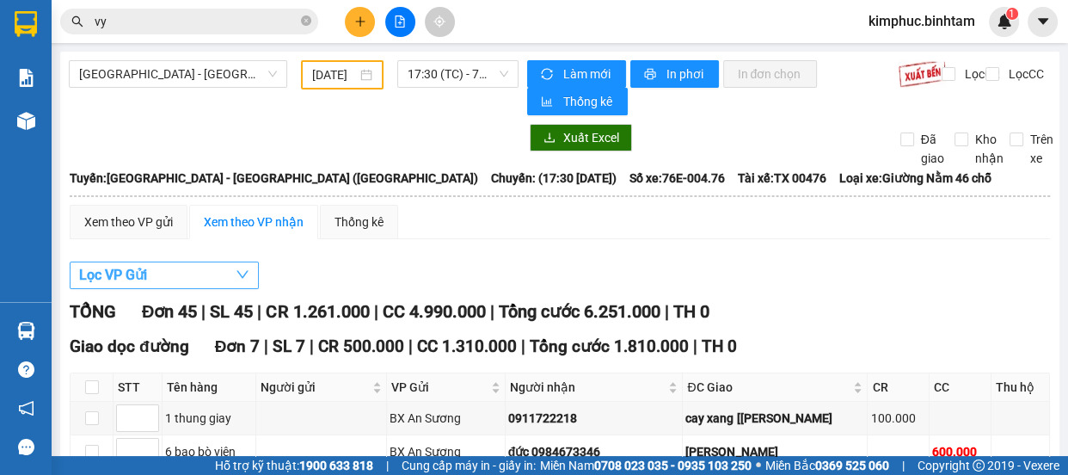
click at [183, 274] on button "Lọc VP Gửi" at bounding box center [164, 275] width 189 height 28
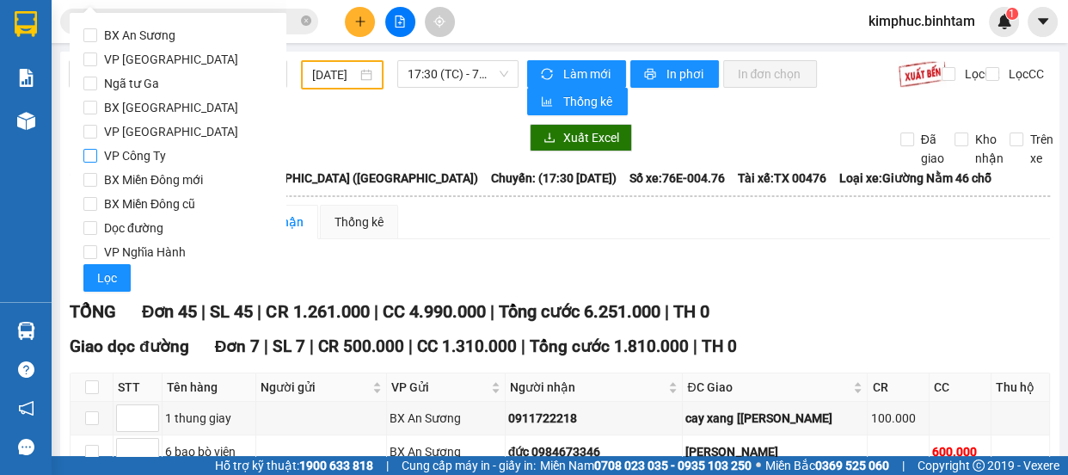
click at [89, 151] on input "VP Công Ty" at bounding box center [90, 156] width 14 height 14
checkbox input "true"
click at [108, 269] on span "Lọc" at bounding box center [107, 277] width 20 height 19
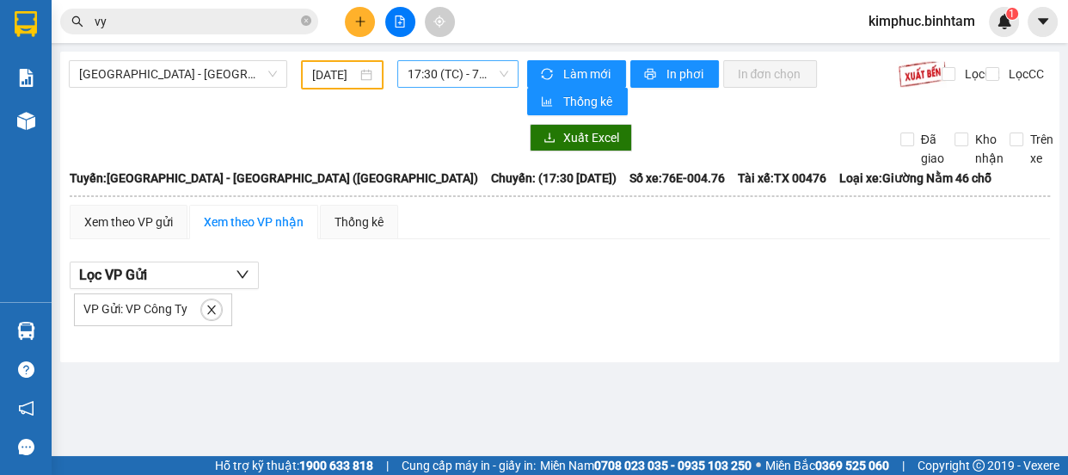
click at [464, 77] on span "17:30 (TC) - 76E-004.76" at bounding box center [458, 74] width 101 height 26
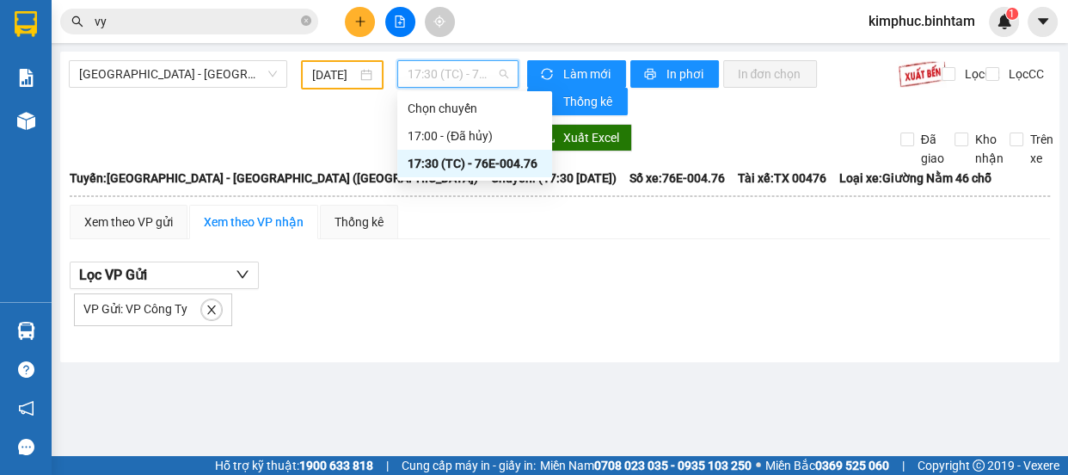
click at [465, 164] on div "17:30 (TC) - 76E-004.76" at bounding box center [475, 163] width 134 height 19
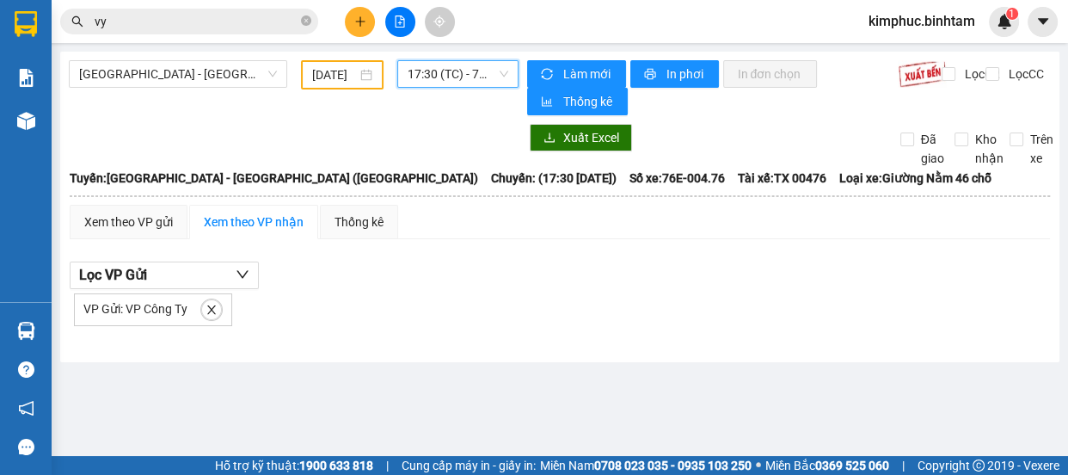
click at [429, 72] on span "17:30 (TC) - 76E-004.76" at bounding box center [458, 74] width 101 height 26
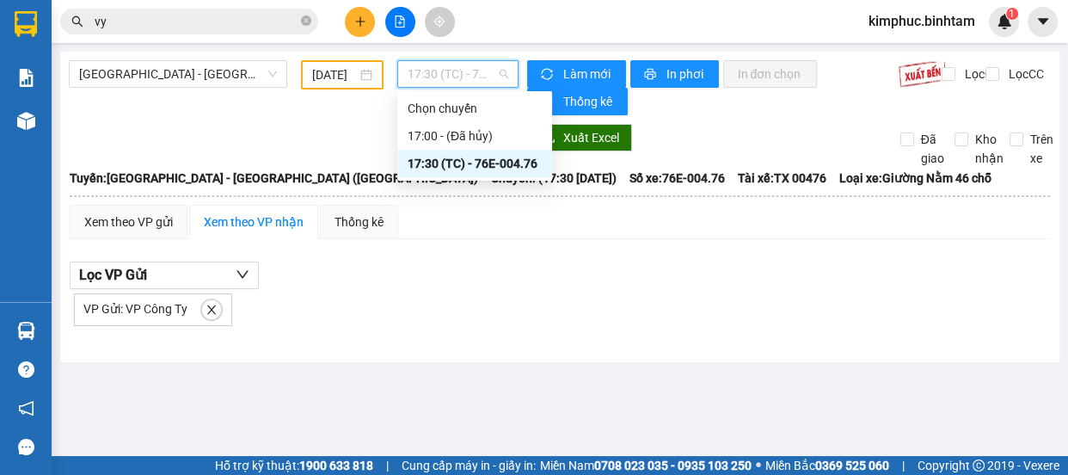
click at [454, 159] on div "17:30 (TC) - 76E-004.76" at bounding box center [475, 163] width 134 height 19
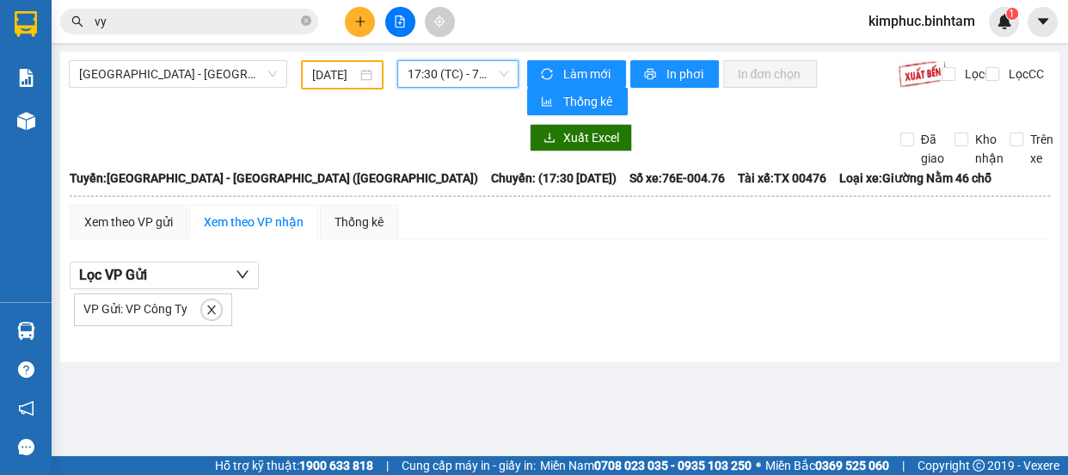
click at [175, 58] on div "[GEOGRAPHIC_DATA] - [GEOGRAPHIC_DATA] ([GEOGRAPHIC_DATA]) [DATE] 17:30 17:30 (T…" at bounding box center [560, 207] width 1000 height 311
click at [175, 58] on div "[GEOGRAPHIC_DATA] - [GEOGRAPHIC_DATA] ([GEOGRAPHIC_DATA]) [DATE] 17:30 (TC) - 7…" at bounding box center [560, 207] width 1000 height 311
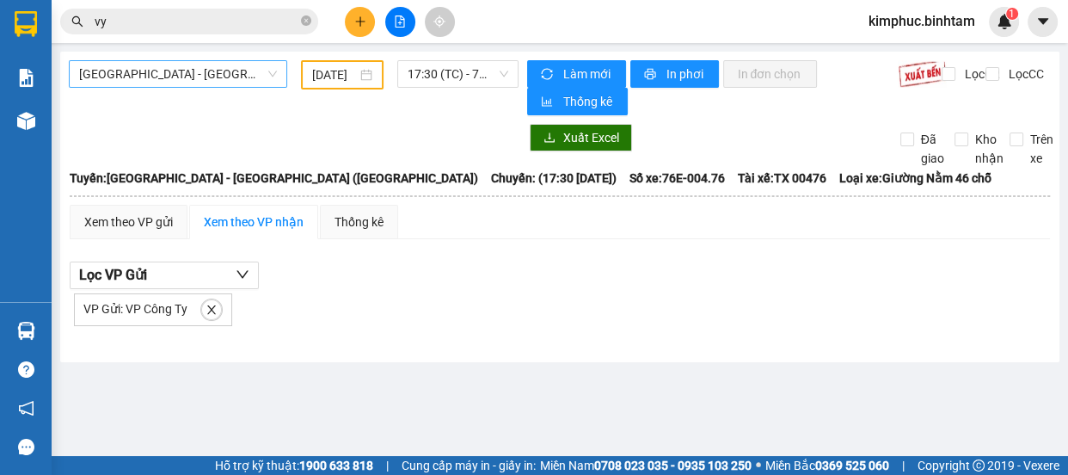
click at [188, 76] on span "[GEOGRAPHIC_DATA] - [GEOGRAPHIC_DATA] ([GEOGRAPHIC_DATA])" at bounding box center [178, 74] width 198 height 26
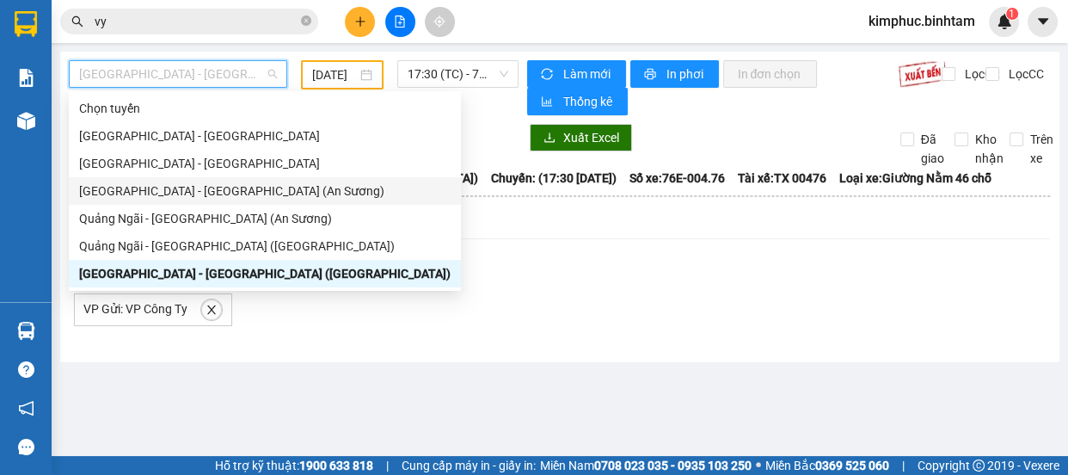
click at [172, 188] on div "[GEOGRAPHIC_DATA] - [GEOGRAPHIC_DATA] (An Sương)" at bounding box center [265, 190] width 372 height 19
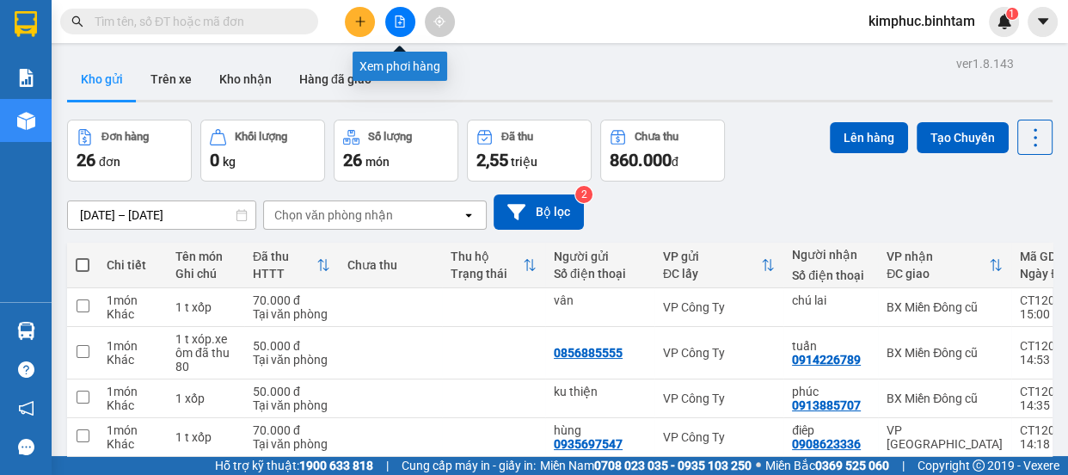
click at [402, 18] on icon "file-add" at bounding box center [400, 21] width 12 height 12
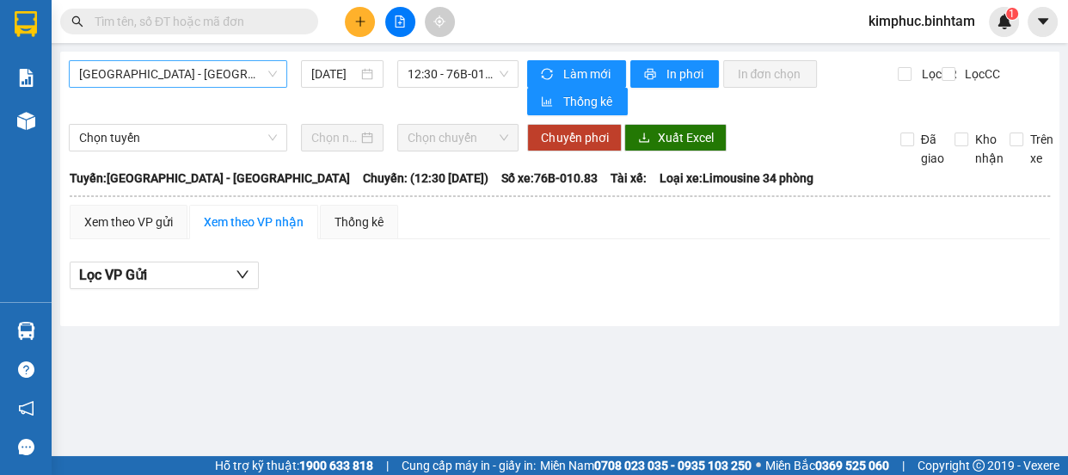
click at [225, 76] on span "[GEOGRAPHIC_DATA] - [GEOGRAPHIC_DATA]" at bounding box center [178, 74] width 198 height 26
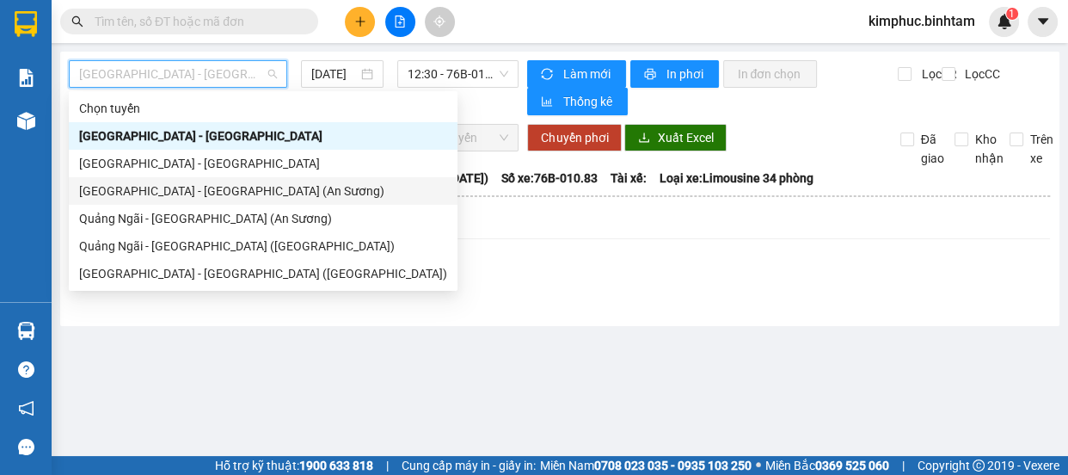
click at [180, 188] on div "[GEOGRAPHIC_DATA] - [GEOGRAPHIC_DATA] (An Sương)" at bounding box center [263, 190] width 368 height 19
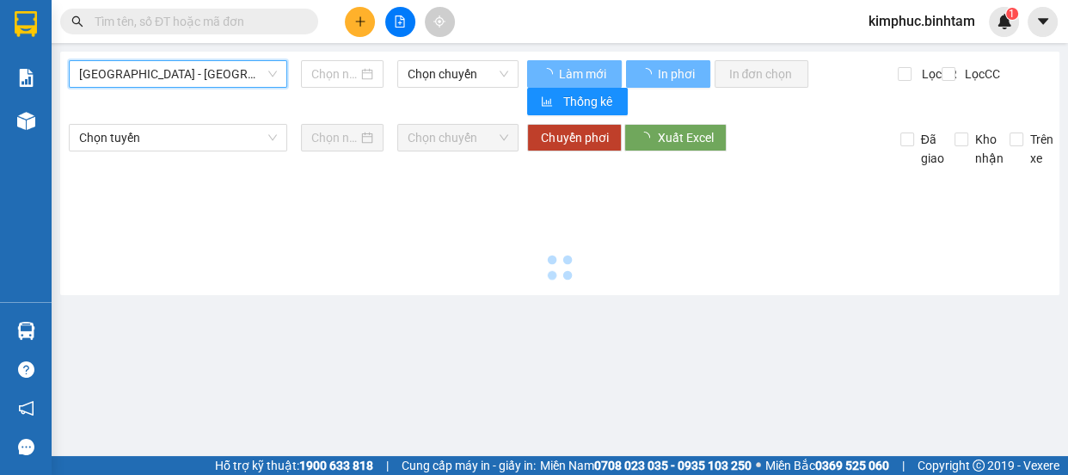
type input "[DATE]"
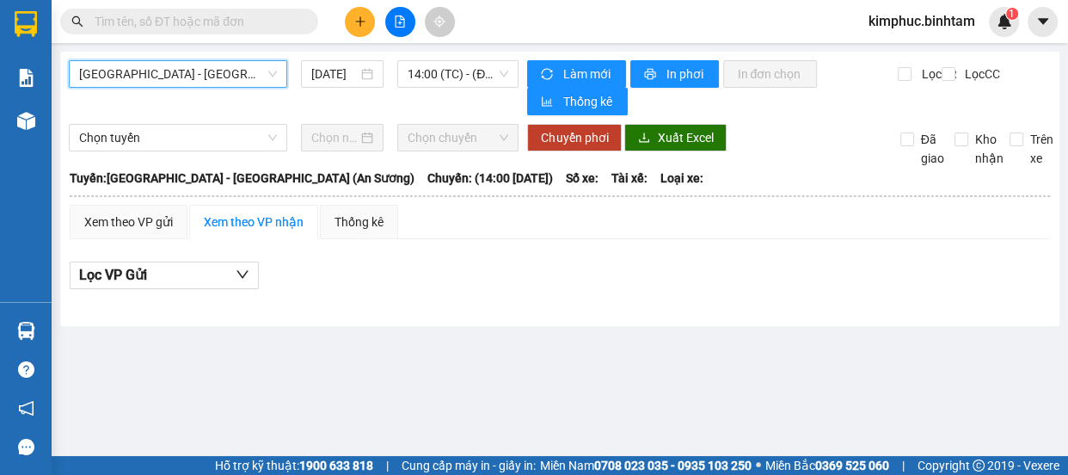
click at [200, 65] on span "[GEOGRAPHIC_DATA] - [GEOGRAPHIC_DATA] (An Sương)" at bounding box center [178, 74] width 198 height 26
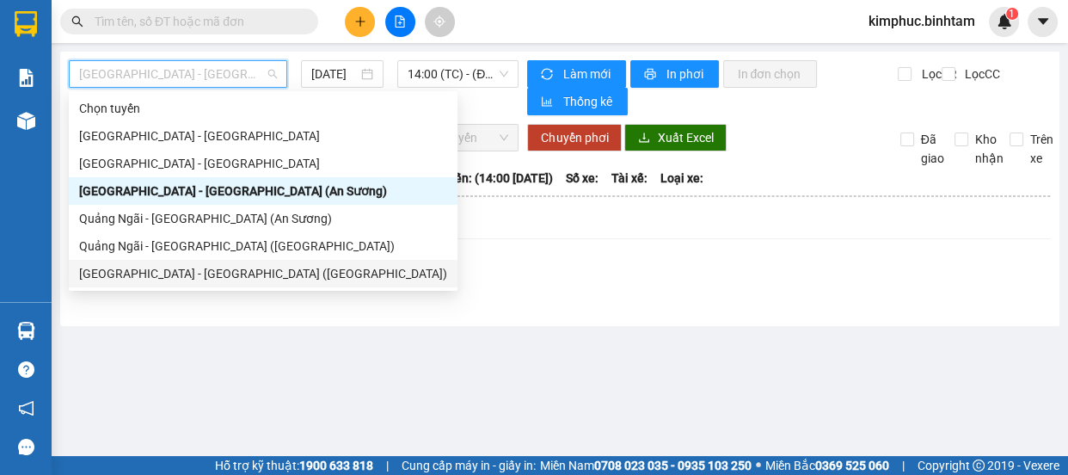
click at [212, 268] on div "[GEOGRAPHIC_DATA] - [GEOGRAPHIC_DATA] ([GEOGRAPHIC_DATA])" at bounding box center [263, 273] width 368 height 19
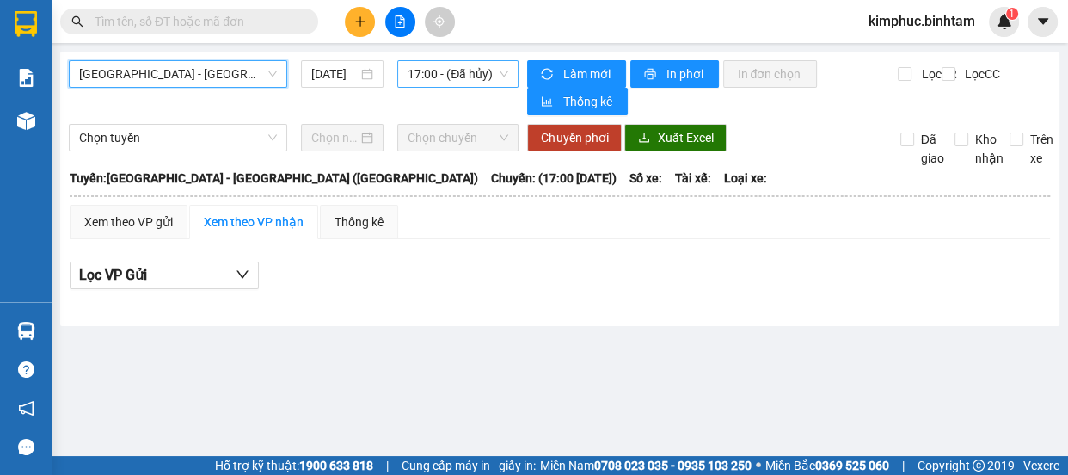
click at [428, 73] on span "17:00 - (Đã hủy)" at bounding box center [458, 74] width 101 height 26
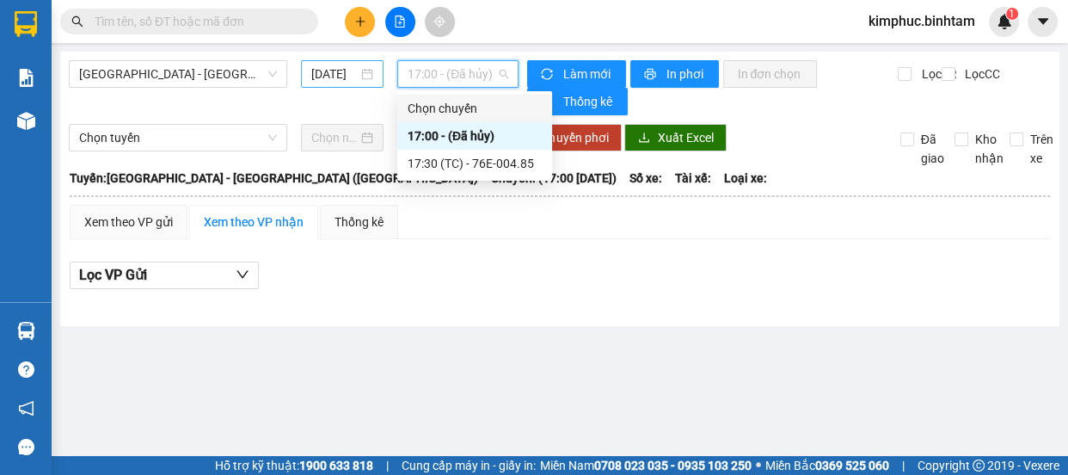
click at [348, 68] on input "[DATE]" at bounding box center [334, 74] width 46 height 19
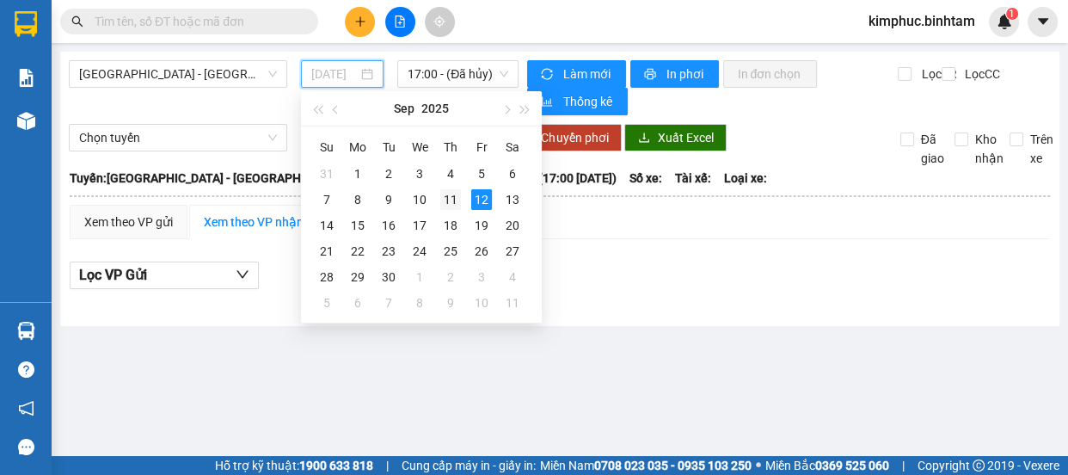
click at [452, 198] on div "11" at bounding box center [450, 199] width 21 height 21
type input "[DATE]"
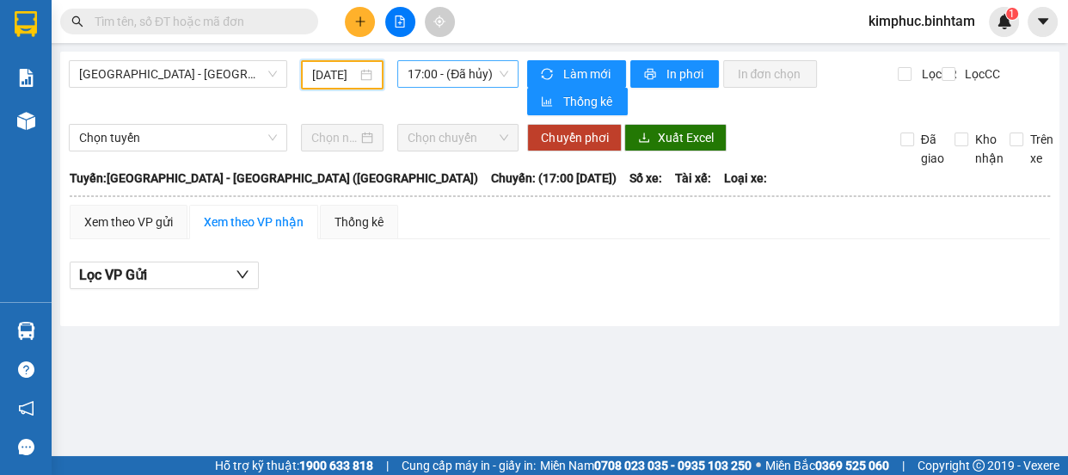
click at [481, 75] on span "17:00 - (Đã hủy)" at bounding box center [458, 74] width 101 height 26
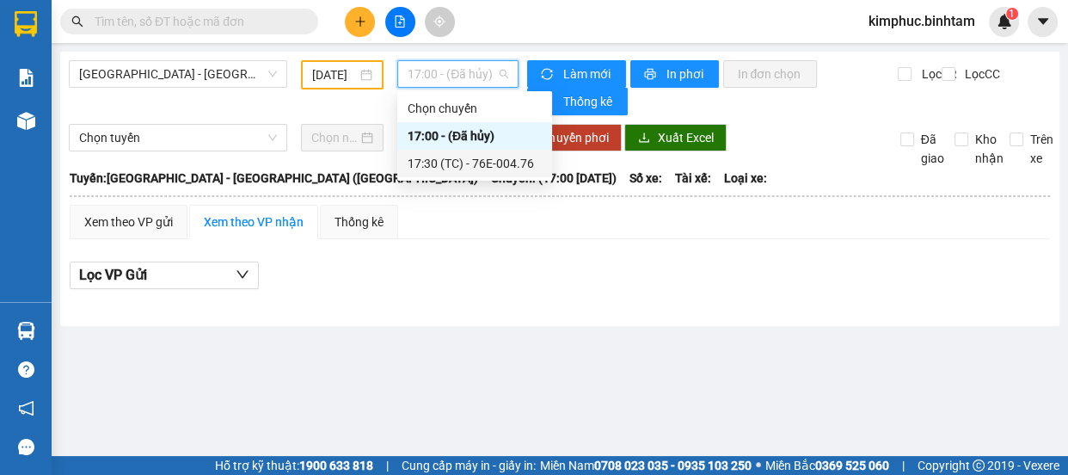
click at [487, 164] on div "17:30 (TC) - 76E-004.76" at bounding box center [475, 163] width 134 height 19
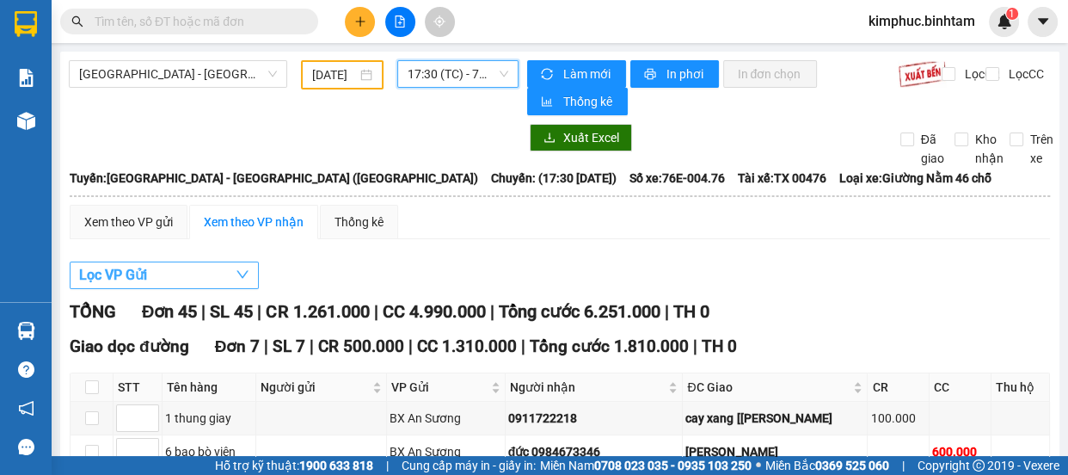
click at [102, 274] on span "Lọc VP Gửi" at bounding box center [113, 275] width 68 height 22
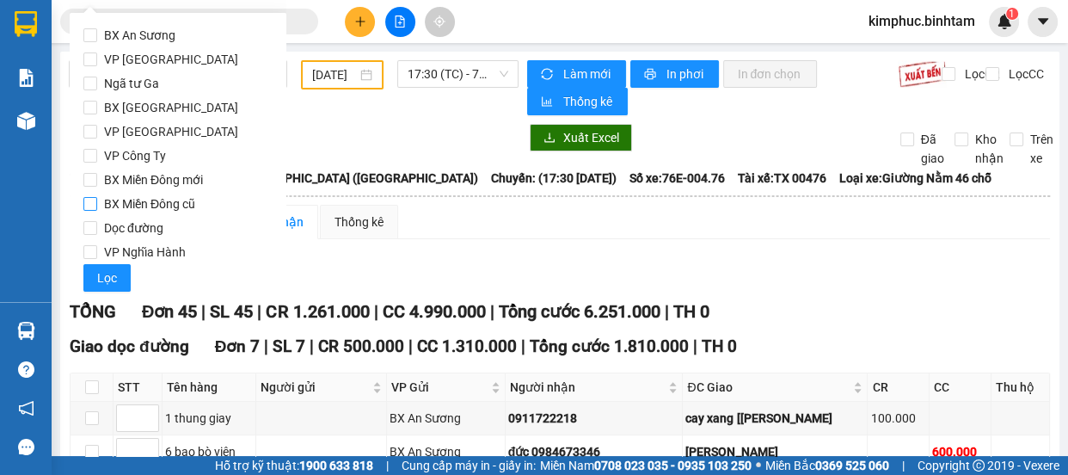
click at [94, 206] on input "BX Miền Đông cũ" at bounding box center [90, 204] width 14 height 14
checkbox input "true"
click at [108, 282] on span "Lọc" at bounding box center [107, 277] width 20 height 19
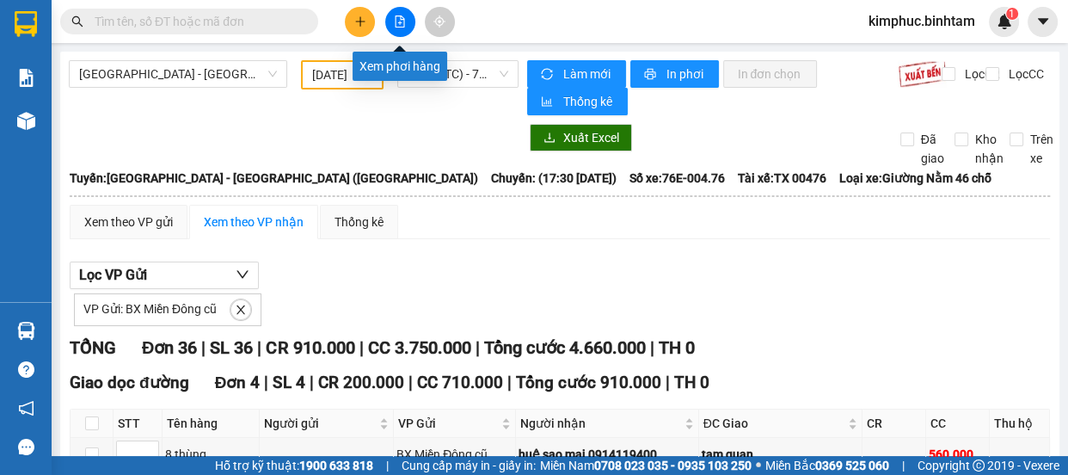
click at [402, 23] on icon "file-add" at bounding box center [400, 21] width 12 height 12
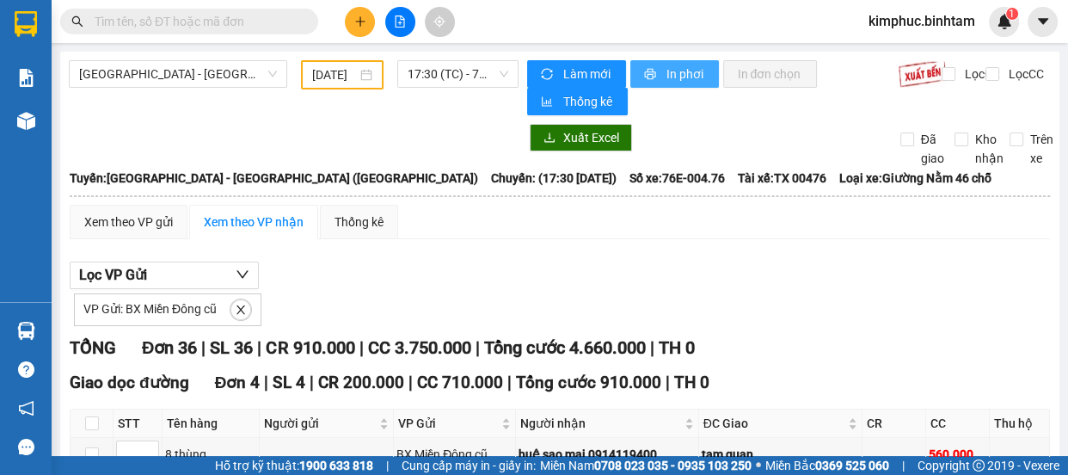
click at [682, 74] on span "In phơi" at bounding box center [686, 74] width 40 height 19
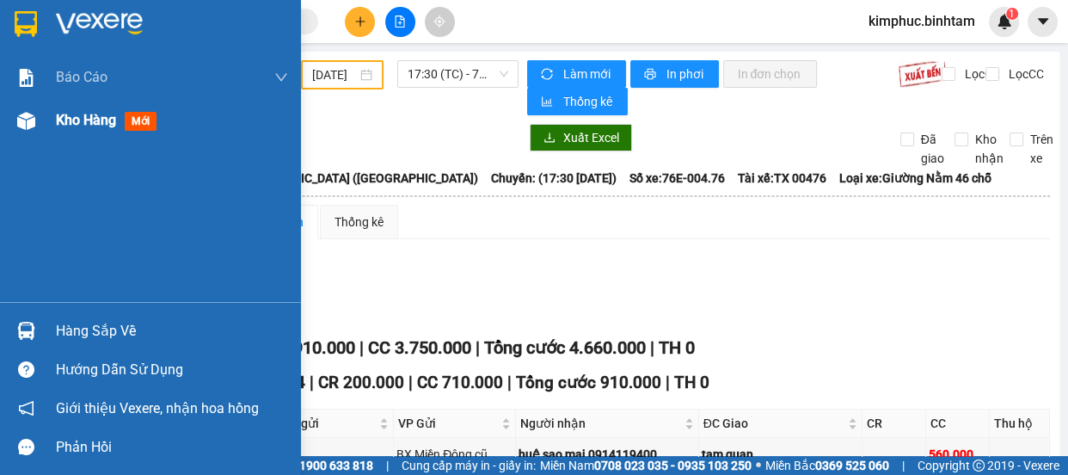
click at [66, 126] on span "Kho hàng" at bounding box center [86, 120] width 60 height 16
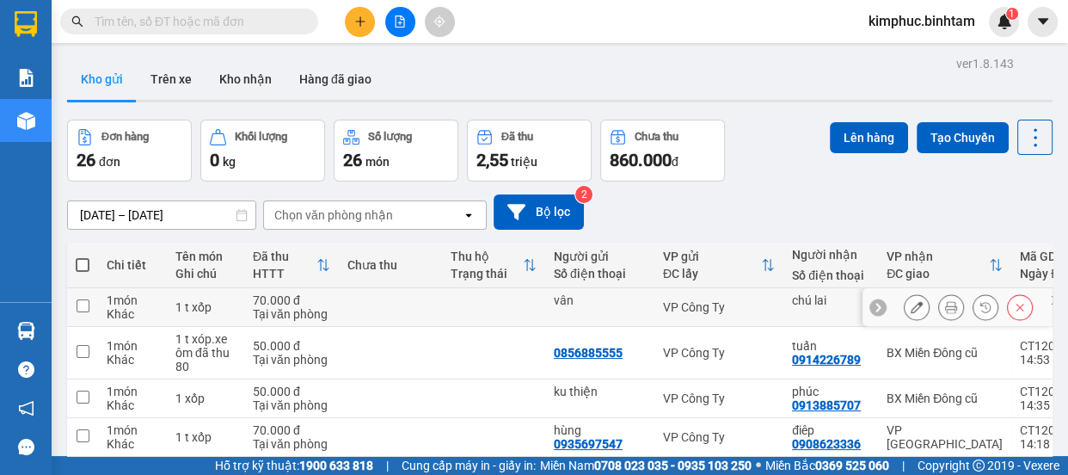
scroll to position [312, 0]
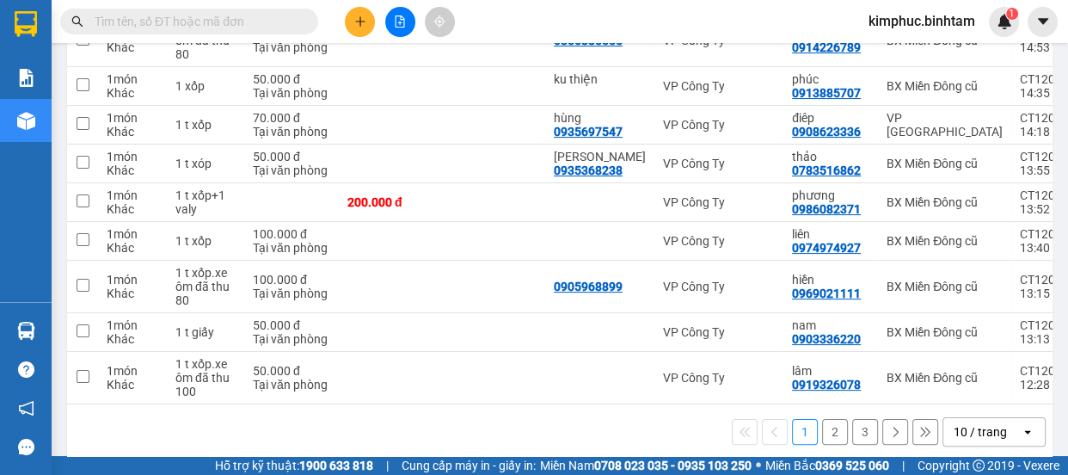
click at [828, 445] on button "2" at bounding box center [835, 432] width 26 height 26
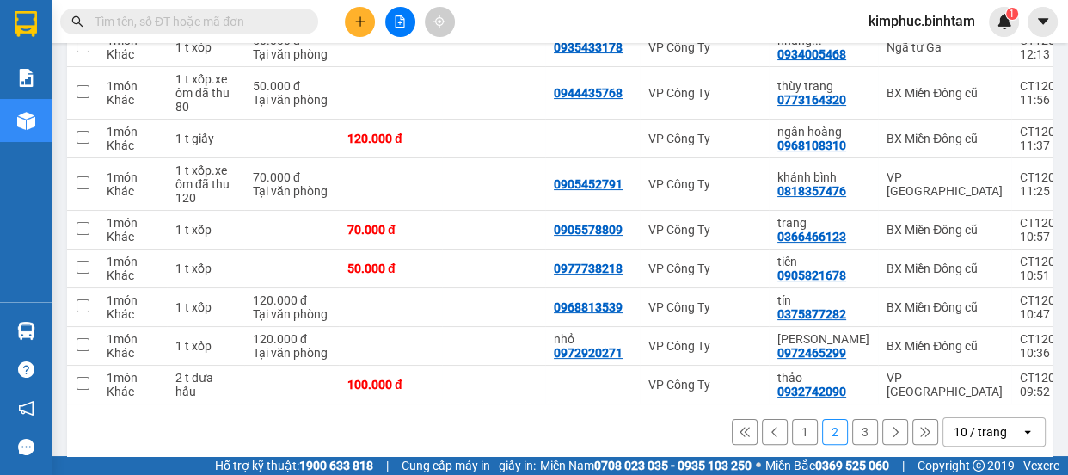
click at [852, 438] on button "3" at bounding box center [865, 432] width 26 height 26
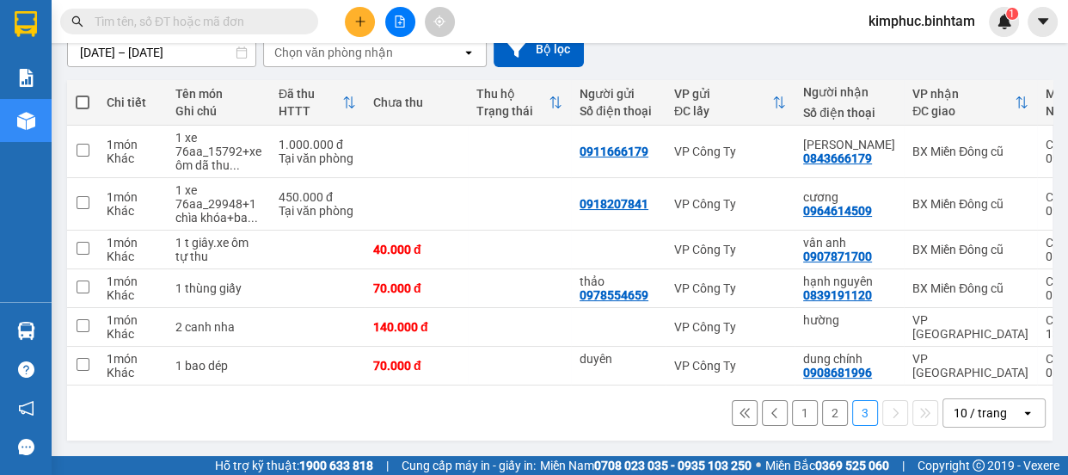
scroll to position [168, 0]
click at [911, 146] on icon at bounding box center [917, 151] width 12 height 12
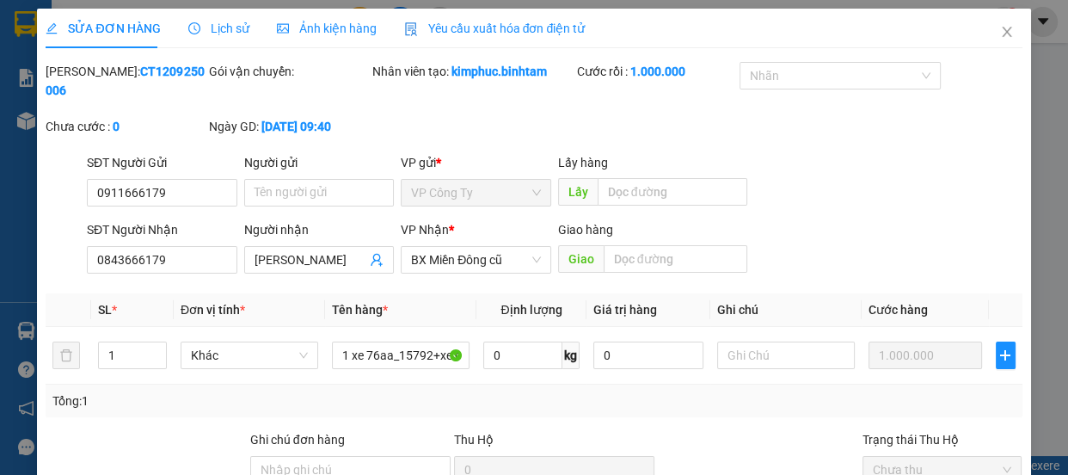
type input "0911666179"
type input "0843666179"
type input "[PERSON_NAME]"
type input "1.000.000"
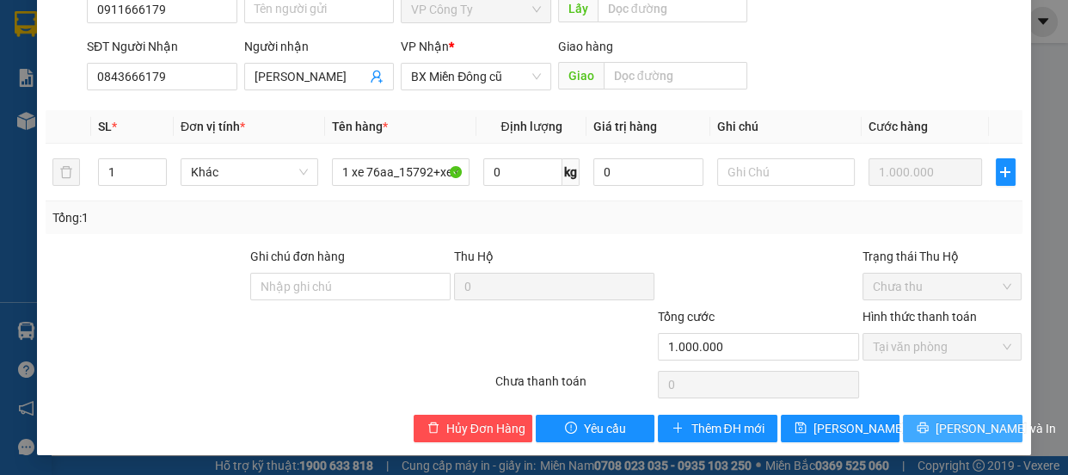
click at [914, 422] on button "[PERSON_NAME] và In" at bounding box center [962, 429] width 119 height 28
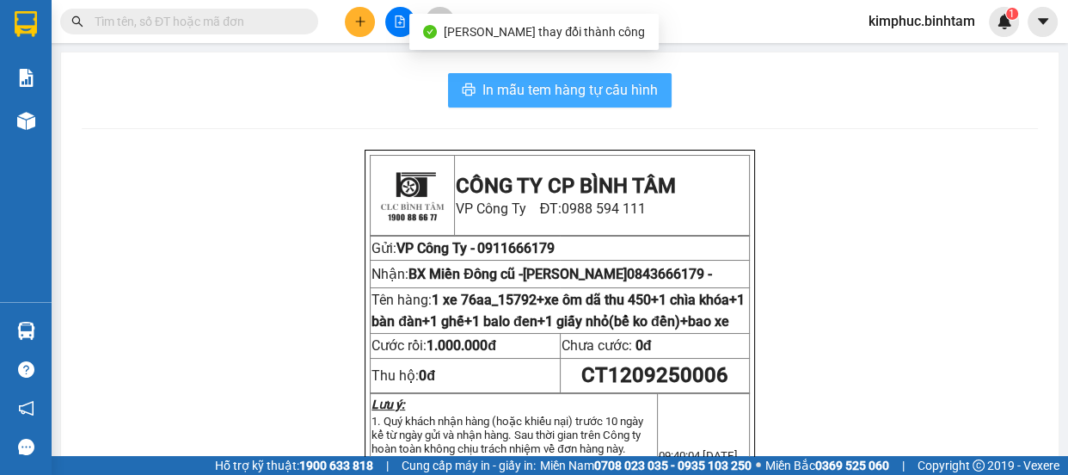
click at [628, 89] on span "In mẫu tem hàng tự cấu hình" at bounding box center [570, 90] width 175 height 22
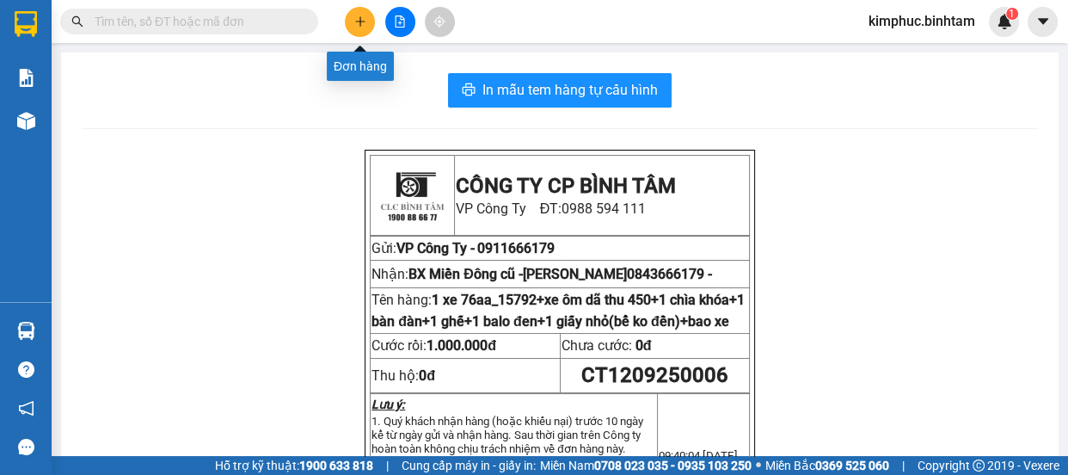
click at [366, 9] on button at bounding box center [360, 22] width 30 height 30
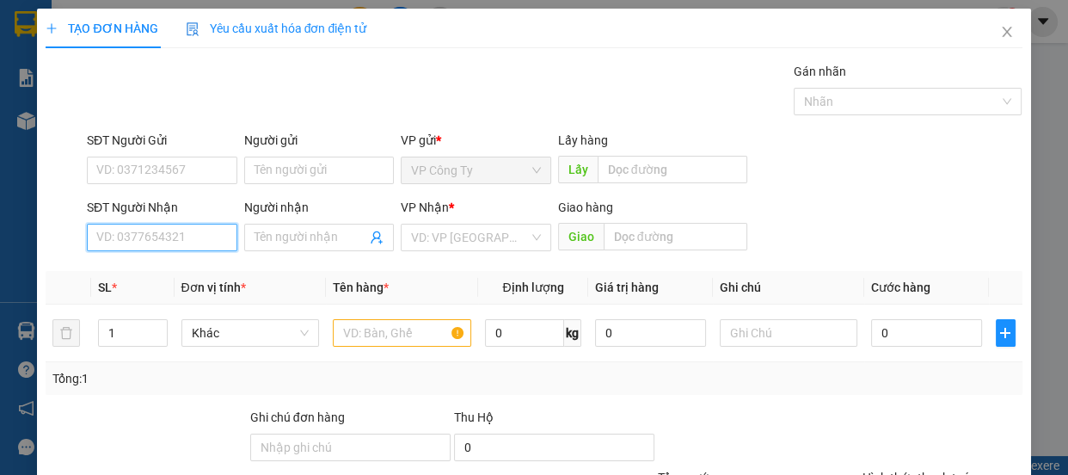
click at [150, 228] on input "SĐT Người Nhận" at bounding box center [162, 238] width 151 height 28
click at [181, 238] on input "0972292414" at bounding box center [162, 238] width 151 height 28
type input "0972292414"
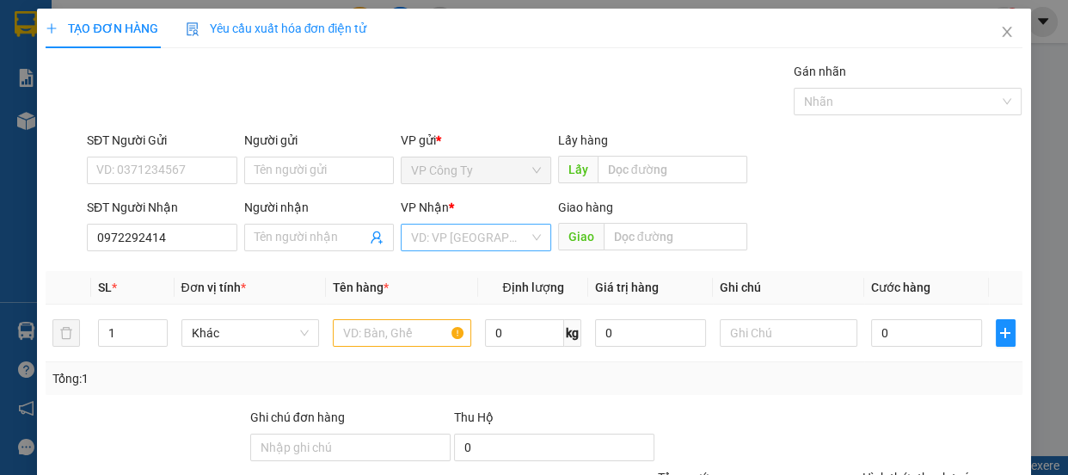
click at [435, 227] on input "search" at bounding box center [470, 238] width 118 height 26
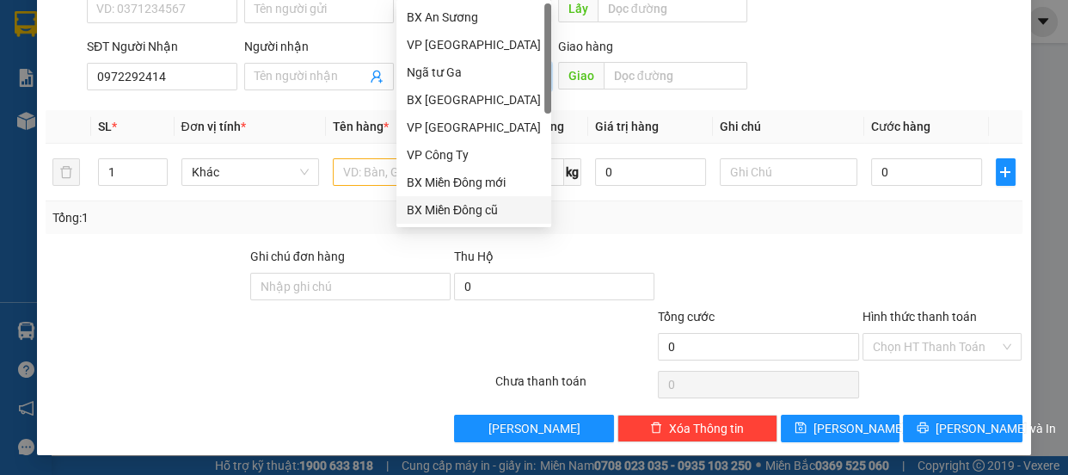
scroll to position [54, 0]
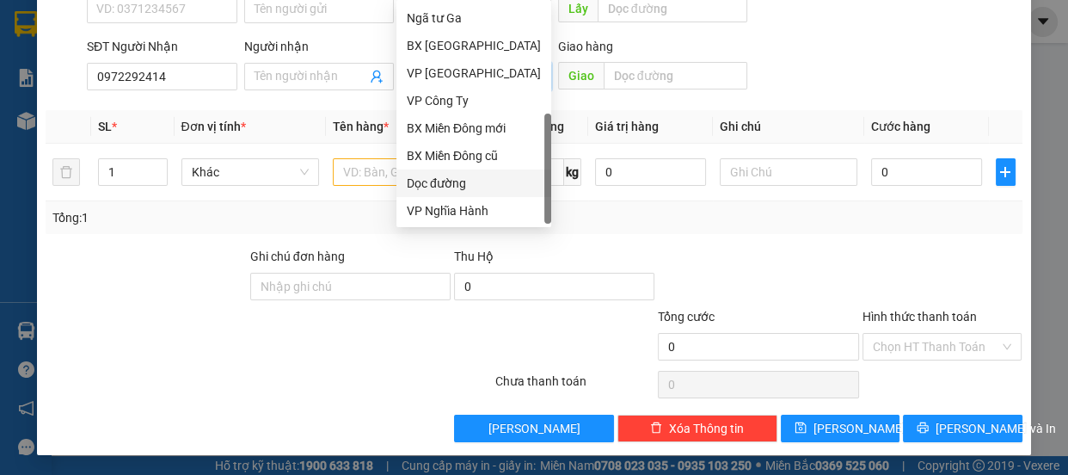
click at [477, 188] on div "Dọc đường" at bounding box center [474, 183] width 134 height 19
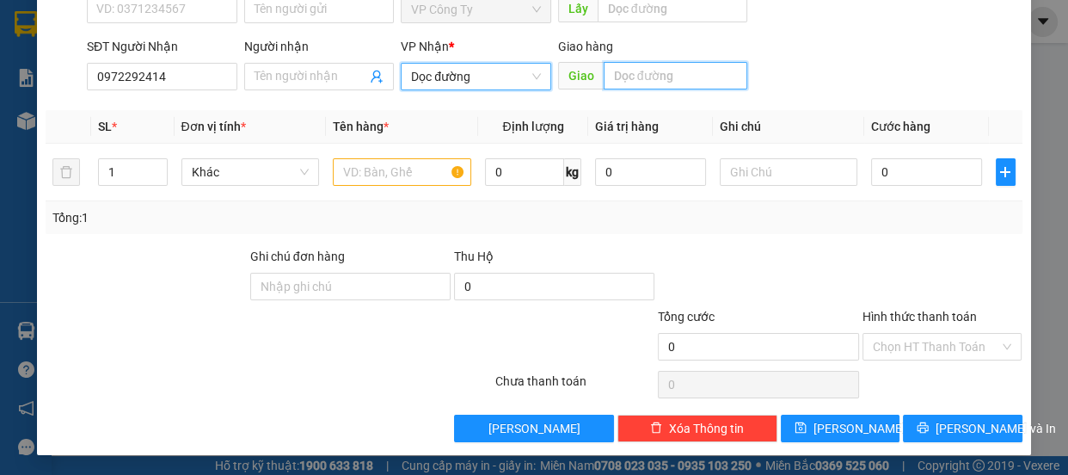
click at [713, 79] on input "text" at bounding box center [676, 76] width 144 height 28
type input "an sương"
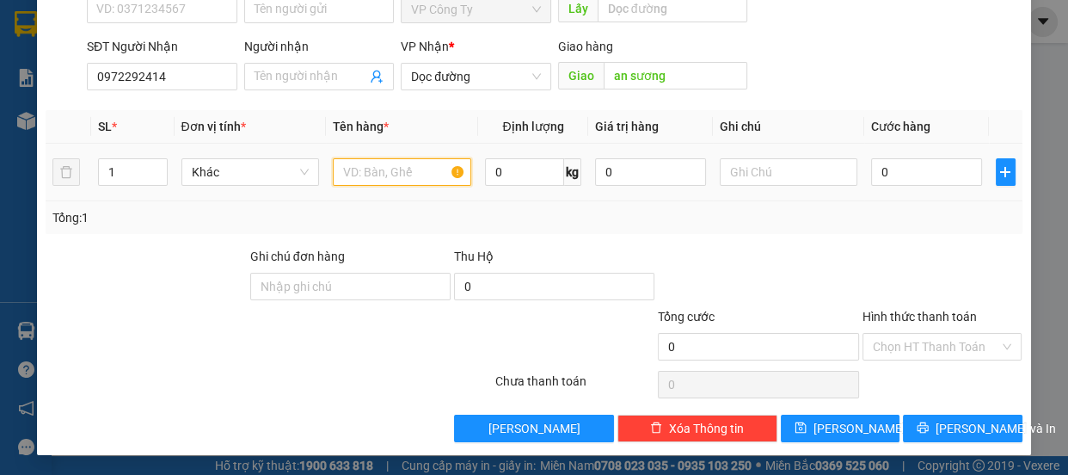
click at [430, 175] on input "text" at bounding box center [402, 172] width 138 height 28
type input "1 t xóp"
click at [871, 172] on input "0" at bounding box center [926, 172] width 111 height 28
type input "5"
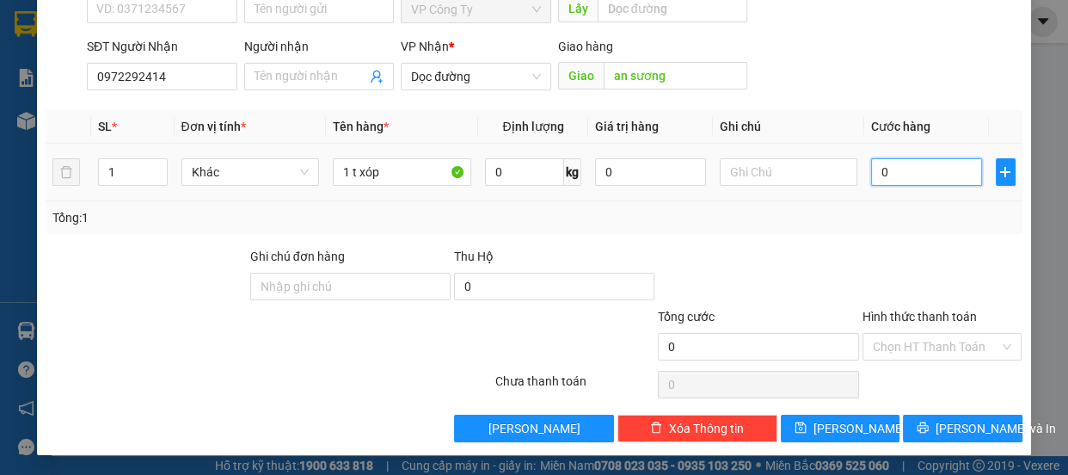
type input "5"
type input "50"
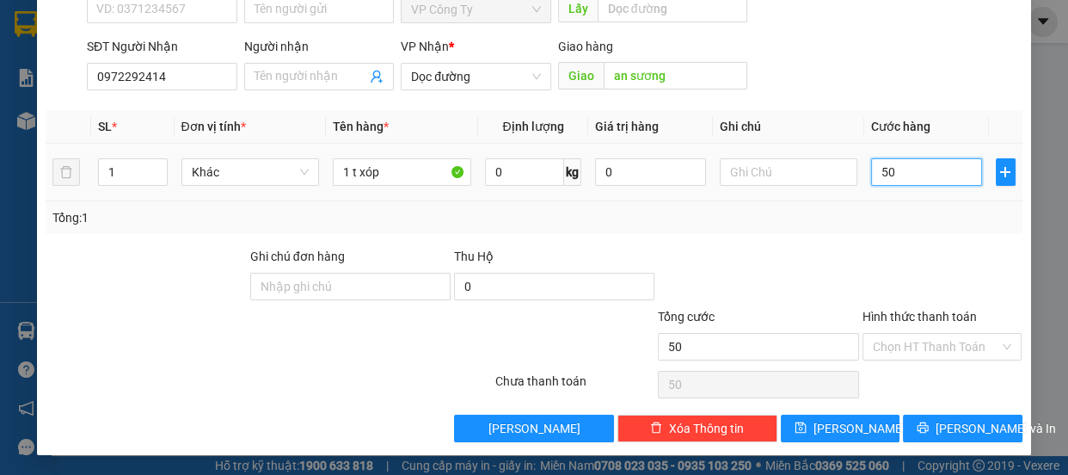
type input "500"
type input "5.000"
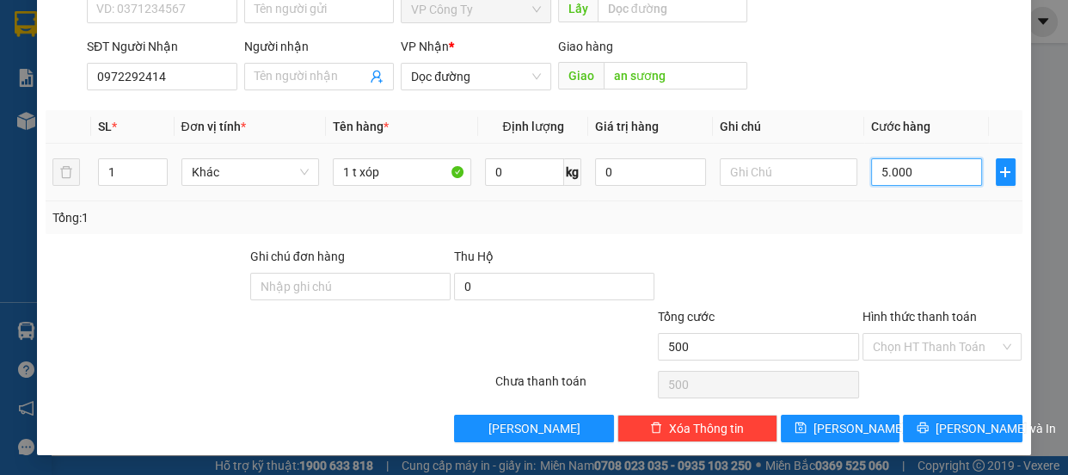
type input "5.000"
type input "50.000"
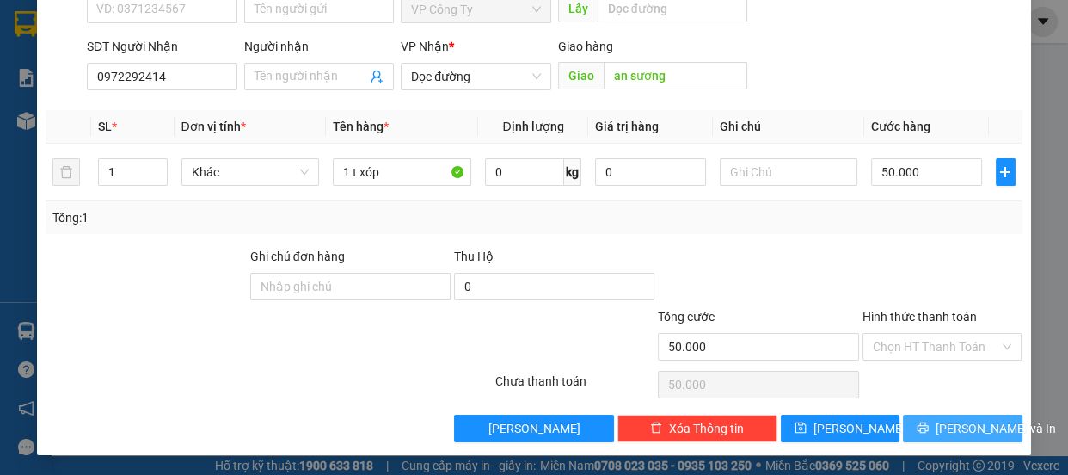
click at [933, 424] on button "[PERSON_NAME] và In" at bounding box center [962, 429] width 119 height 28
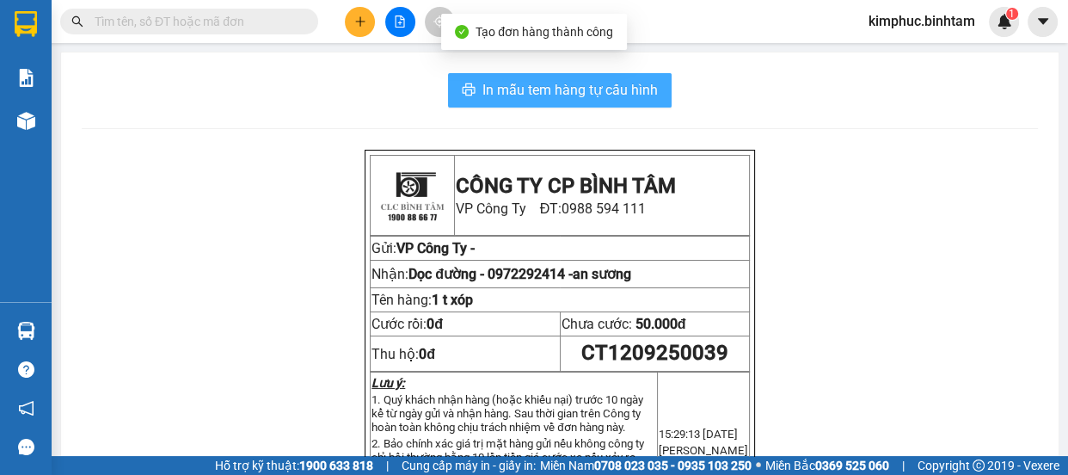
click at [627, 91] on span "In mẫu tem hàng tự cấu hình" at bounding box center [570, 90] width 175 height 22
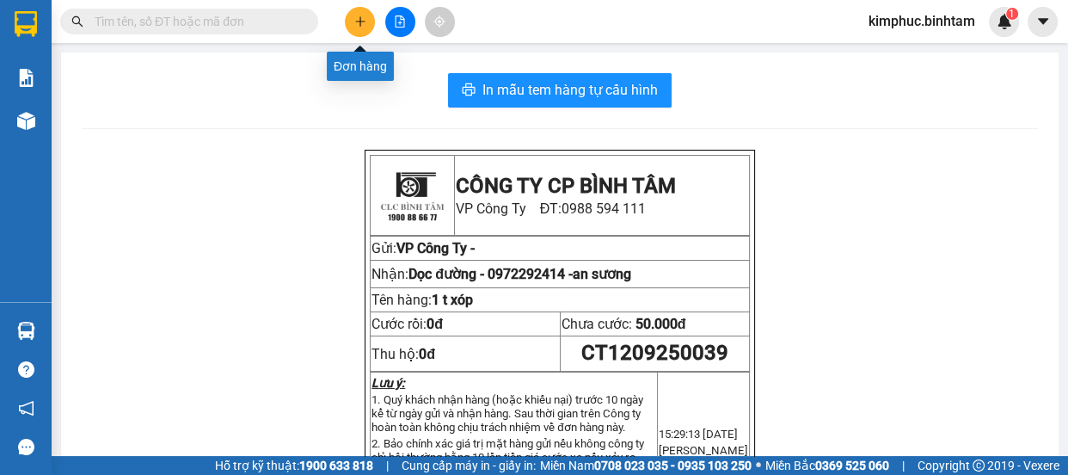
click at [363, 24] on icon "plus" at bounding box center [360, 21] width 12 height 12
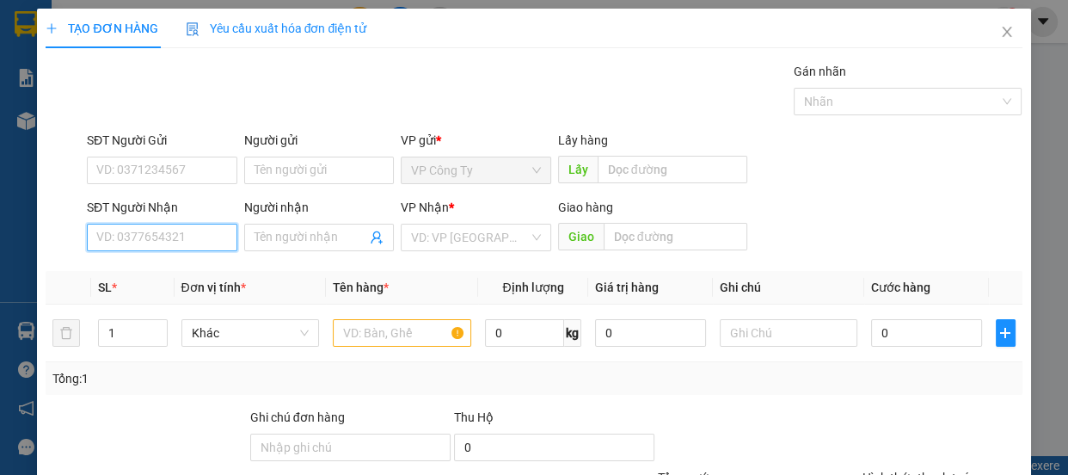
click at [163, 239] on input "SĐT Người Nhận" at bounding box center [162, 238] width 151 height 28
type input "0908899385"
click at [173, 240] on input "0908899385" at bounding box center [162, 238] width 151 height 28
click at [181, 263] on div "0908899385 - ken" at bounding box center [160, 271] width 128 height 19
type input "ken"
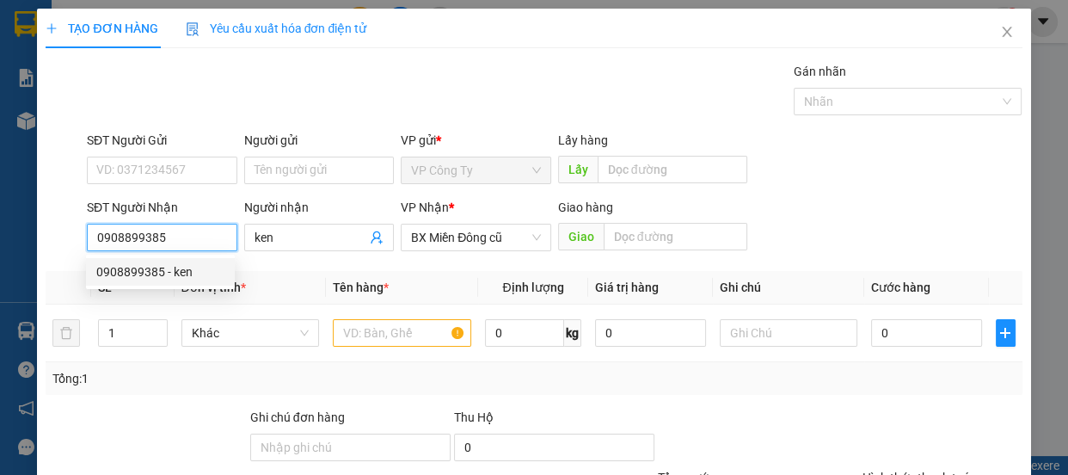
type input "50.000"
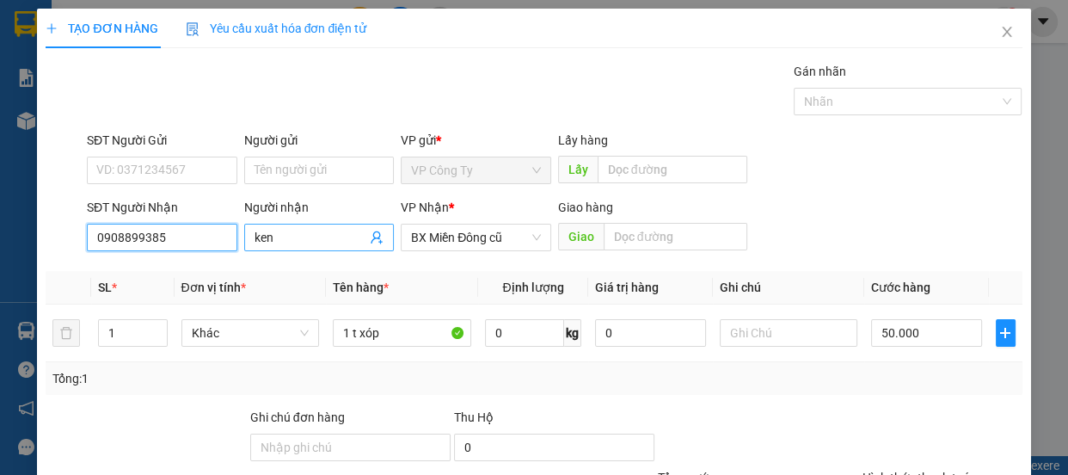
type input "0908899385"
click at [323, 241] on input "ken" at bounding box center [311, 237] width 113 height 19
type input "k"
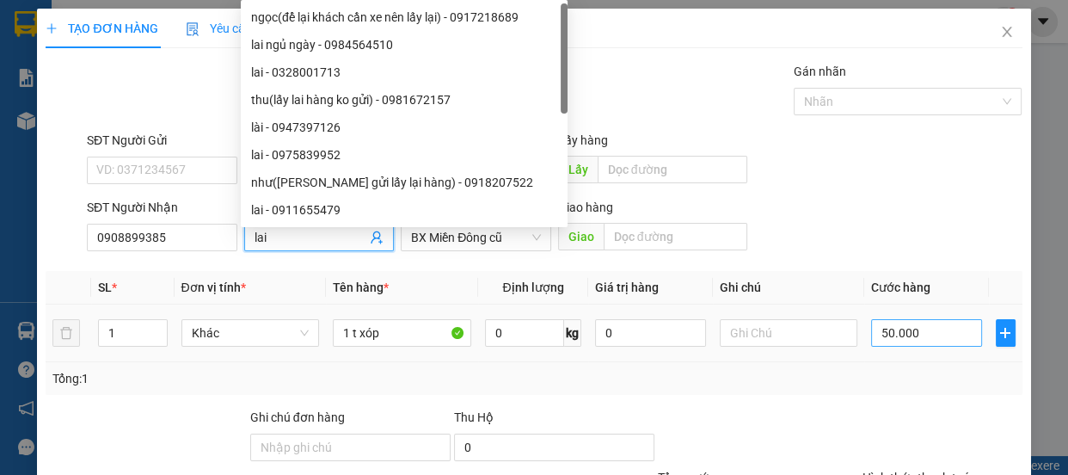
type input "lai"
click at [876, 329] on input "50.000" at bounding box center [926, 333] width 111 height 28
click at [877, 330] on input "50.000" at bounding box center [926, 333] width 111 height 28
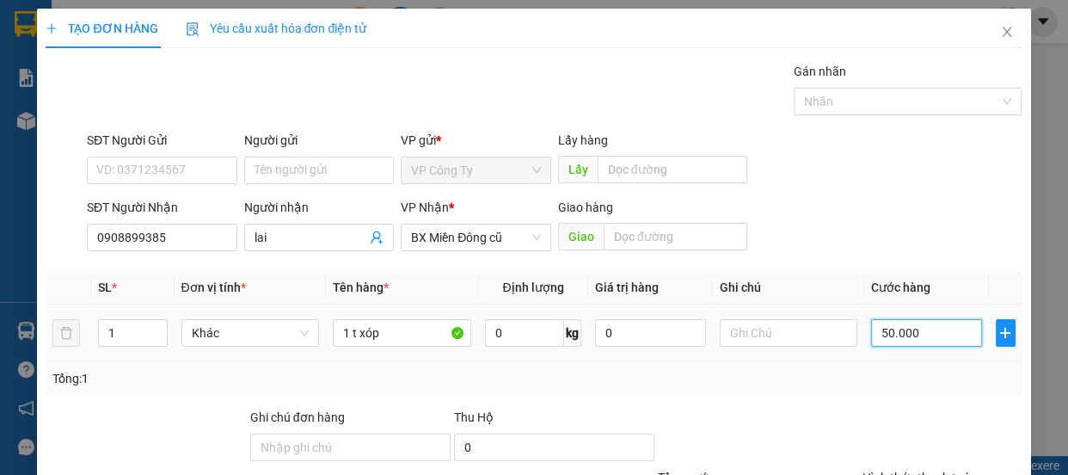
click at [877, 331] on input "50.000" at bounding box center [926, 333] width 111 height 28
type input "0.000"
type input "0"
type input "10.000"
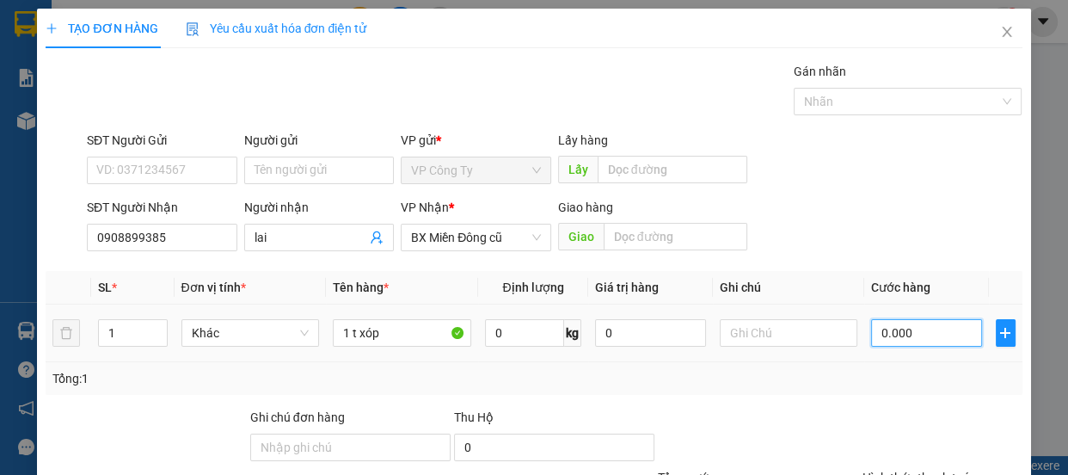
type input "10.000"
type input "100.000"
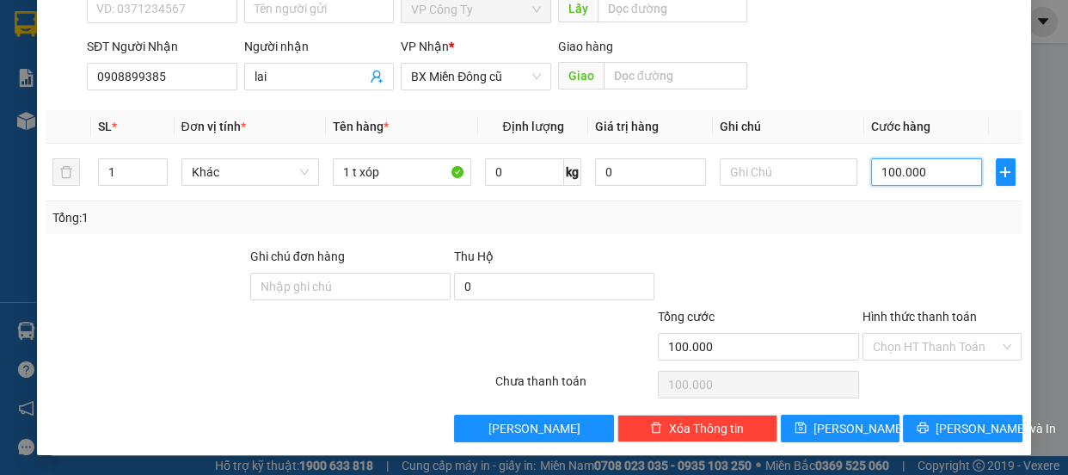
type input "100.000"
click at [924, 317] on label "Hình thức thanh toán" at bounding box center [920, 317] width 114 height 14
click at [924, 334] on input "Hình thức thanh toán" at bounding box center [936, 347] width 127 height 26
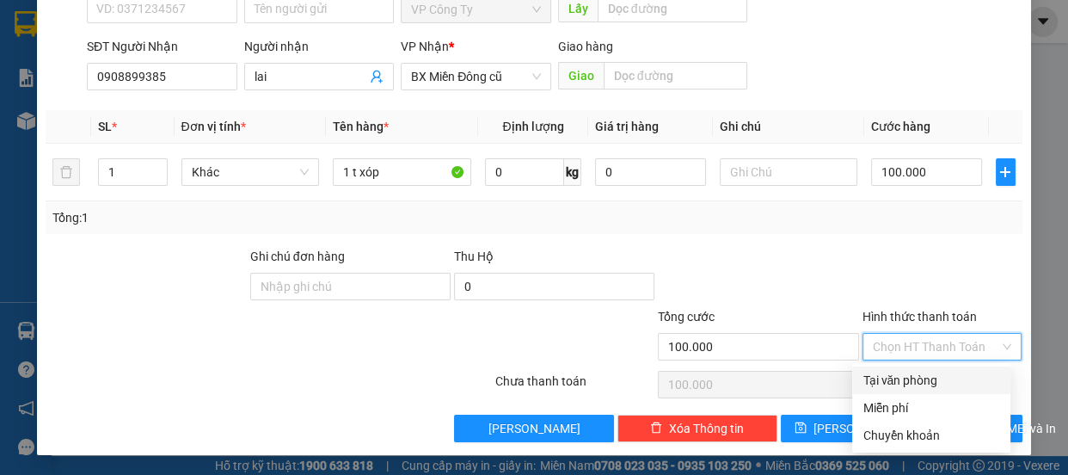
click at [912, 385] on div "Tại văn phòng" at bounding box center [932, 380] width 138 height 19
type input "0"
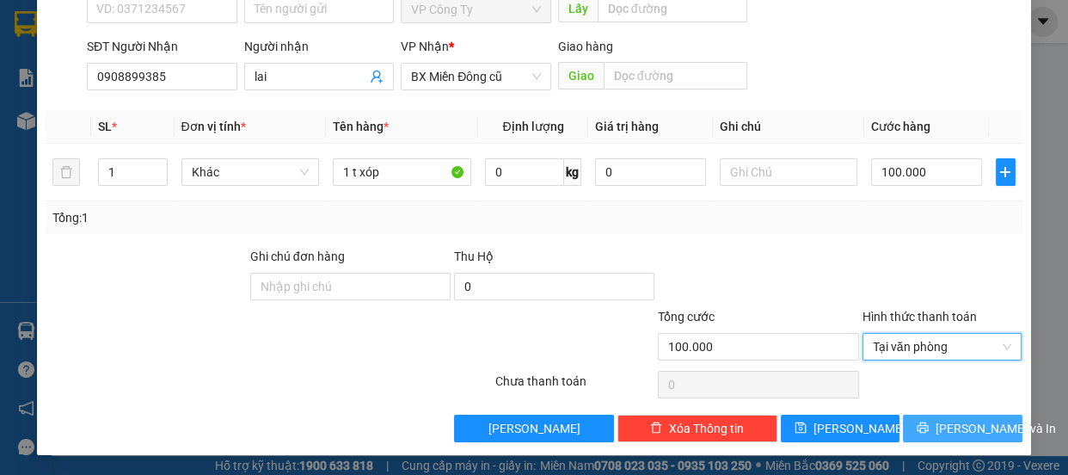
click at [932, 435] on button "[PERSON_NAME] và In" at bounding box center [962, 429] width 119 height 28
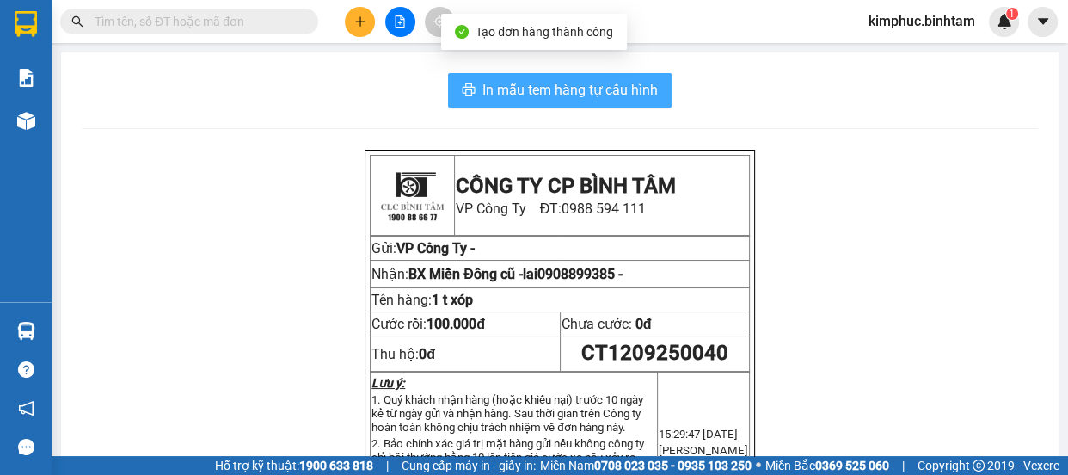
click at [610, 86] on span "In mẫu tem hàng tự cấu hình" at bounding box center [570, 90] width 175 height 22
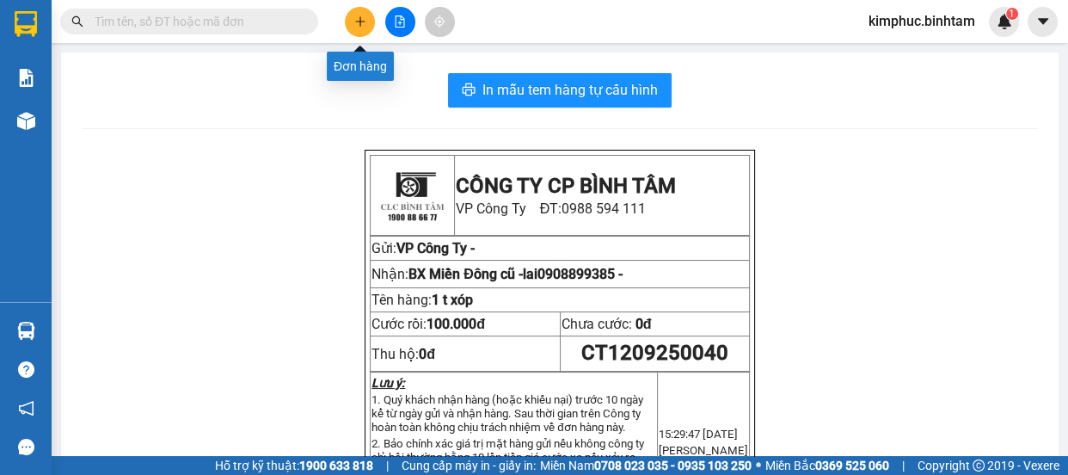
click at [359, 19] on icon "plus" at bounding box center [360, 21] width 12 height 12
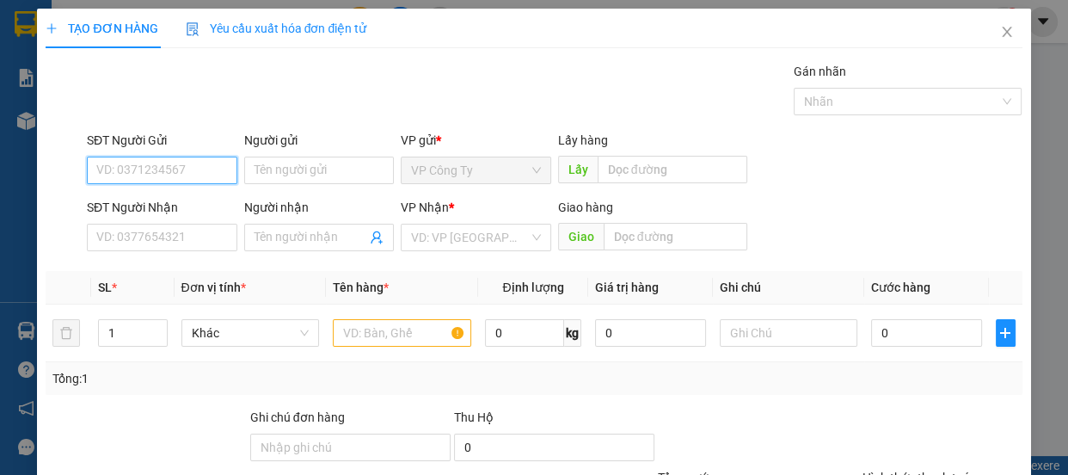
click at [190, 171] on input "SĐT Người Gửi" at bounding box center [162, 171] width 151 height 28
type input "0901966919"
click at [190, 168] on input "0901966919" at bounding box center [162, 171] width 151 height 28
click at [186, 195] on div "0901966919" at bounding box center [160, 204] width 128 height 19
type input "0912457239"
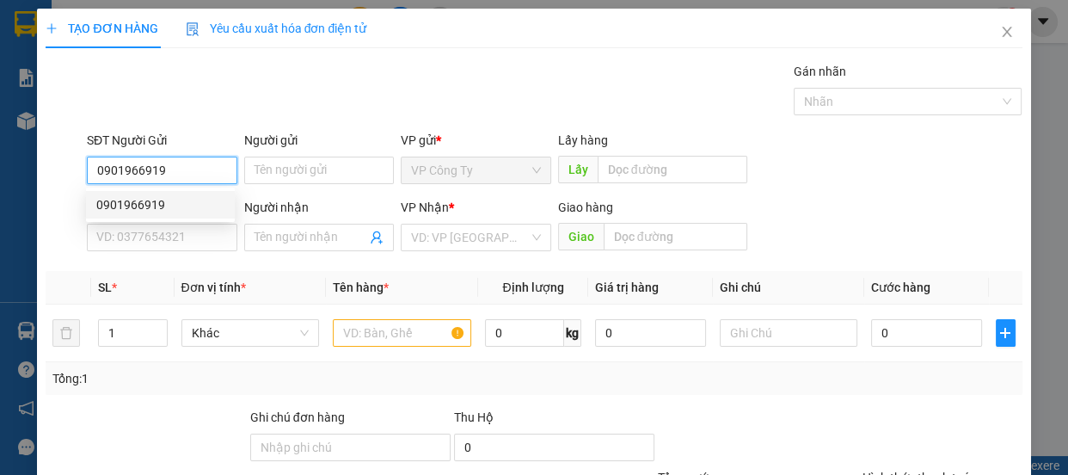
type input "dũng"
type input "150.000"
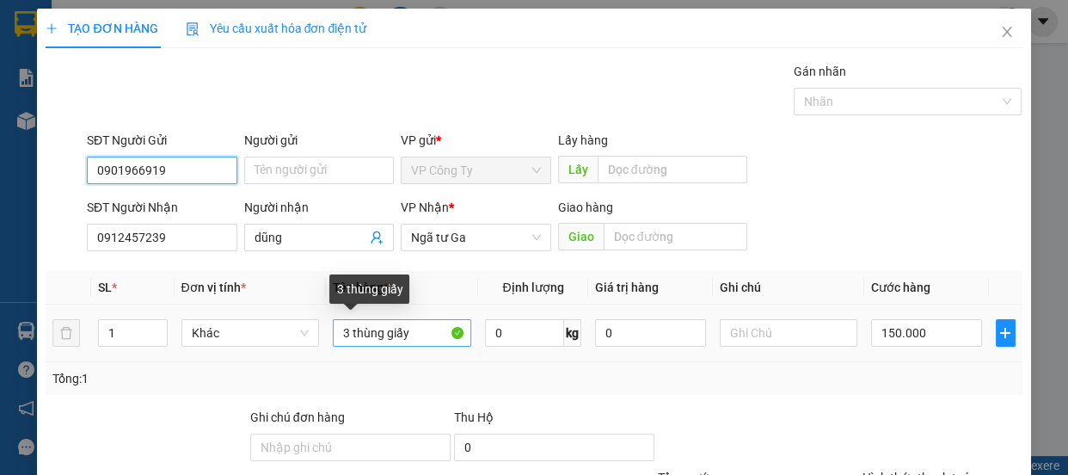
type input "0901966919"
click at [348, 330] on input "3 thùng giấy" at bounding box center [402, 333] width 138 height 28
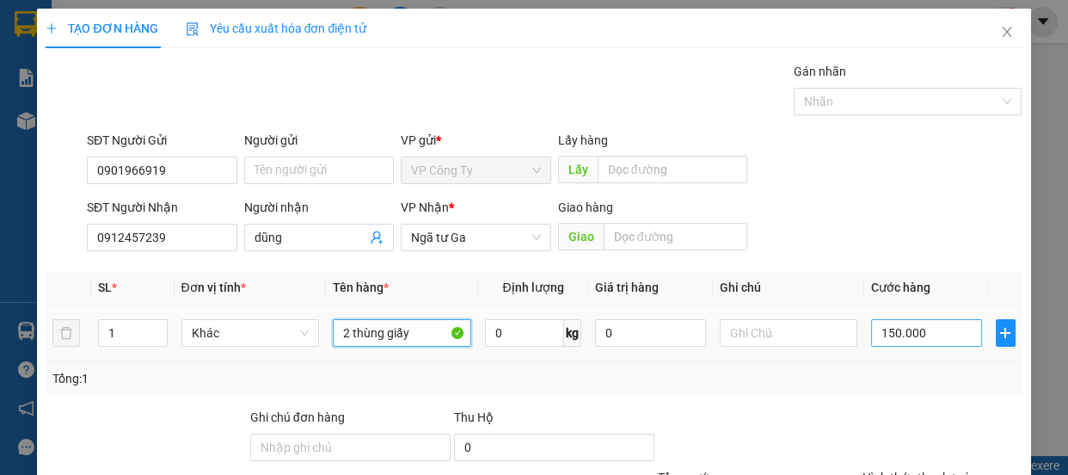
type input "2 thùng giấy"
click at [886, 329] on input "150.000" at bounding box center [926, 333] width 111 height 28
click at [886, 328] on input "150.000" at bounding box center [926, 333] width 111 height 28
click at [886, 326] on input "150.000" at bounding box center [926, 333] width 111 height 28
type input "10.000"
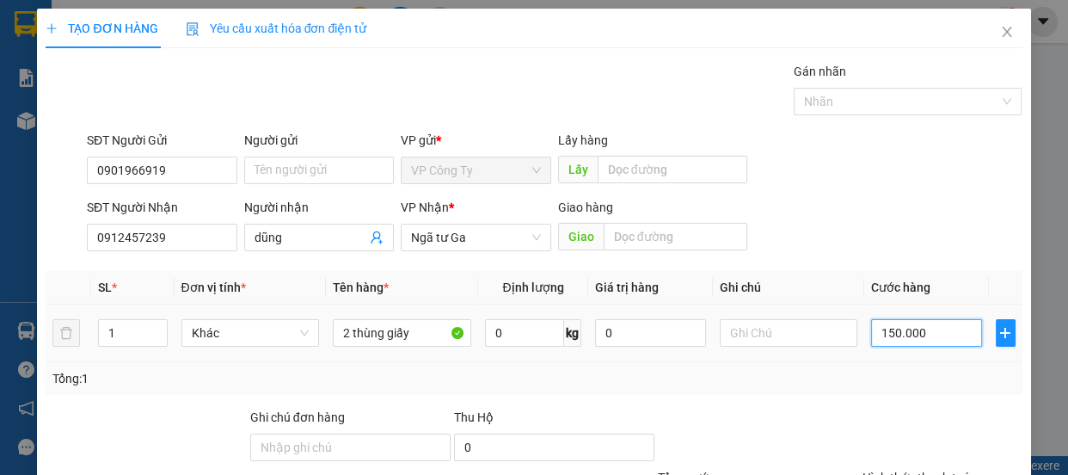
type input "10.000"
type input "100.000"
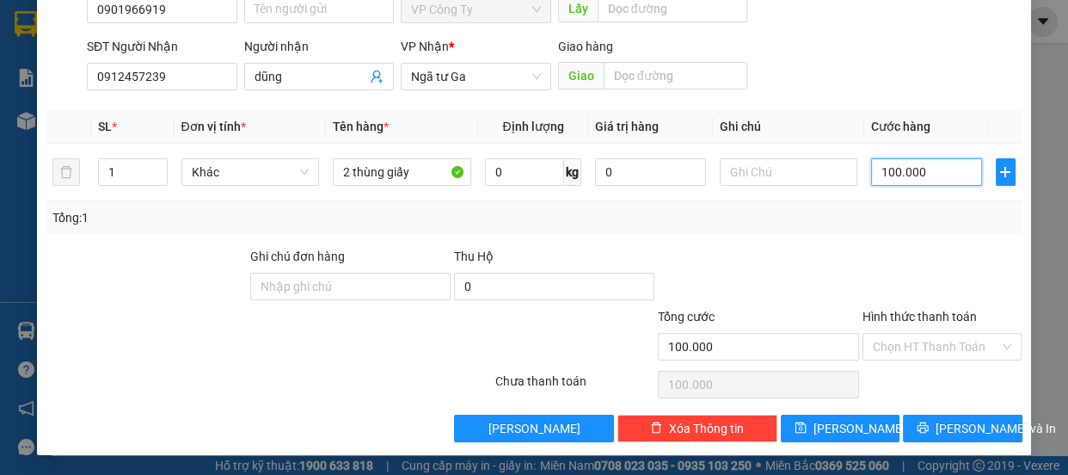
type input "100.000"
click at [902, 313] on label "Hình thức thanh toán" at bounding box center [920, 317] width 114 height 14
click at [902, 334] on input "Hình thức thanh toán" at bounding box center [936, 347] width 127 height 26
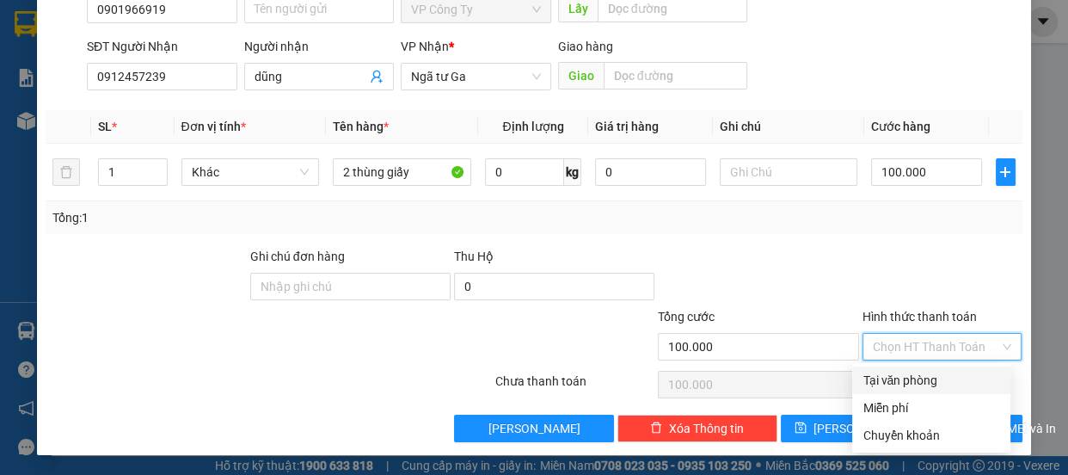
click at [905, 378] on div "Tại văn phòng" at bounding box center [932, 380] width 138 height 19
type input "0"
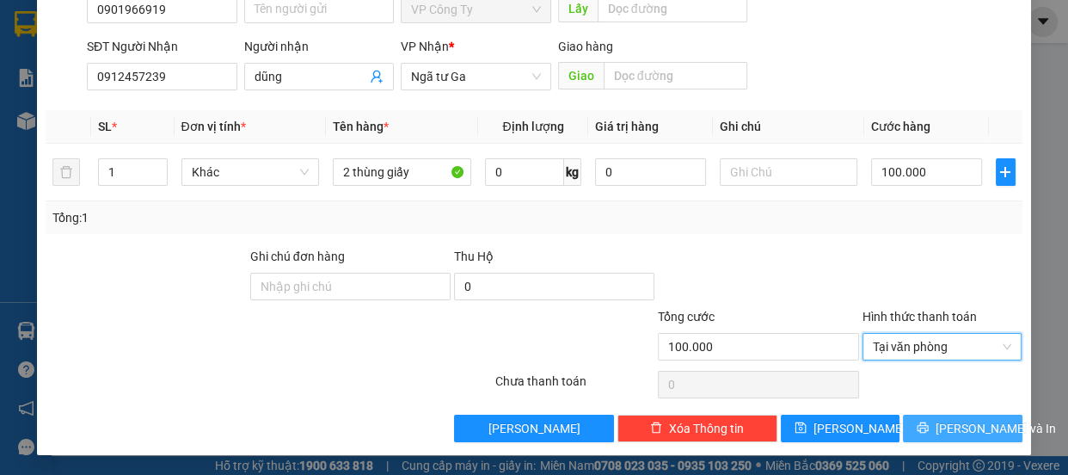
click at [925, 430] on icon "printer" at bounding box center [923, 427] width 12 height 12
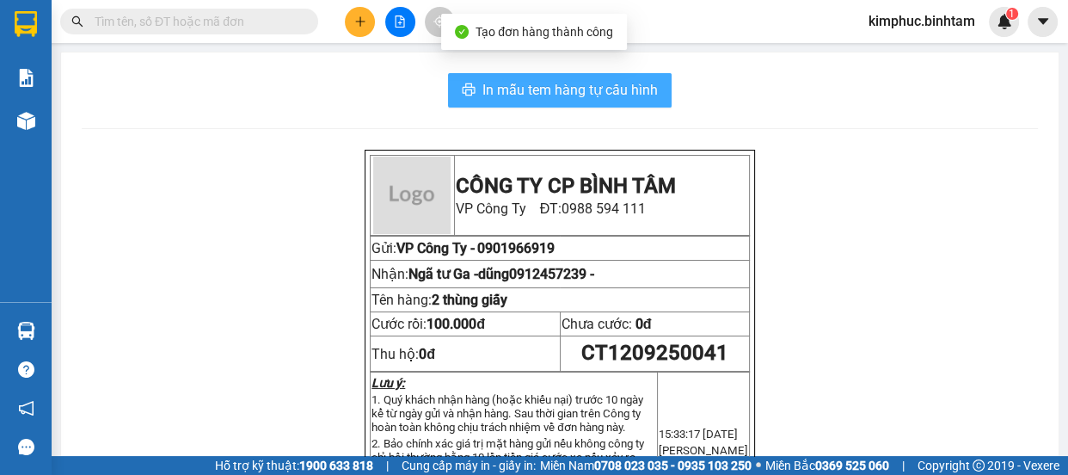
click at [575, 90] on span "In mẫu tem hàng tự cấu hình" at bounding box center [570, 90] width 175 height 22
click at [575, 89] on span "In mẫu tem hàng tự cấu hình" at bounding box center [570, 90] width 175 height 22
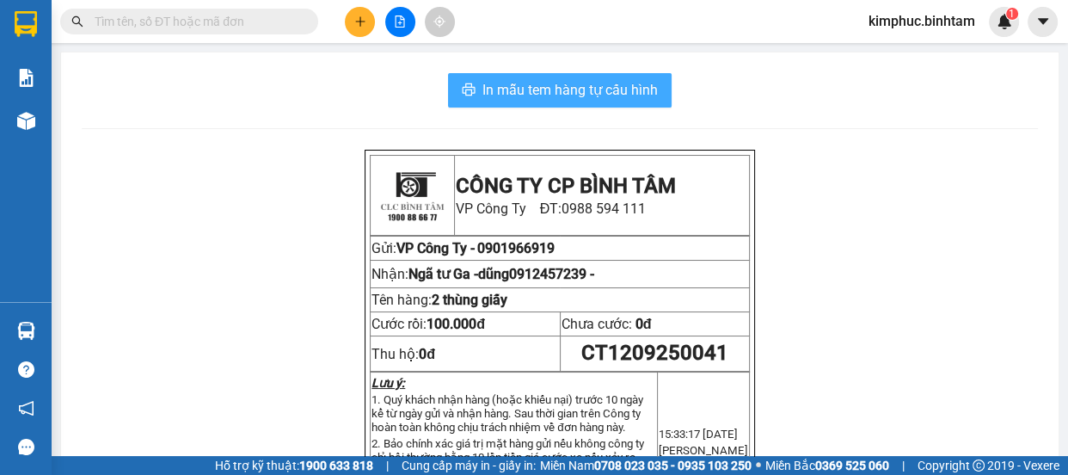
click at [617, 86] on span "In mẫu tem hàng tự cấu hình" at bounding box center [570, 90] width 175 height 22
click at [616, 87] on span "In mẫu tem hàng tự cấu hình" at bounding box center [570, 90] width 175 height 22
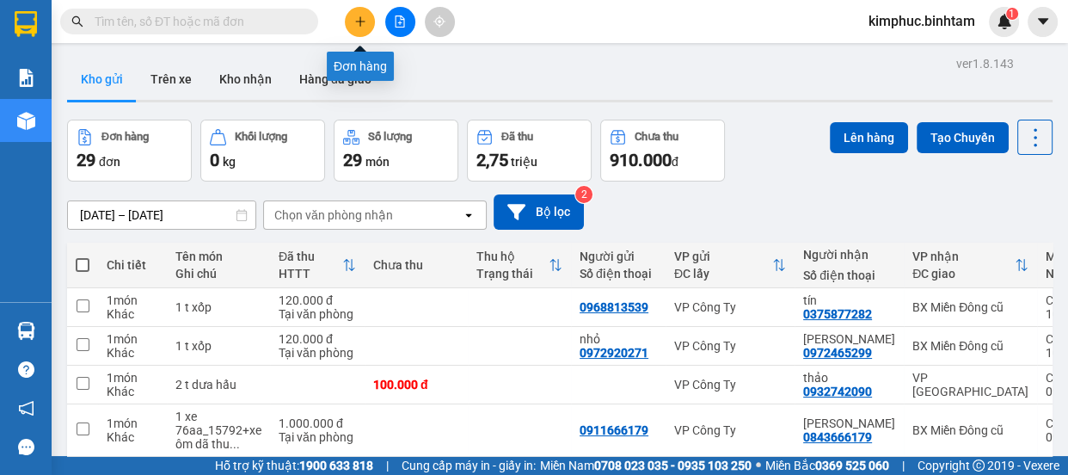
click at [366, 21] on icon "plus" at bounding box center [360, 21] width 12 height 12
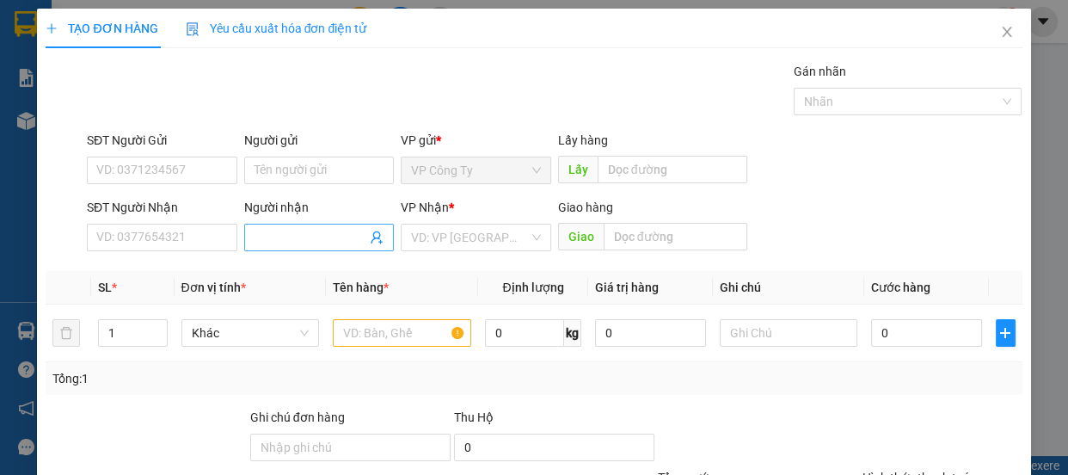
click at [284, 239] on input "Người nhận" at bounding box center [311, 237] width 113 height 19
type input "nữ"
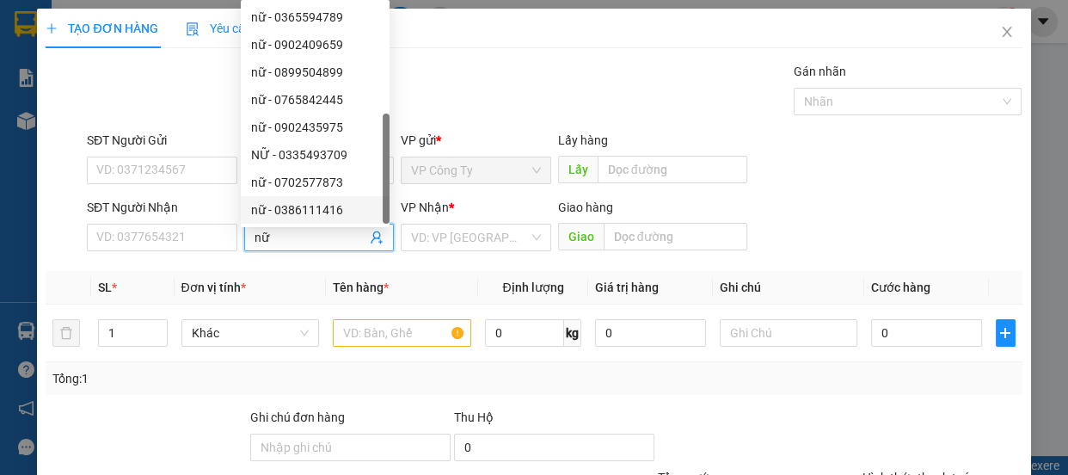
scroll to position [54, 0]
click at [337, 213] on div "nữ - 0961363083" at bounding box center [315, 210] width 128 height 19
type input "0961363083"
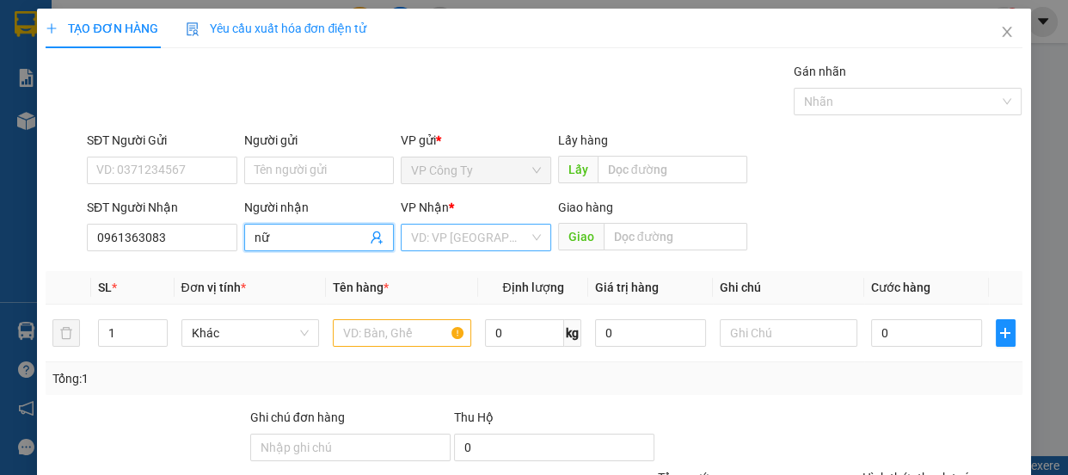
type input "nữ"
click at [431, 244] on input "search" at bounding box center [470, 238] width 118 height 26
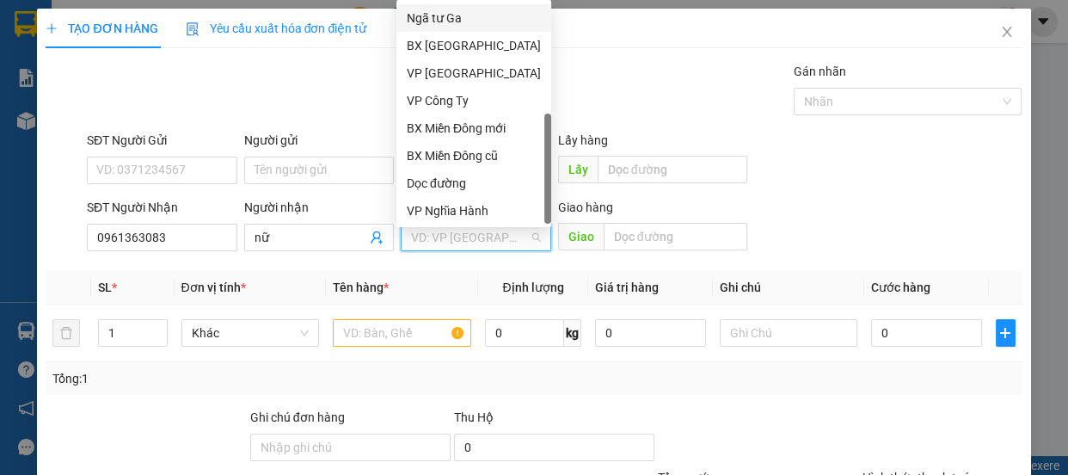
scroll to position [0, 0]
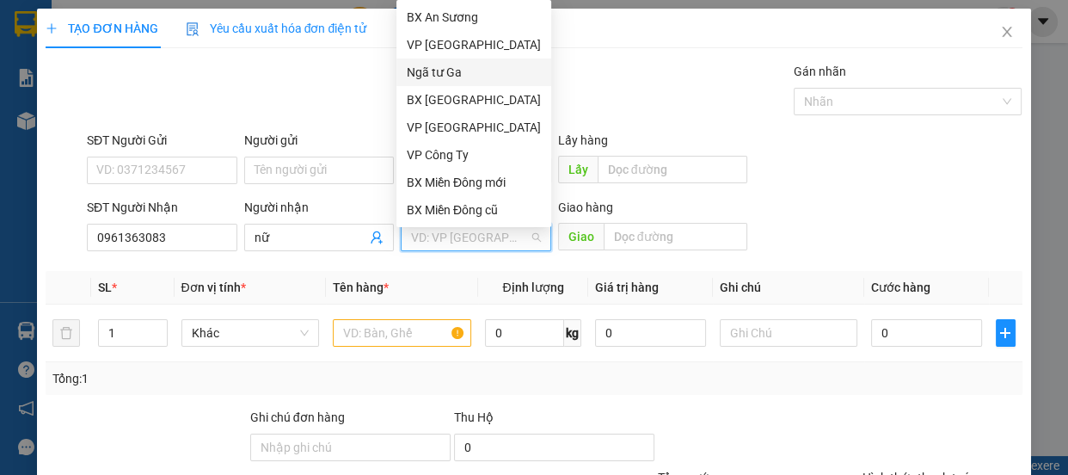
click at [444, 68] on div "Ngã tư Ga" at bounding box center [474, 72] width 134 height 19
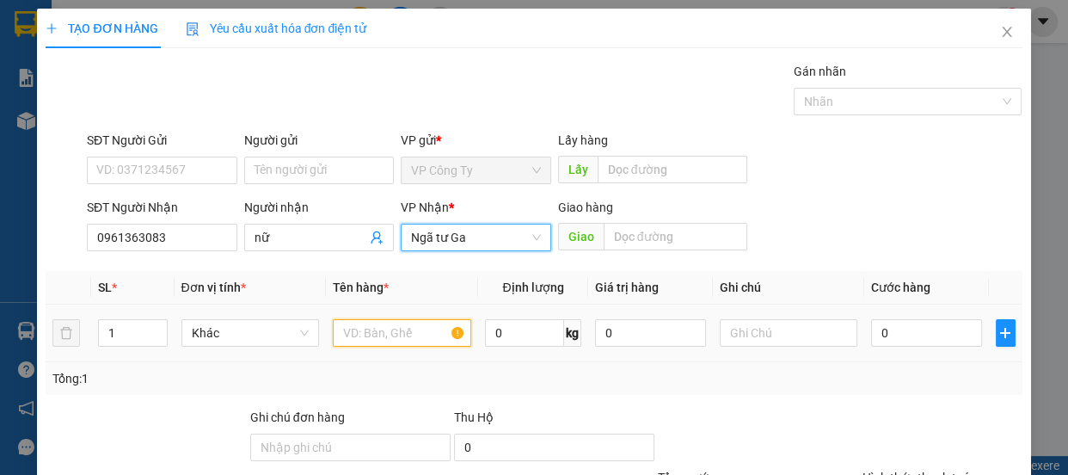
click at [362, 339] on input "text" at bounding box center [402, 333] width 138 height 28
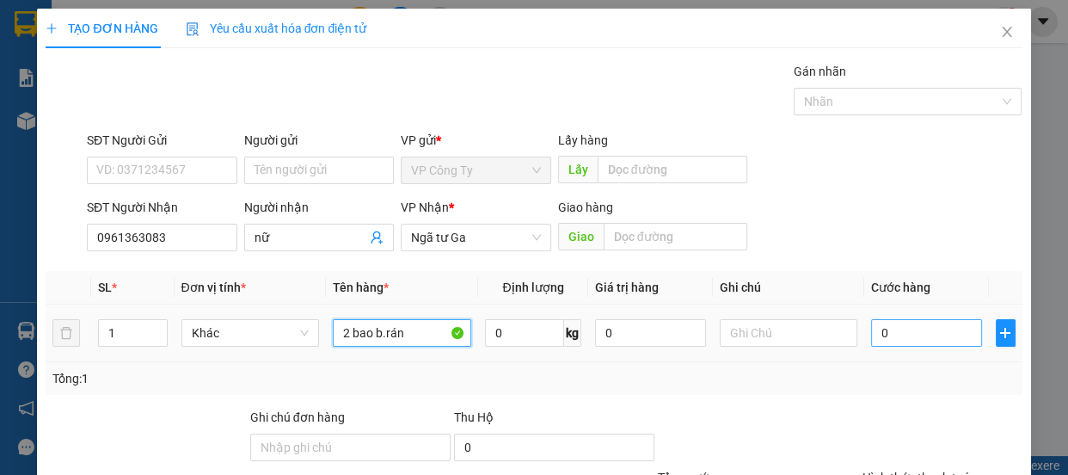
type input "2 bao b.rán"
click at [897, 337] on input "0" at bounding box center [926, 333] width 111 height 28
click at [883, 325] on input "0" at bounding box center [926, 333] width 111 height 28
click at [873, 328] on input "0" at bounding box center [926, 333] width 111 height 28
type input "10"
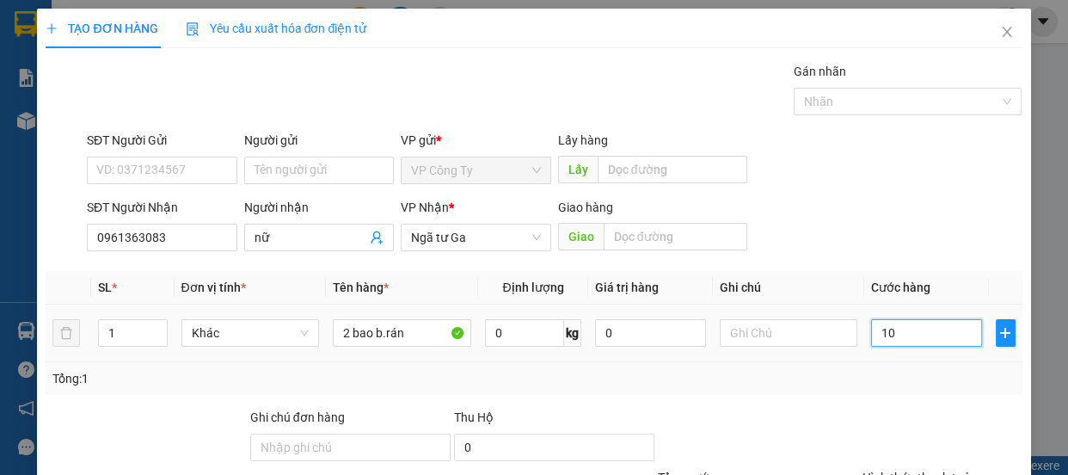
type input "10"
type input "120"
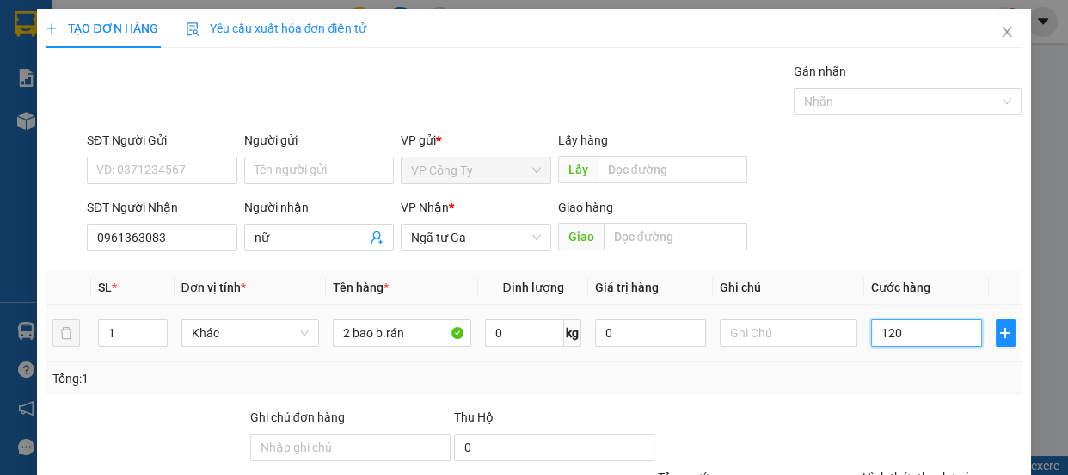
type input "1.200"
type input "12.000"
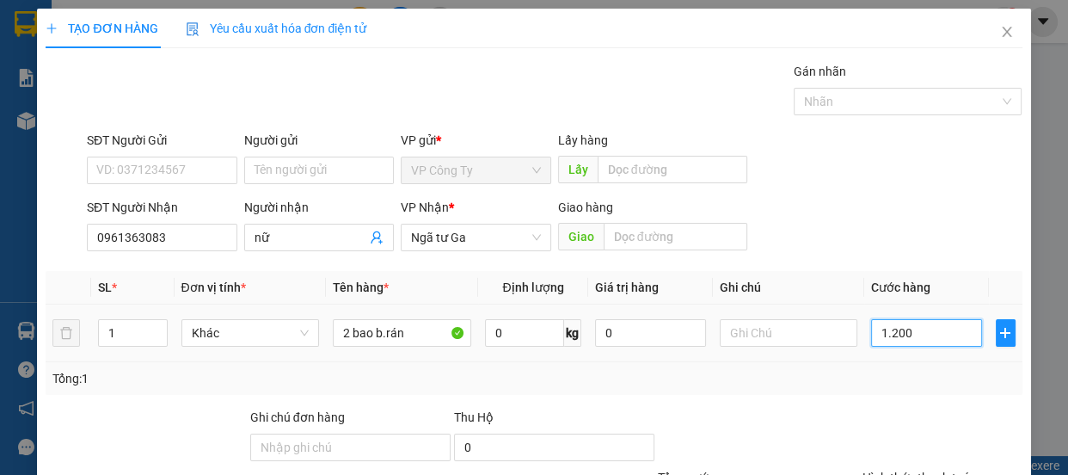
type input "12.000"
type input "120.000"
click at [882, 336] on input "120.000" at bounding box center [926, 333] width 111 height 28
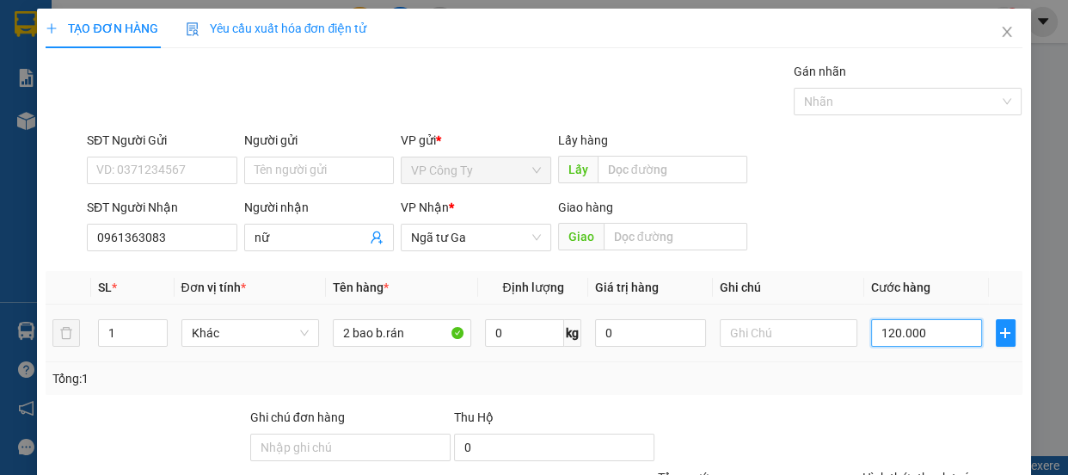
type input "10.000"
type input "160.000"
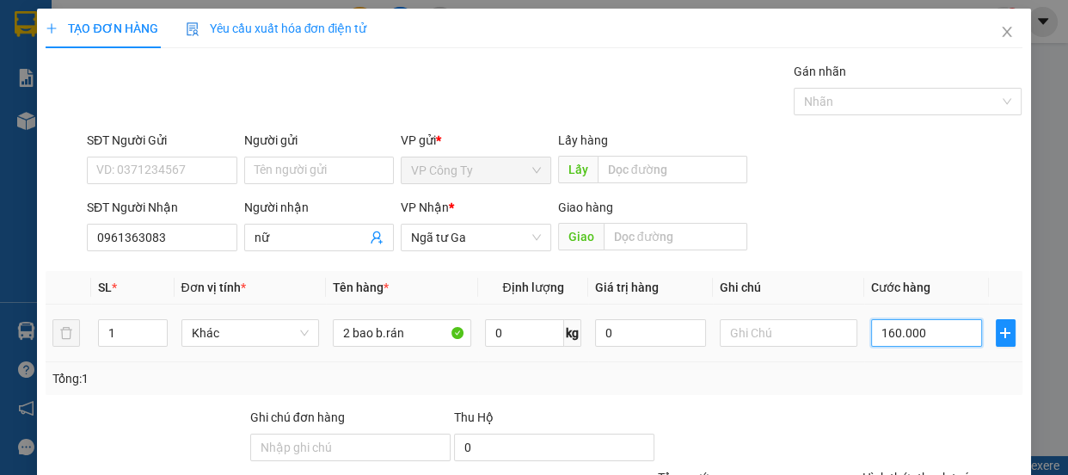
type input "160.000"
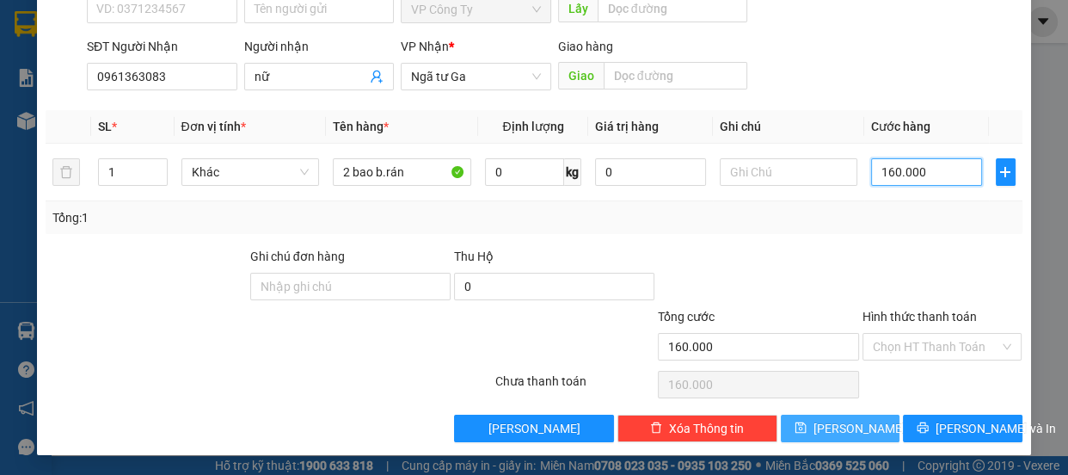
type input "160.000"
click at [851, 438] on button "[PERSON_NAME]" at bounding box center [840, 429] width 119 height 28
type input "0"
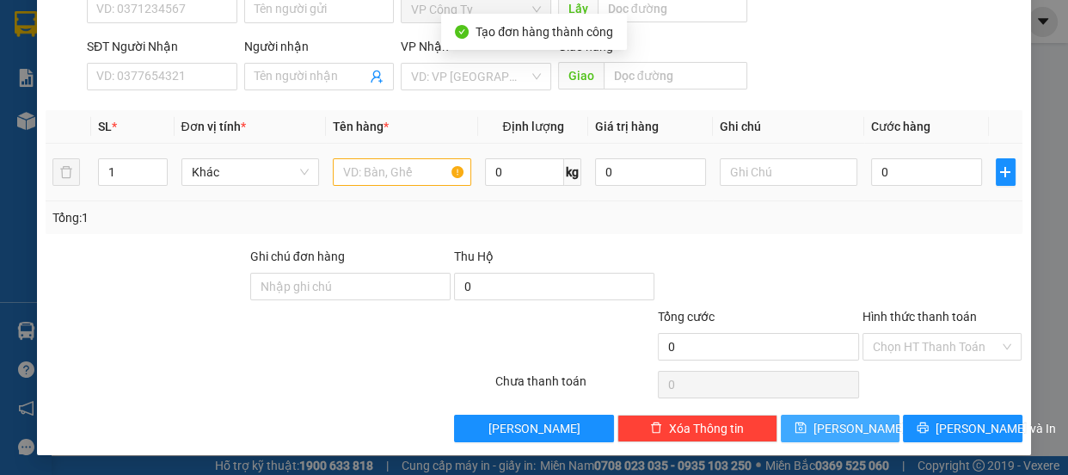
scroll to position [0, 0]
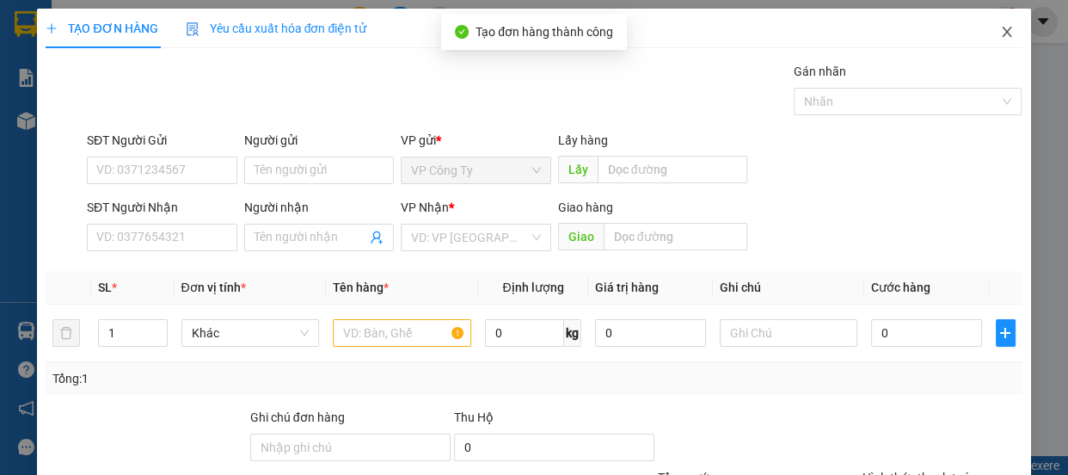
click at [1000, 39] on icon "close" at bounding box center [1007, 32] width 14 height 14
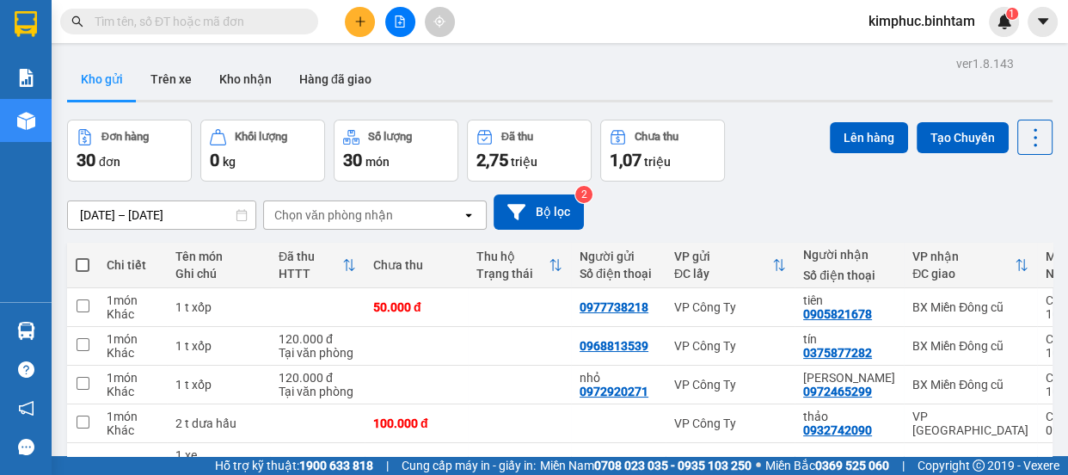
scroll to position [322, 0]
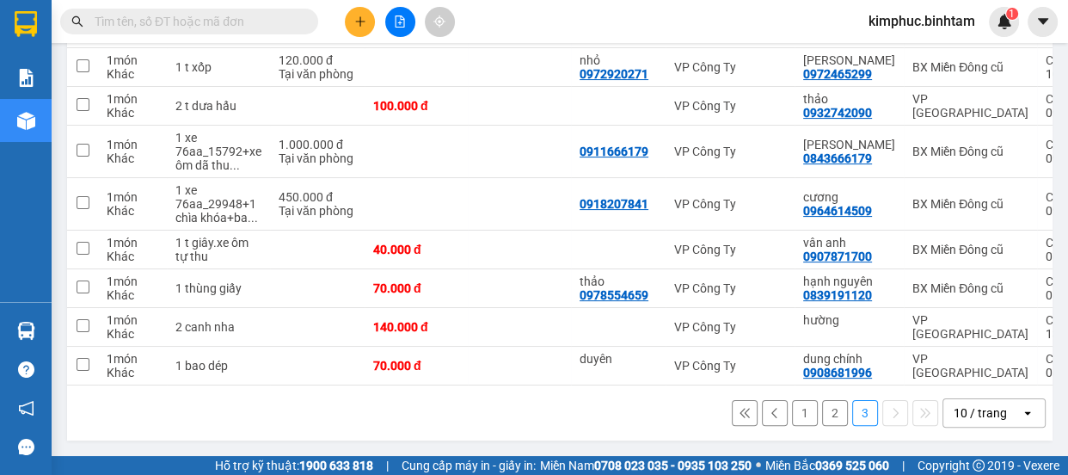
click at [793, 403] on button "1" at bounding box center [805, 413] width 26 height 26
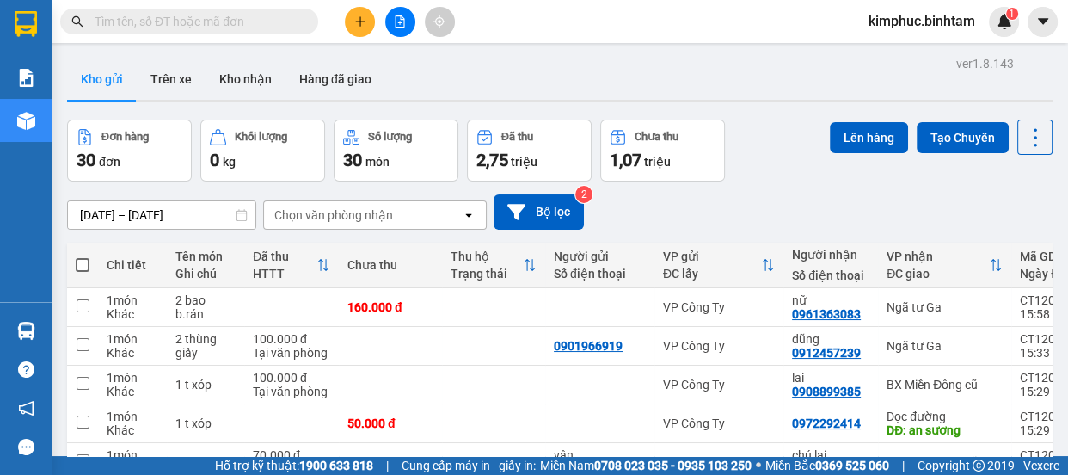
scroll to position [309, 0]
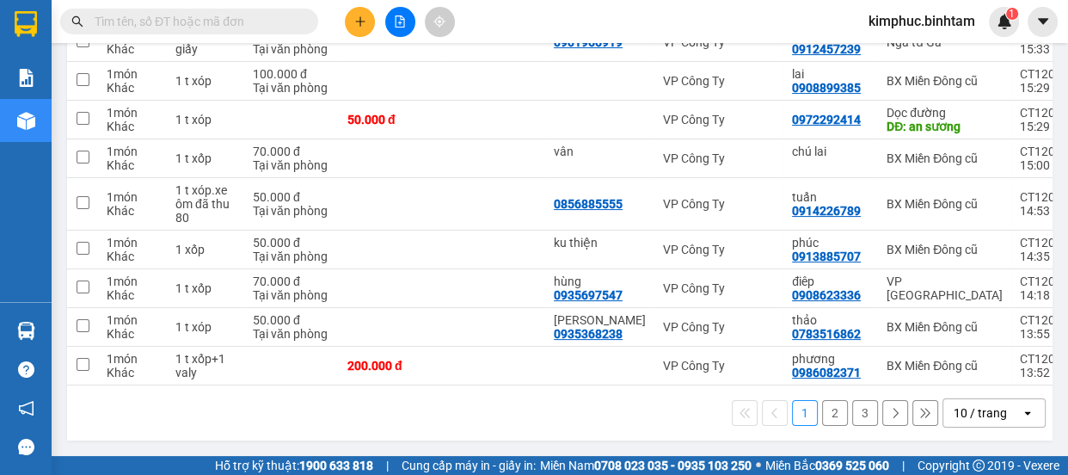
click at [834, 409] on button "2" at bounding box center [835, 413] width 26 height 26
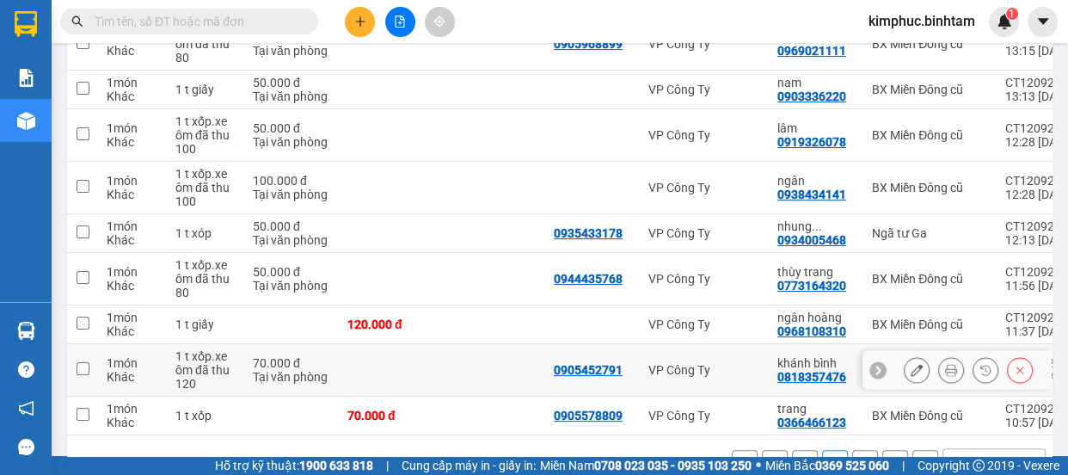
scroll to position [363, 0]
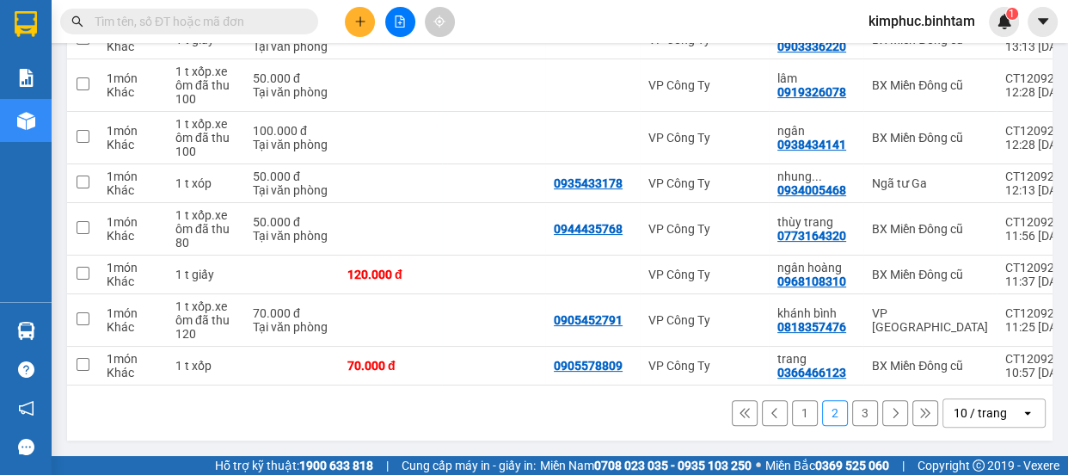
click at [856, 413] on button "3" at bounding box center [865, 413] width 26 height 26
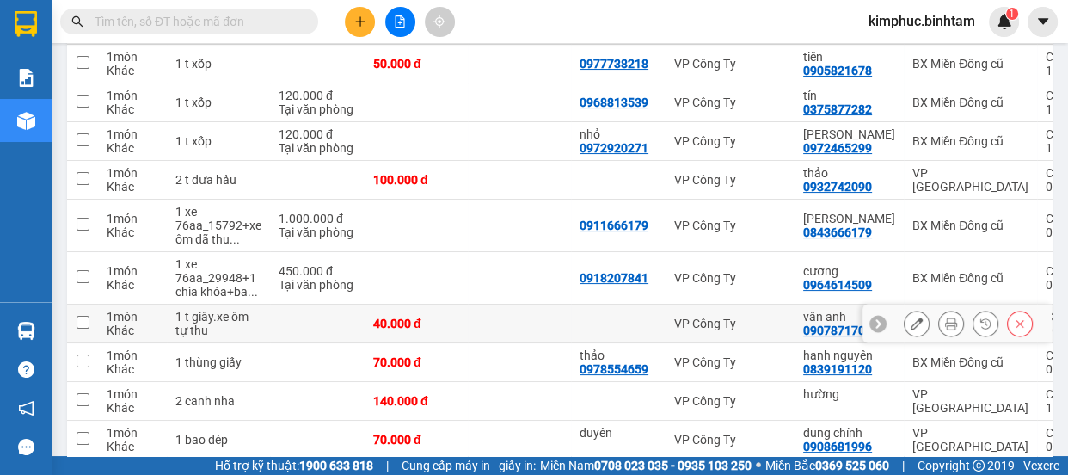
scroll to position [165, 0]
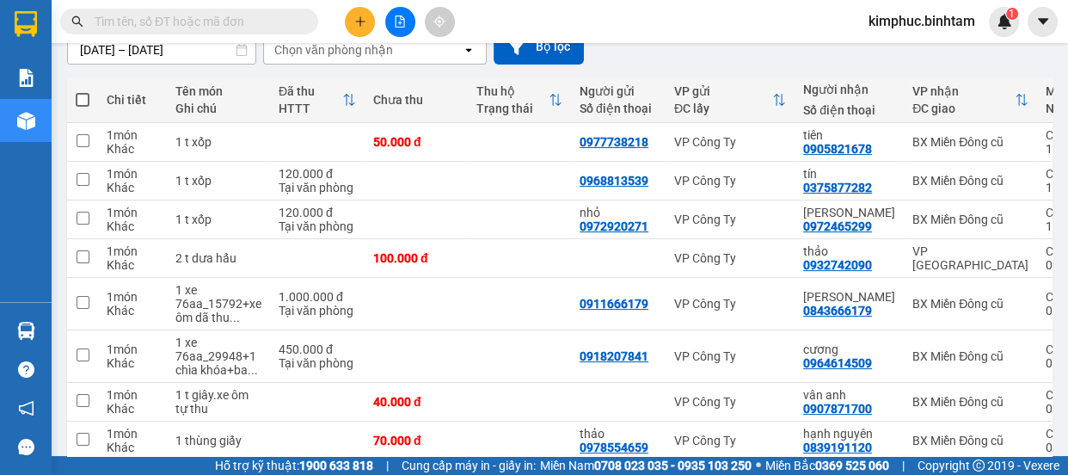
click at [83, 97] on span at bounding box center [83, 100] width 14 height 14
click at [83, 91] on input "checkbox" at bounding box center [83, 91] width 0 height 0
checkbox input "true"
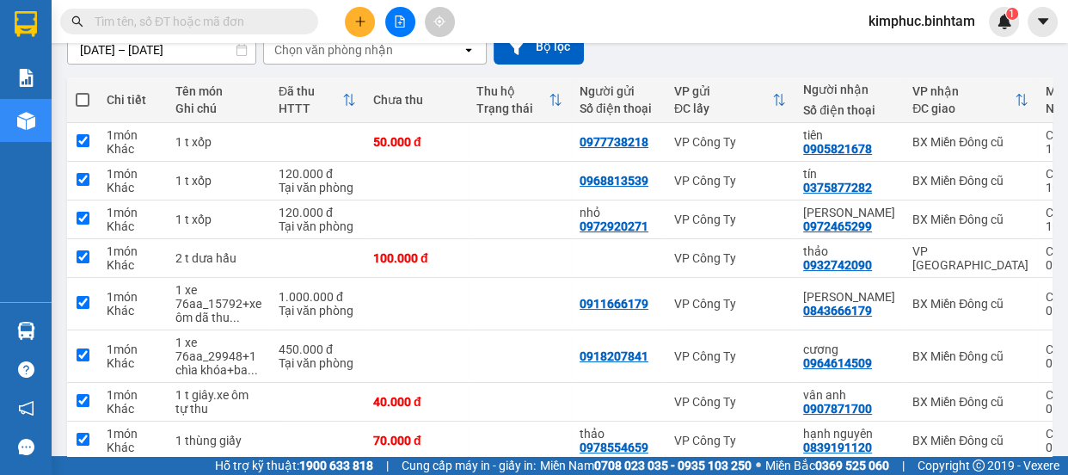
checkbox input "true"
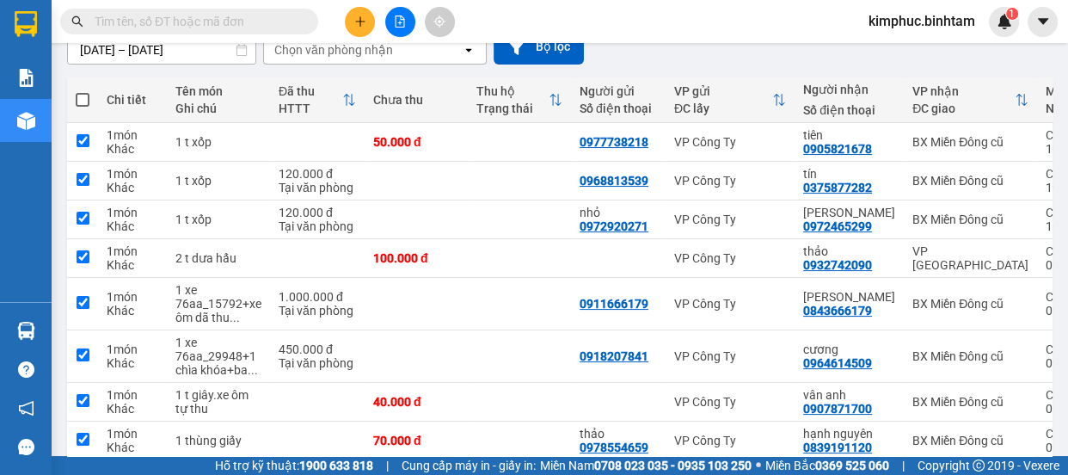
checkbox input "true"
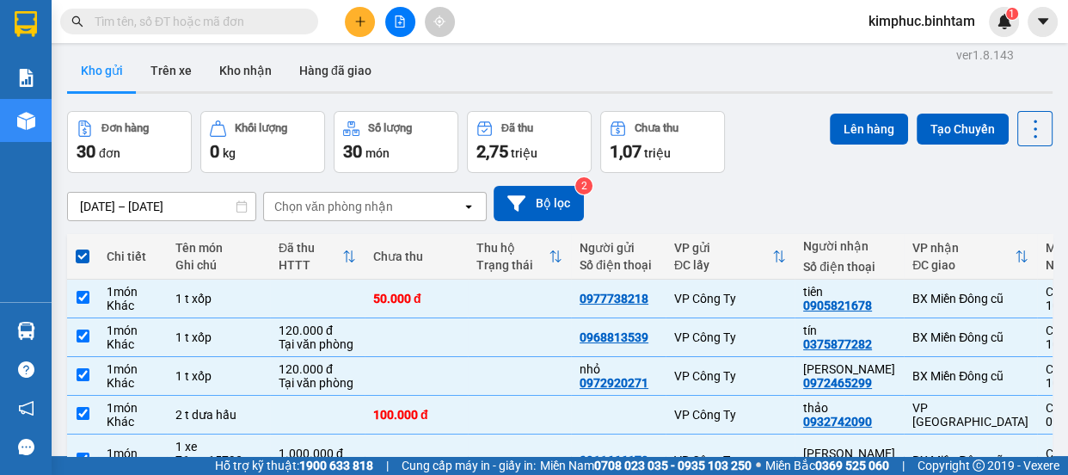
scroll to position [0, 0]
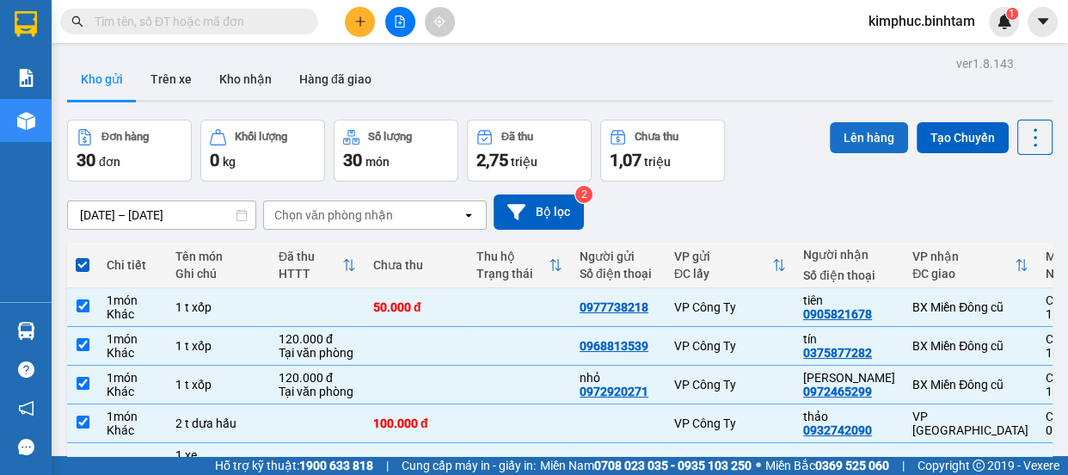
click at [874, 142] on button "Lên hàng" at bounding box center [869, 137] width 78 height 31
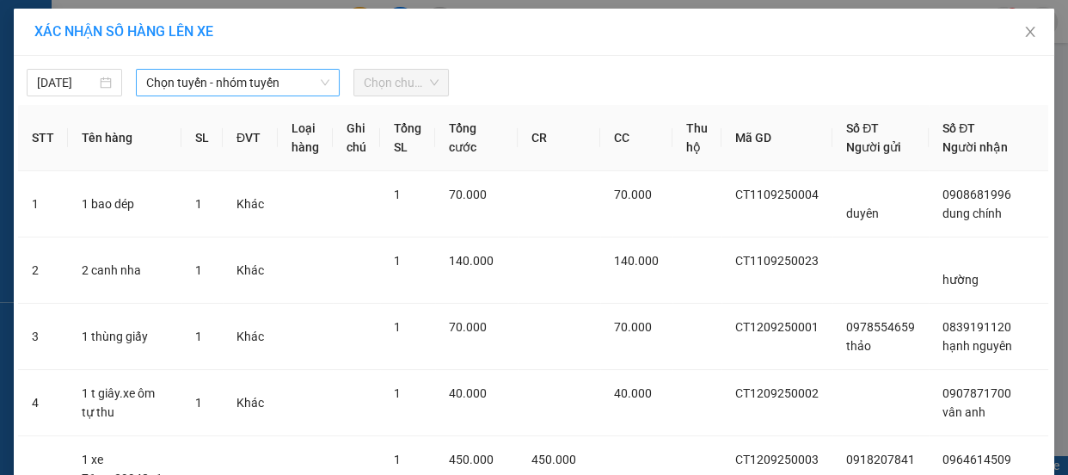
click at [225, 76] on span "Chọn tuyến - nhóm tuyến" at bounding box center [237, 83] width 183 height 26
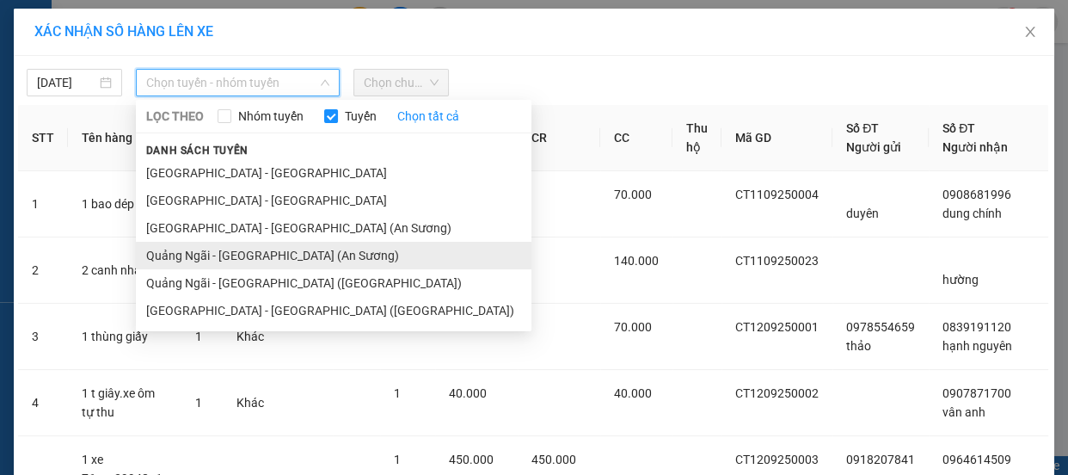
click at [227, 252] on li "Quảng Ngãi - [GEOGRAPHIC_DATA] (An Sương)" at bounding box center [334, 256] width 396 height 28
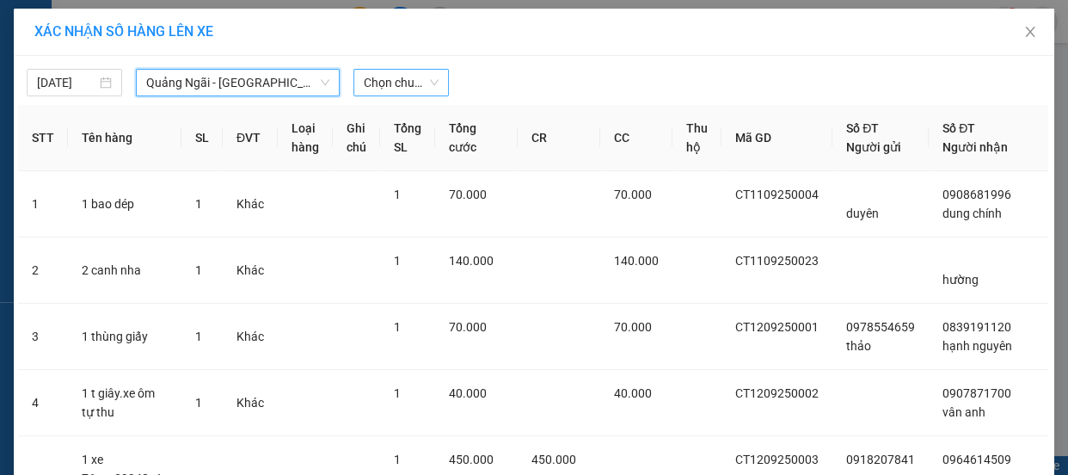
click at [391, 83] on span "Chọn chuyến" at bounding box center [401, 83] width 75 height 26
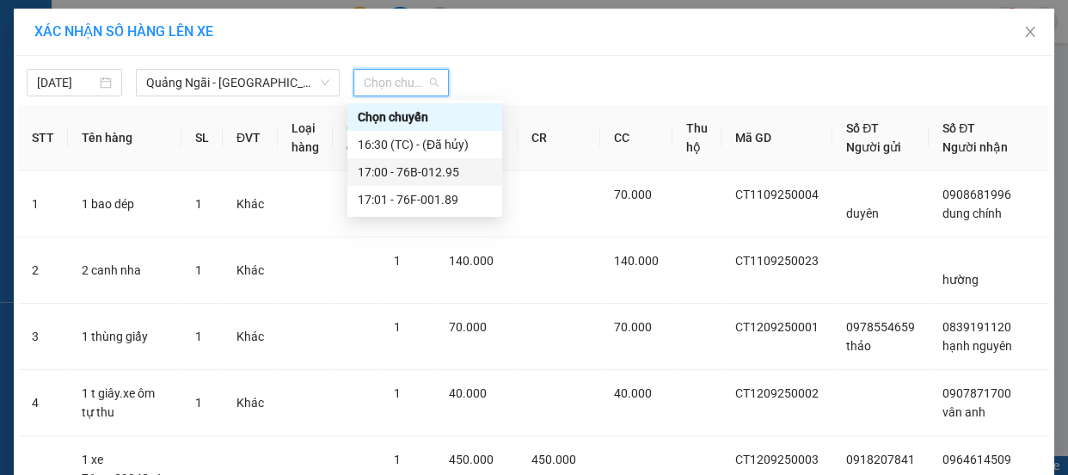
click at [421, 165] on div "17:00 - 76B-012.95" at bounding box center [425, 172] width 134 height 19
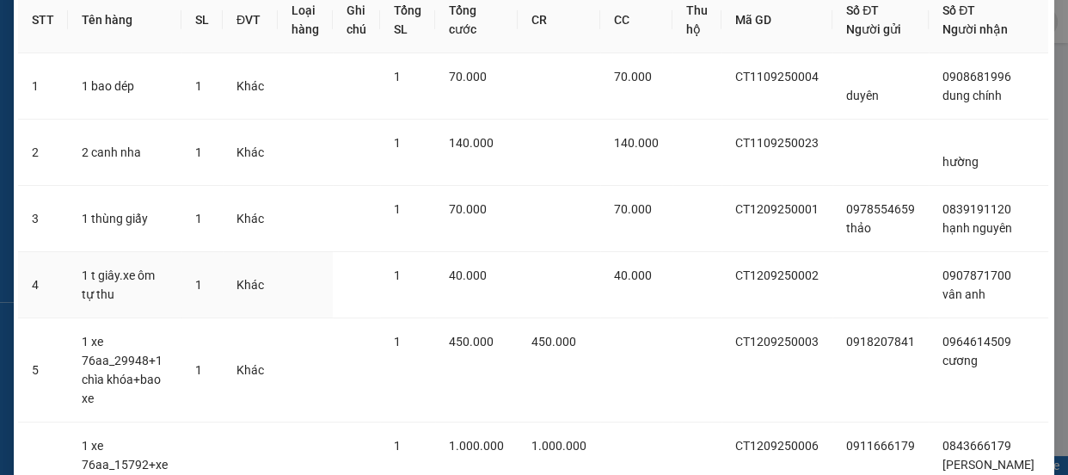
scroll to position [625, 0]
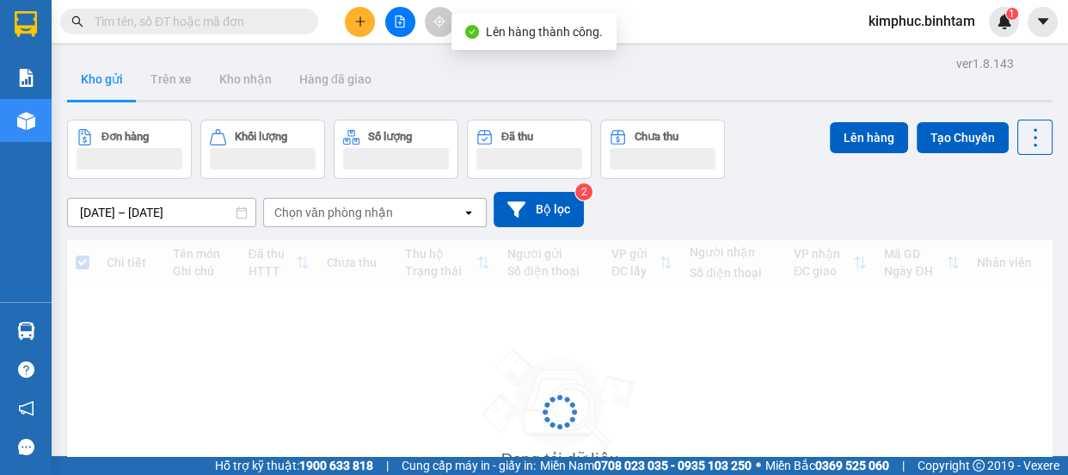
scroll to position [169, 0]
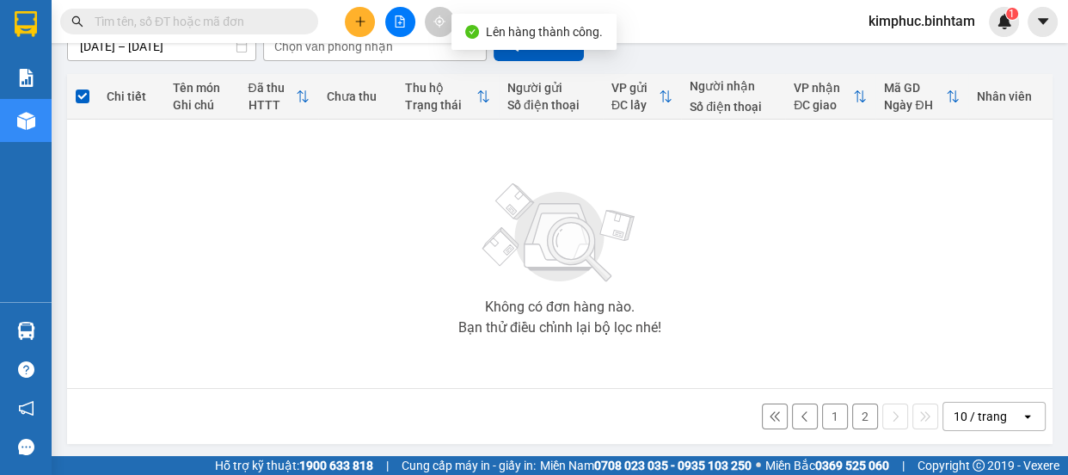
click at [822, 421] on button "1" at bounding box center [835, 416] width 26 height 26
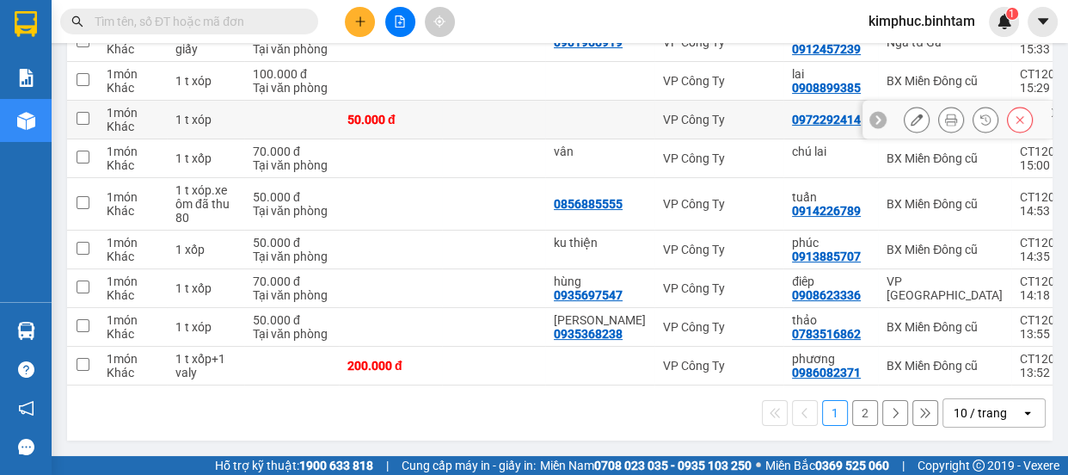
scroll to position [74, 0]
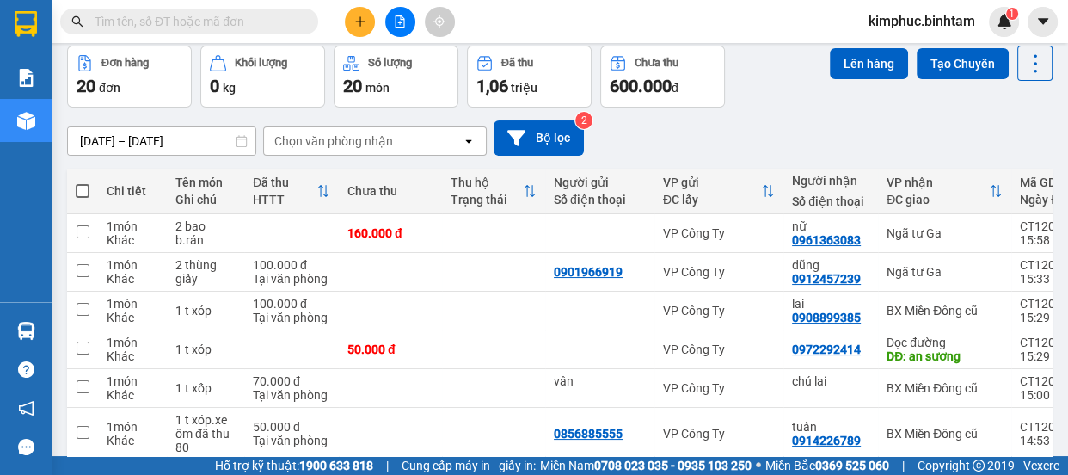
click at [80, 192] on span at bounding box center [83, 191] width 14 height 14
click at [83, 182] on input "checkbox" at bounding box center [83, 182] width 0 height 0
checkbox input "true"
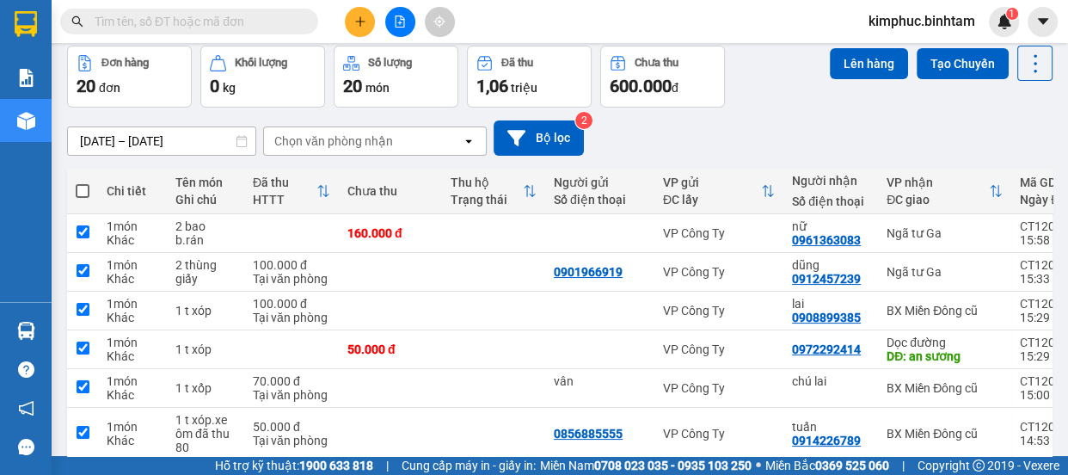
checkbox input "true"
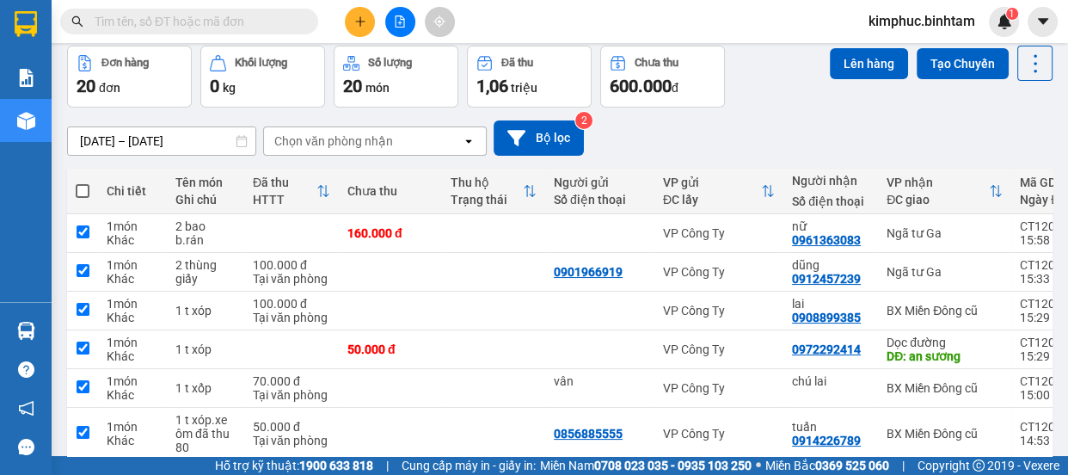
checkbox input "true"
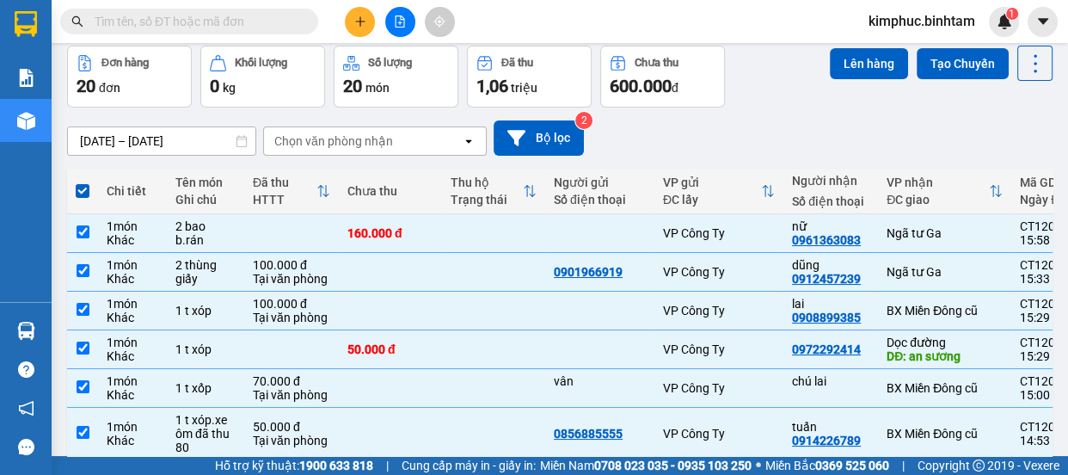
scroll to position [309, 0]
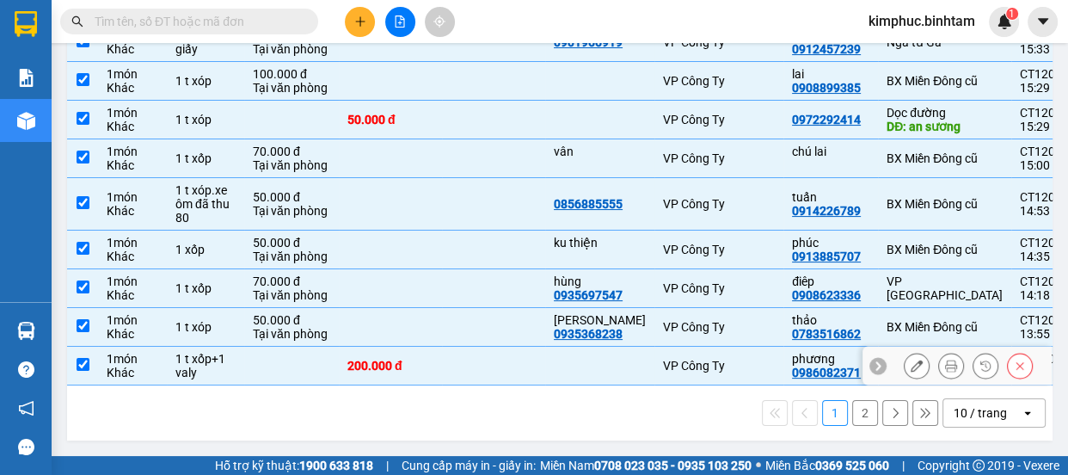
click at [94, 356] on td at bounding box center [82, 366] width 31 height 39
checkbox input "false"
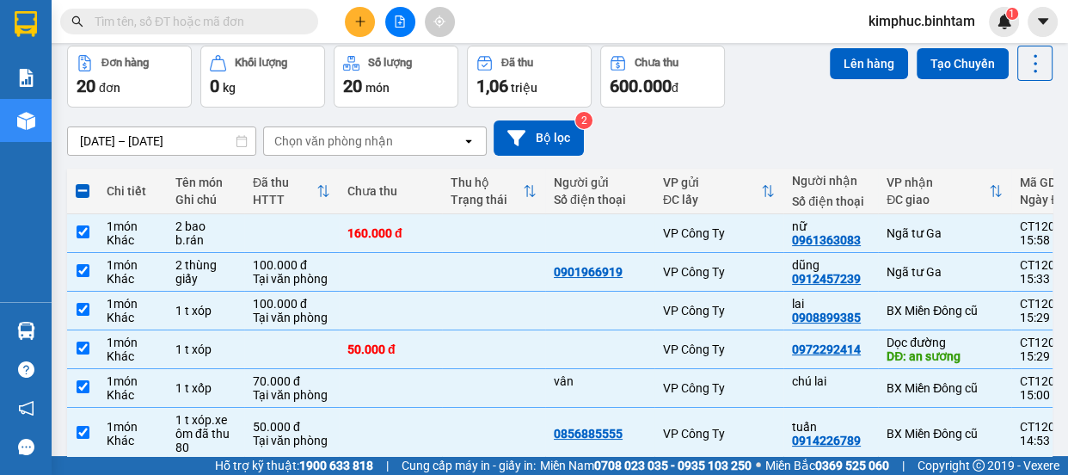
scroll to position [0, 0]
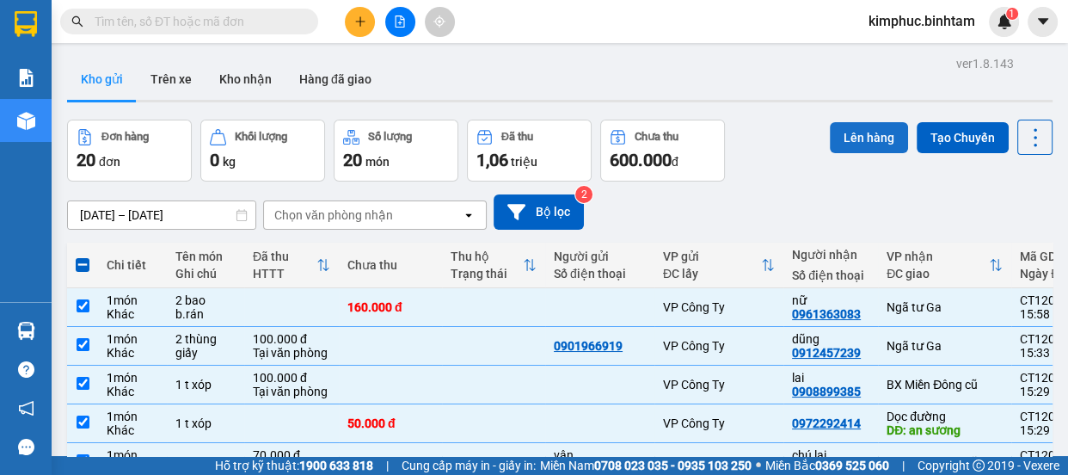
click at [869, 134] on button "Lên hàng" at bounding box center [869, 137] width 78 height 31
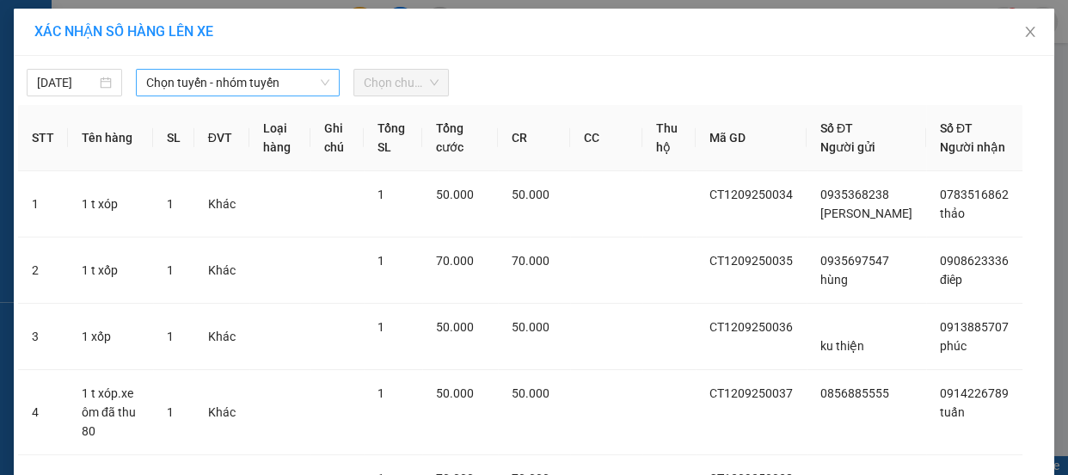
click at [243, 84] on span "Chọn tuyến - nhóm tuyến" at bounding box center [237, 83] width 183 height 26
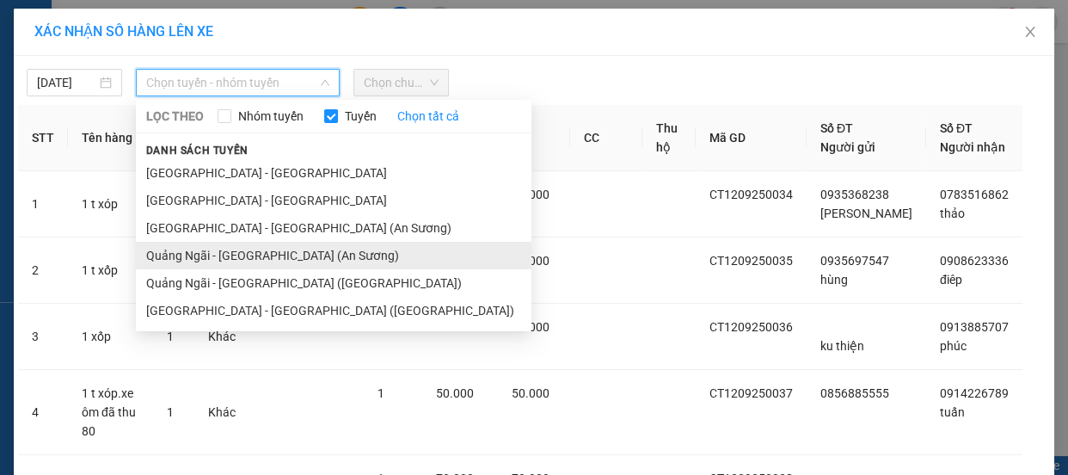
click at [248, 249] on li "Quảng Ngãi - [GEOGRAPHIC_DATA] (An Sương)" at bounding box center [334, 256] width 396 height 28
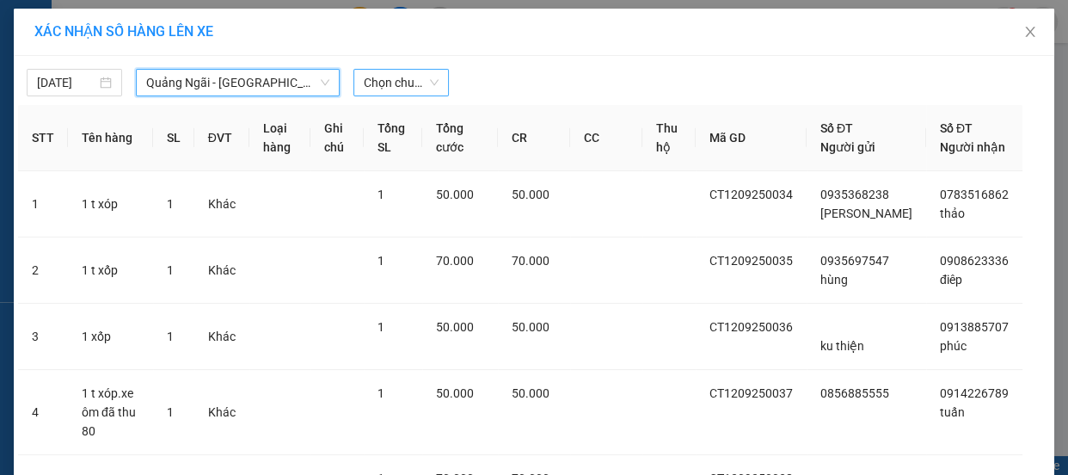
click at [383, 86] on span "Chọn chuyến" at bounding box center [401, 83] width 75 height 26
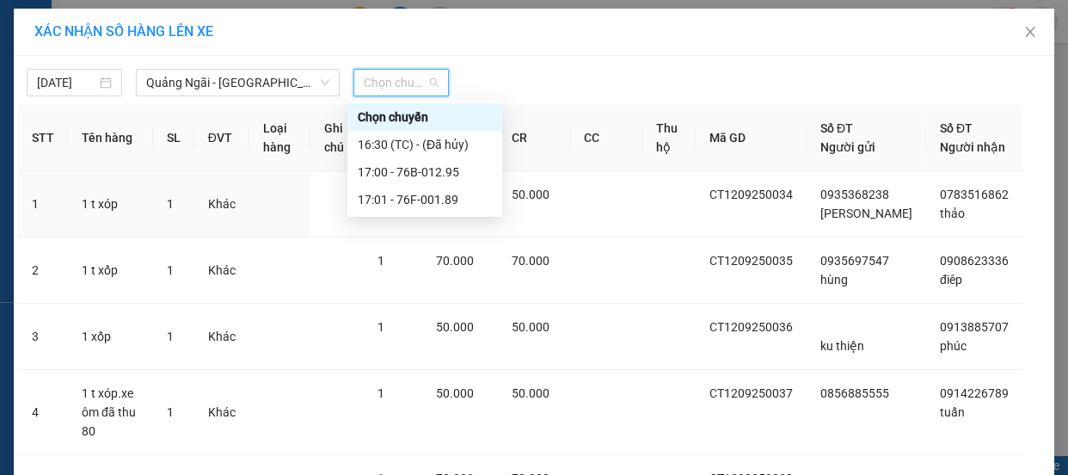
scroll to position [156, 0]
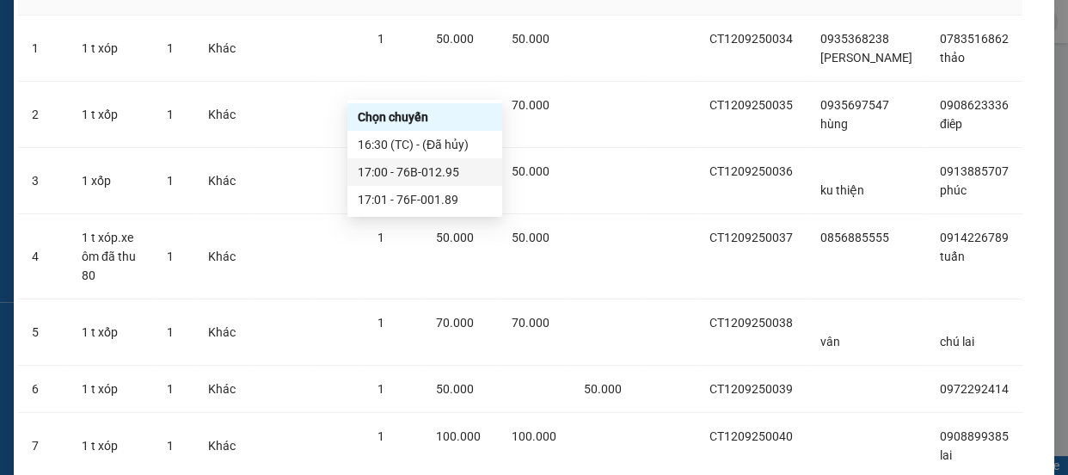
click at [428, 175] on div "17:00 - 76B-012.95" at bounding box center [425, 172] width 134 height 19
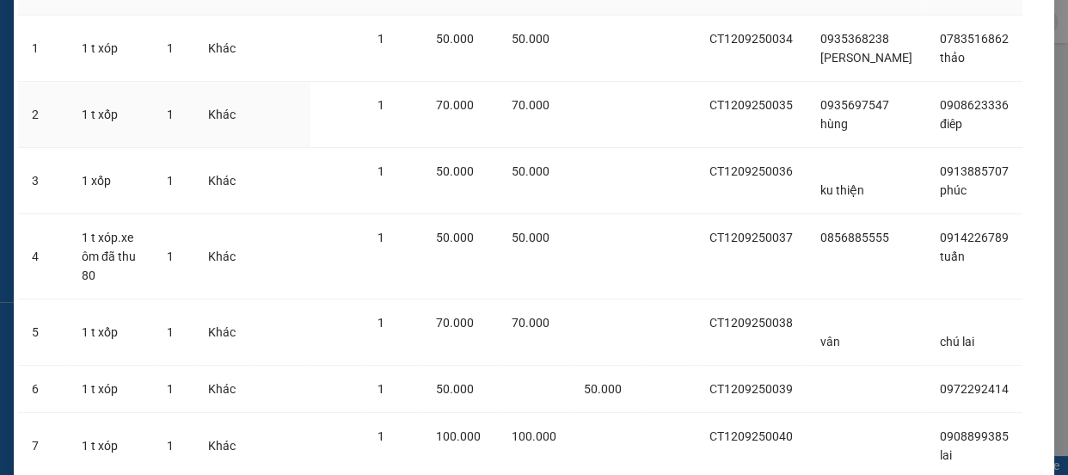
scroll to position [473, 0]
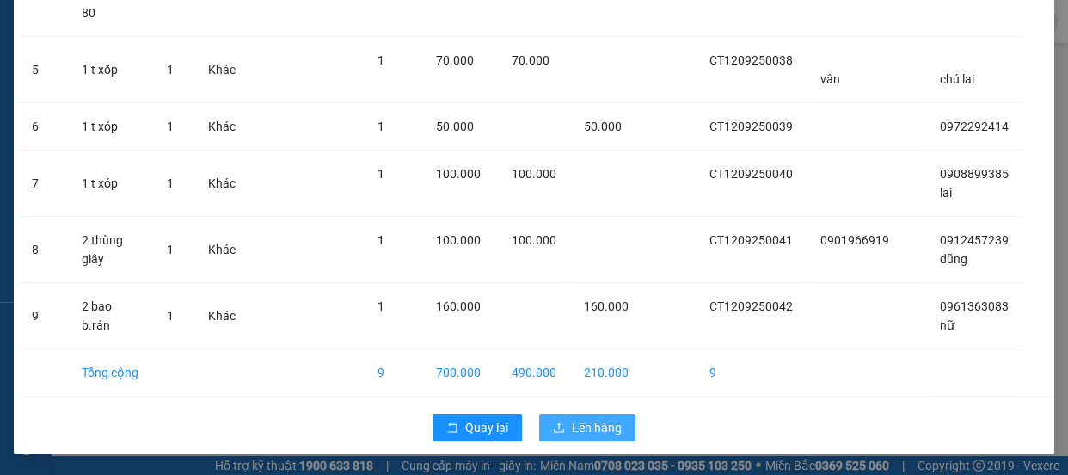
click at [578, 431] on span "Lên hàng" at bounding box center [597, 427] width 50 height 19
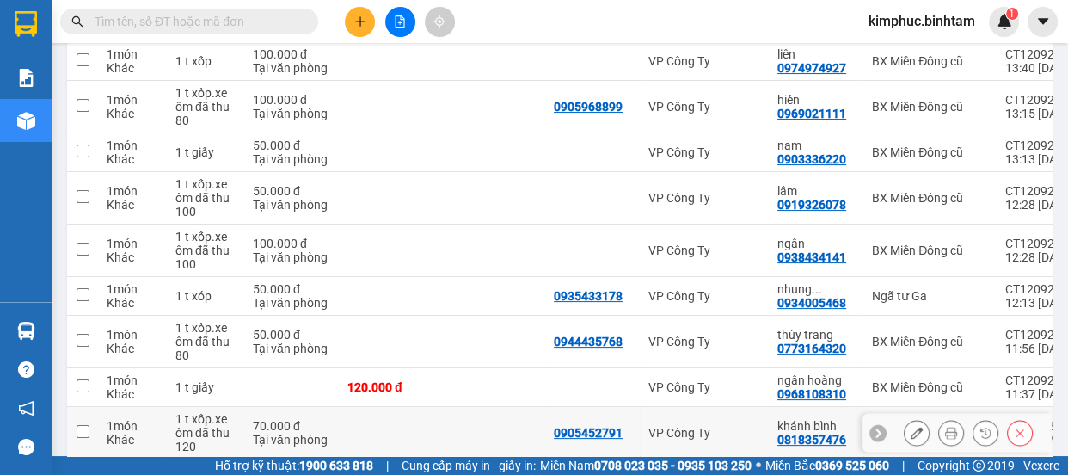
scroll to position [129, 0]
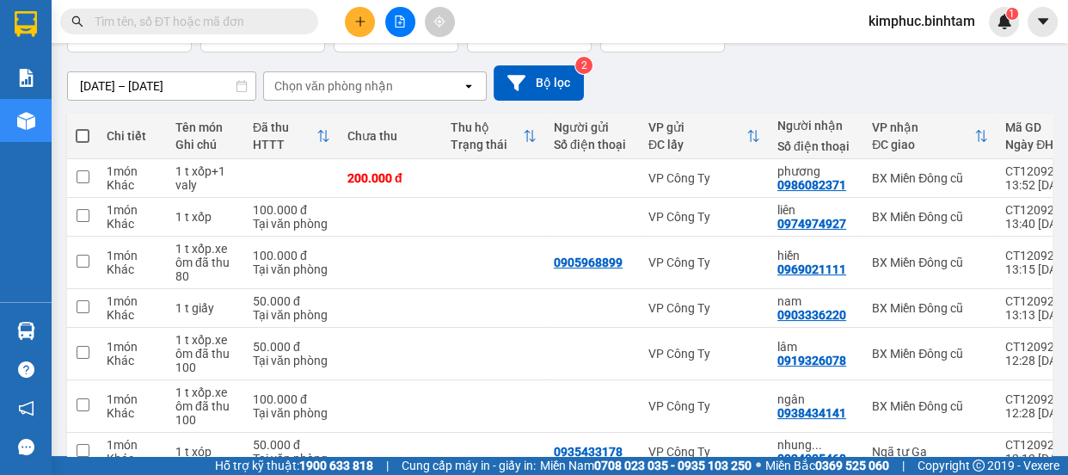
click at [77, 128] on label at bounding box center [83, 135] width 14 height 17
click at [83, 127] on input "checkbox" at bounding box center [83, 127] width 0 height 0
checkbox input "true"
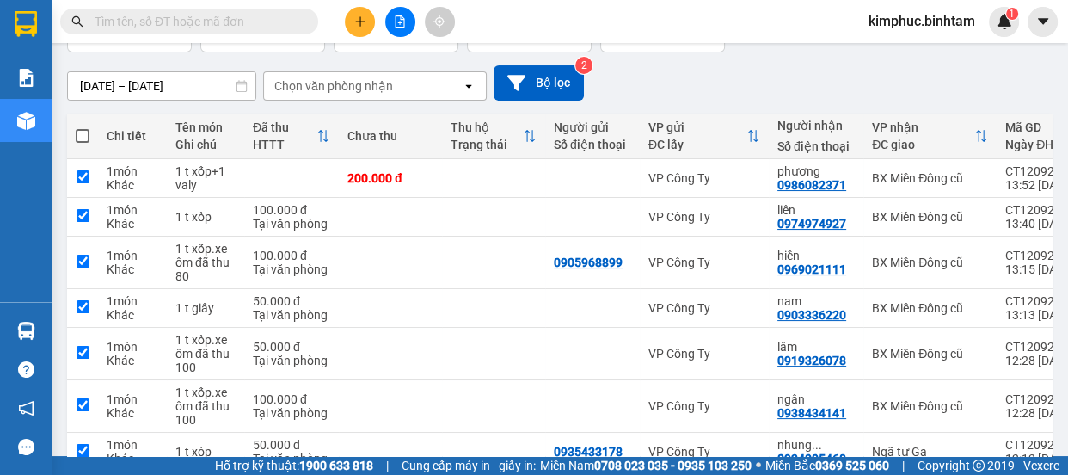
checkbox input "true"
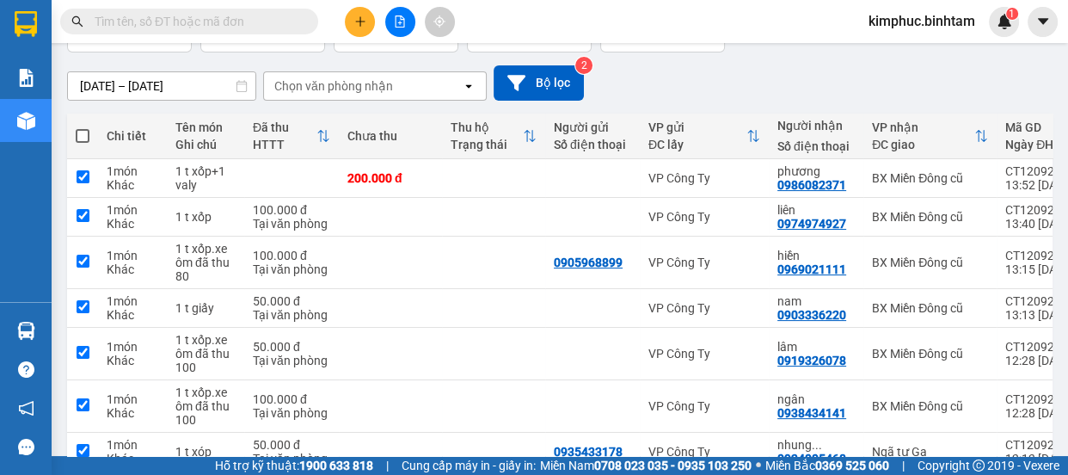
checkbox input "true"
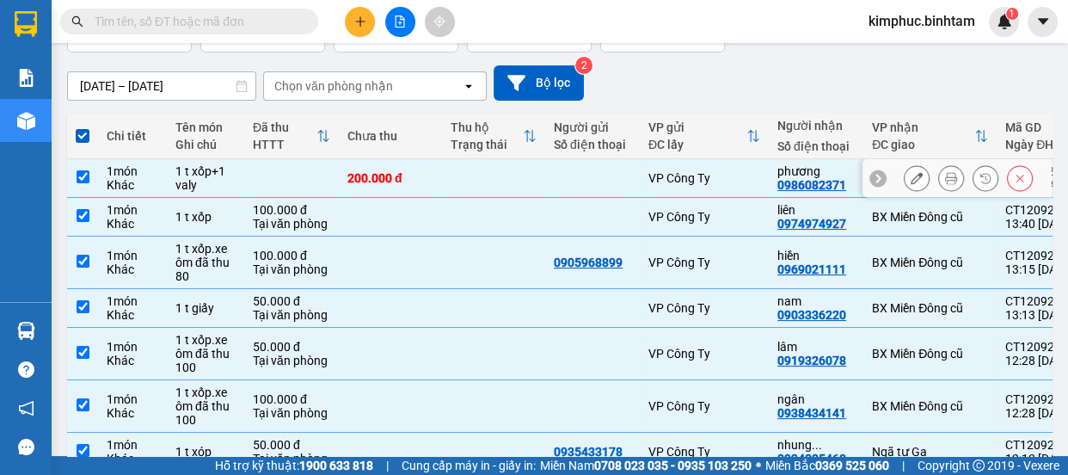
click at [83, 168] on td at bounding box center [82, 178] width 31 height 39
checkbox input "false"
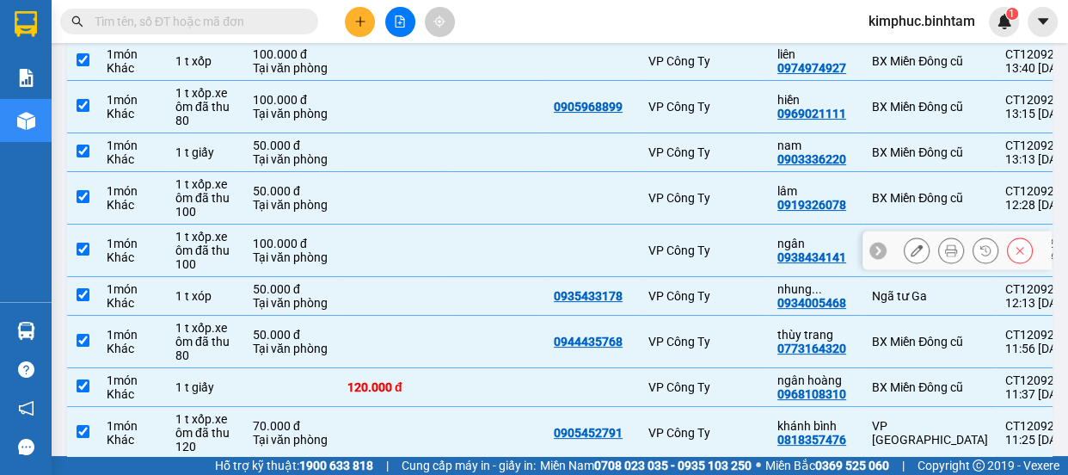
scroll to position [363, 0]
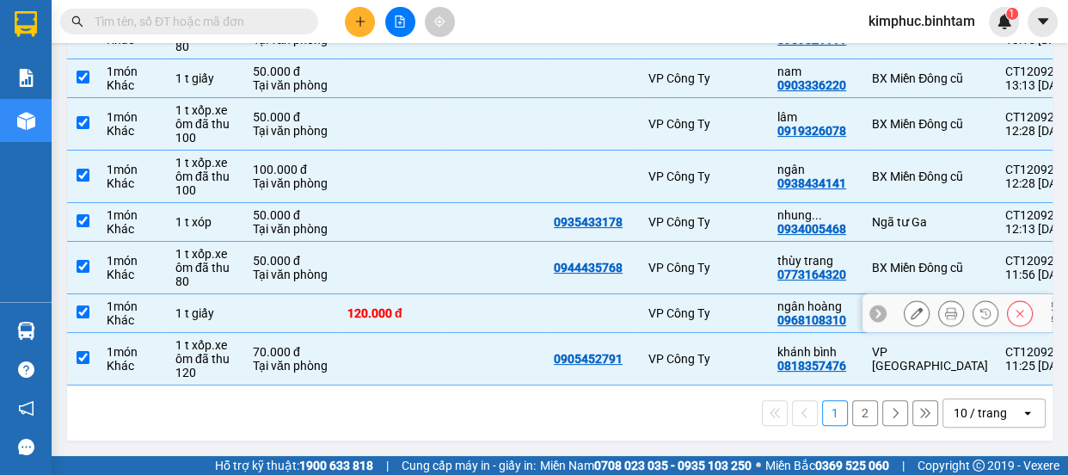
click at [77, 310] on input "checkbox" at bounding box center [83, 311] width 13 height 13
checkbox input "false"
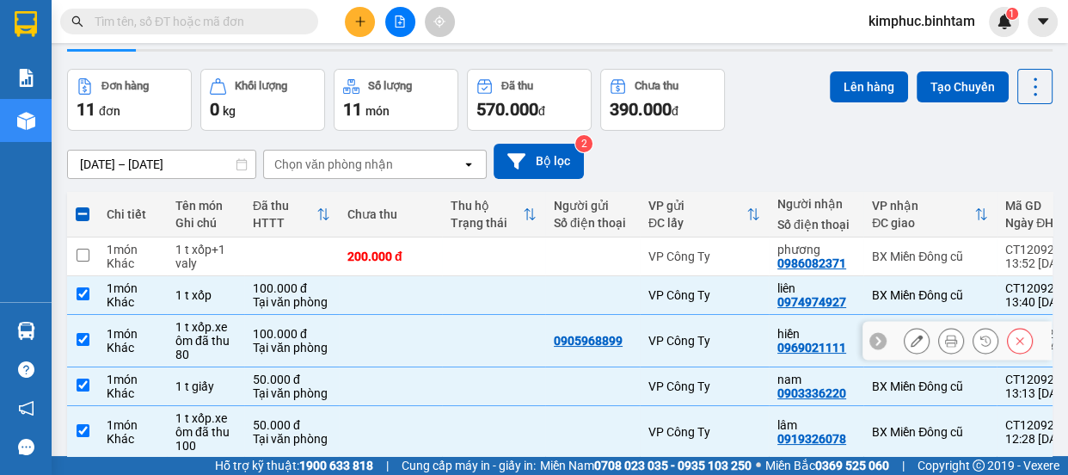
scroll to position [0, 0]
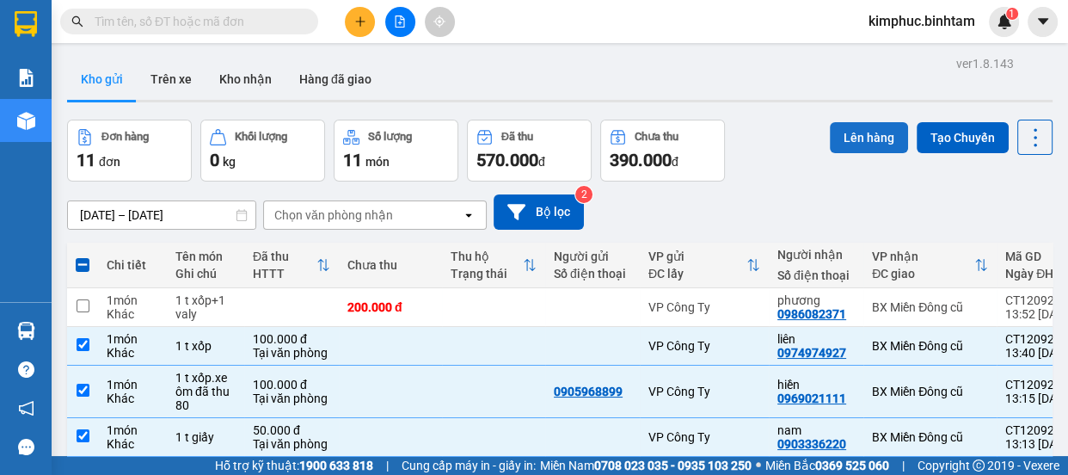
click at [855, 140] on button "Lên hàng" at bounding box center [869, 137] width 78 height 31
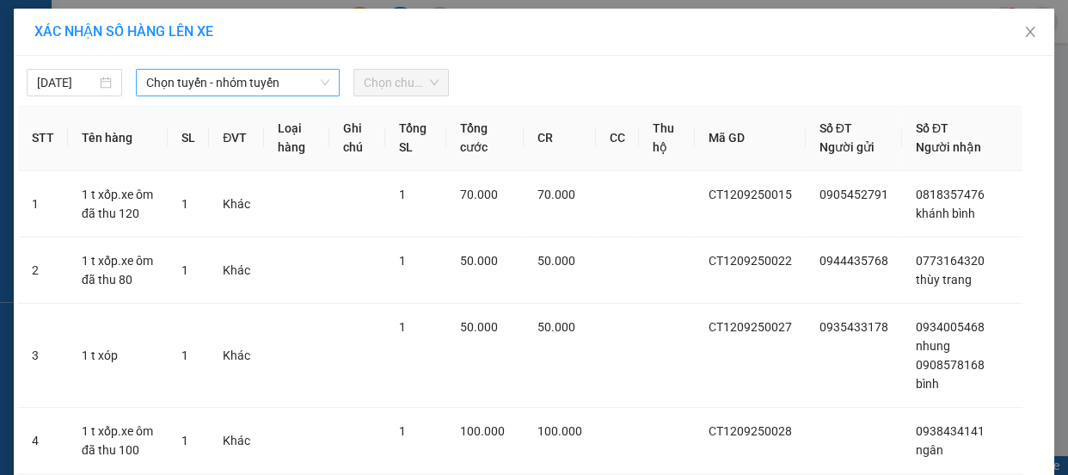
click at [281, 83] on span "Chọn tuyến - nhóm tuyến" at bounding box center [237, 83] width 183 height 26
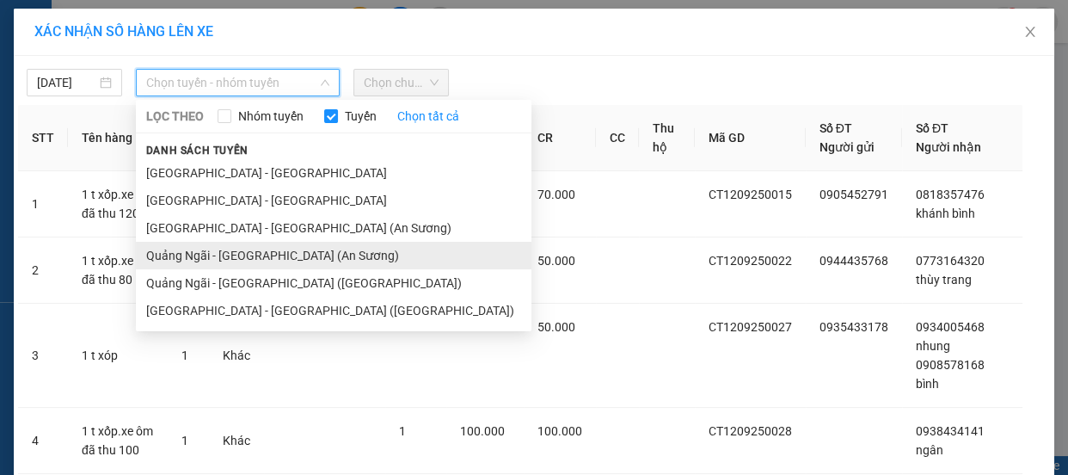
click at [224, 258] on li "Quảng Ngãi - [GEOGRAPHIC_DATA] (An Sương)" at bounding box center [334, 256] width 396 height 28
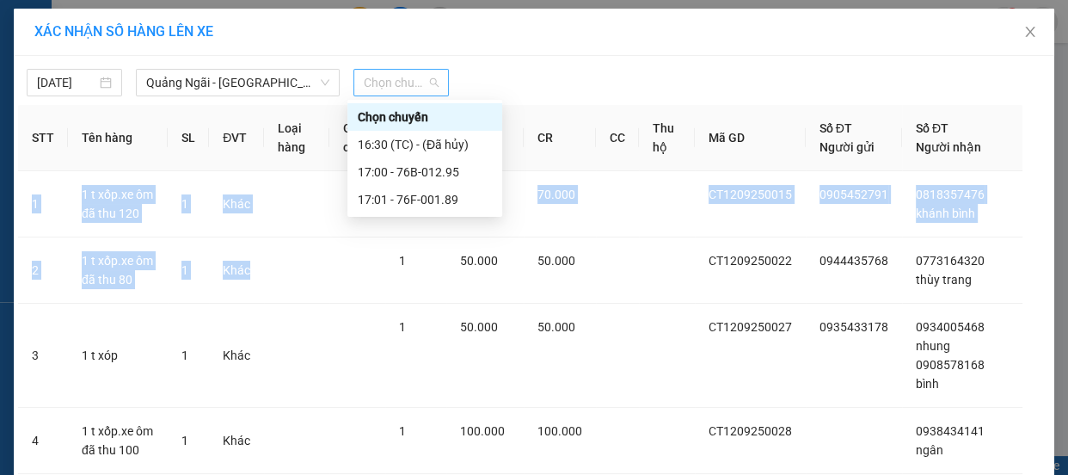
click at [396, 83] on span "Chọn chuyến" at bounding box center [401, 83] width 75 height 26
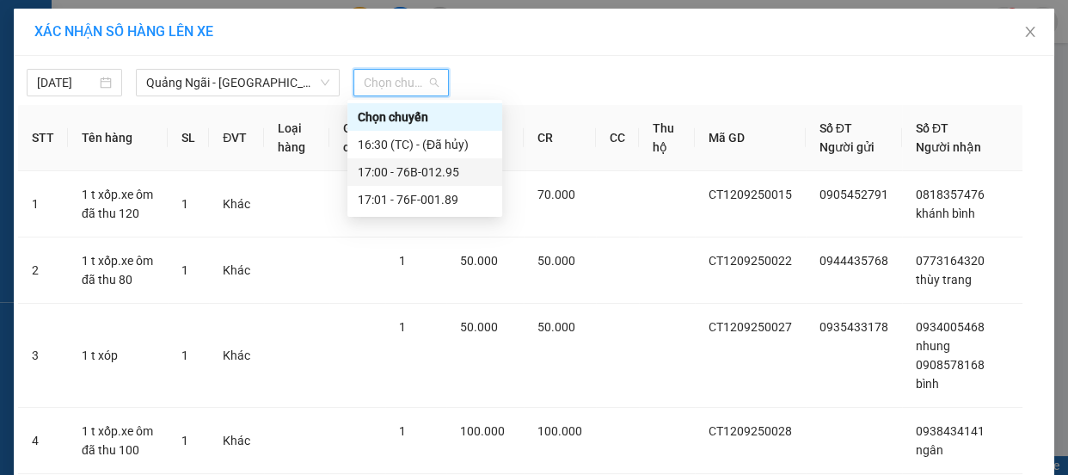
click at [436, 173] on div "17:00 - 76B-012.95" at bounding box center [425, 172] width 134 height 19
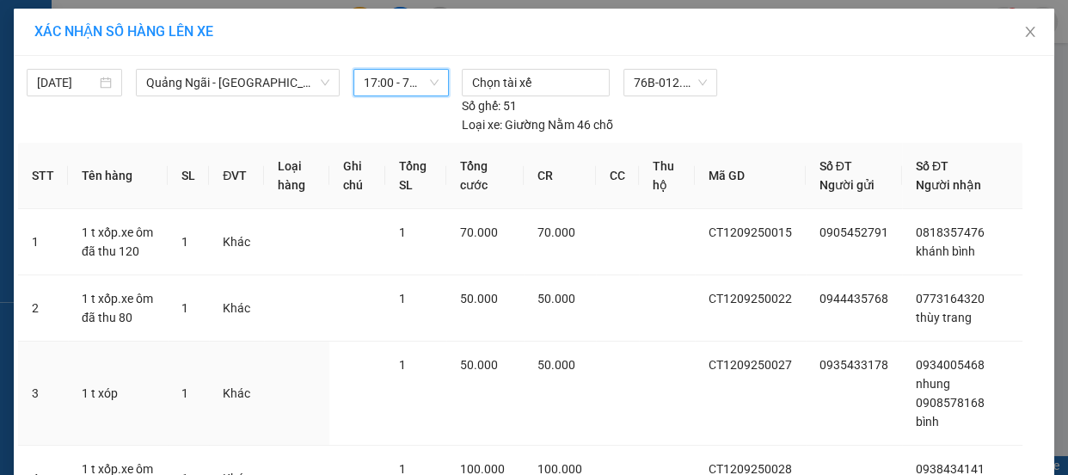
scroll to position [408, 0]
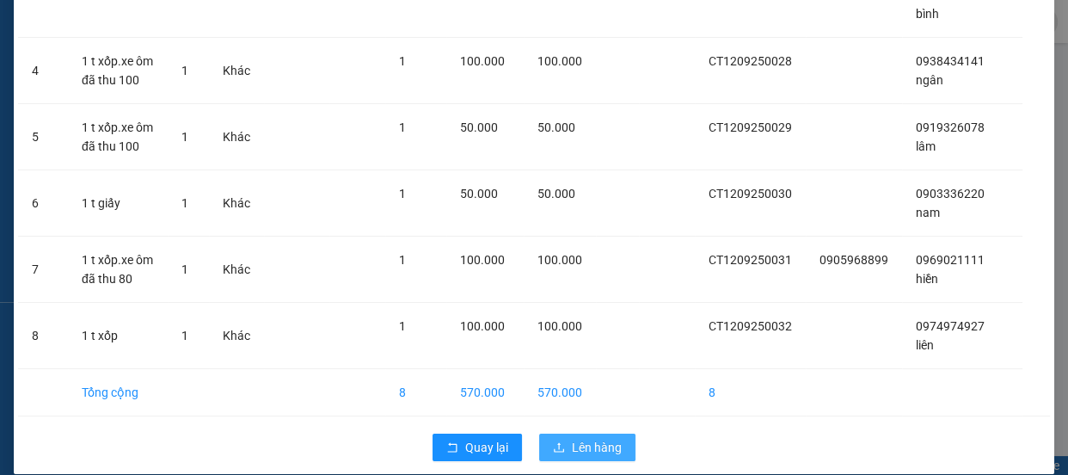
click at [596, 438] on span "Lên hàng" at bounding box center [597, 447] width 50 height 19
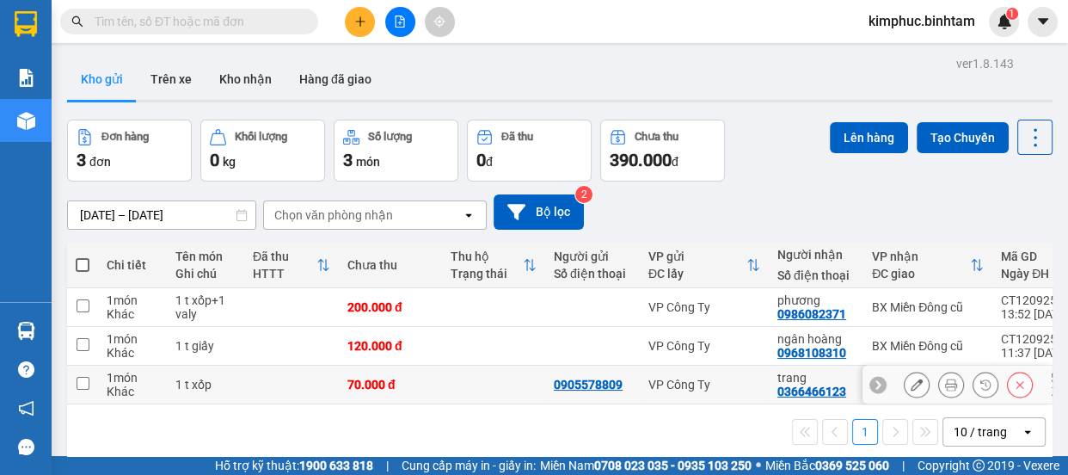
click at [85, 379] on input "checkbox" at bounding box center [83, 383] width 13 height 13
checkbox input "true"
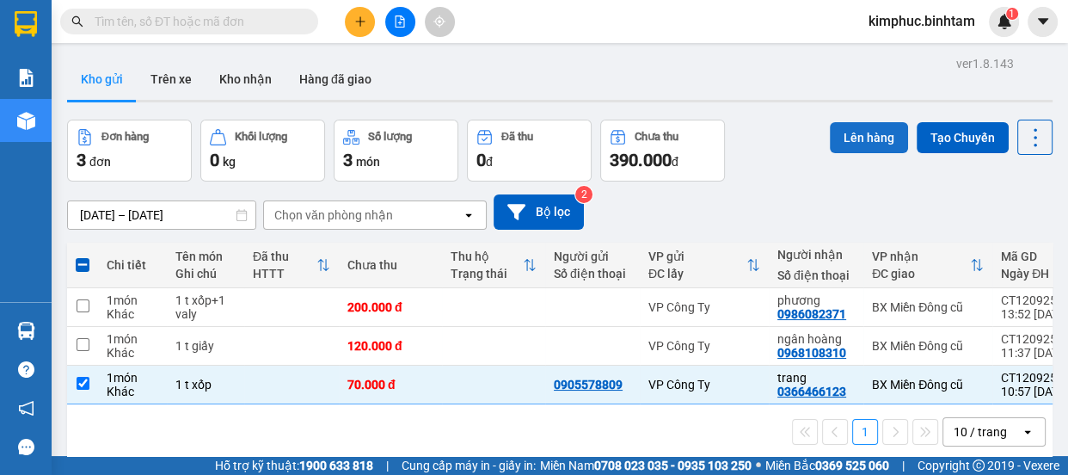
click at [854, 133] on button "Lên hàng" at bounding box center [869, 137] width 78 height 31
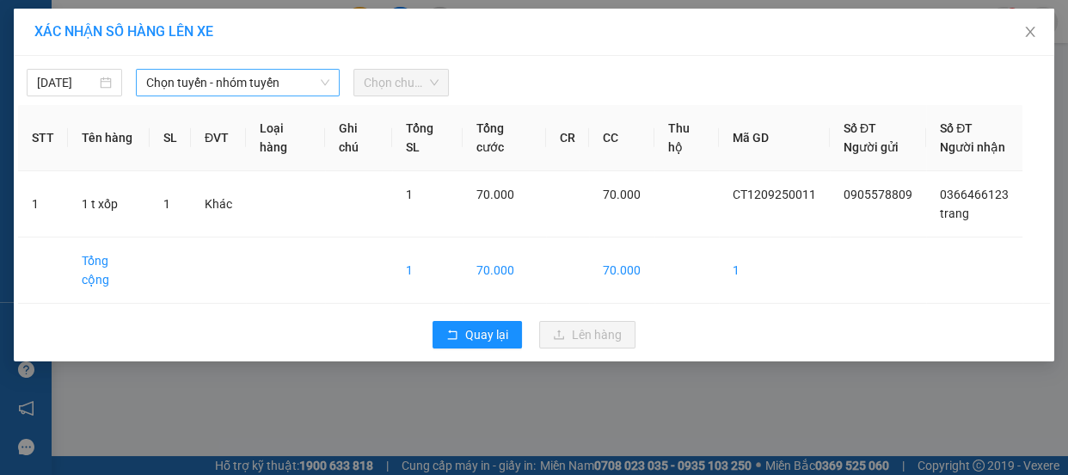
click at [197, 89] on span "Chọn tuyến - nhóm tuyến" at bounding box center [237, 83] width 183 height 26
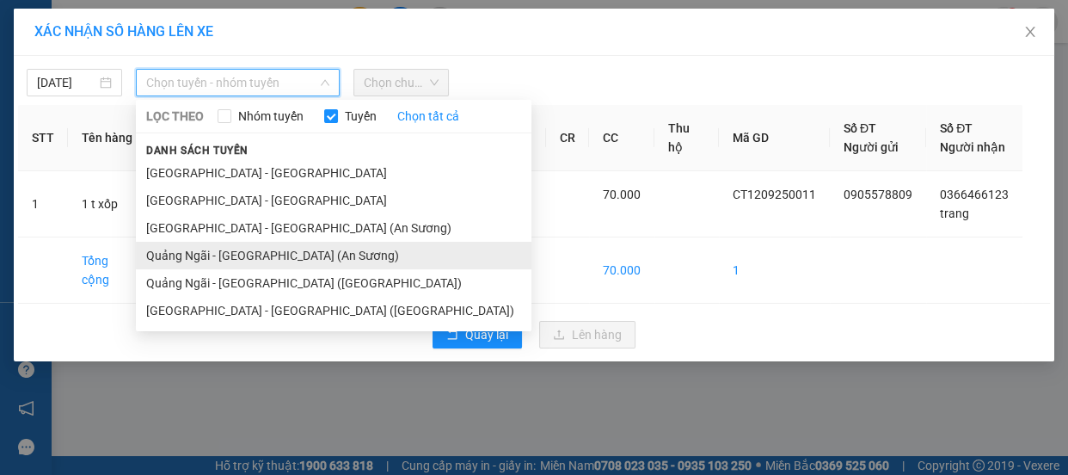
click at [205, 255] on li "Quảng Ngãi - [GEOGRAPHIC_DATA] (An Sương)" at bounding box center [334, 256] width 396 height 28
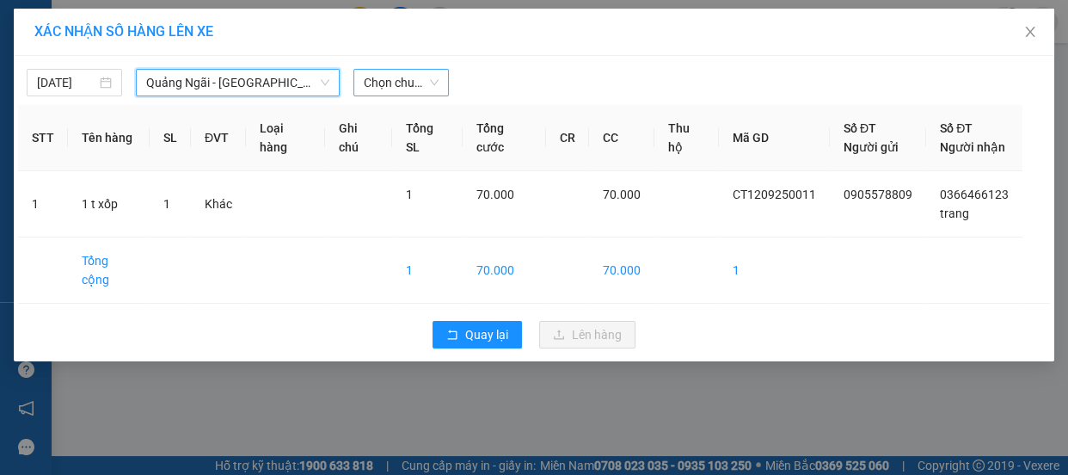
click at [415, 77] on span "Chọn chuyến" at bounding box center [401, 83] width 75 height 26
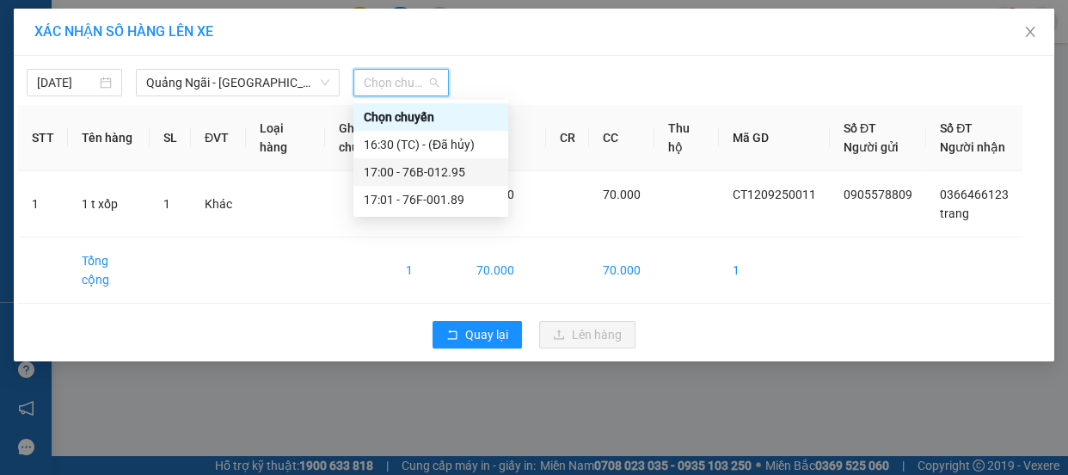
click at [417, 170] on div "17:00 - 76B-012.95" at bounding box center [431, 172] width 134 height 19
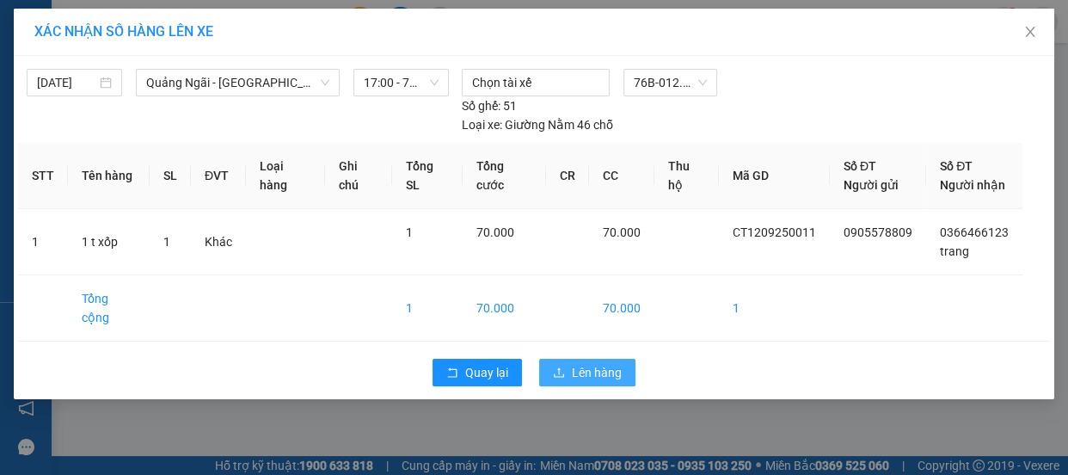
click at [573, 363] on span "Lên hàng" at bounding box center [597, 372] width 50 height 19
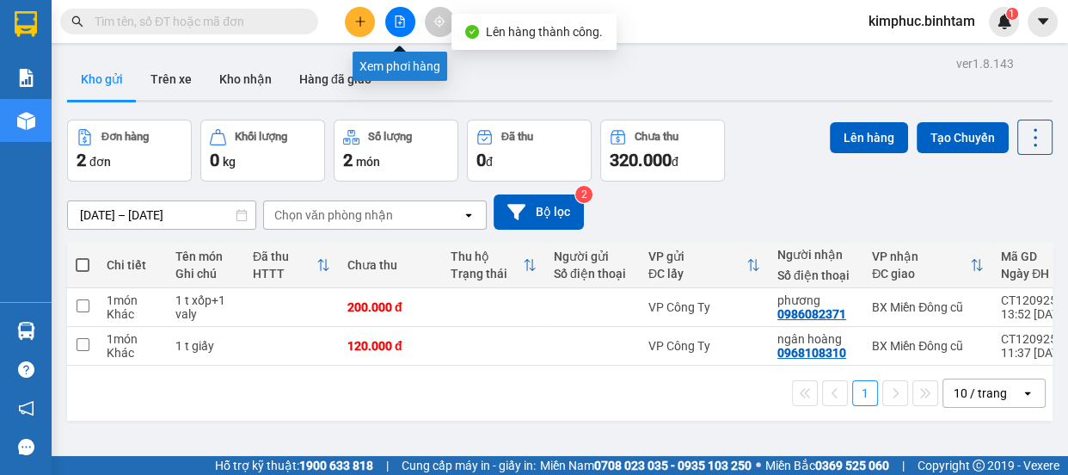
click at [404, 34] on button at bounding box center [400, 22] width 30 height 30
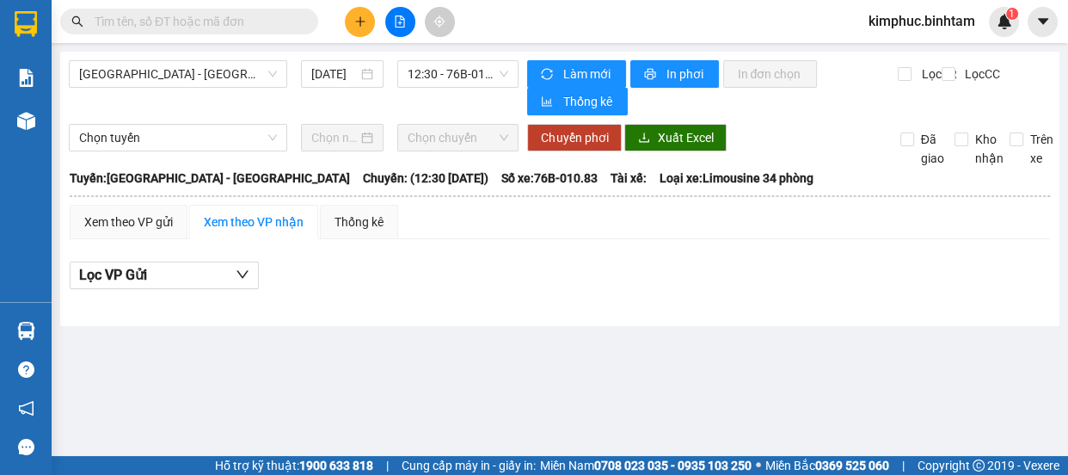
click at [239, 57] on div "Hà Nội - Quảng Ngãi 12/09/2025 12:30 - 76B-010.83 Làm mới In phơi In đơn chọn T…" at bounding box center [560, 189] width 1000 height 274
click at [231, 83] on span "[GEOGRAPHIC_DATA] - [GEOGRAPHIC_DATA]" at bounding box center [178, 74] width 198 height 26
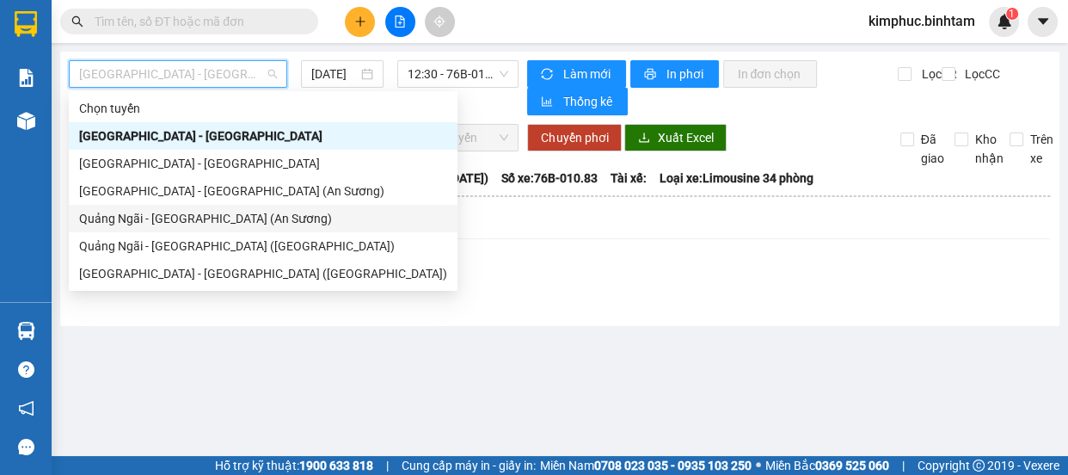
click at [187, 219] on div "Quảng Ngãi - [GEOGRAPHIC_DATA] (An Sương)" at bounding box center [263, 218] width 368 height 19
type input "[DATE]"
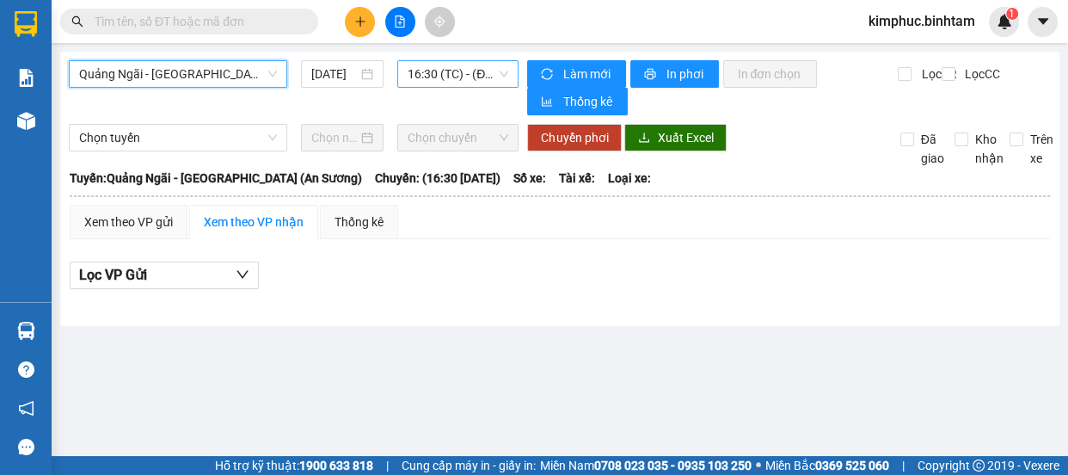
click at [456, 76] on span "16:30 (TC) - (Đã hủy)" at bounding box center [458, 74] width 101 height 26
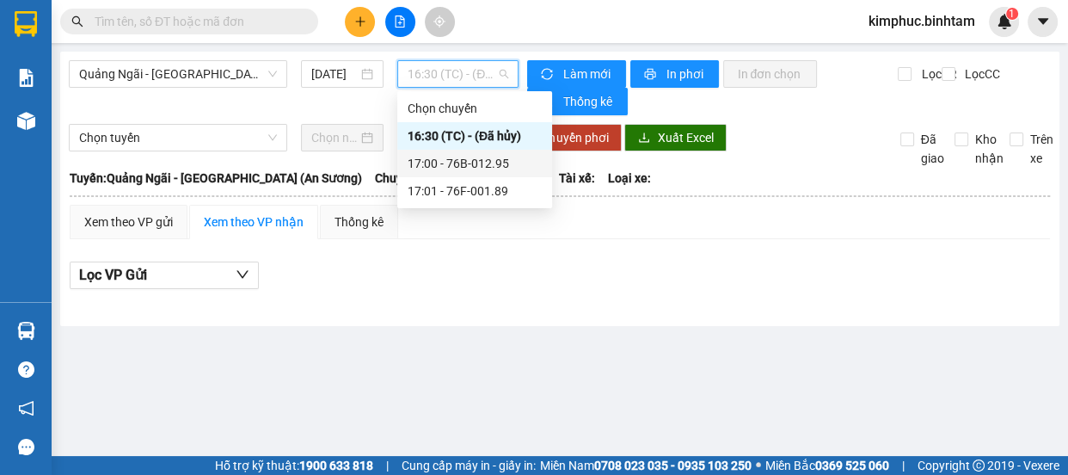
click at [464, 152] on div "17:00 - 76B-012.95" at bounding box center [474, 164] width 155 height 28
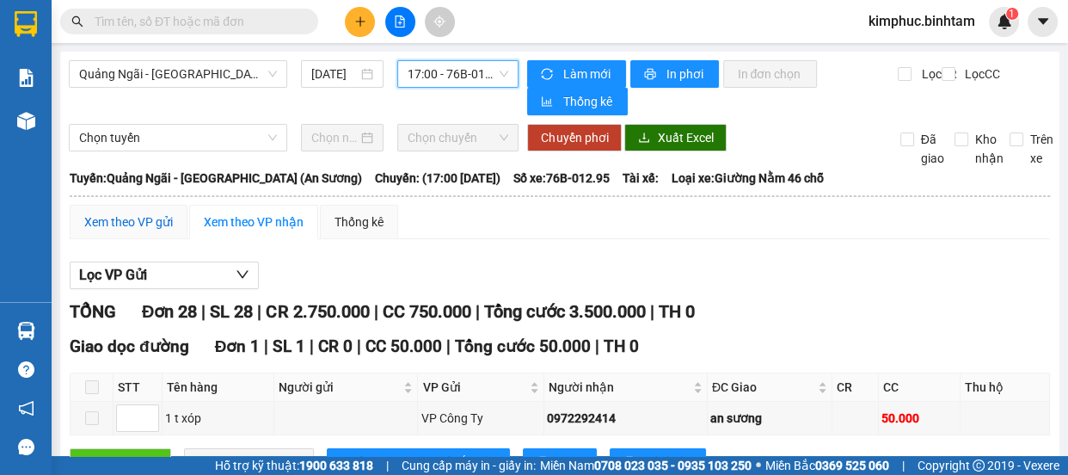
click at [120, 219] on div "Xem theo VP gửi" at bounding box center [128, 221] width 89 height 19
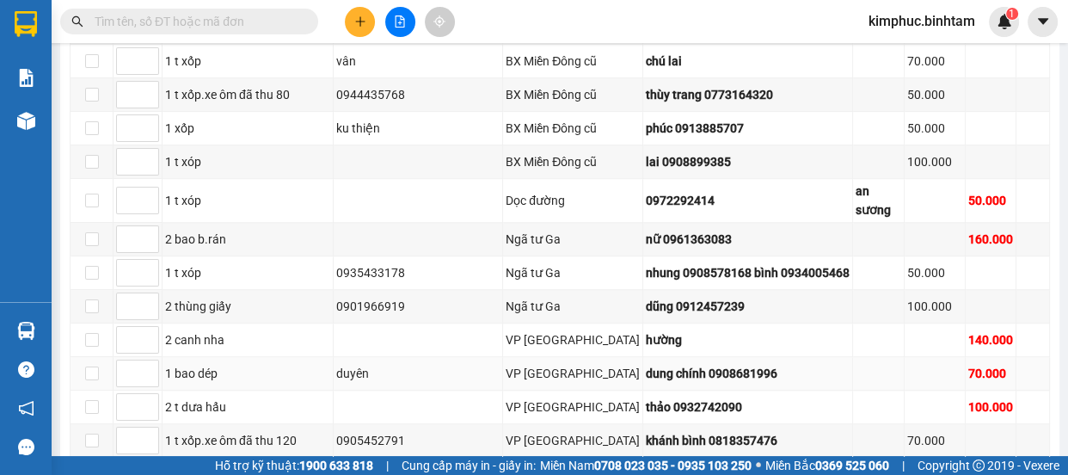
scroll to position [704, 0]
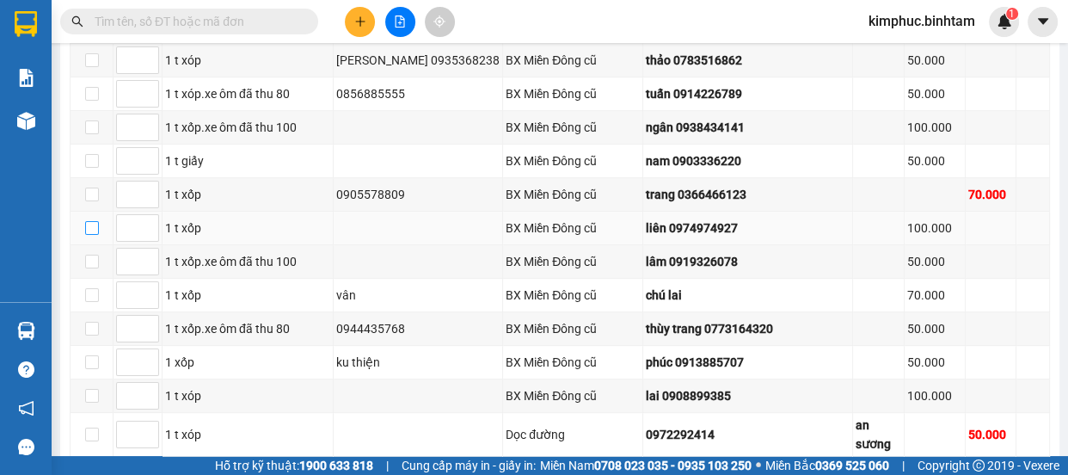
click at [91, 221] on input "checkbox" at bounding box center [92, 228] width 14 height 14
checkbox input "true"
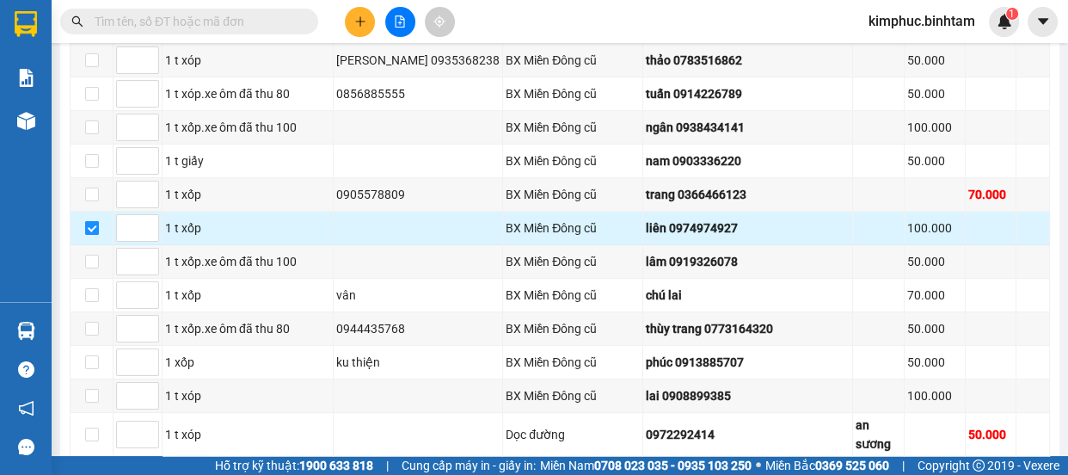
scroll to position [1024, 0]
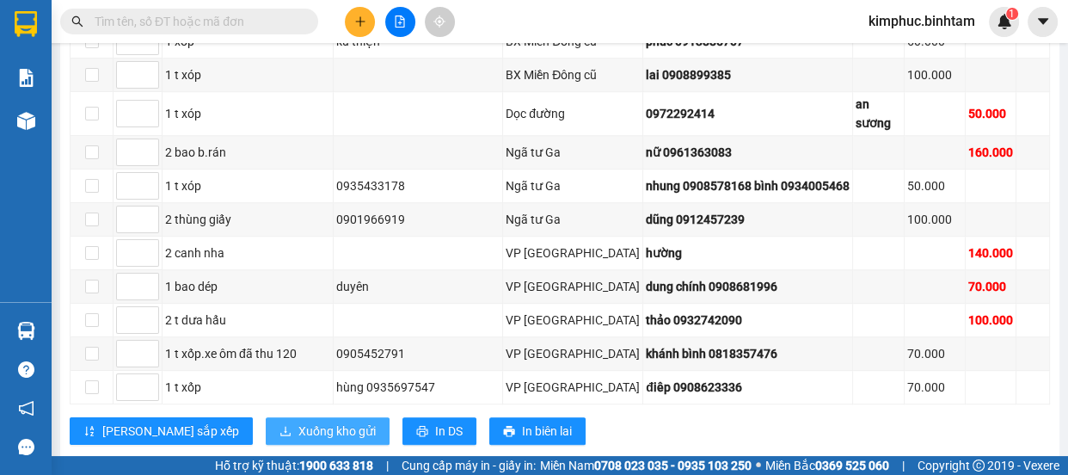
click at [298, 421] on span "Xuống kho gửi" at bounding box center [336, 430] width 77 height 19
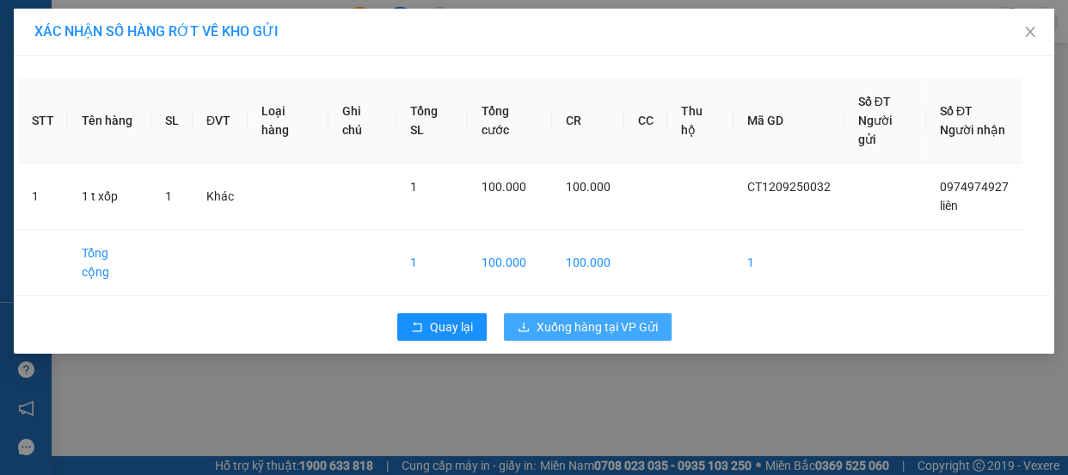
click at [592, 317] on span "Xuống hàng tại VP Gửi" at bounding box center [597, 326] width 121 height 19
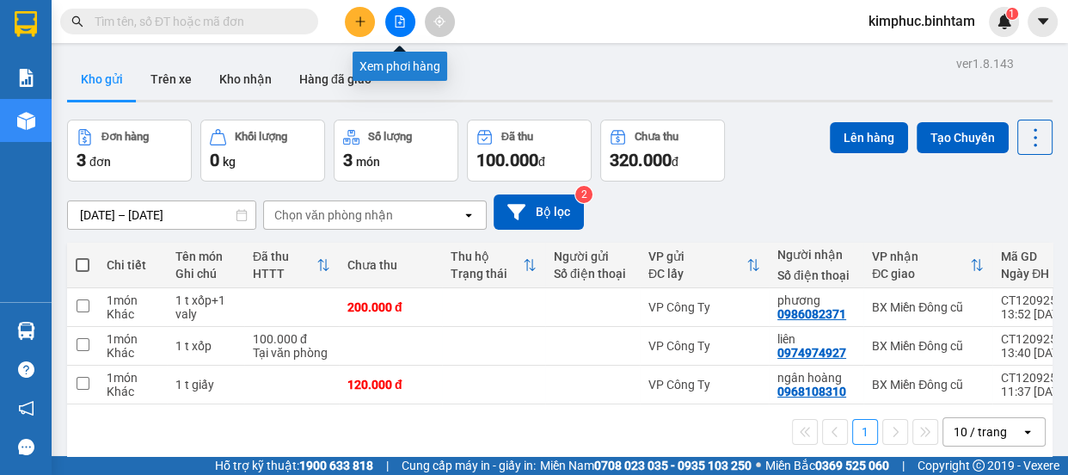
click at [406, 22] on button at bounding box center [400, 22] width 30 height 30
